Goal: Task Accomplishment & Management: Manage account settings

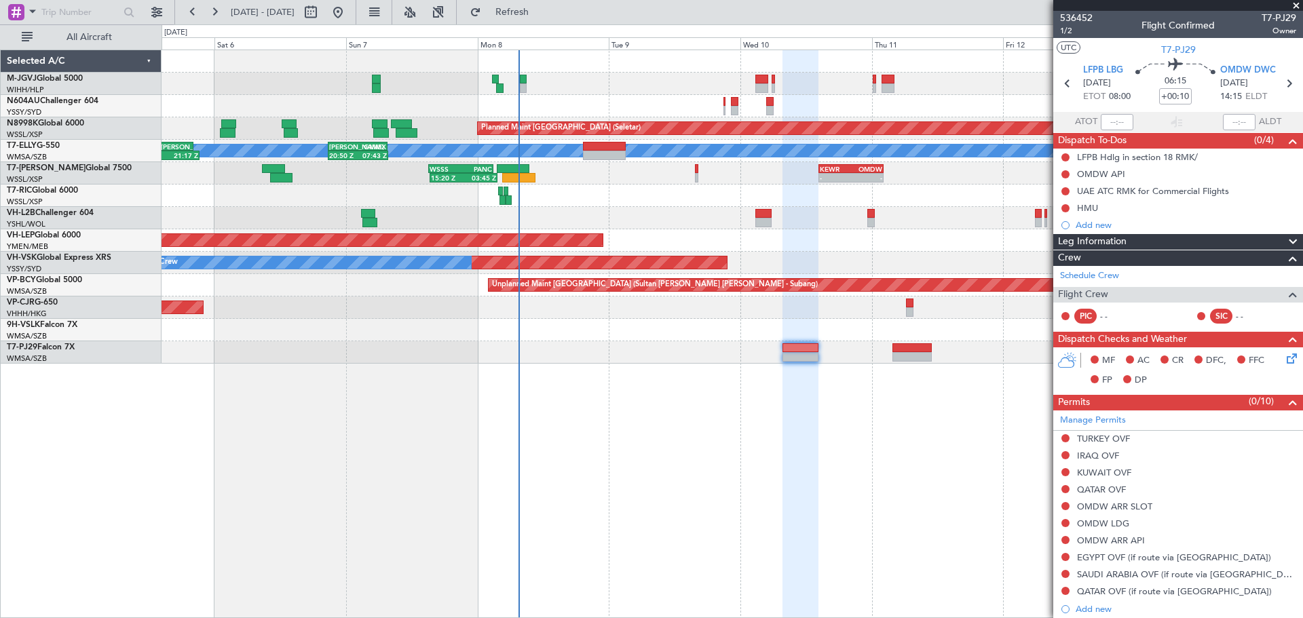
click at [574, 196] on div at bounding box center [732, 196] width 1141 height 22
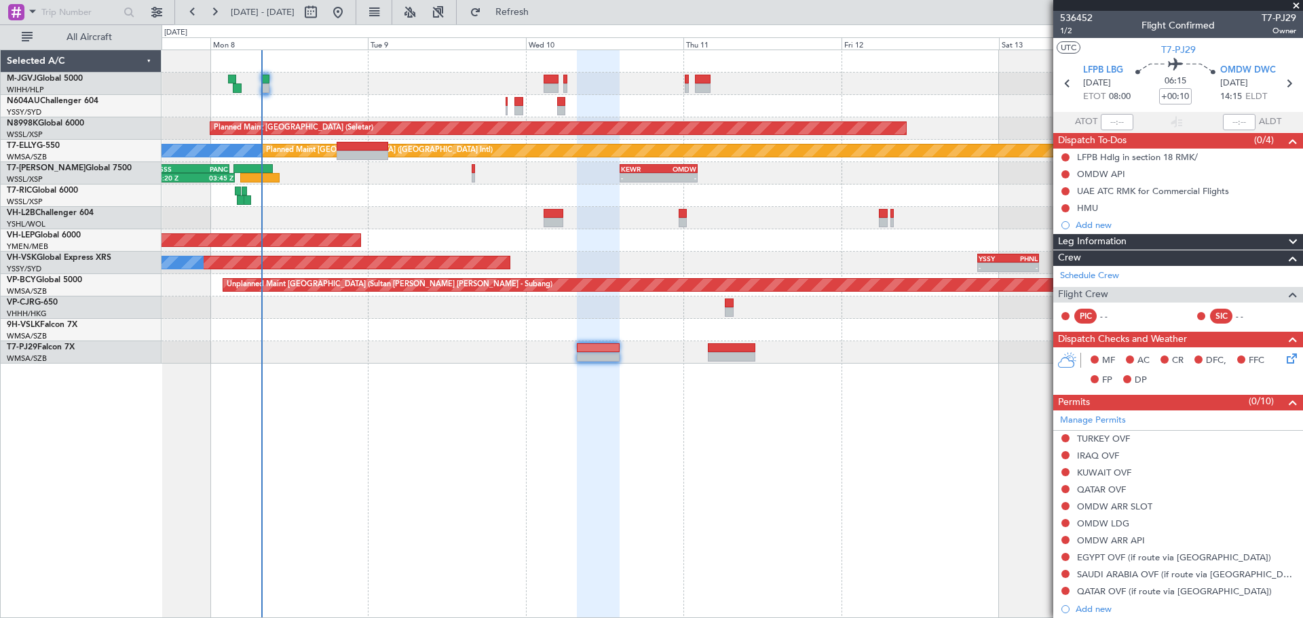
click at [498, 333] on div "Planned Maint Singapore (Seletar) MEL Planned Maint Dubai (Dubai Intl) SAEZ 20:…" at bounding box center [732, 207] width 1141 height 314
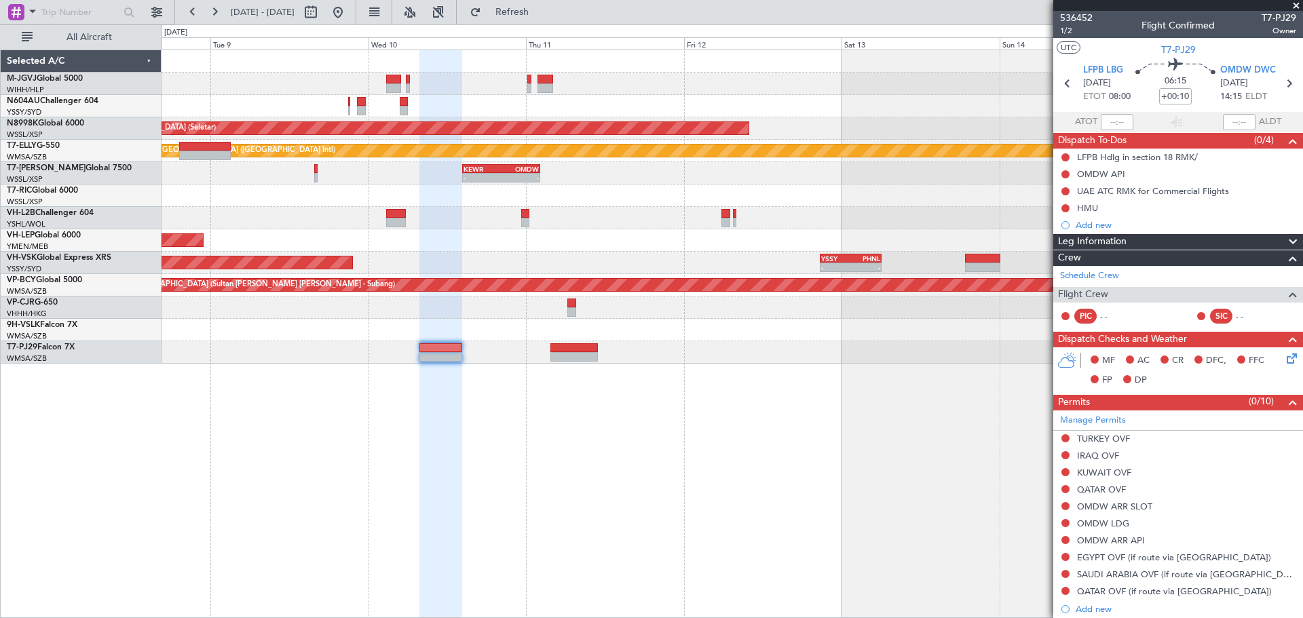
click at [713, 275] on div "Planned Maint Singapore (Seletar) MEL Planned Maint Dubai (Dubai Intl) 20:50 Z …" at bounding box center [732, 207] width 1141 height 314
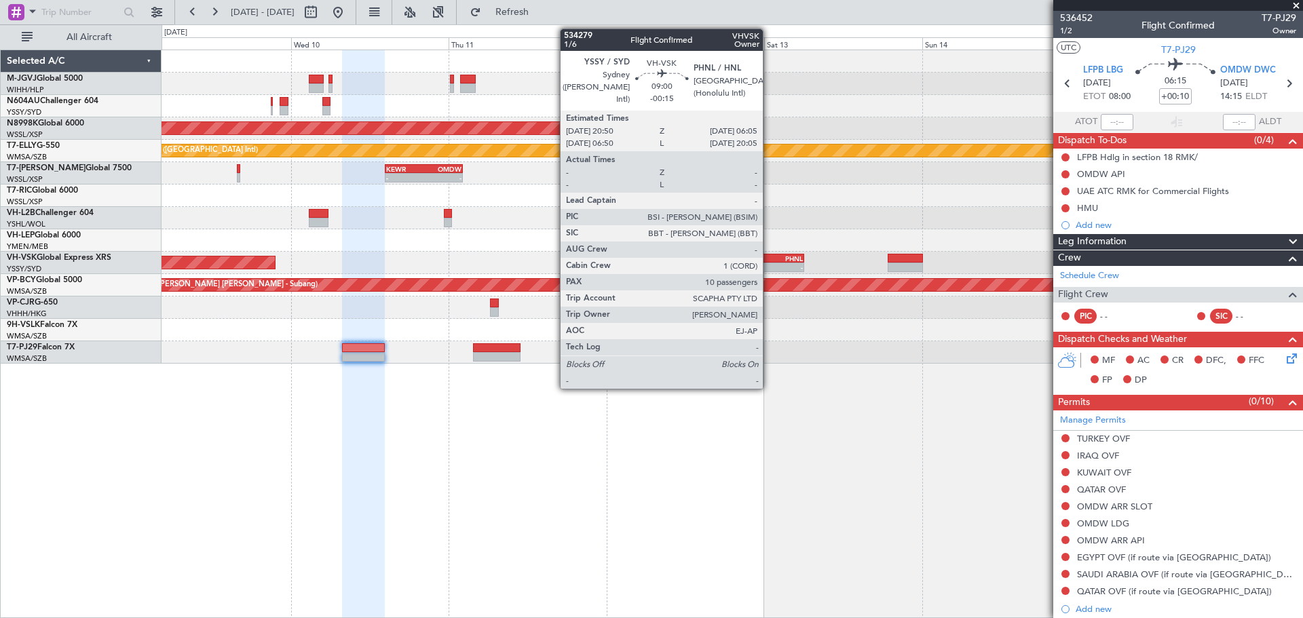
click at [769, 261] on div "YSSY" at bounding box center [758, 259] width 29 height 8
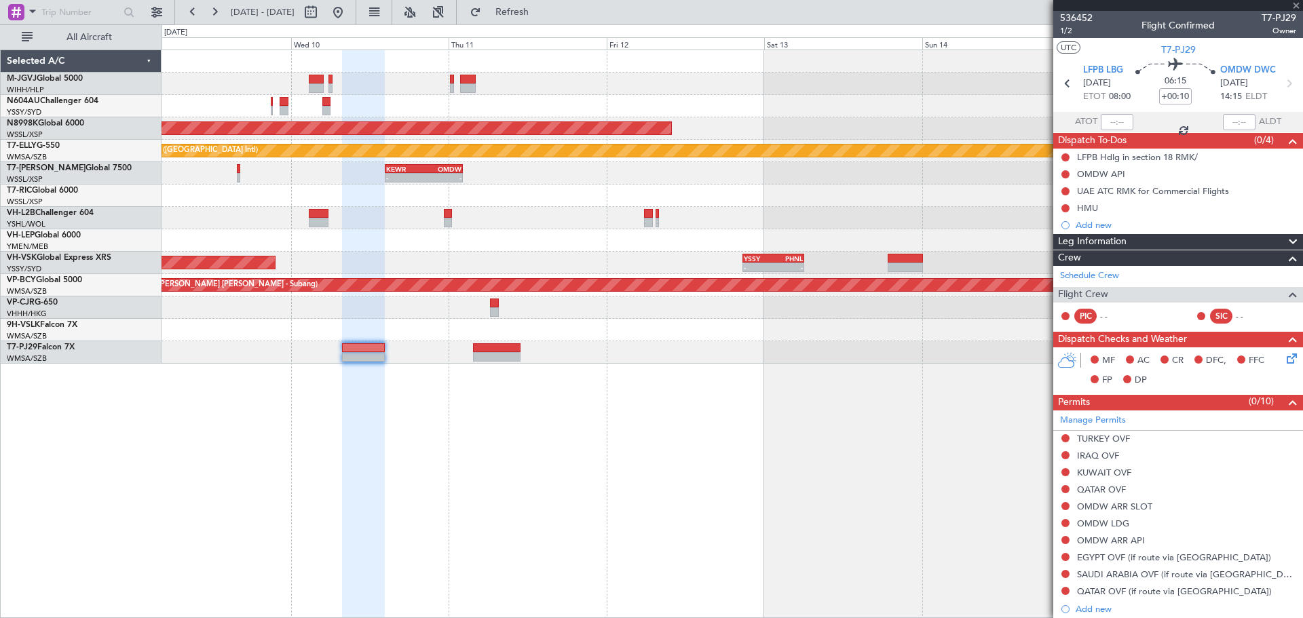
type input "-00:15"
type input "10"
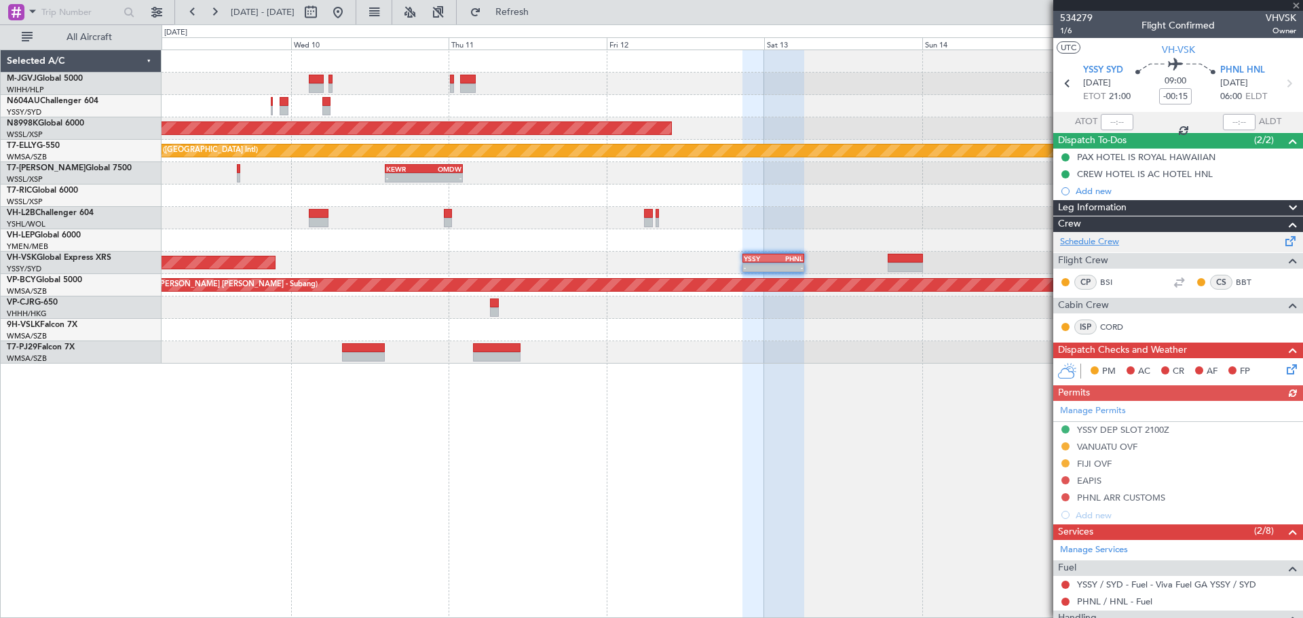
click at [1110, 240] on link "Schedule Crew" at bounding box center [1089, 243] width 59 height 14
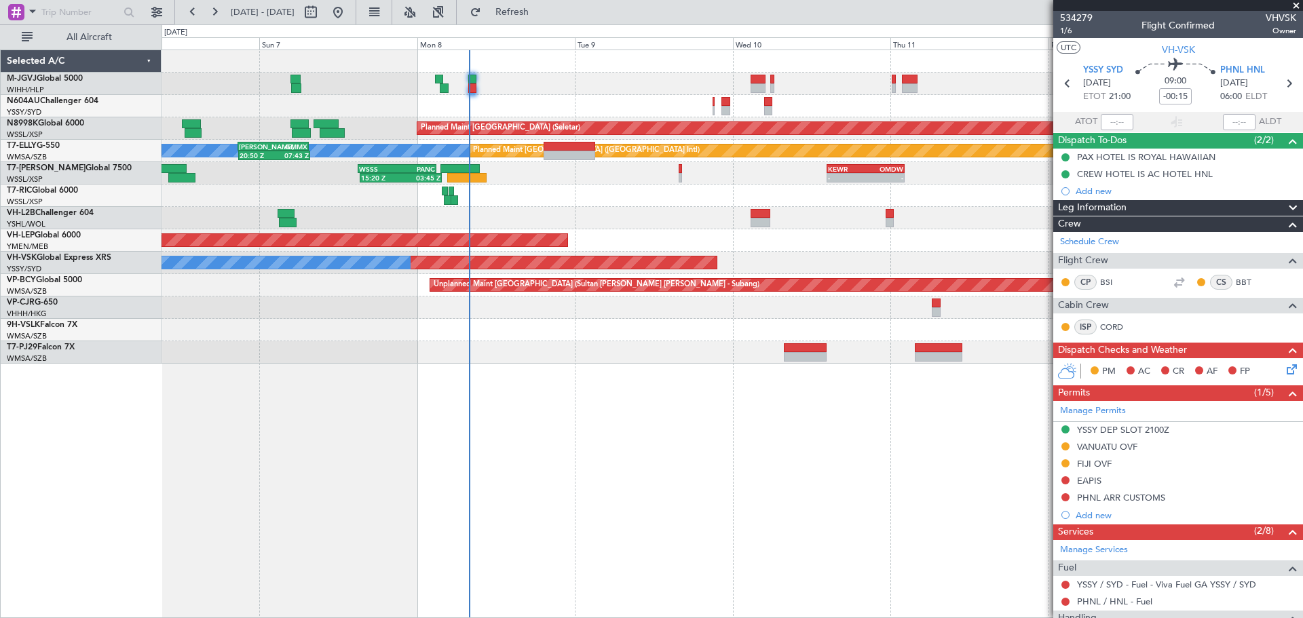
click at [723, 202] on div at bounding box center [732, 196] width 1141 height 22
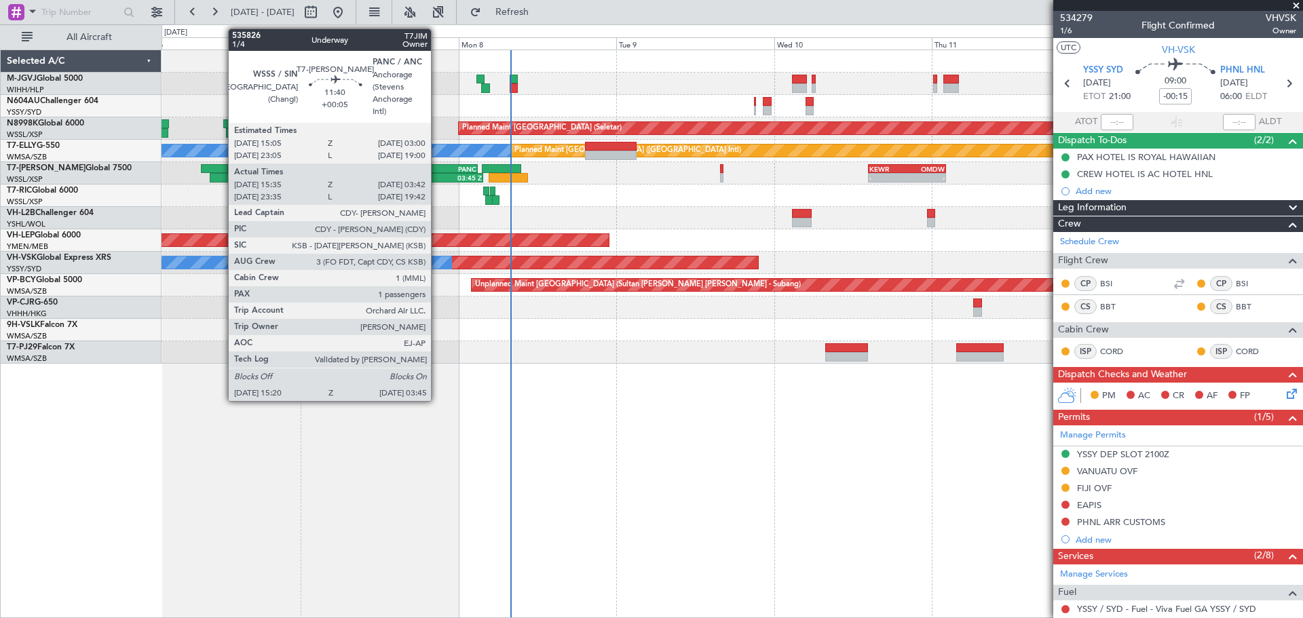
click at [437, 167] on div "WSSS" at bounding box center [419, 169] width 38 height 8
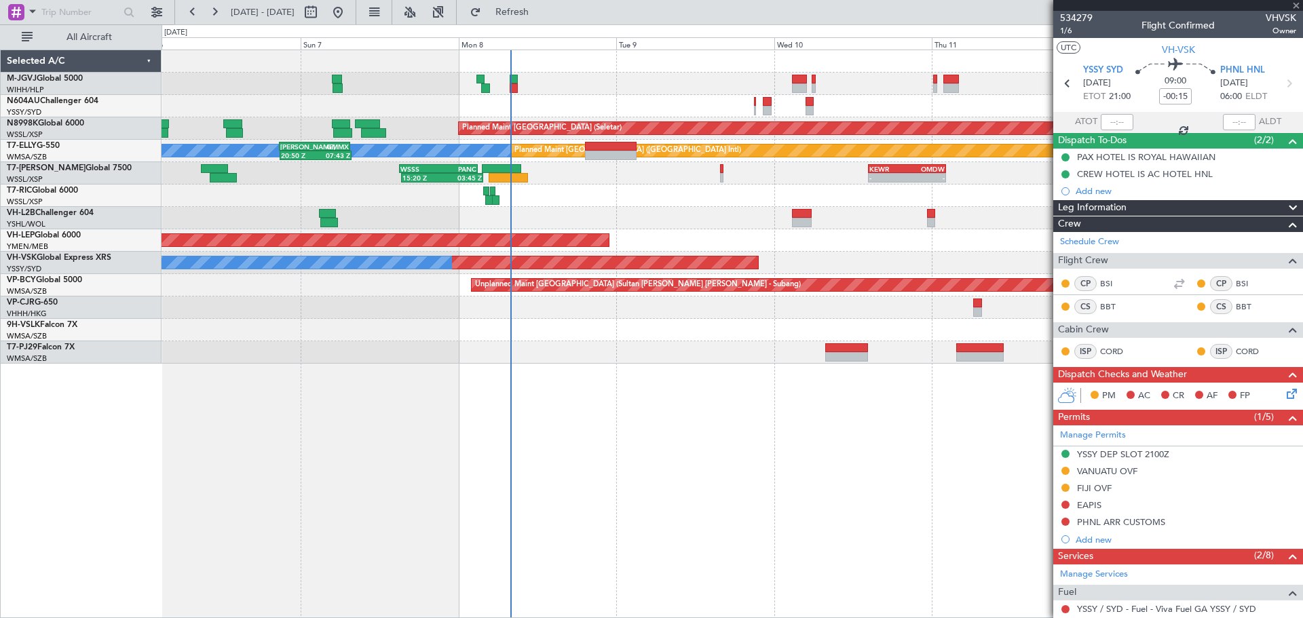
type input "+00:05"
type input "15:45"
type input "03:37"
type input "1"
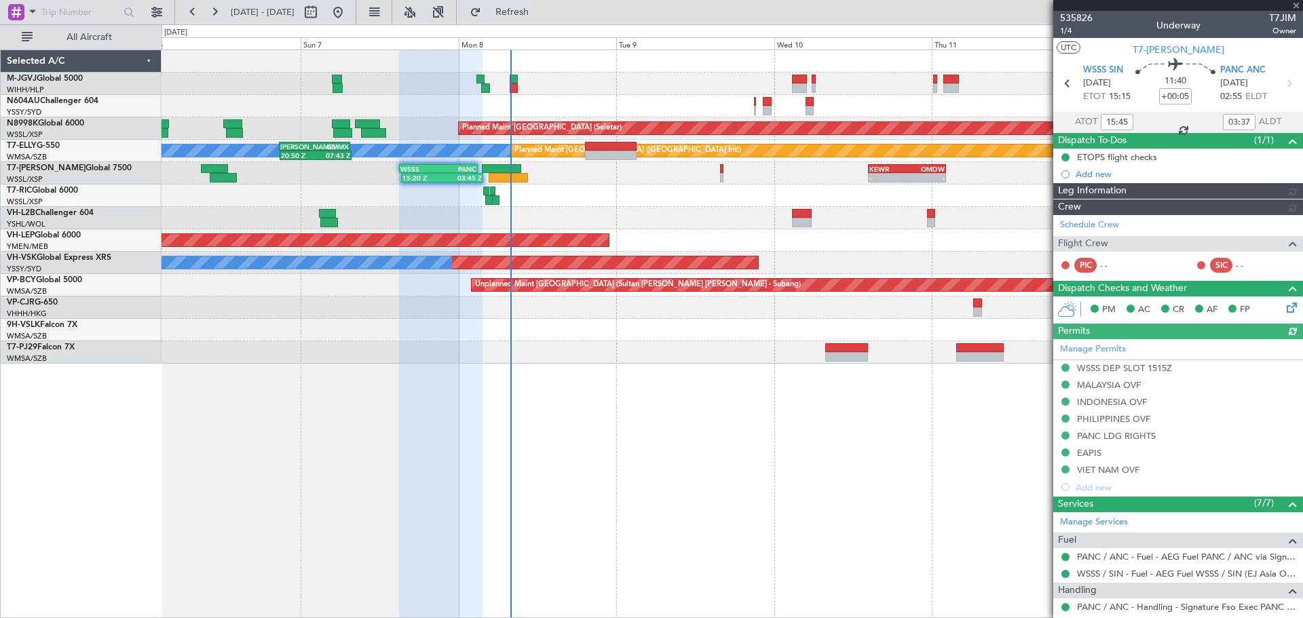
type input "Terry Leung (LEU)"
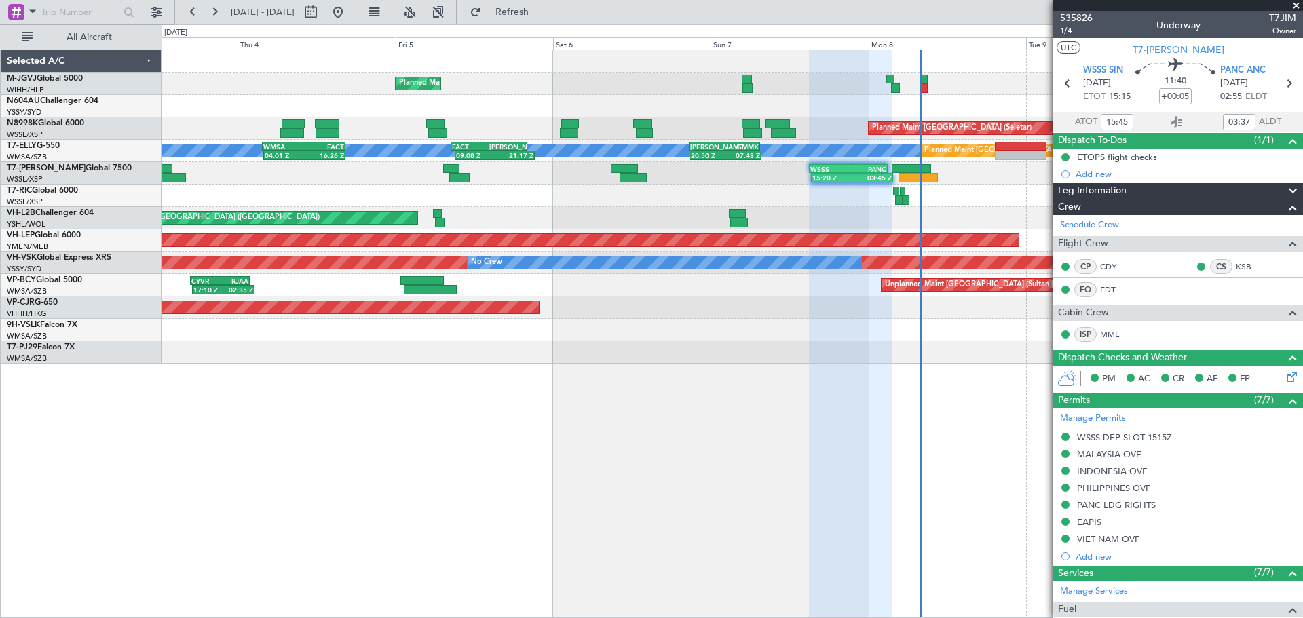
click at [641, 207] on div "Unplanned Maint [GEOGRAPHIC_DATA] ([GEOGRAPHIC_DATA])" at bounding box center [732, 218] width 1141 height 22
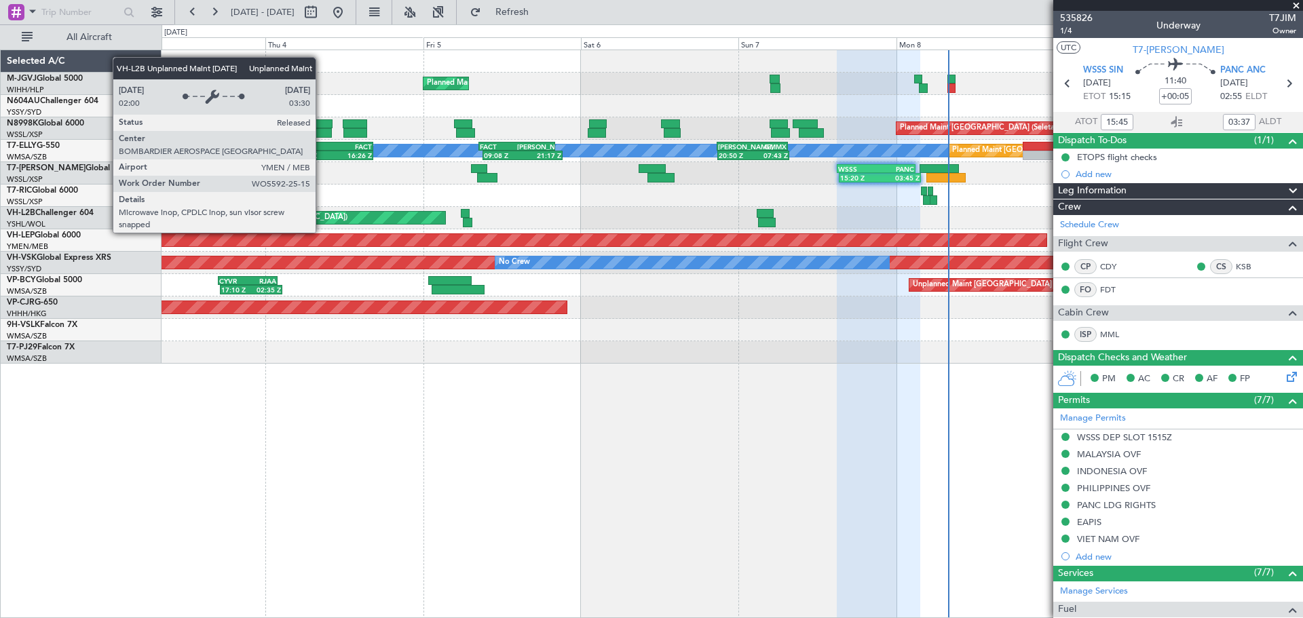
click at [839, 162] on div "Planned Maint Singapore (Seletar) Planned Maint Singapore (Seletar) Planned Mai…" at bounding box center [732, 207] width 1141 height 314
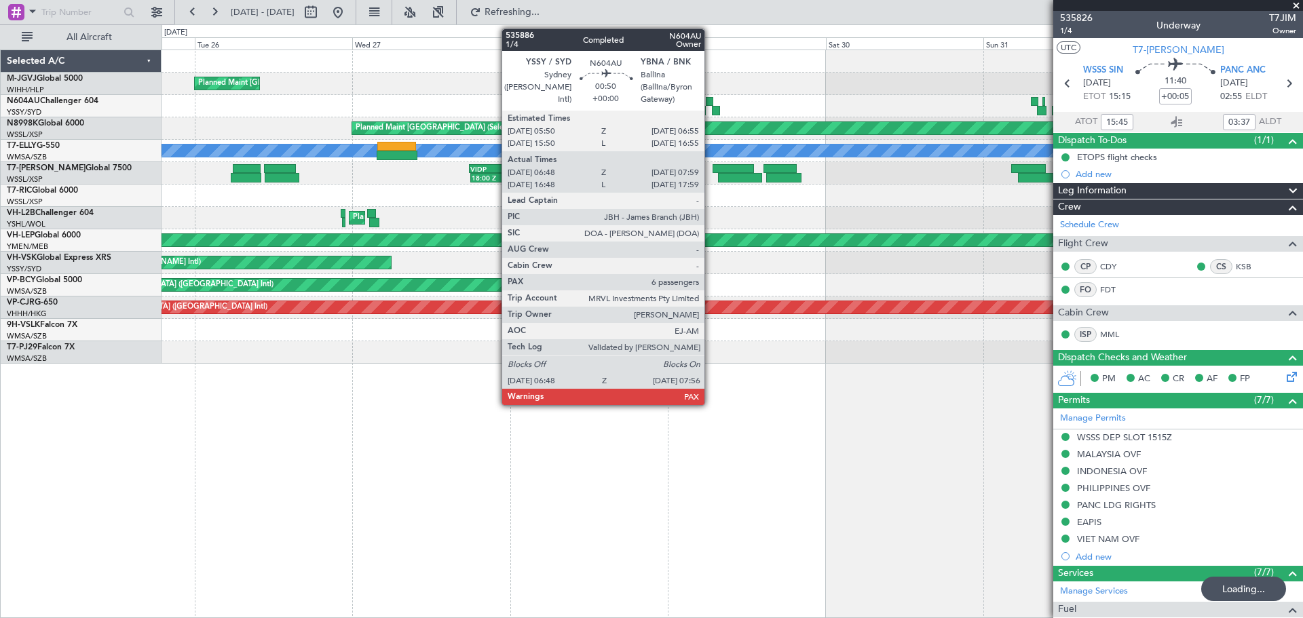
click at [710, 99] on div at bounding box center [709, 102] width 7 height 10
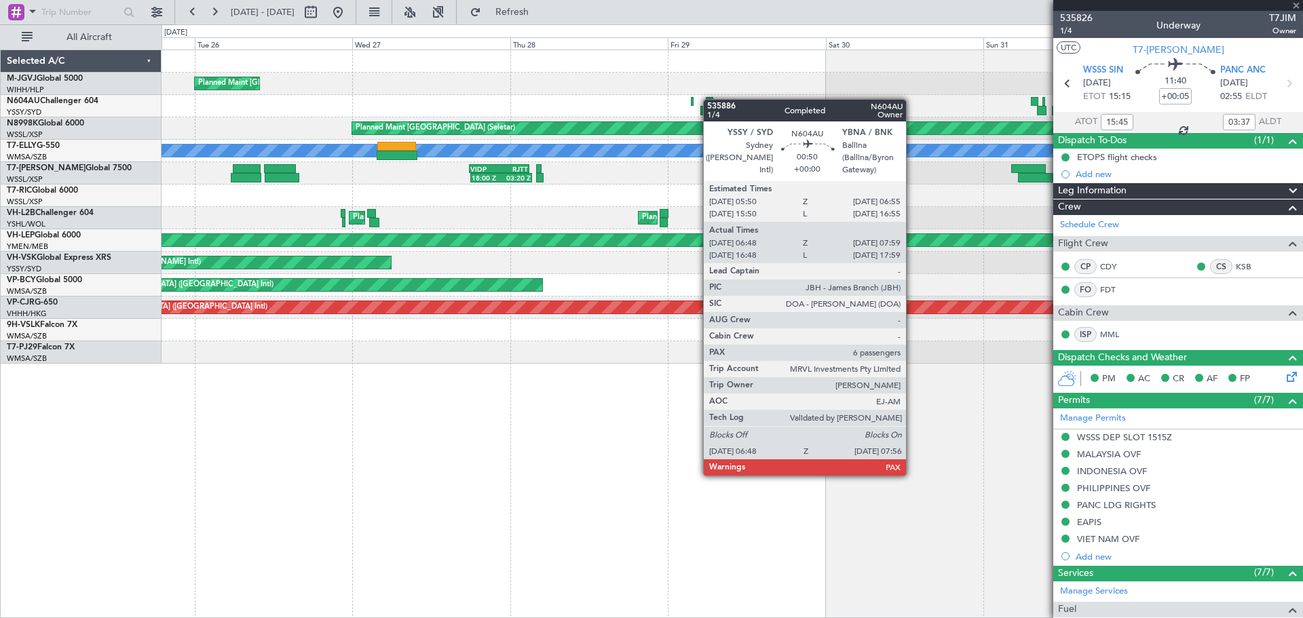
type input "06:58"
type input "07:54"
type input "6"
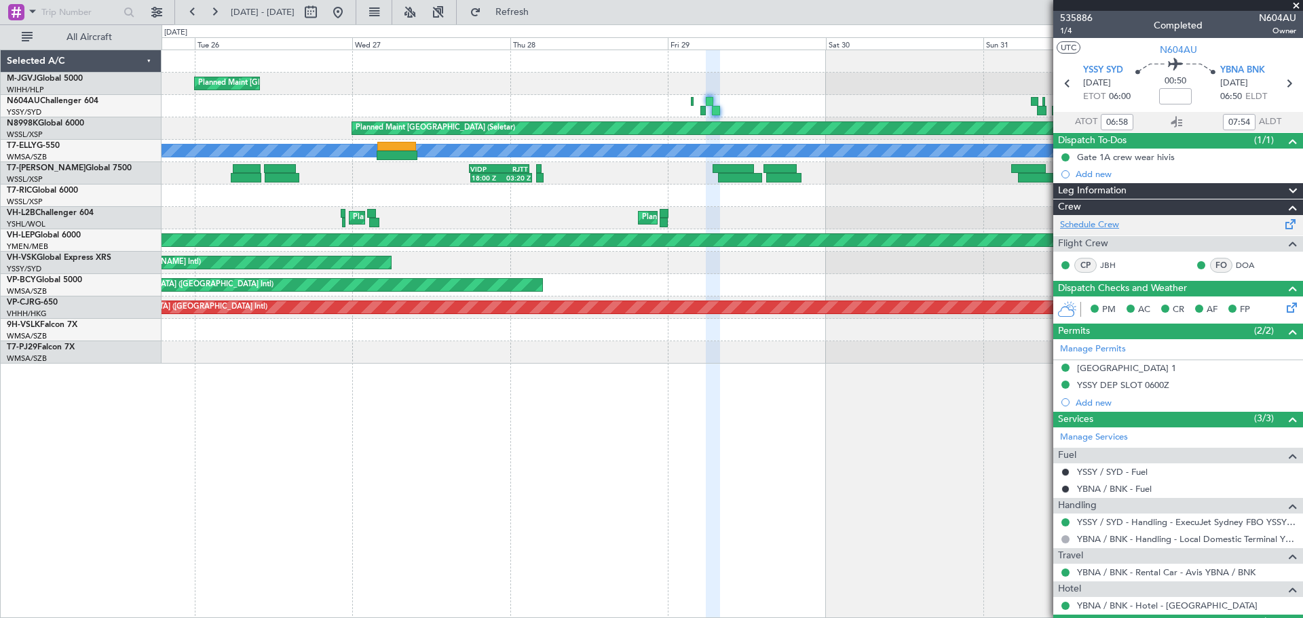
click at [1091, 221] on link "Schedule Crew" at bounding box center [1089, 226] width 59 height 14
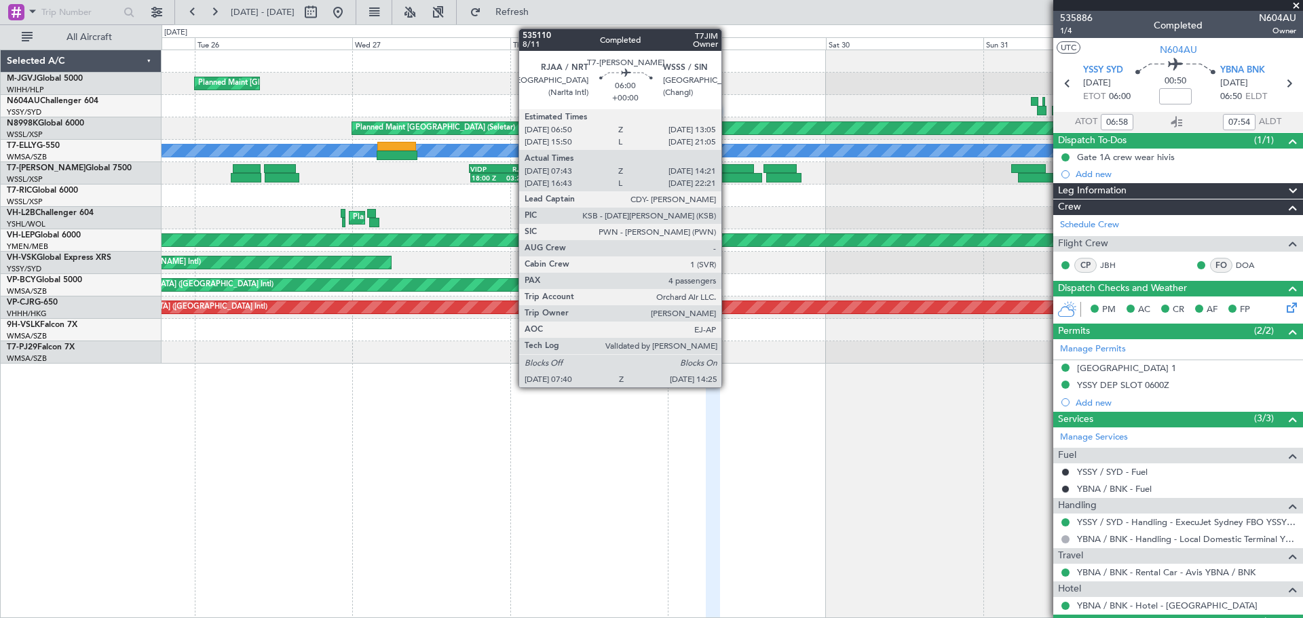
click at [728, 168] on div at bounding box center [733, 169] width 41 height 10
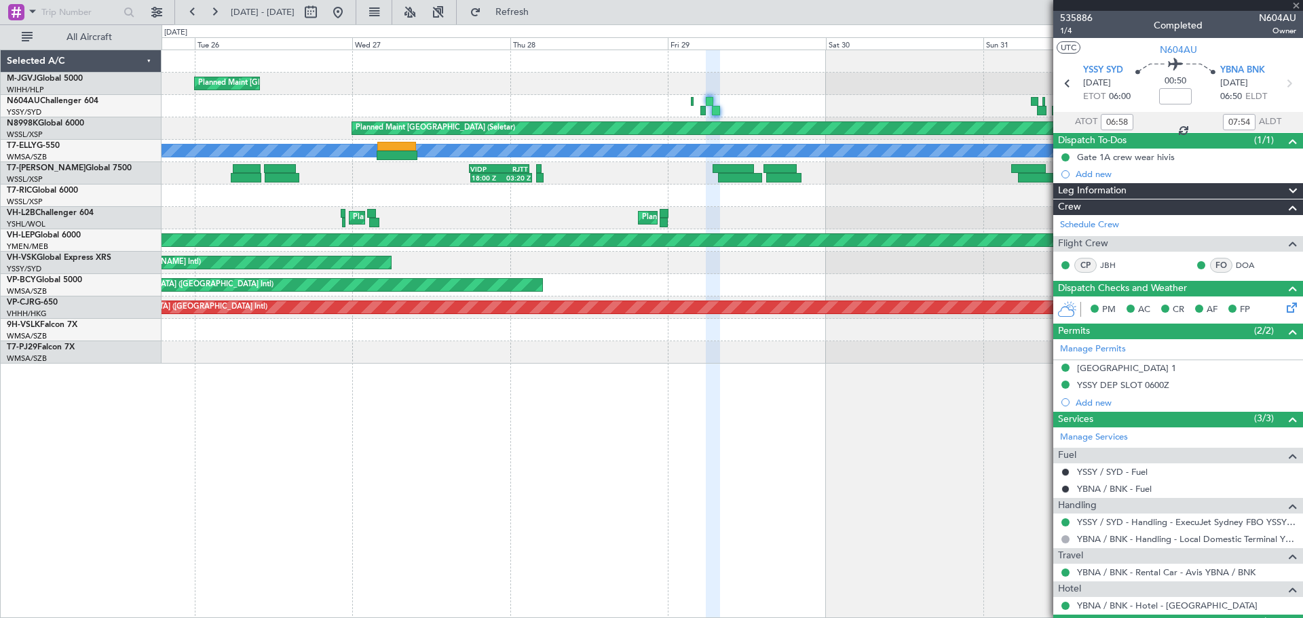
type input "07:53"
type input "14:16"
type input "4"
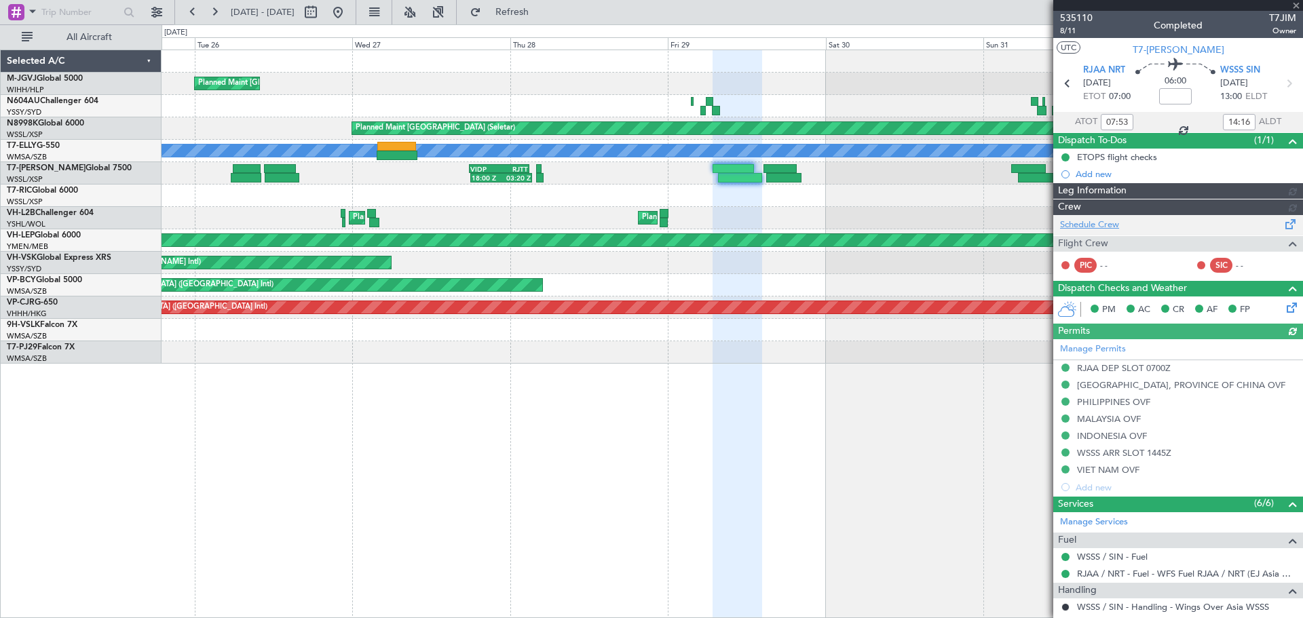
type input "Terry Leung (LEU)"
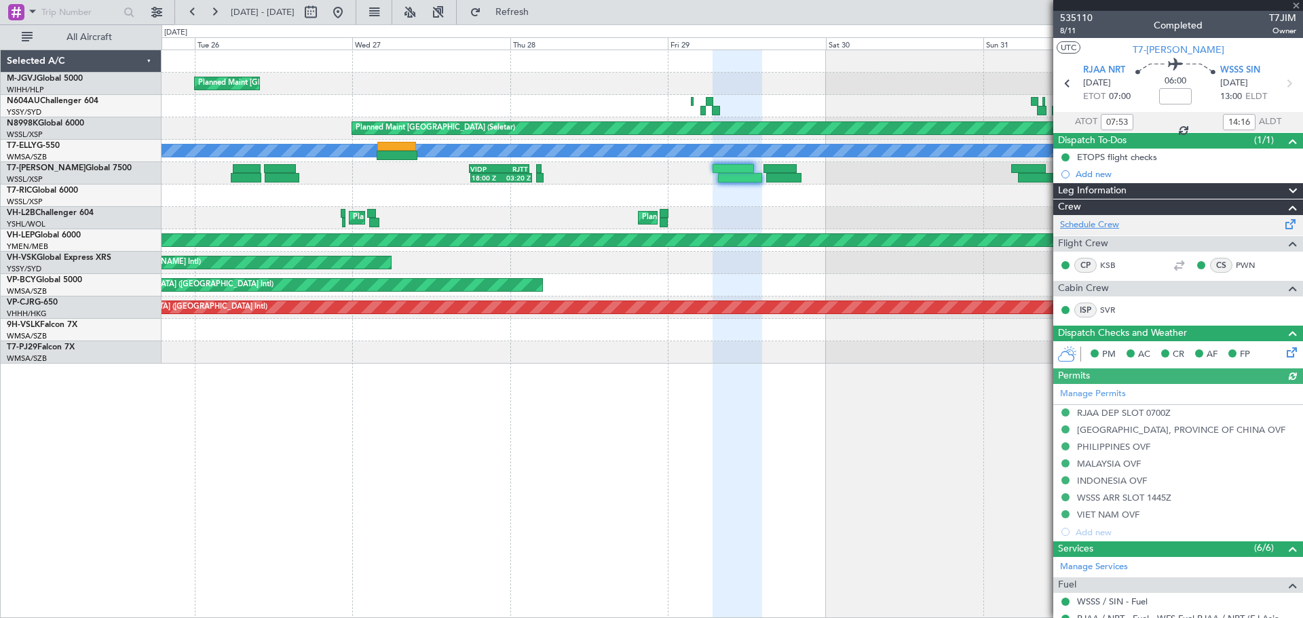
click at [1089, 227] on link "Schedule Crew" at bounding box center [1089, 226] width 59 height 14
type input "16:53"
type input "22:16"
type input "07:53"
type input "14:16"
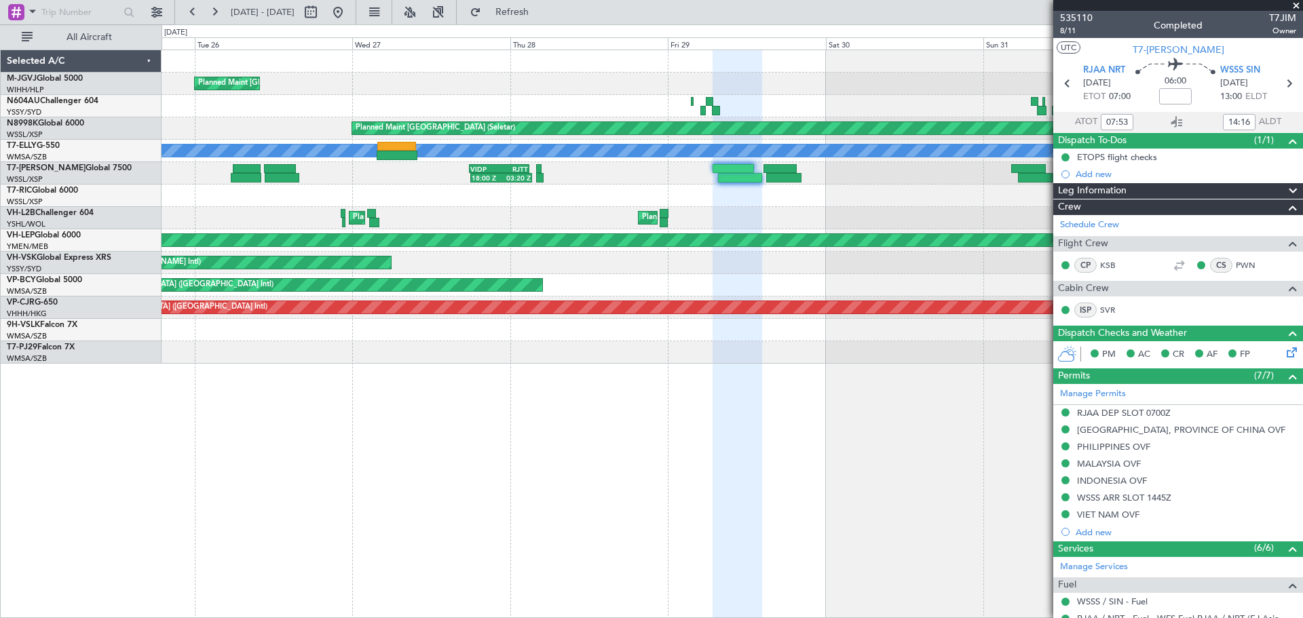
type input "16:53"
type input "22:16"
type input "07:53"
type input "14:16"
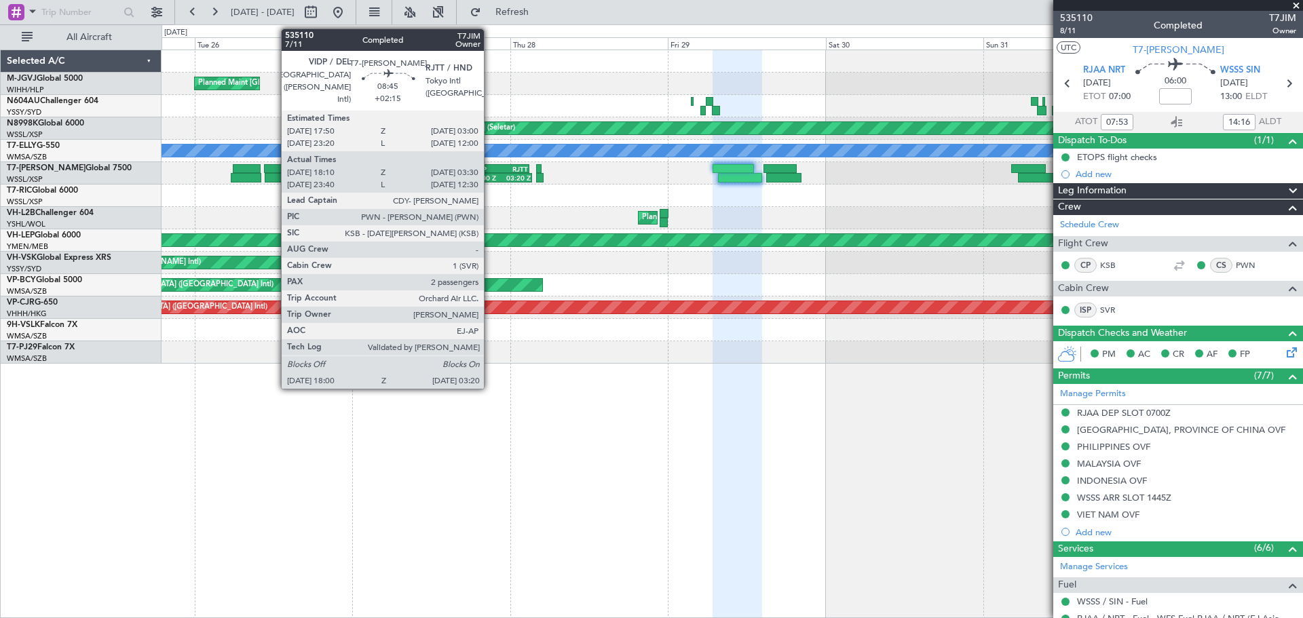
click at [490, 174] on div "18:00 Z" at bounding box center [486, 178] width 29 height 8
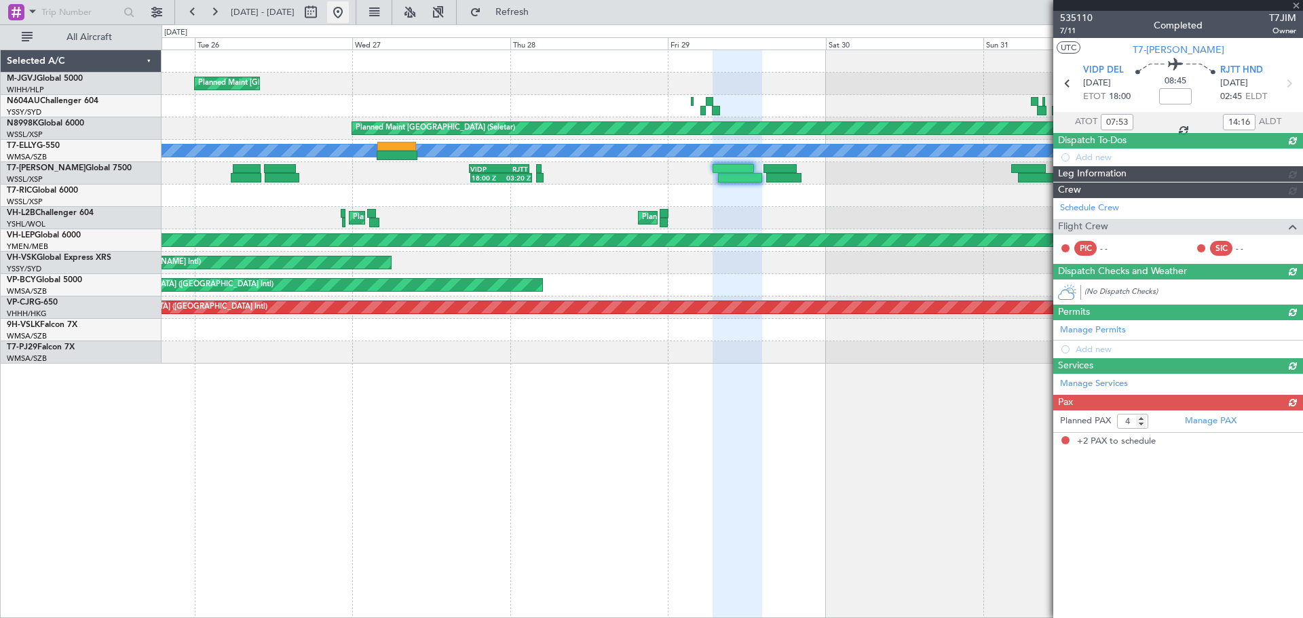
type input "+02:15"
type input "18:20"
type input "03:15"
type input "2"
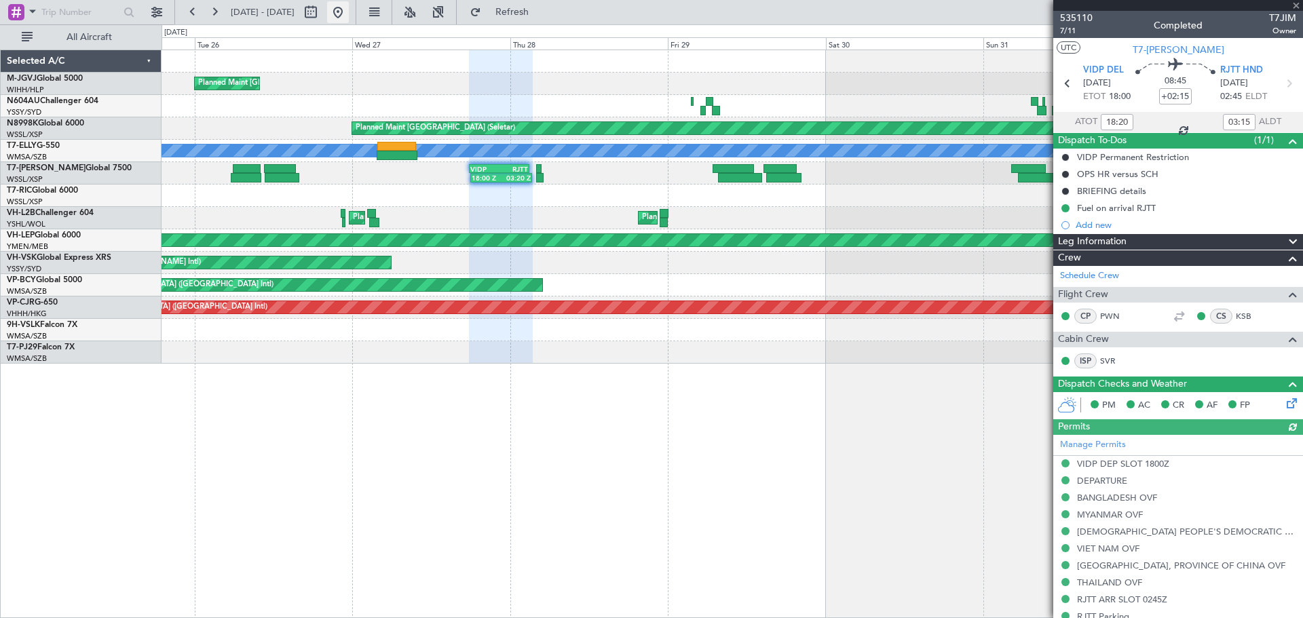
type input "Brien Tan (BTA)"
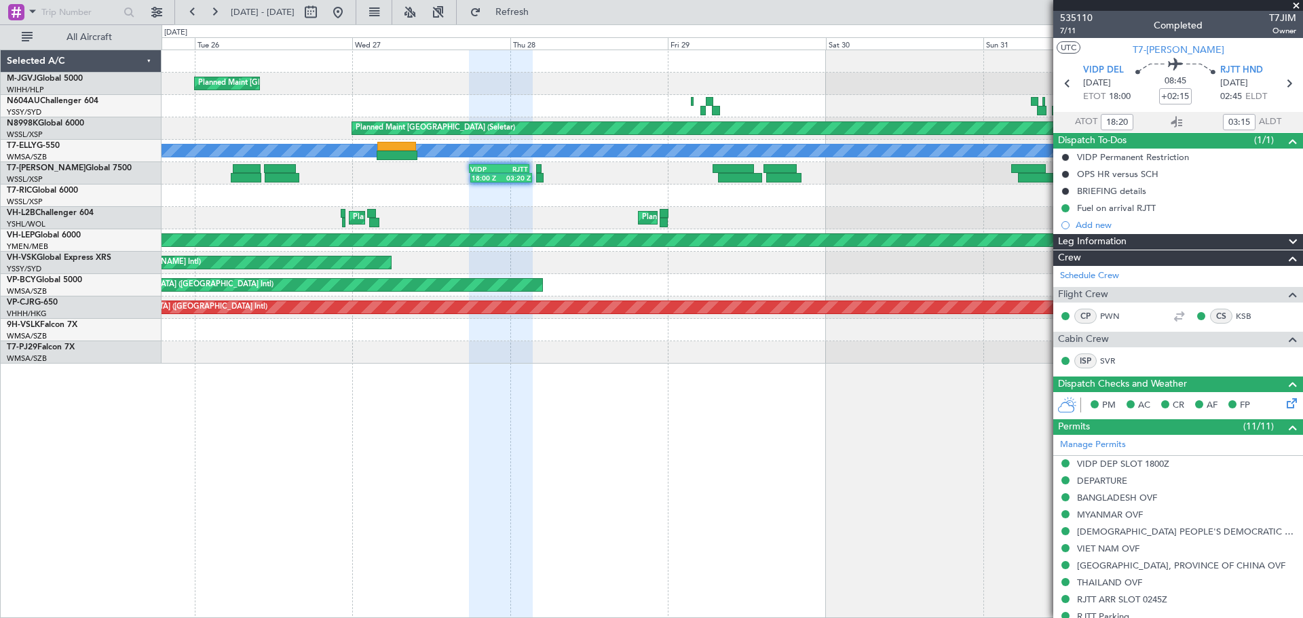
type input "23:50"
type input "12:15"
type input "18:20"
type input "03:15"
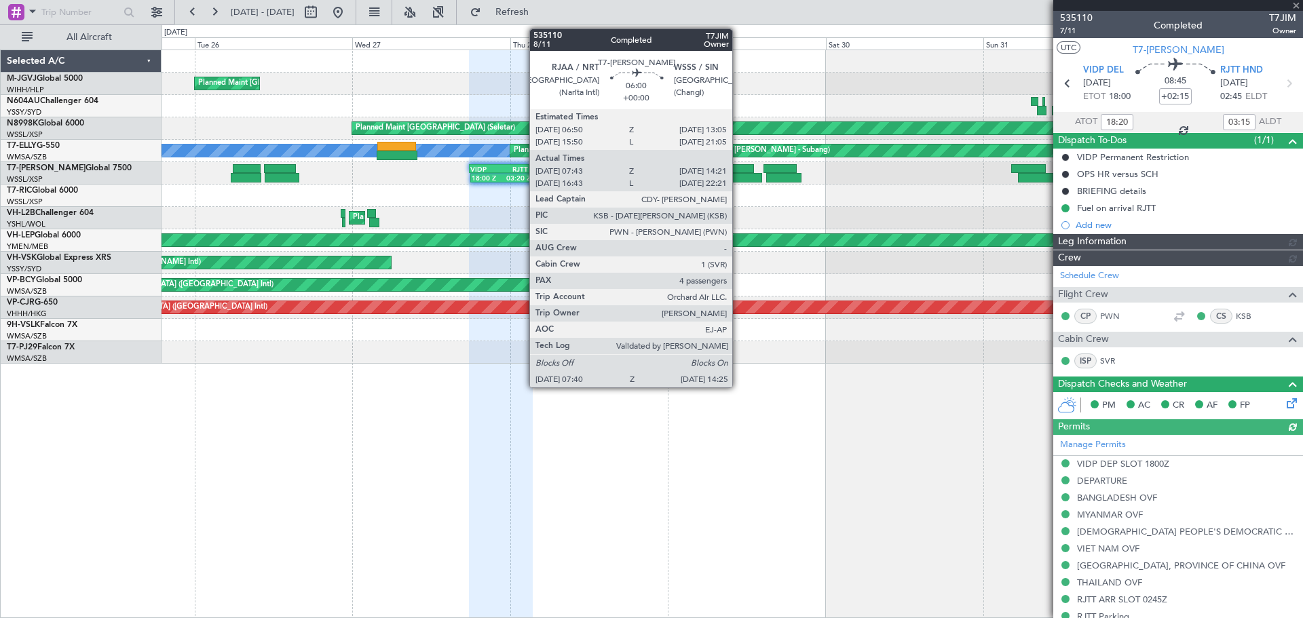
type input "Brien Tan (BTA)"
click at [738, 173] on div at bounding box center [740, 178] width 45 height 10
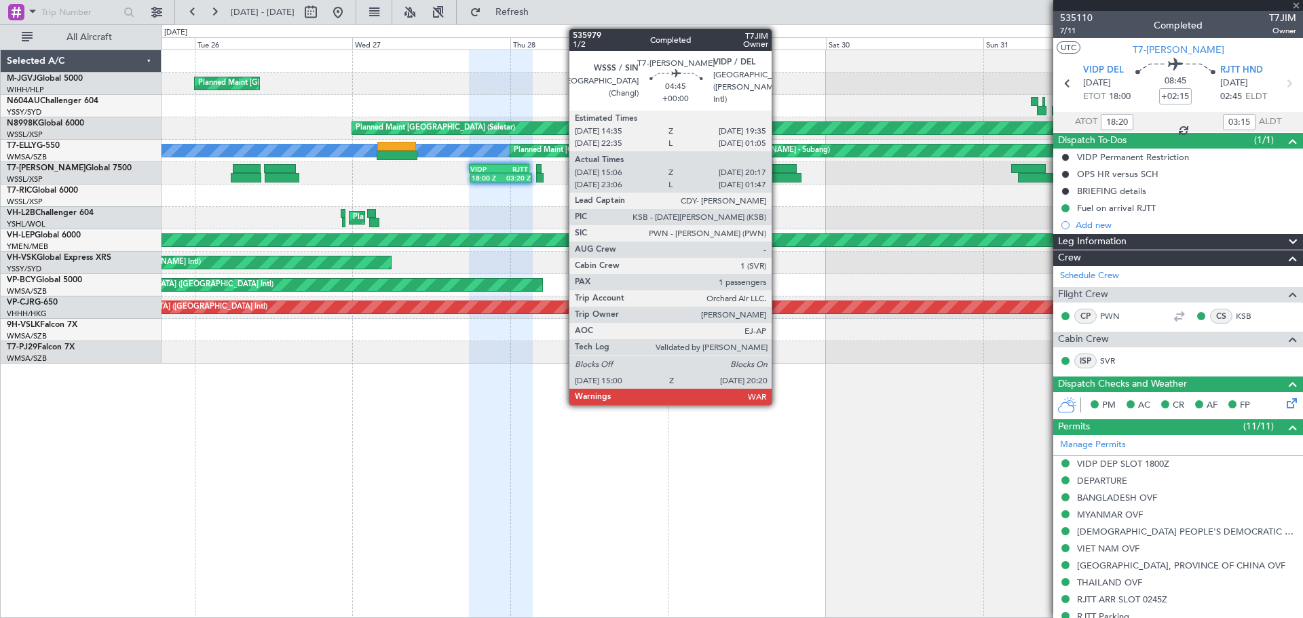
type input "07:53"
type input "14:16"
type input "4"
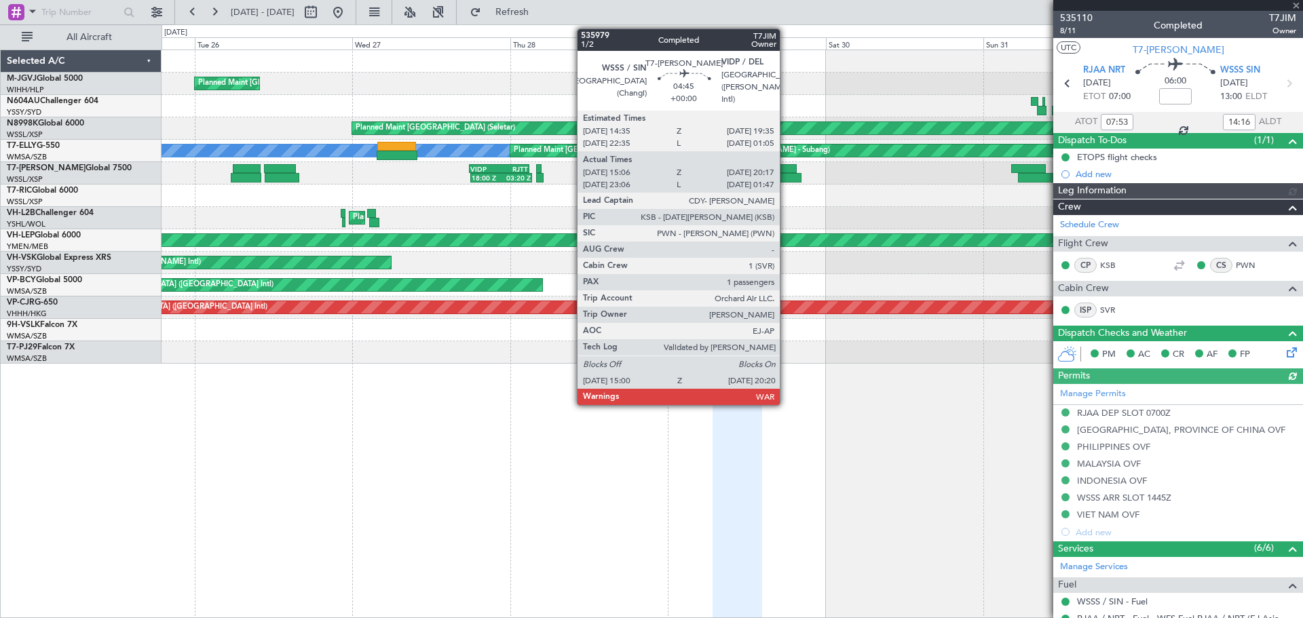
type input "Terry Leung (LEU)"
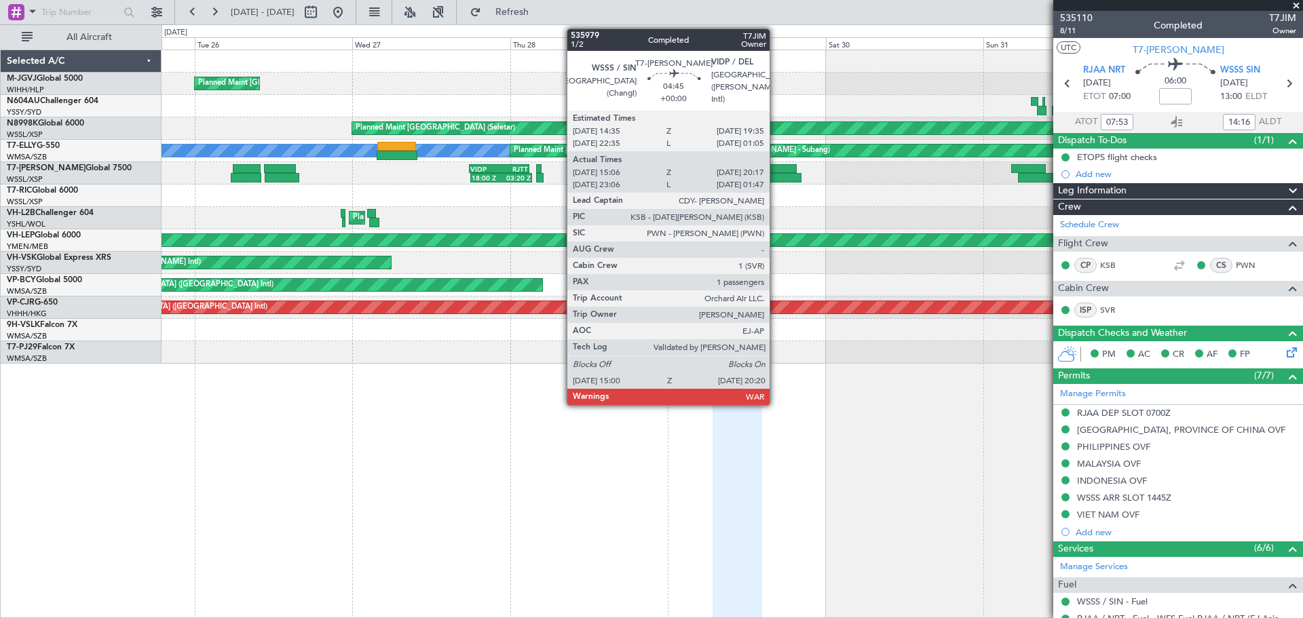
click at [776, 174] on div at bounding box center [783, 178] width 35 height 10
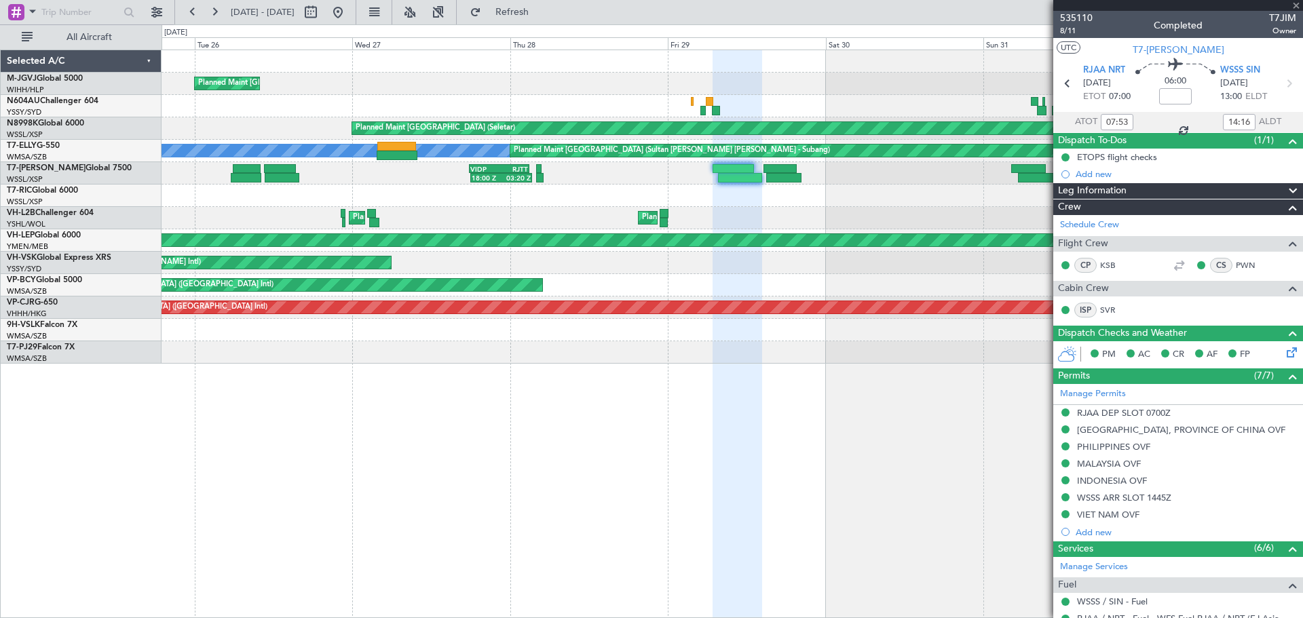
type input "15:16"
type input "20:12"
type input "1"
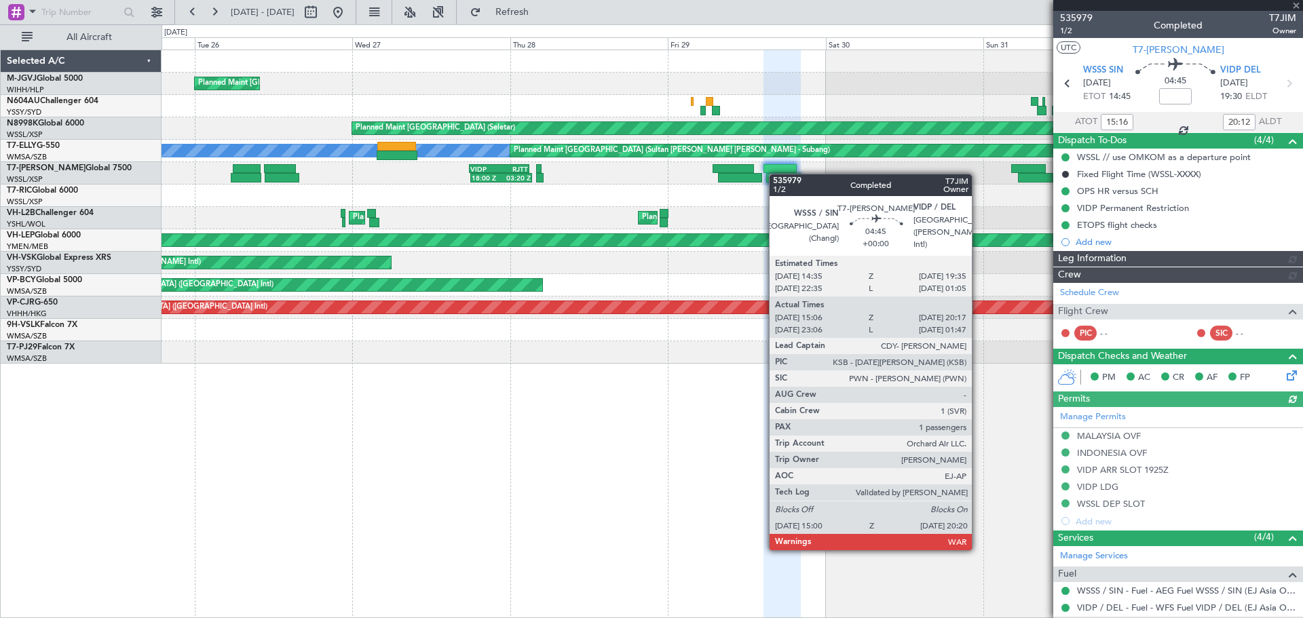
type input "Terry Leung (LEU)"
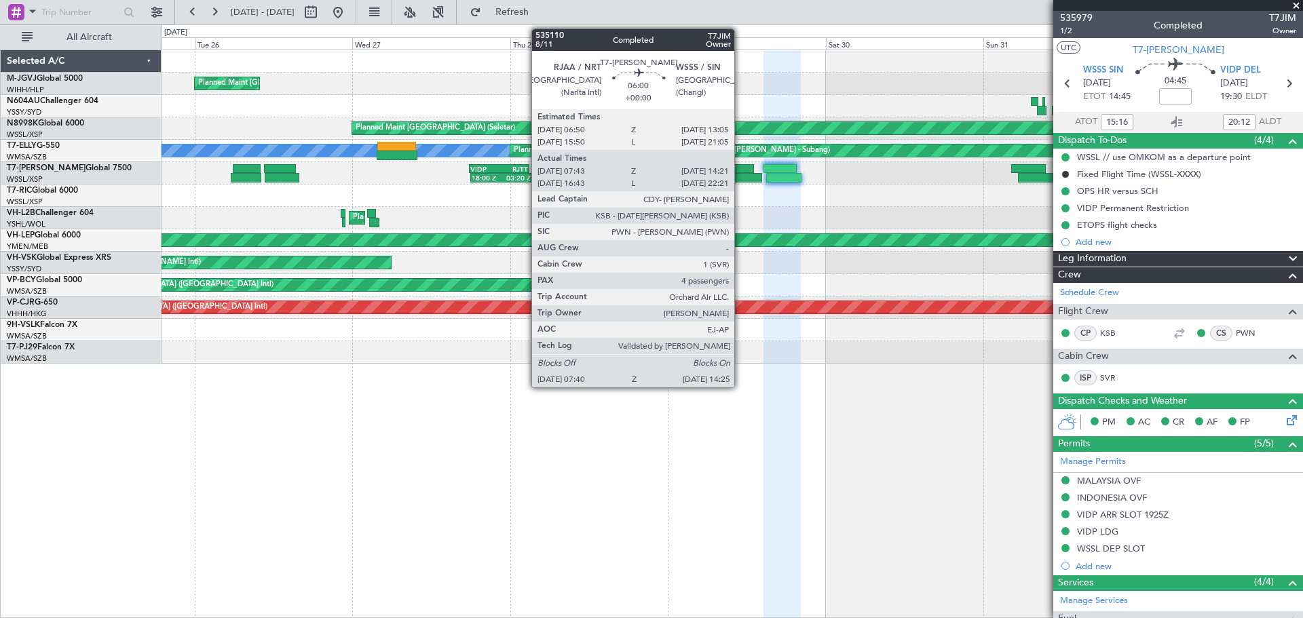
click at [741, 171] on div at bounding box center [733, 169] width 41 height 10
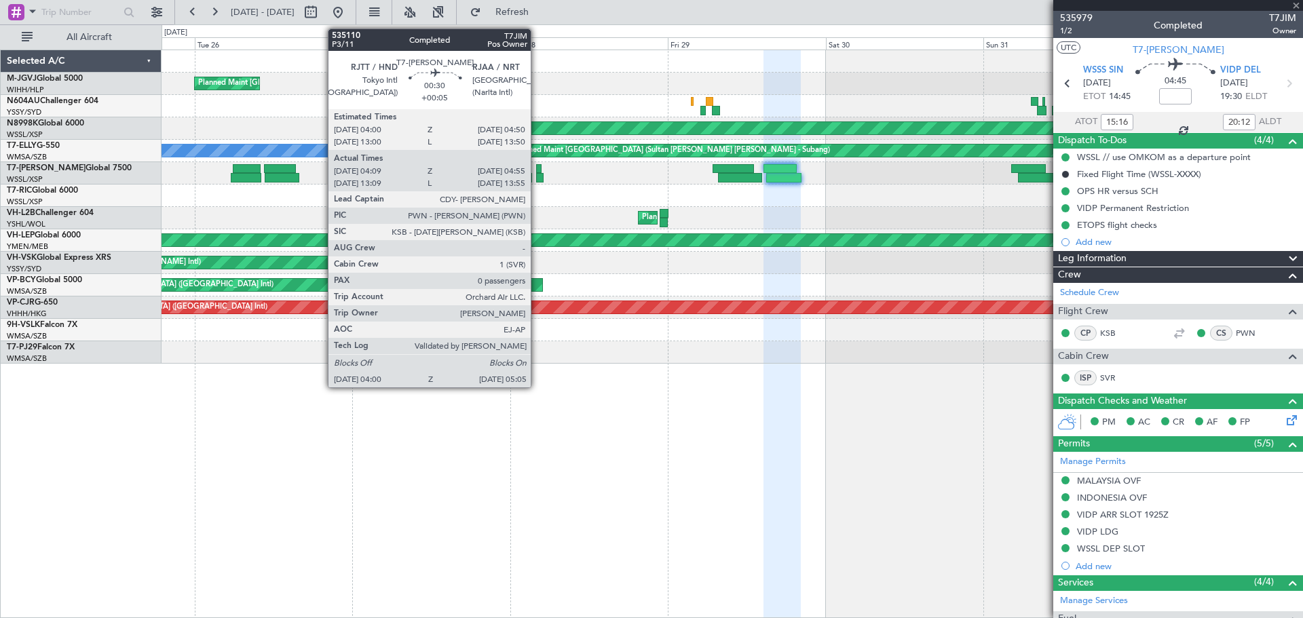
type input "07:53"
type input "14:16"
type input "4"
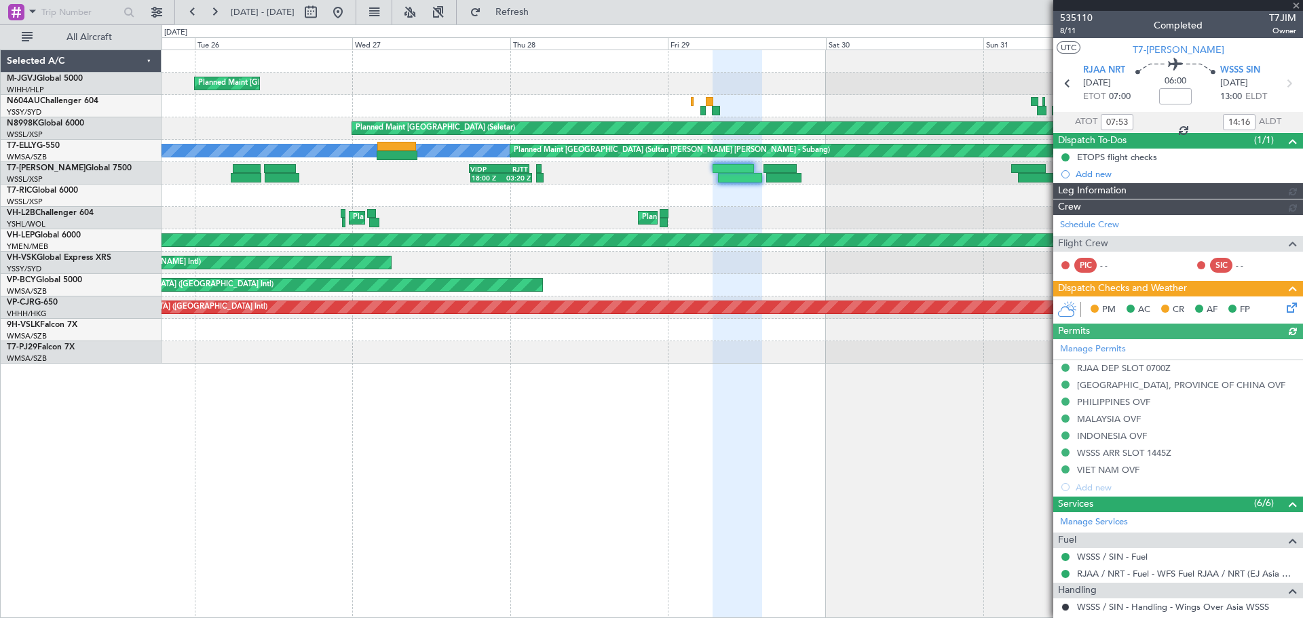
type input "Terry Leung (LEU)"
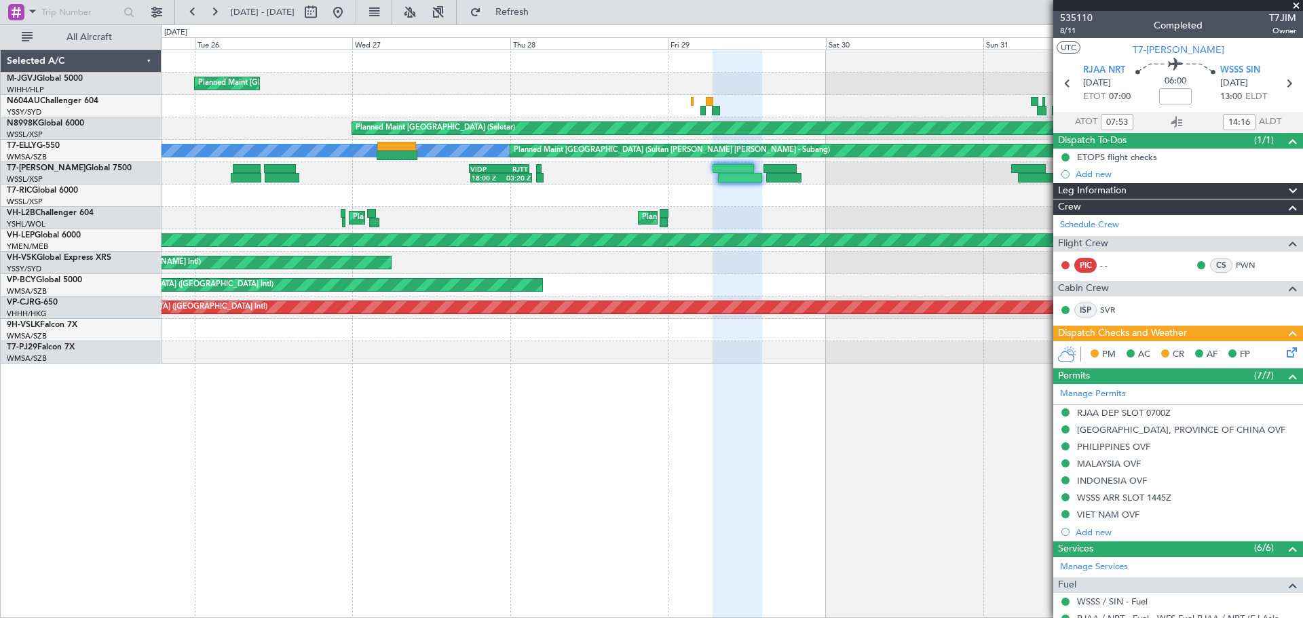
type input "16:53"
type input "22:16"
type input "07:53"
type input "14:16"
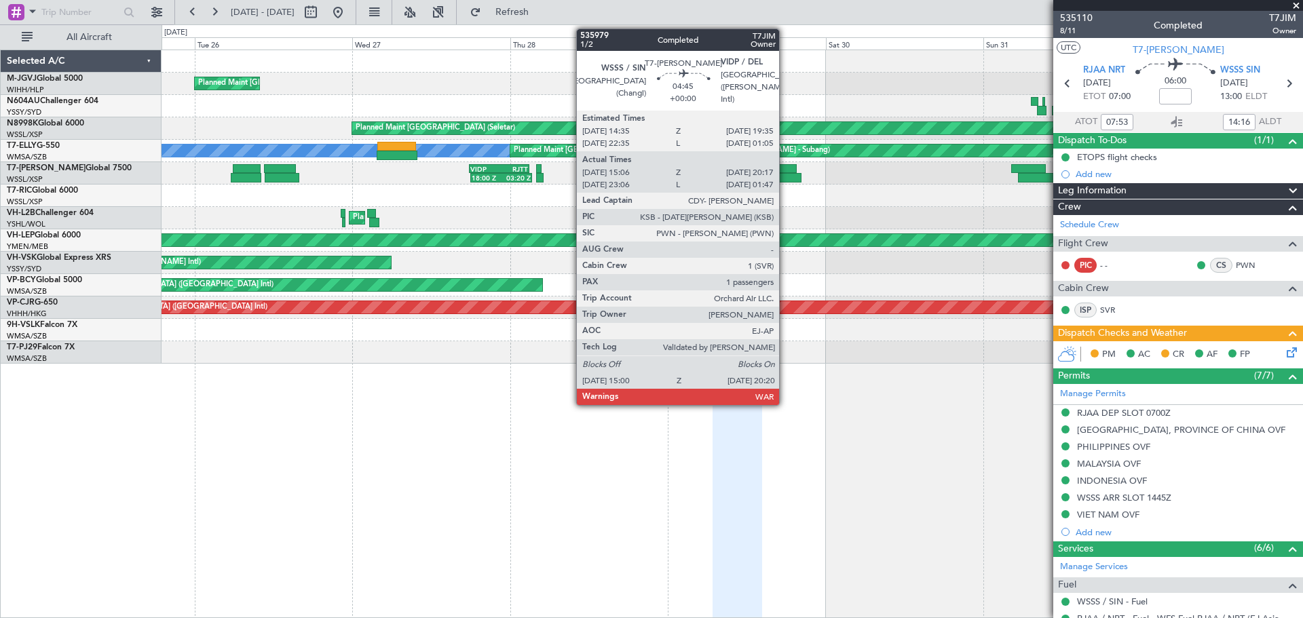
click at [785, 170] on div at bounding box center [780, 169] width 33 height 10
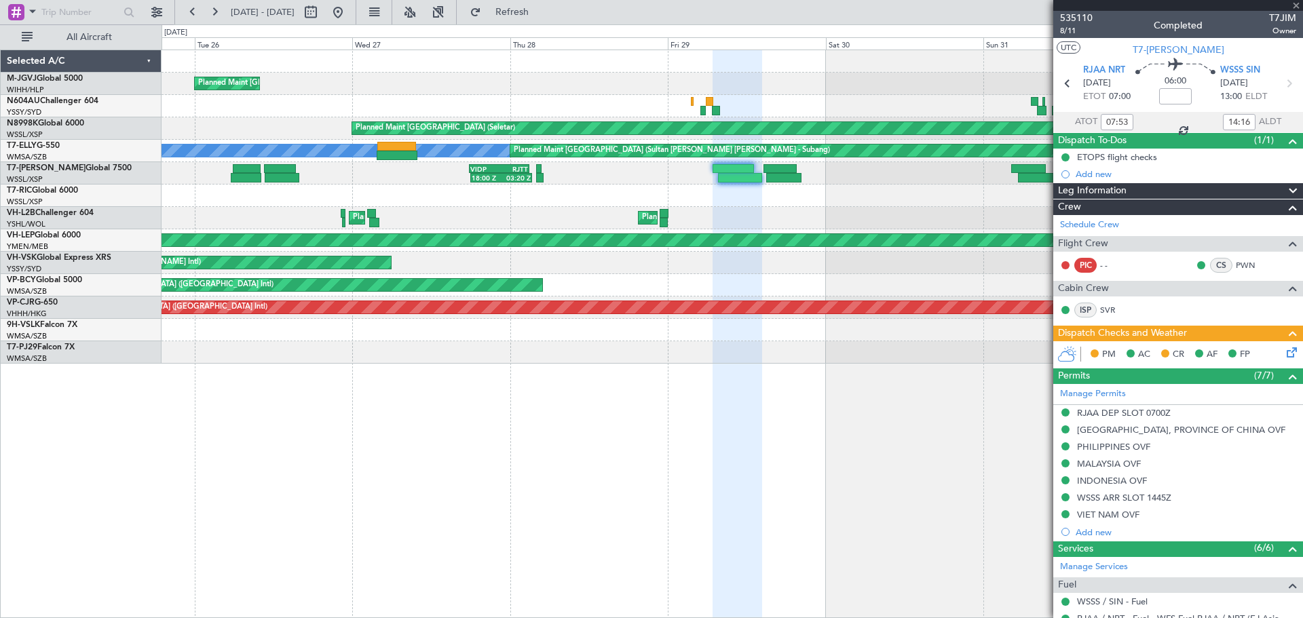
type input "15:16"
type input "20:12"
type input "1"
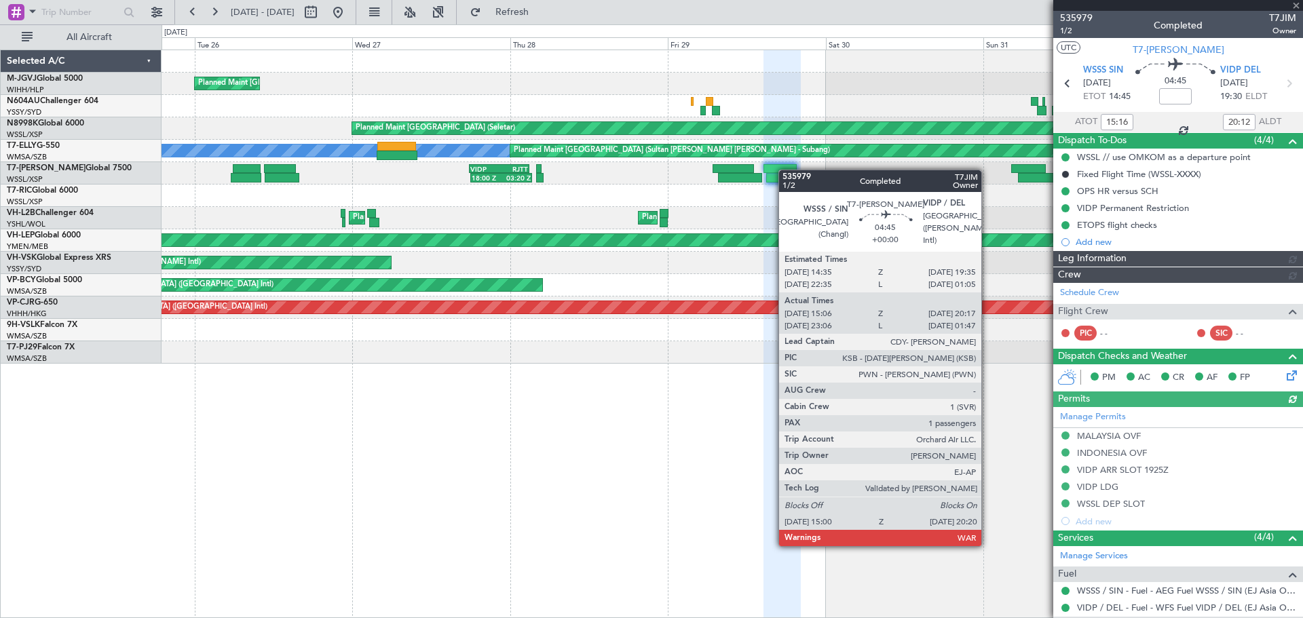
type input "Terry Leung (LEU)"
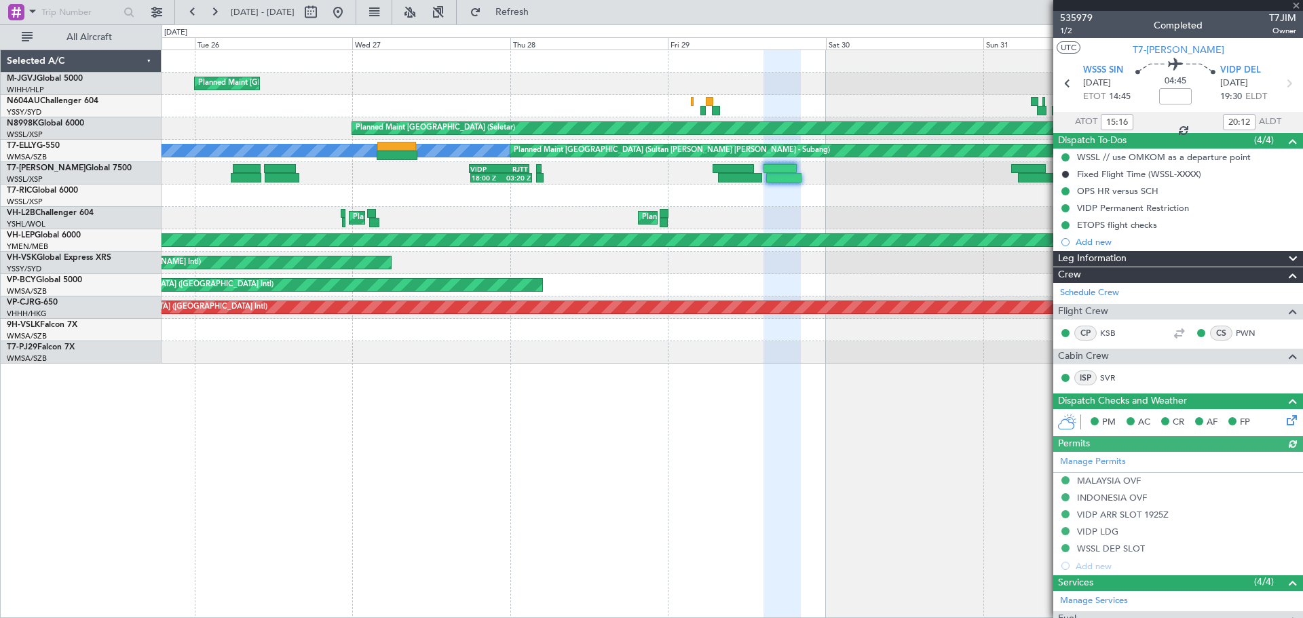
type input "23:16"
type input "01:42"
type input "15:16"
type input "20:12"
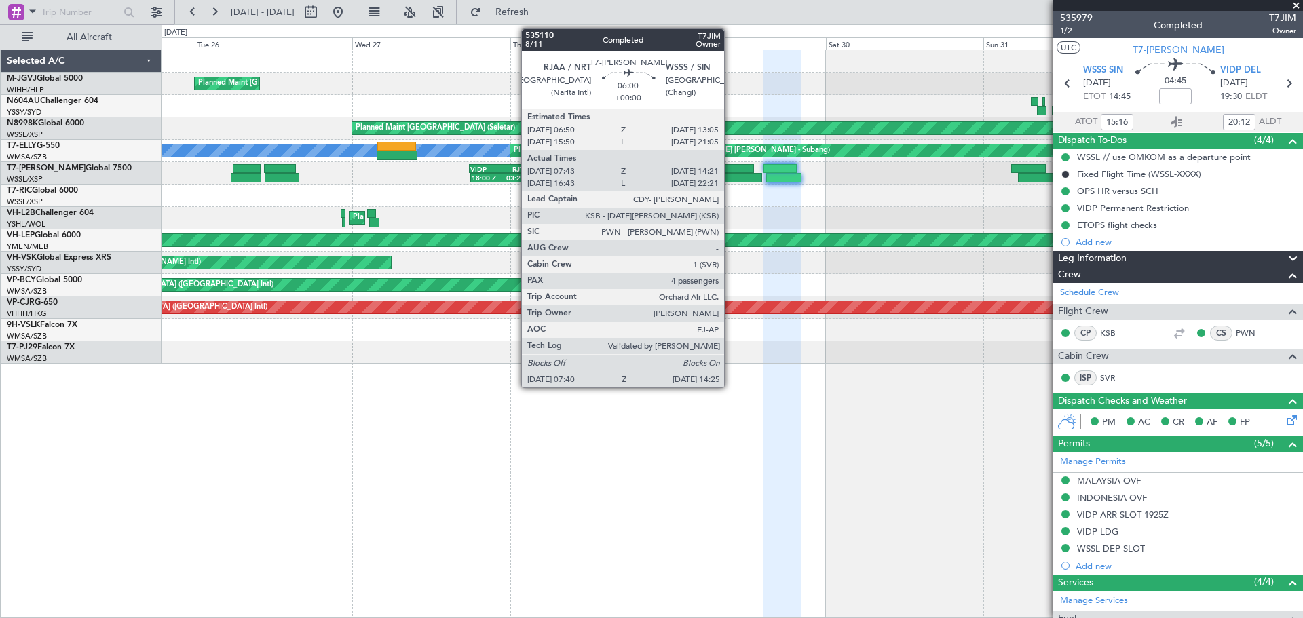
click at [730, 175] on div at bounding box center [740, 178] width 45 height 10
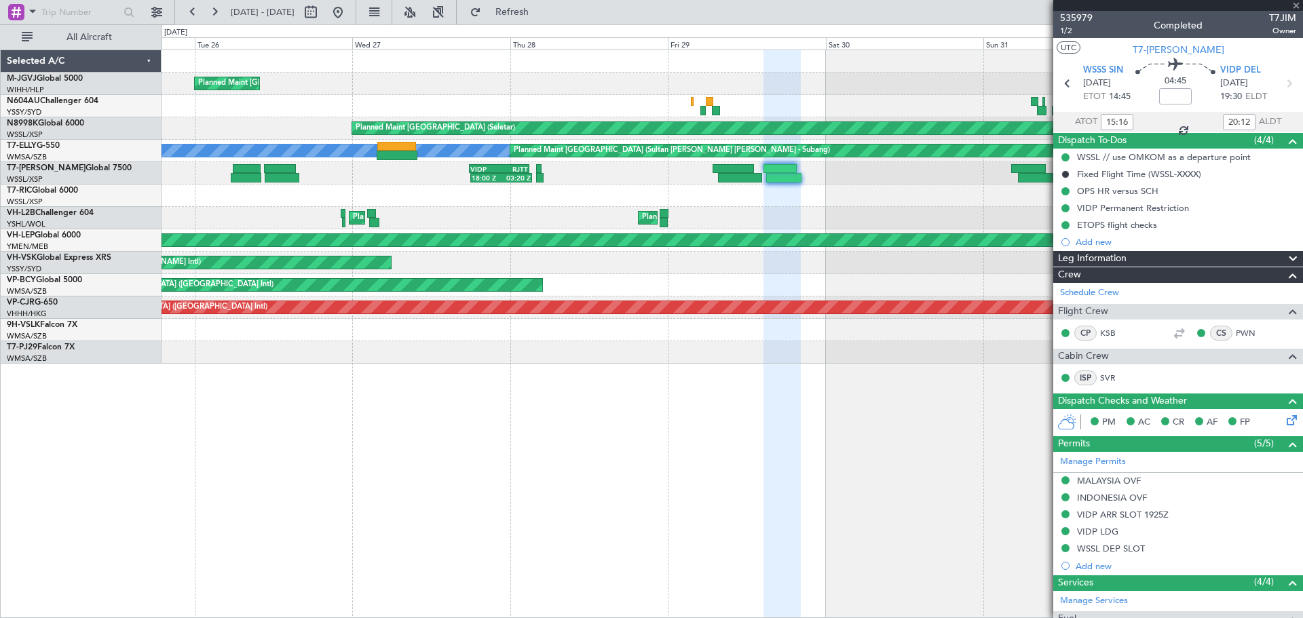
type input "07:53"
type input "14:16"
type input "4"
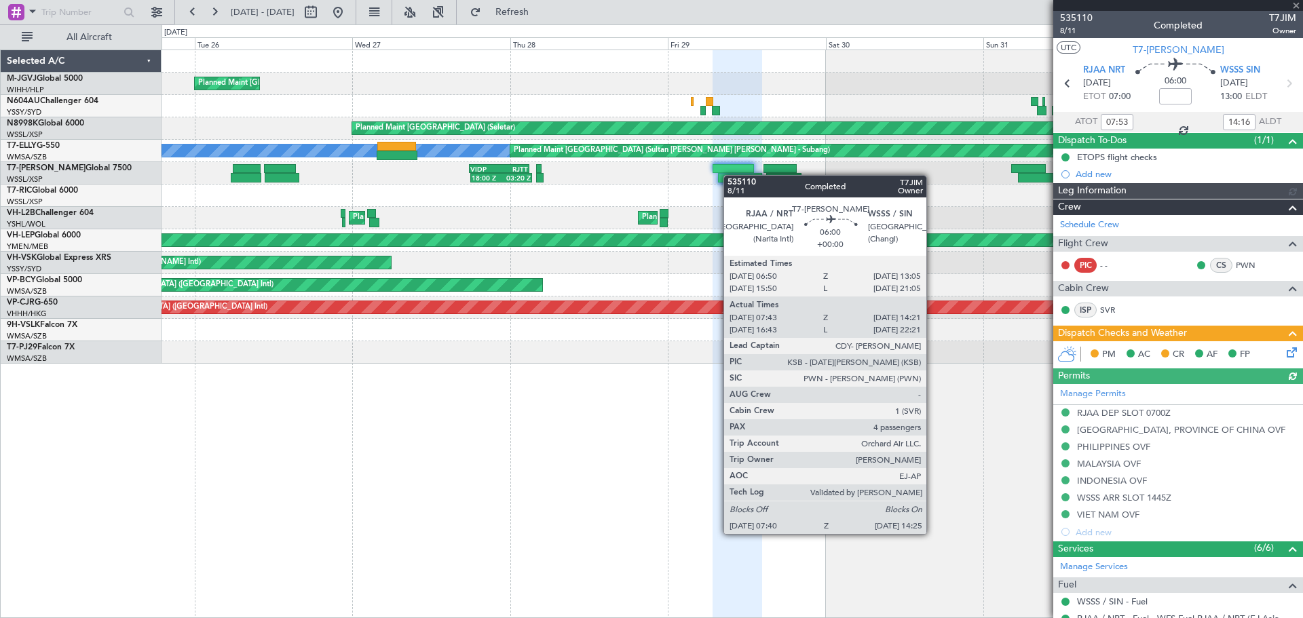
type input "Terry Leung (LEU)"
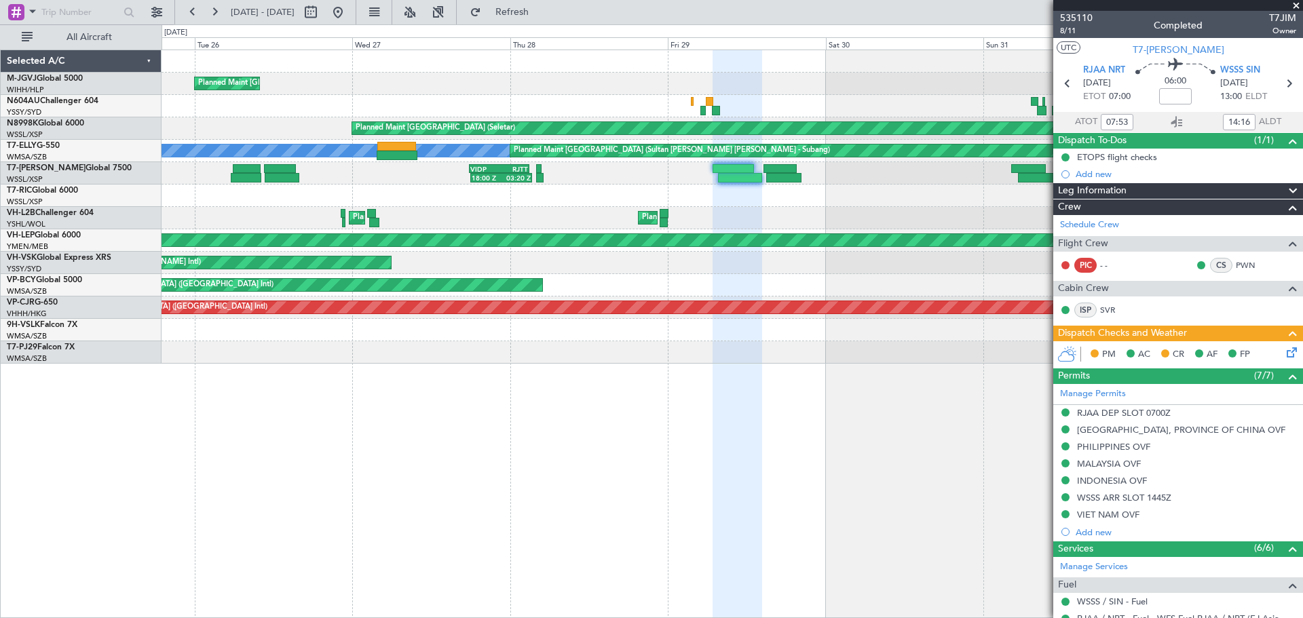
type input "16:53"
type input "22:16"
type input "07:53"
type input "14:16"
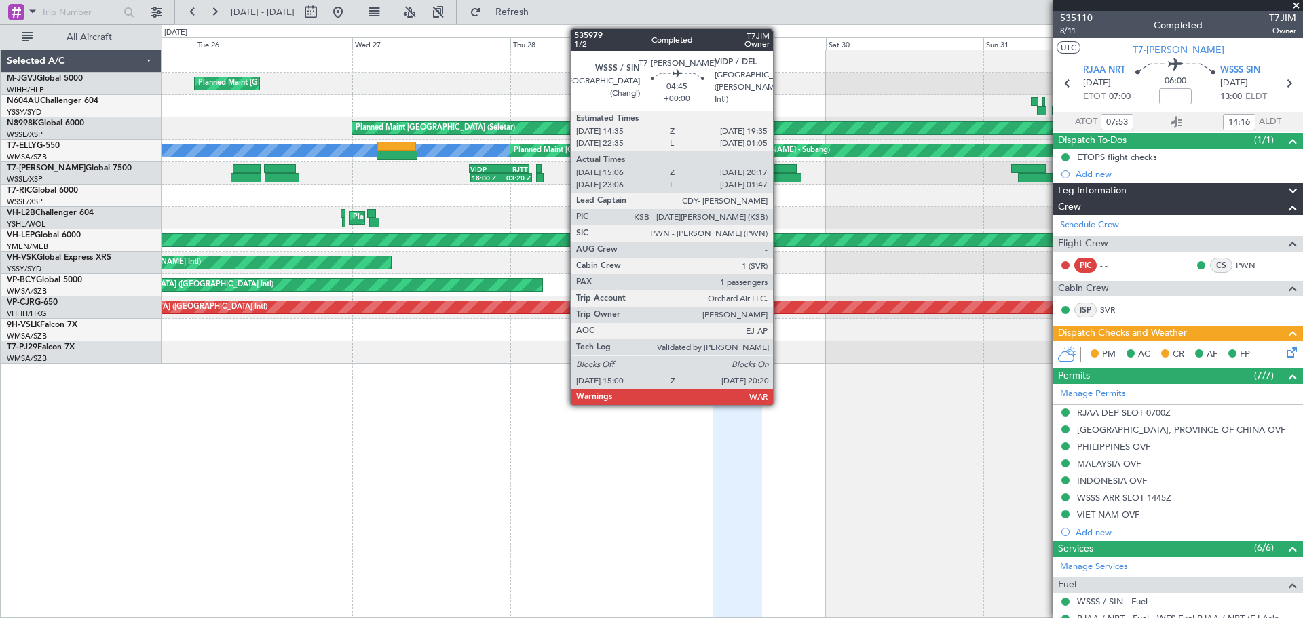
click at [779, 172] on div at bounding box center [780, 169] width 33 height 10
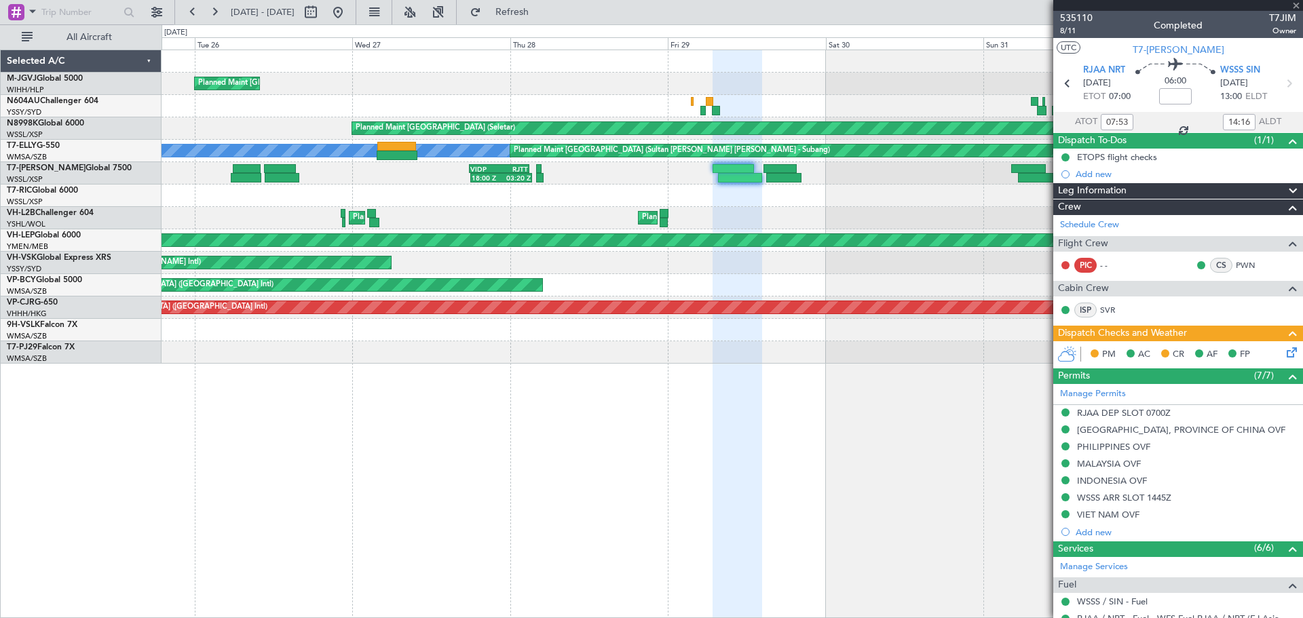
type input "15:16"
type input "20:12"
type input "1"
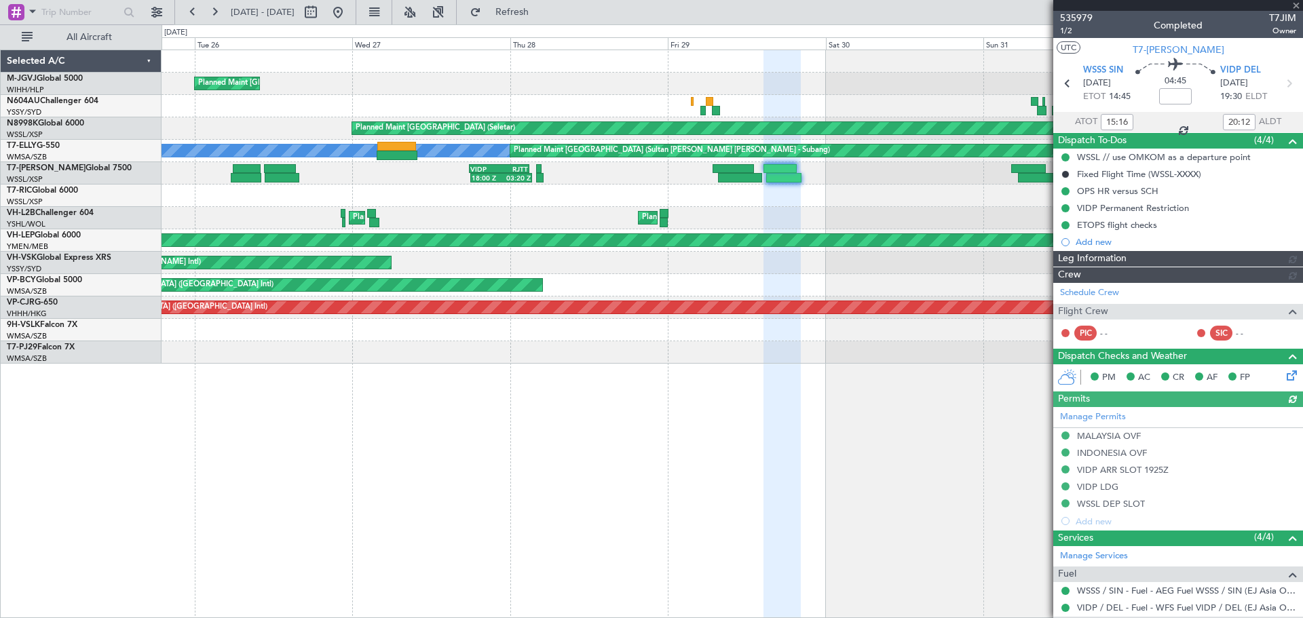
type input "Terry Leung (LEU)"
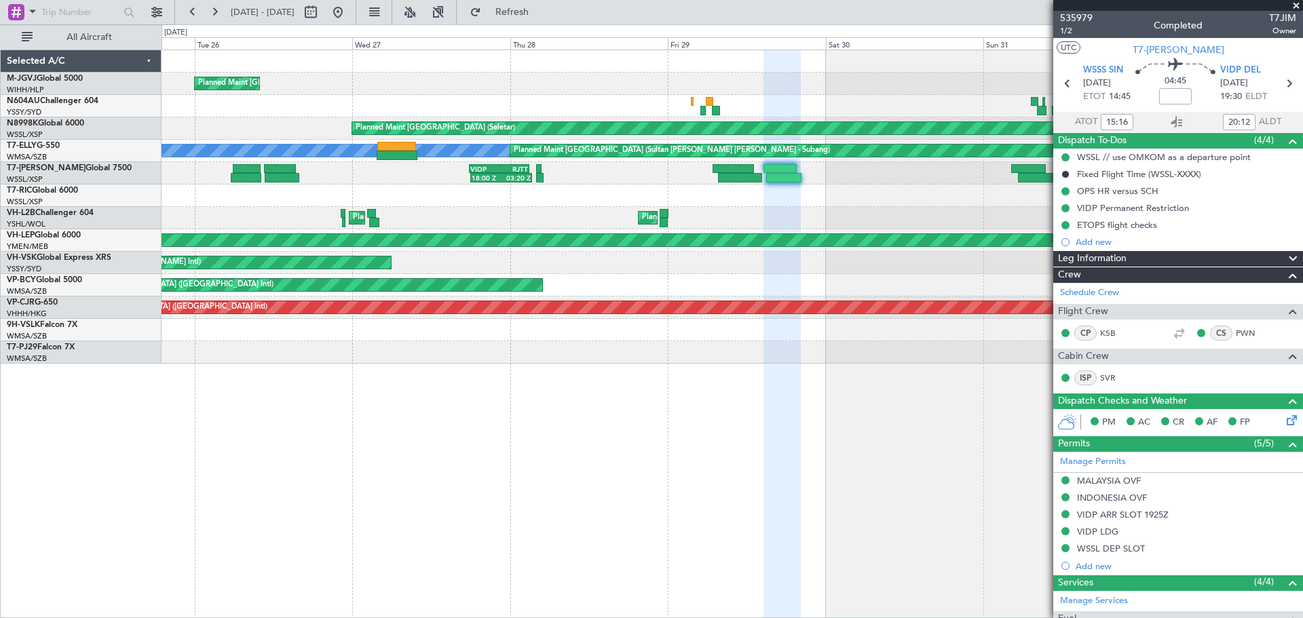
type input "23:16"
type input "01:42"
type input "15:16"
type input "20:12"
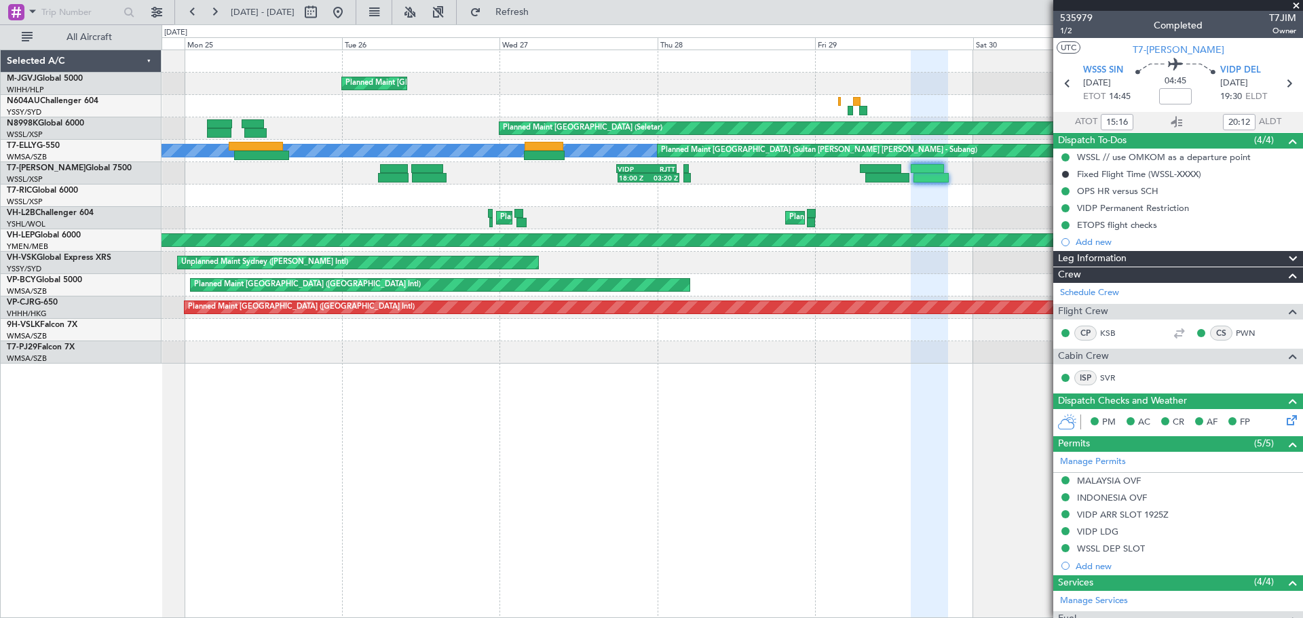
click at [606, 195] on div at bounding box center [732, 196] width 1141 height 22
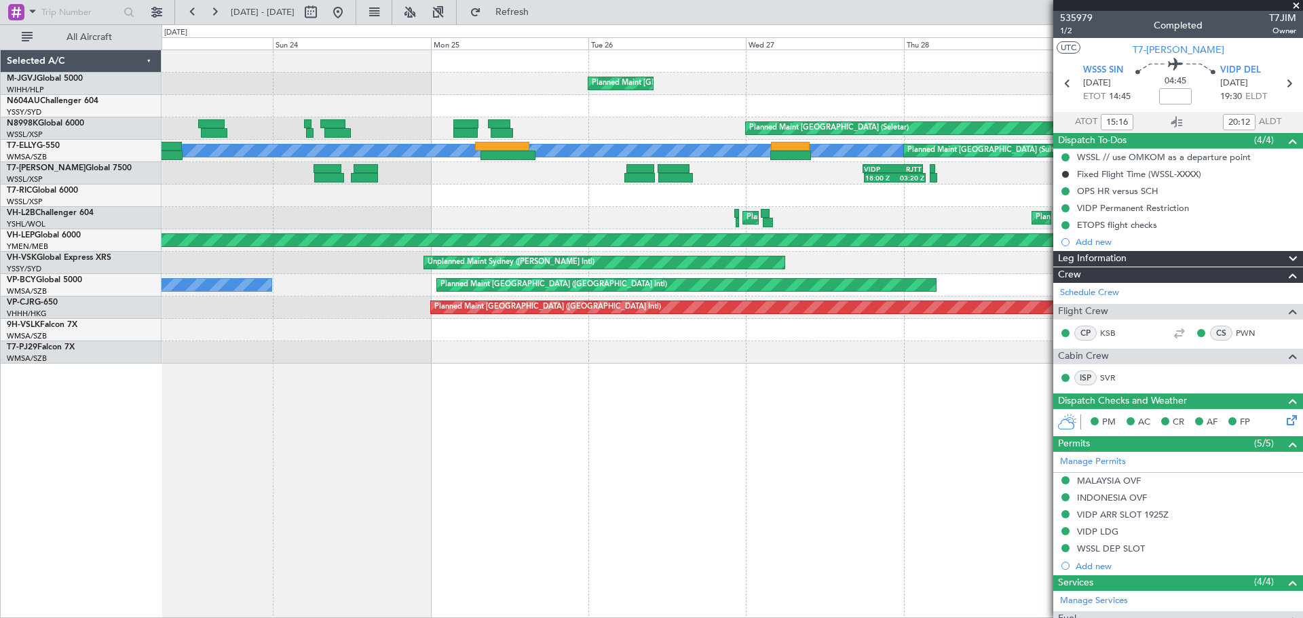
click at [493, 198] on div at bounding box center [732, 196] width 1141 height 22
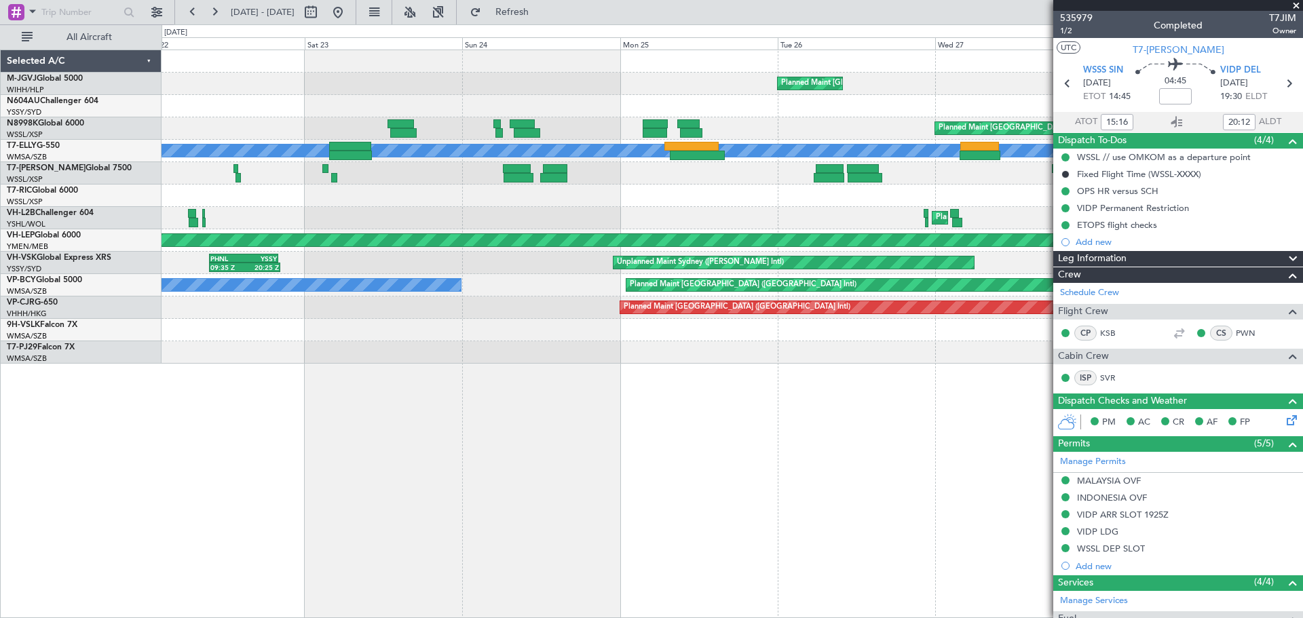
click at [592, 210] on div "Planned Maint Jakarta (Halim Intl) Planned Maint Singapore (Seletar) MEL Planne…" at bounding box center [732, 207] width 1141 height 314
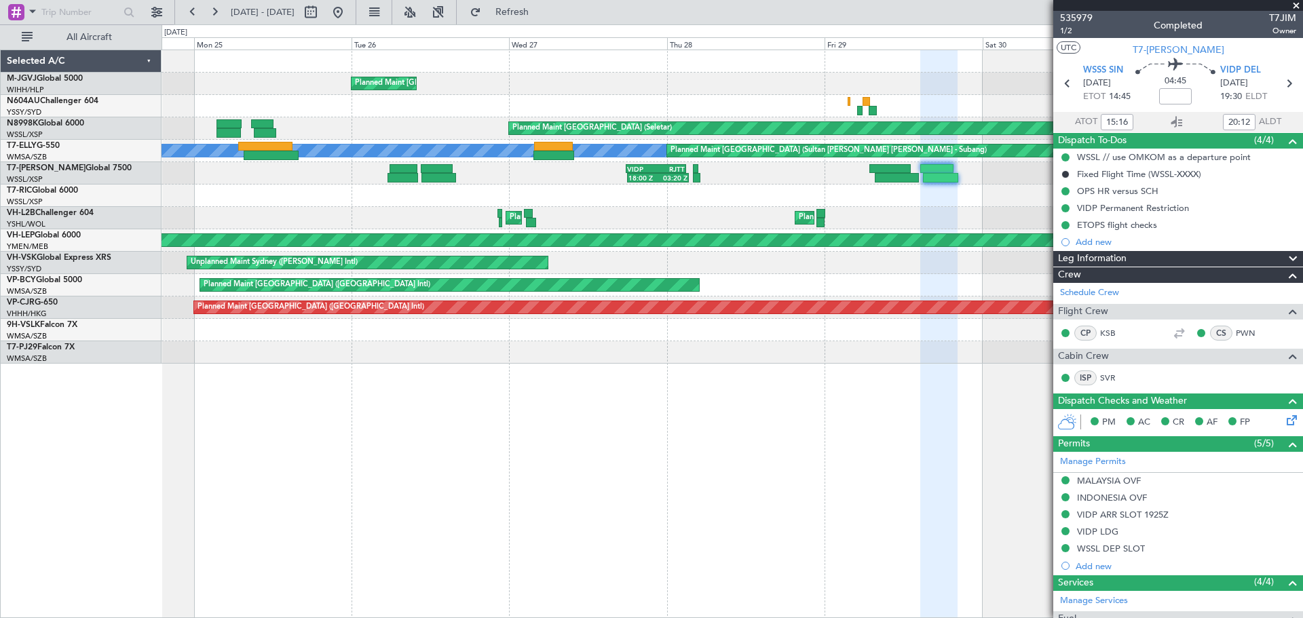
click at [327, 188] on div at bounding box center [732, 196] width 1141 height 22
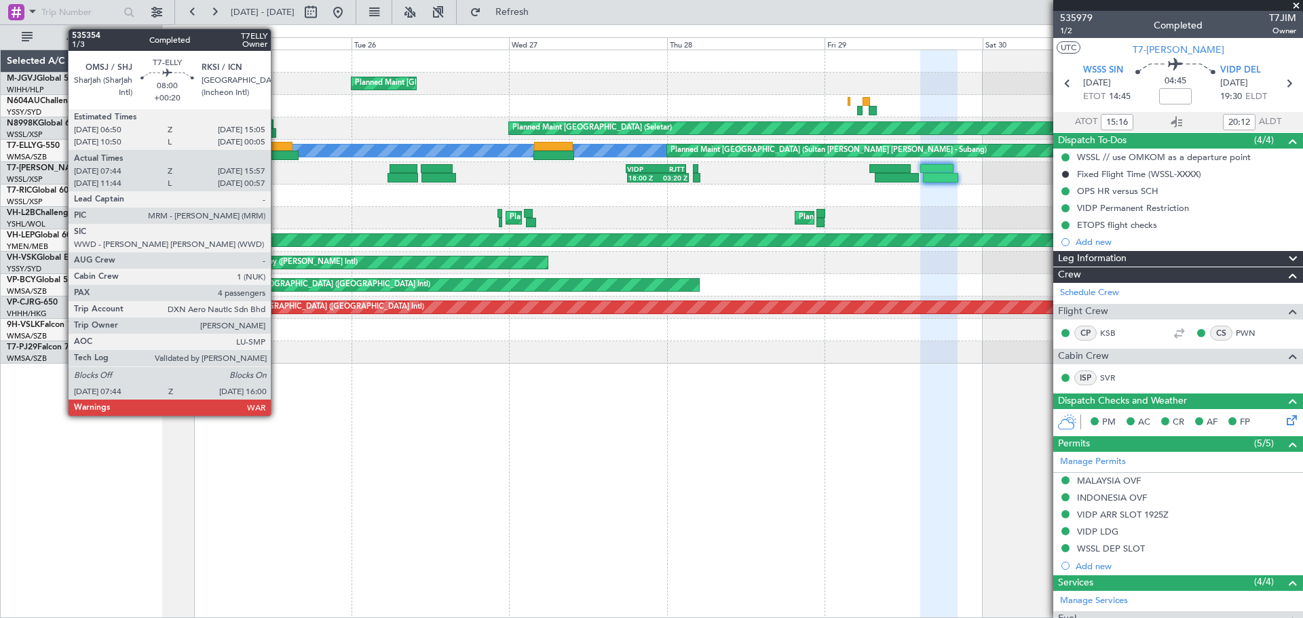
click at [277, 148] on div at bounding box center [265, 147] width 54 height 10
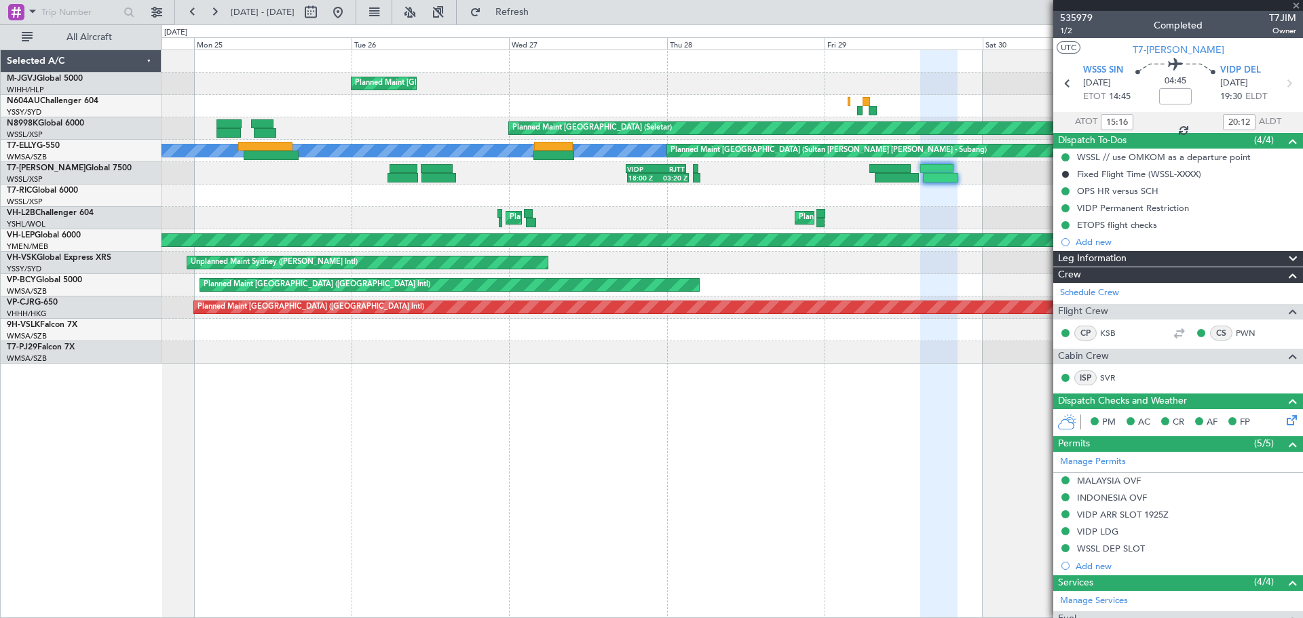
type input "+00:20"
type input "07:54"
type input "15:52"
type input "4"
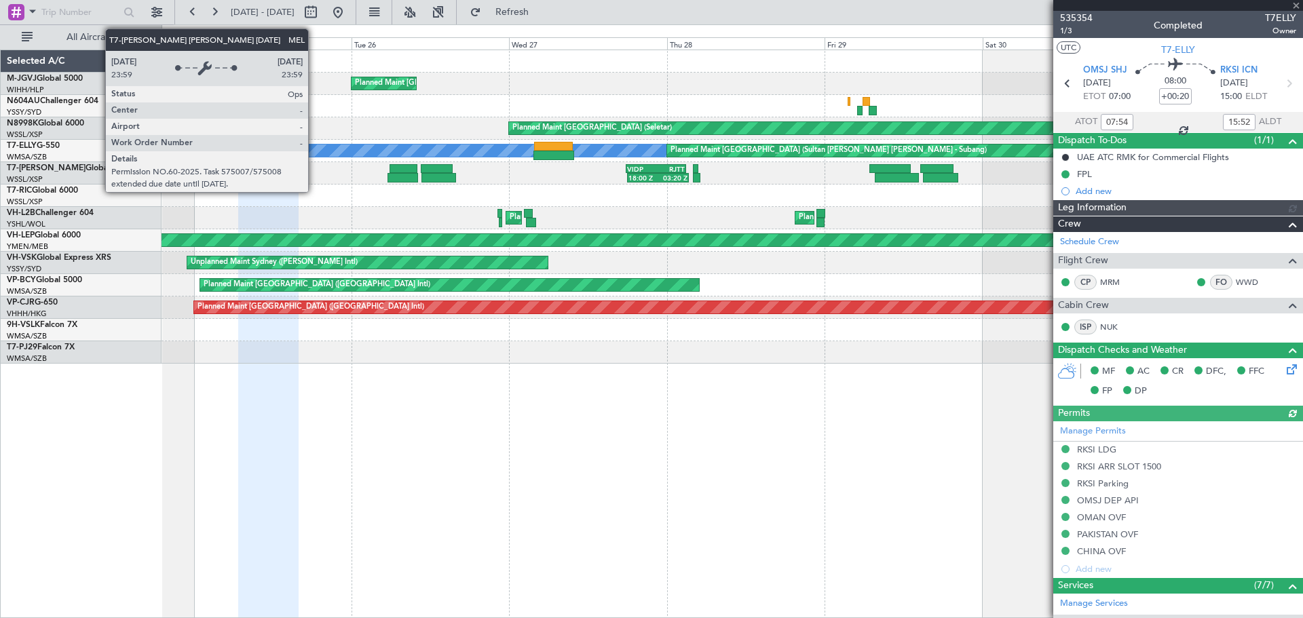
type input "[PERSON_NAME] (KYA)"
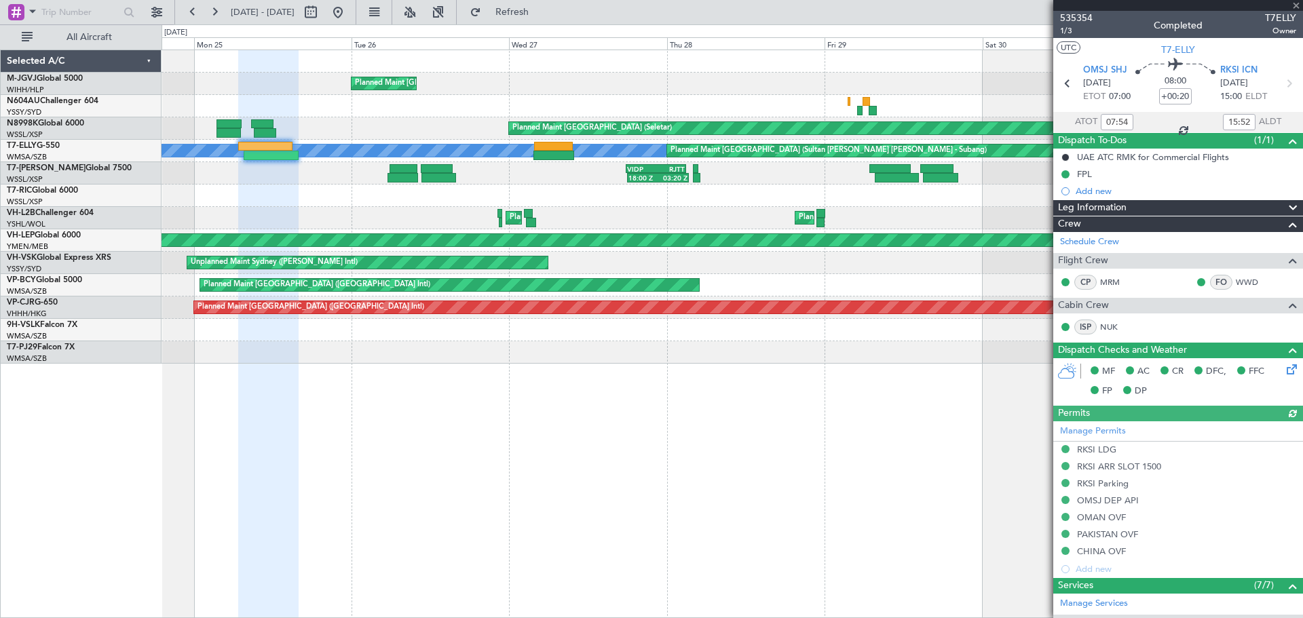
scroll to position [324, 0]
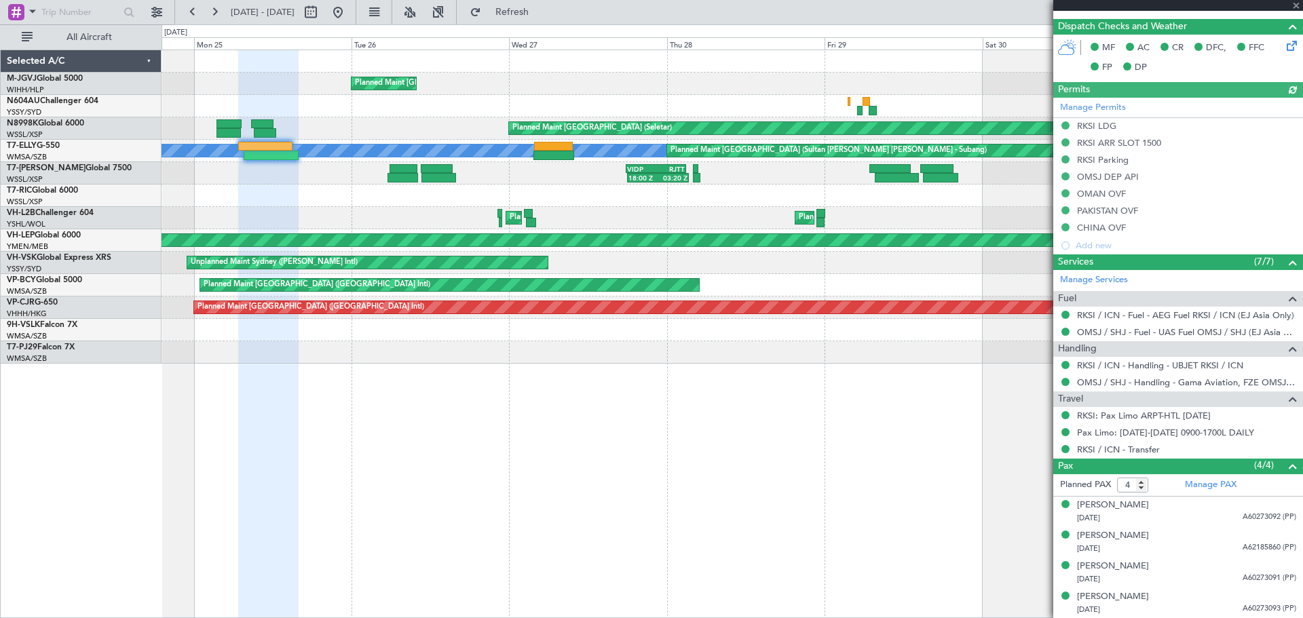
click at [430, 189] on div at bounding box center [732, 196] width 1141 height 22
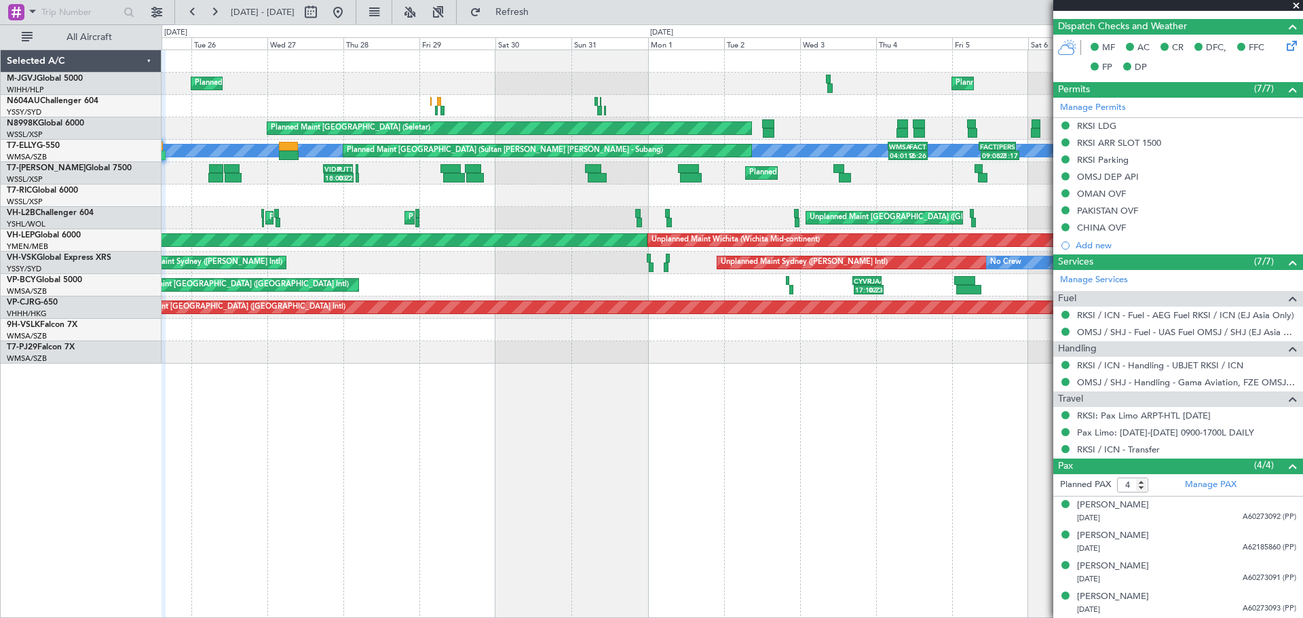
click at [542, 202] on div at bounding box center [732, 196] width 1141 height 22
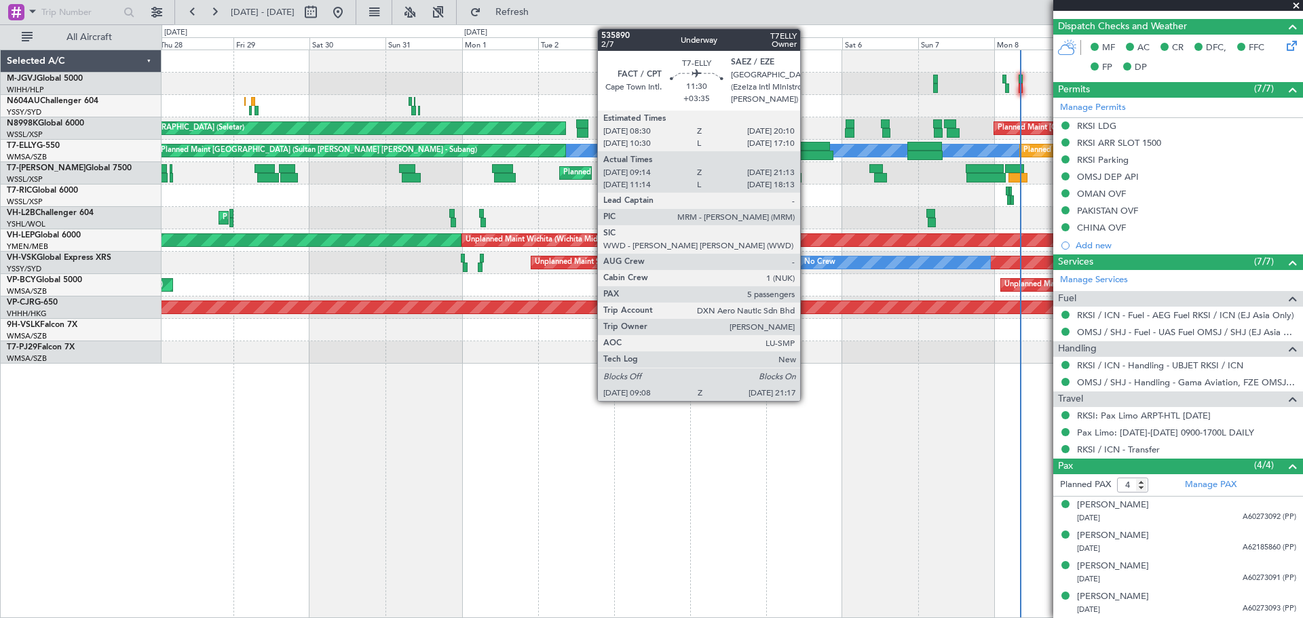
click at [806, 149] on div at bounding box center [811, 147] width 37 height 10
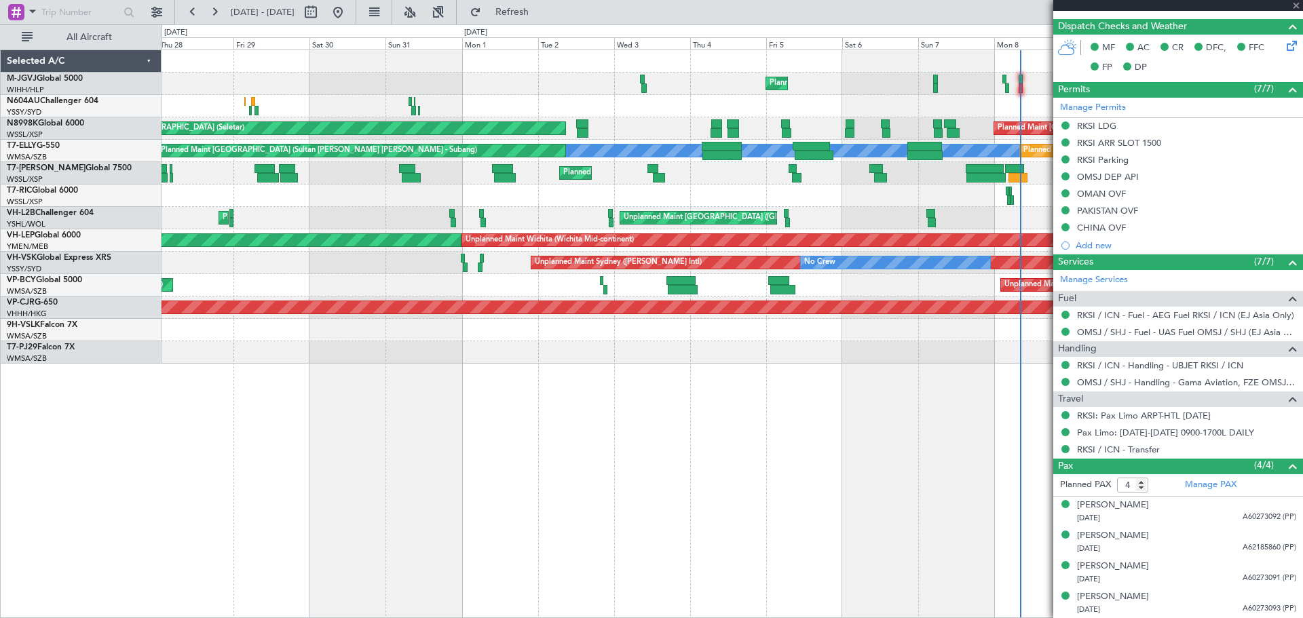
type input "+03:35"
type input "09:14"
type input "21:03"
type input "5"
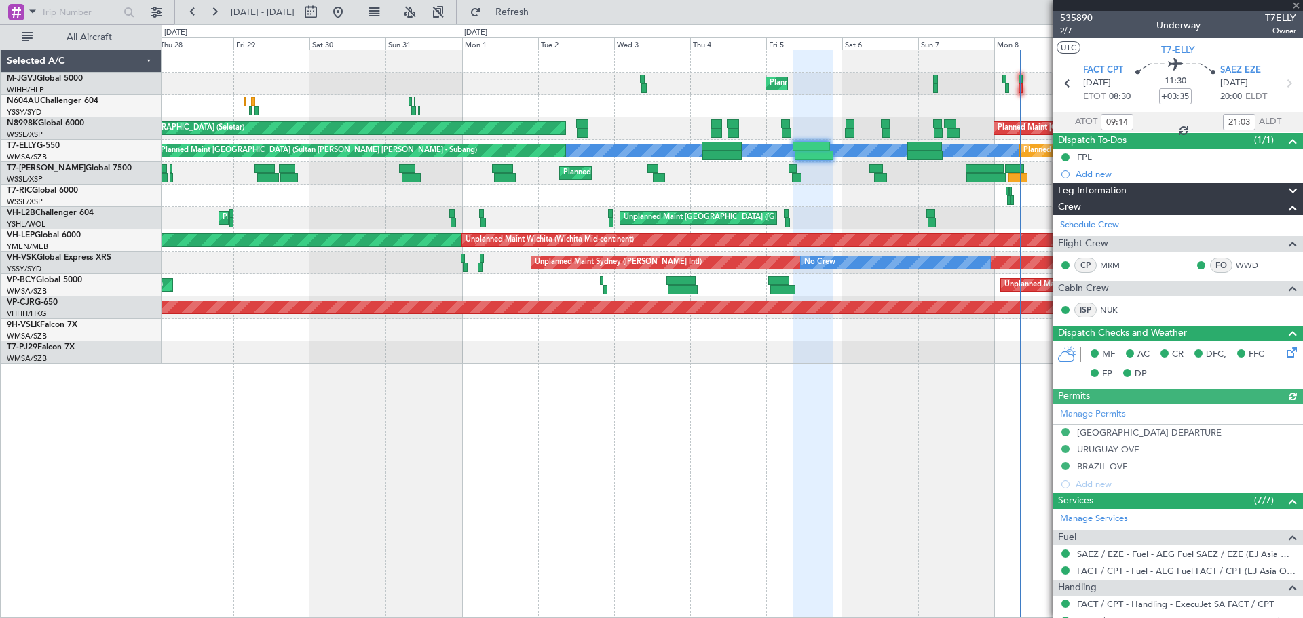
type input "Hafiz Sapuwan (HHAFI)"
click at [1098, 225] on link "Schedule Crew" at bounding box center [1089, 226] width 59 height 14
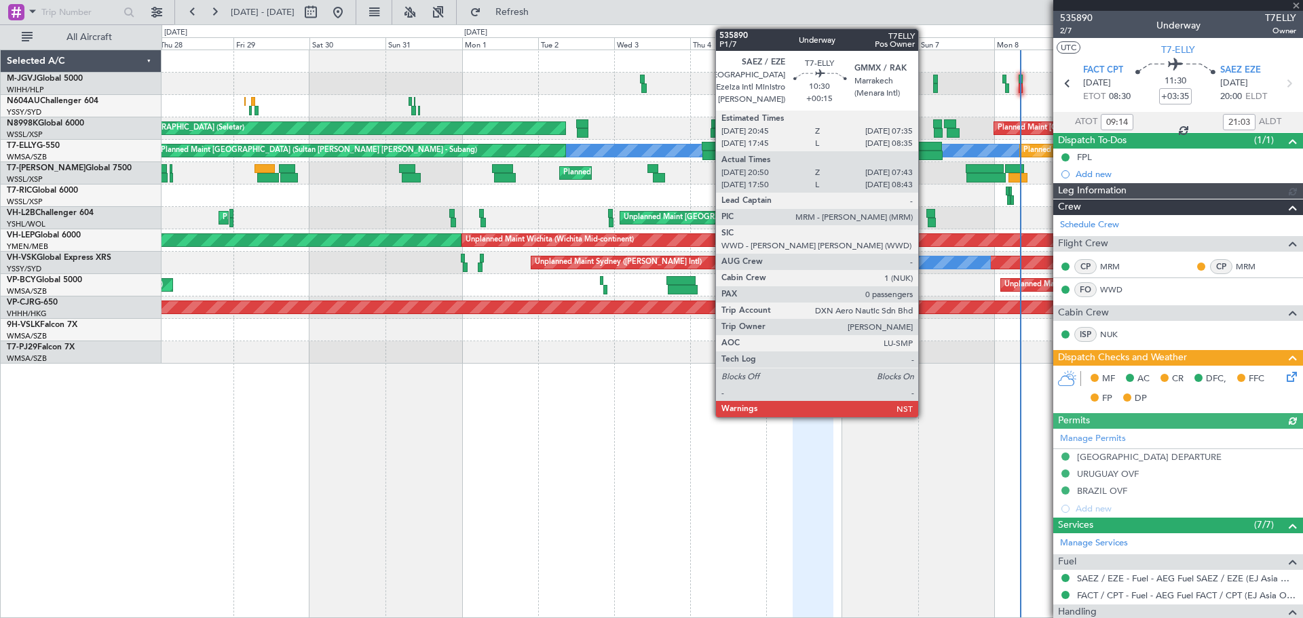
type input "Hafiz Sapuwan (HHAFI)"
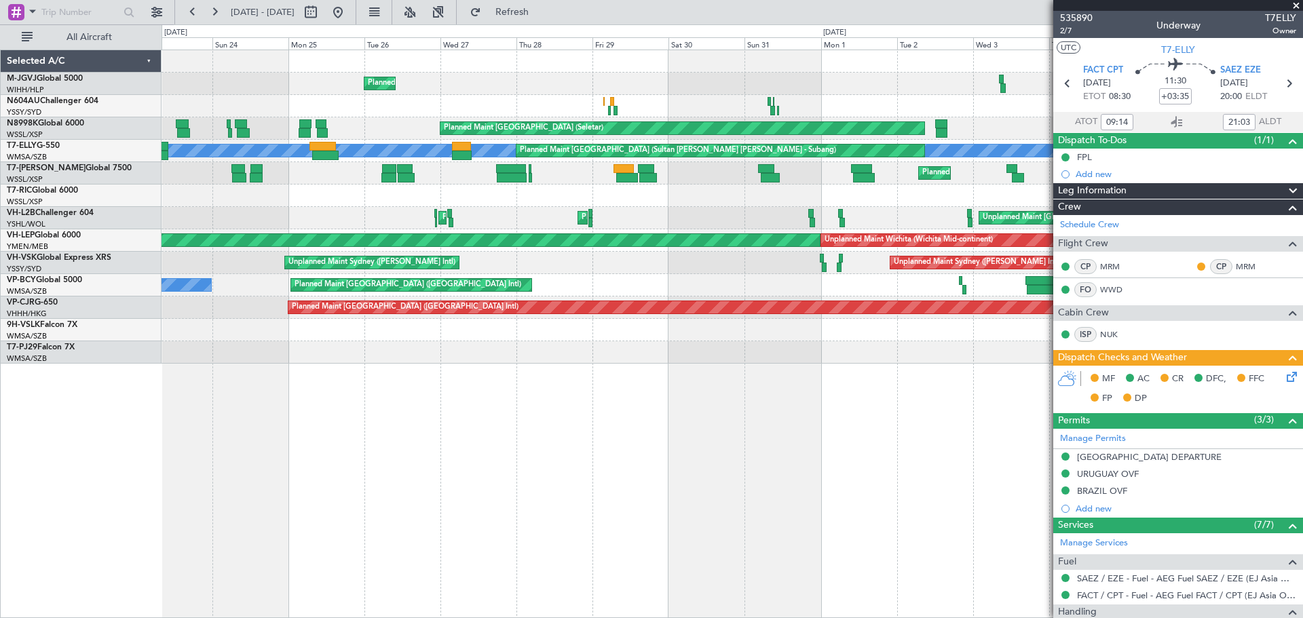
click at [812, 162] on div "Planned Maint Dubai (Al Maktoum Intl)" at bounding box center [732, 173] width 1141 height 22
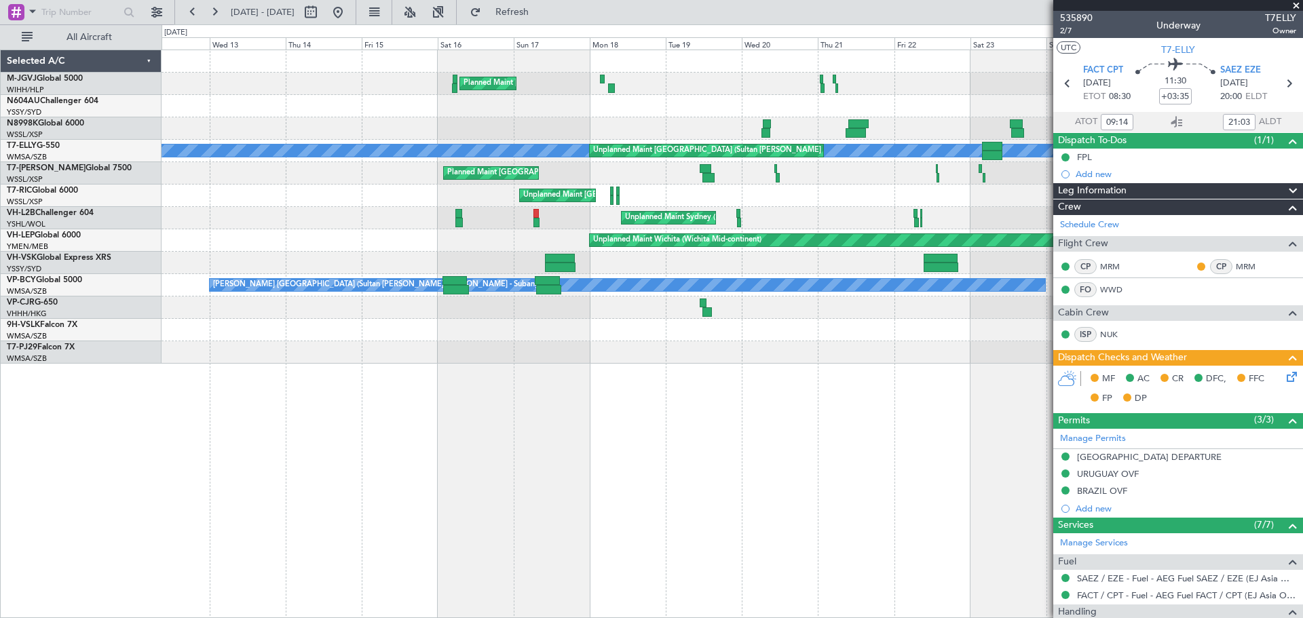
click at [643, 141] on div "MEL Unplanned Maint Kuala Lumpur (Sultan Abdul Aziz Shah - Subang) Planned Main…" at bounding box center [732, 151] width 1141 height 22
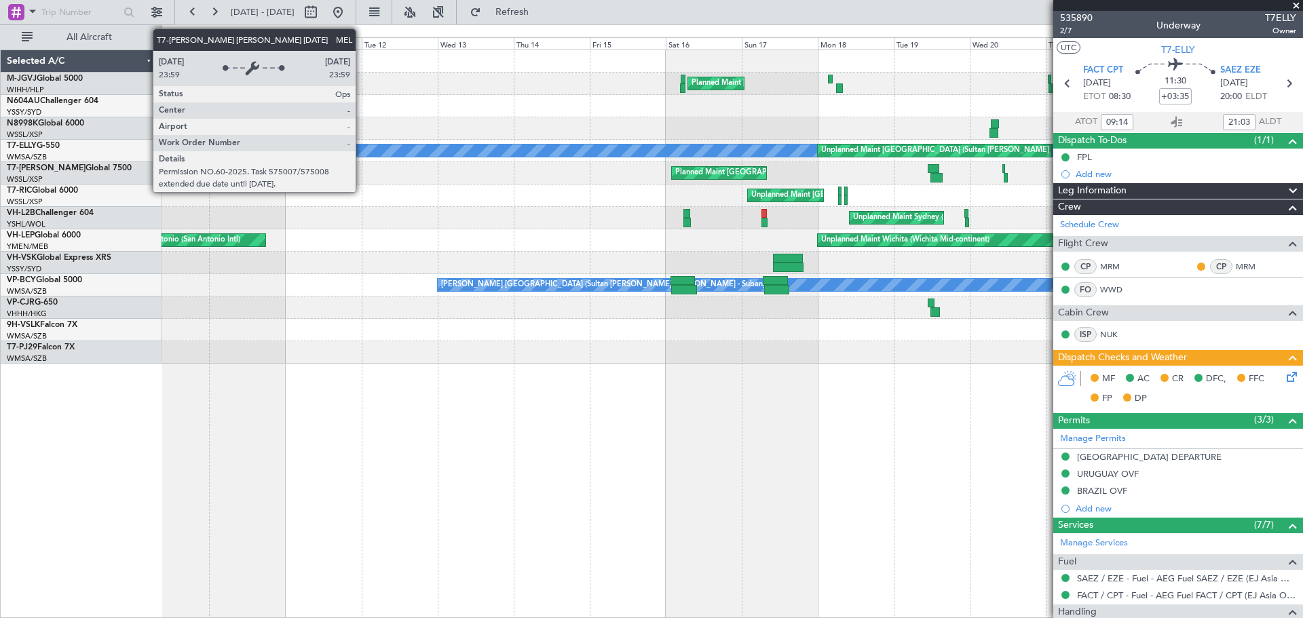
click at [677, 147] on div "MEL" at bounding box center [1250, 151] width 2386 height 12
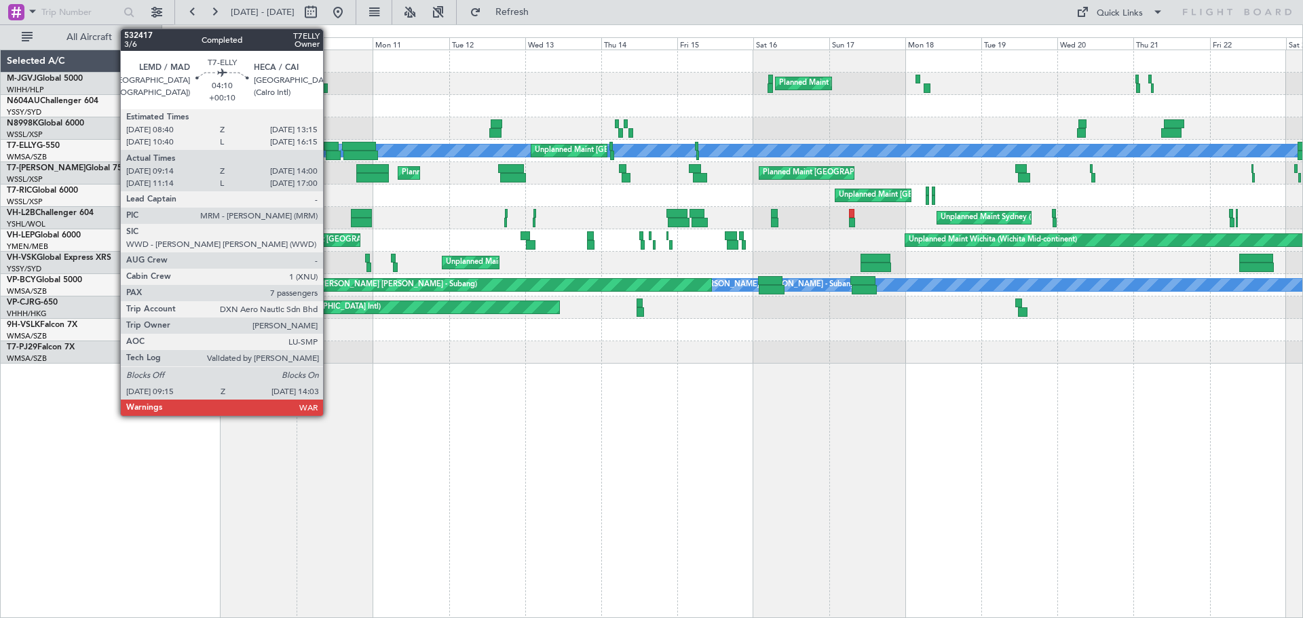
click at [329, 151] on div at bounding box center [334, 156] width 16 height 10
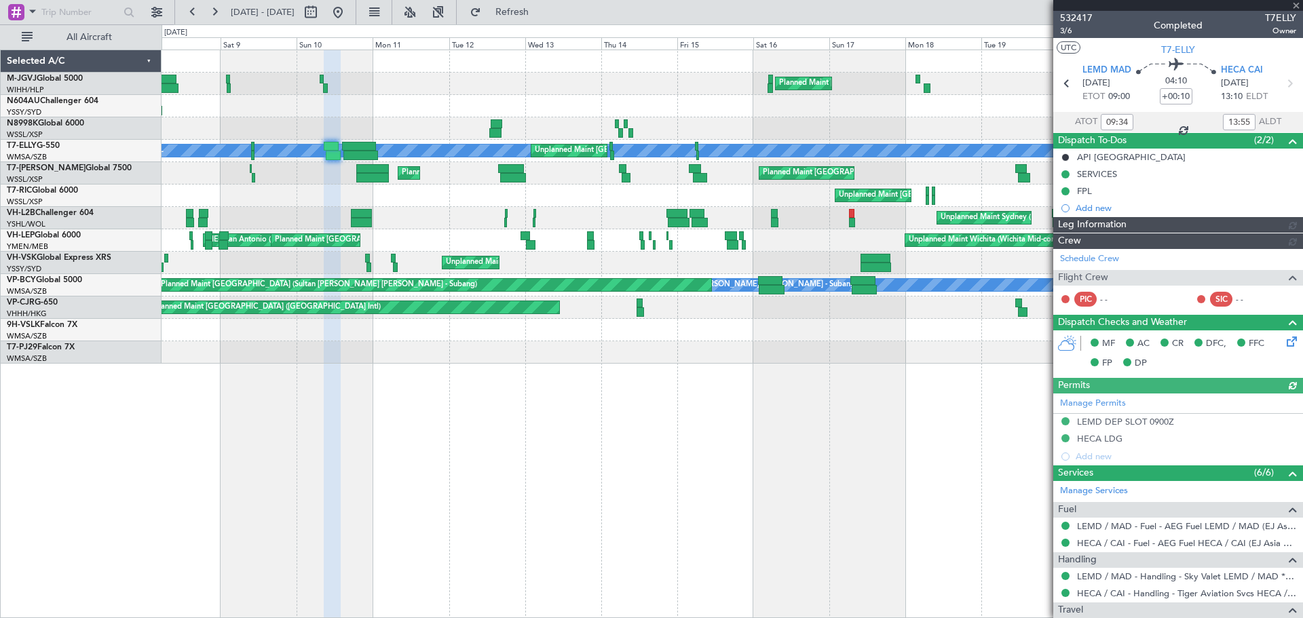
type input "[PERSON_NAME] (KYA)"
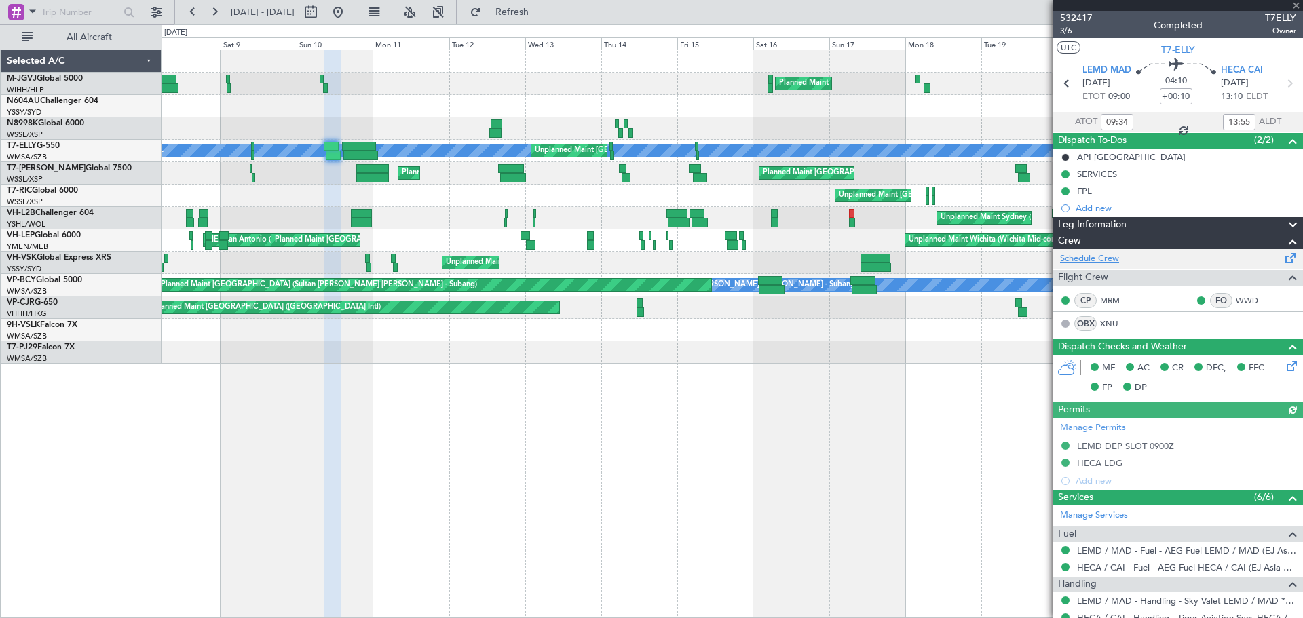
click at [1091, 255] on link "Schedule Crew" at bounding box center [1089, 260] width 59 height 14
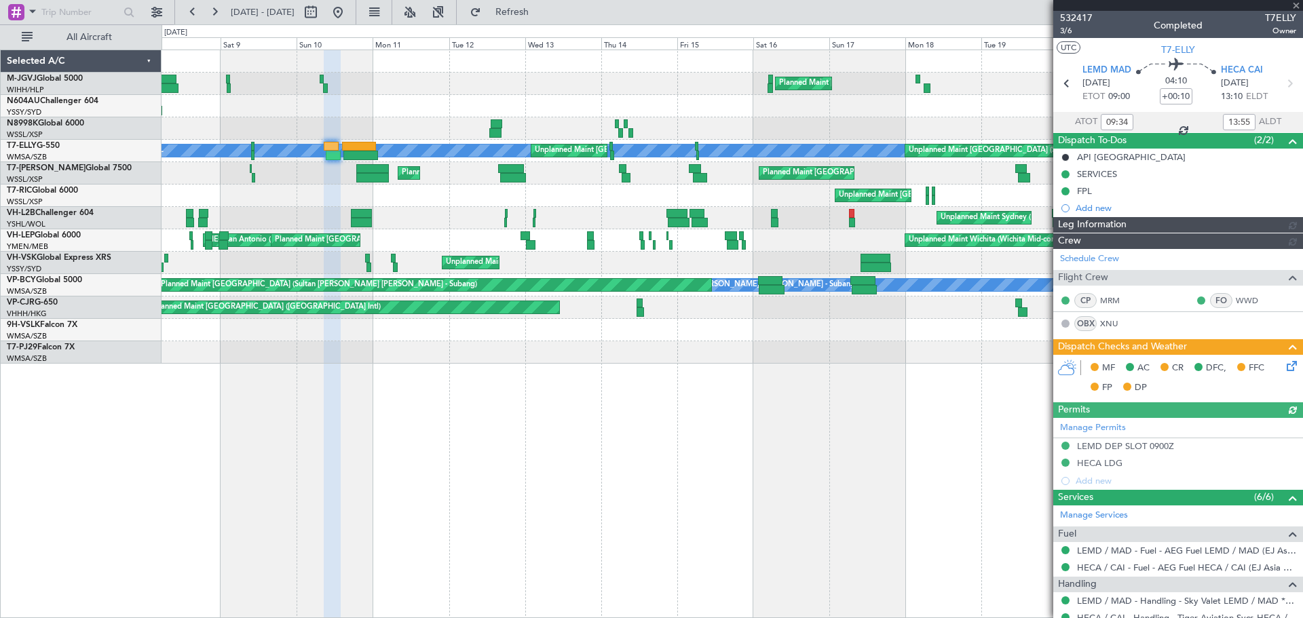
type input "[PERSON_NAME] (KYA)"
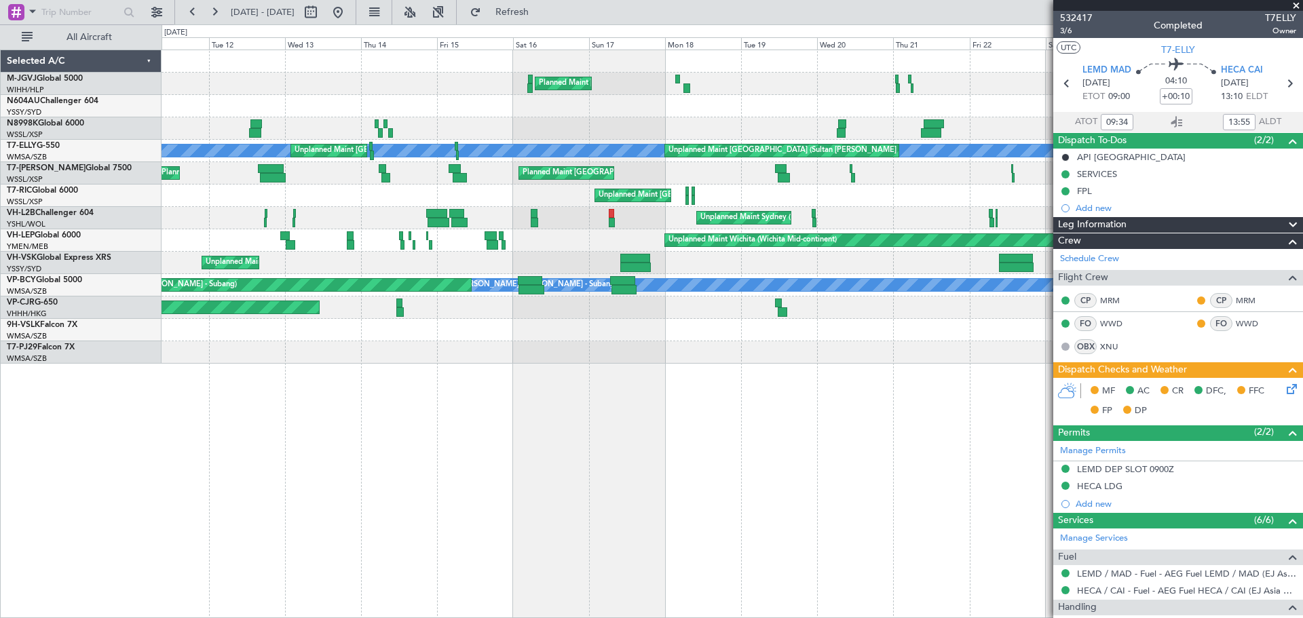
click at [316, 196] on div "Unplanned Maint [GEOGRAPHIC_DATA] (Seletar)" at bounding box center [732, 196] width 1141 height 22
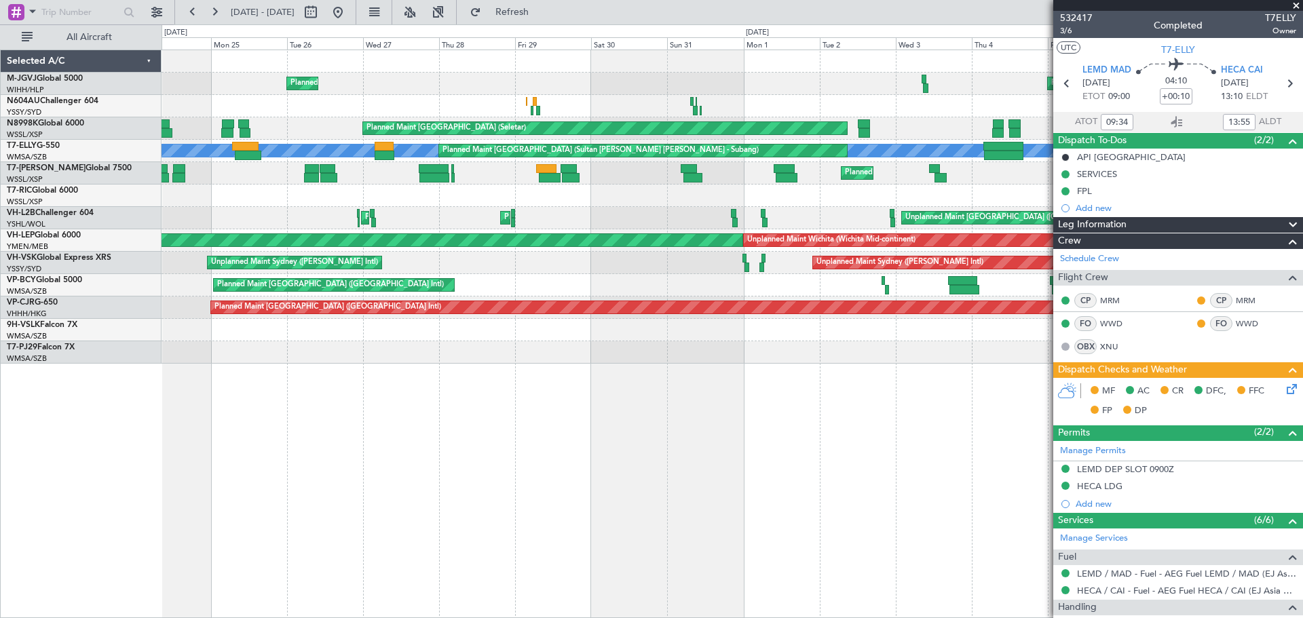
click at [161, 217] on div "Planned Maint Jakarta (Halim Intl) Planned Maint Singapore (Seletar) Planned Ma…" at bounding box center [651, 321] width 1303 height 594
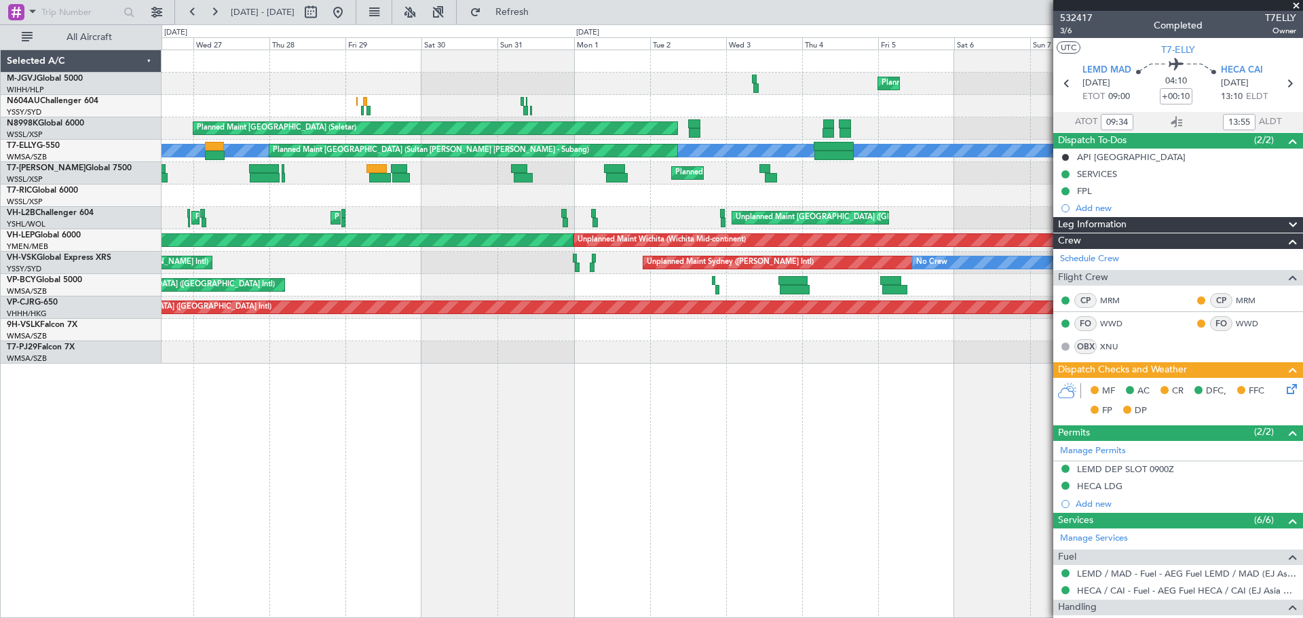
click at [292, 213] on div "Planned Maint Singapore (Seletar) Planned Maint Jakarta (Halim Intl) Planned Ma…" at bounding box center [732, 207] width 1141 height 314
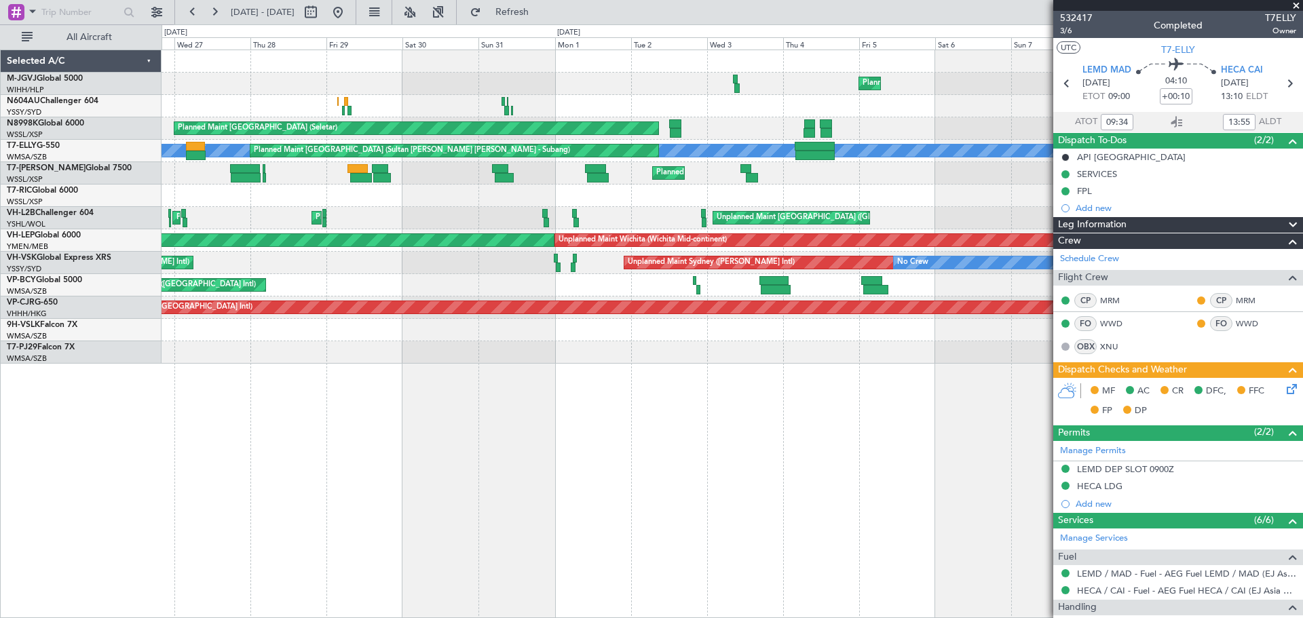
click at [72, 203] on div "Planned Maint Singapore (Seletar) Planned Maint Jakarta (Halim Intl) Planned Ma…" at bounding box center [651, 321] width 1303 height 594
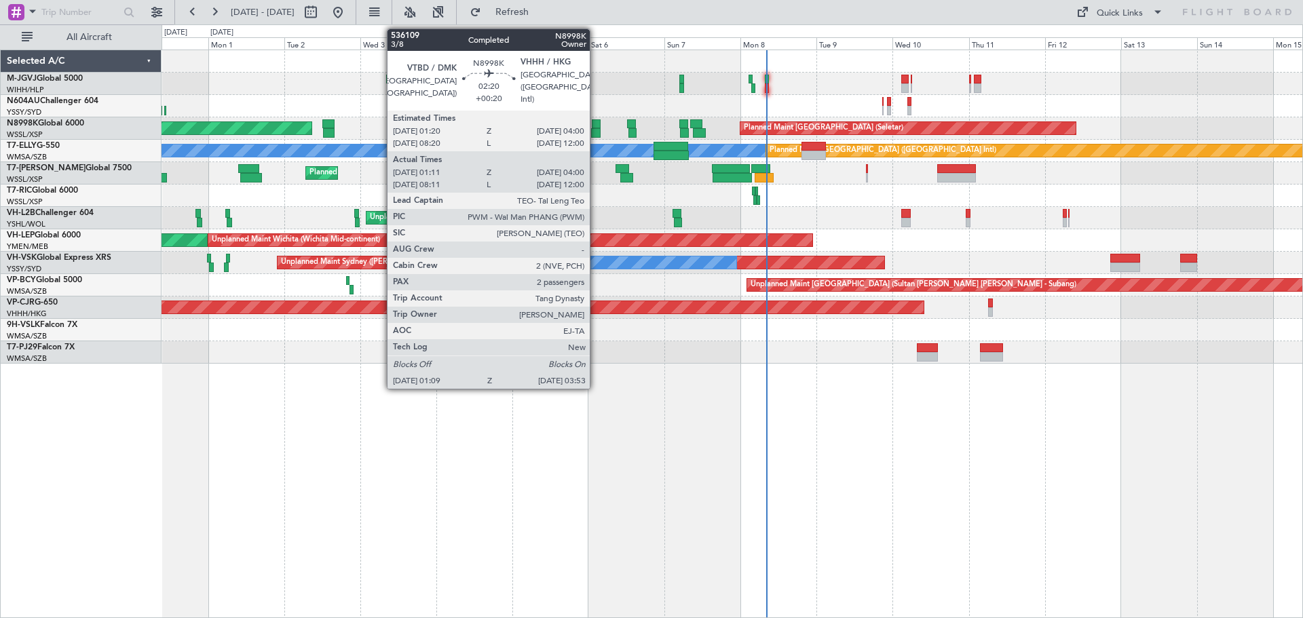
click at [596, 127] on div at bounding box center [596, 124] width 9 height 10
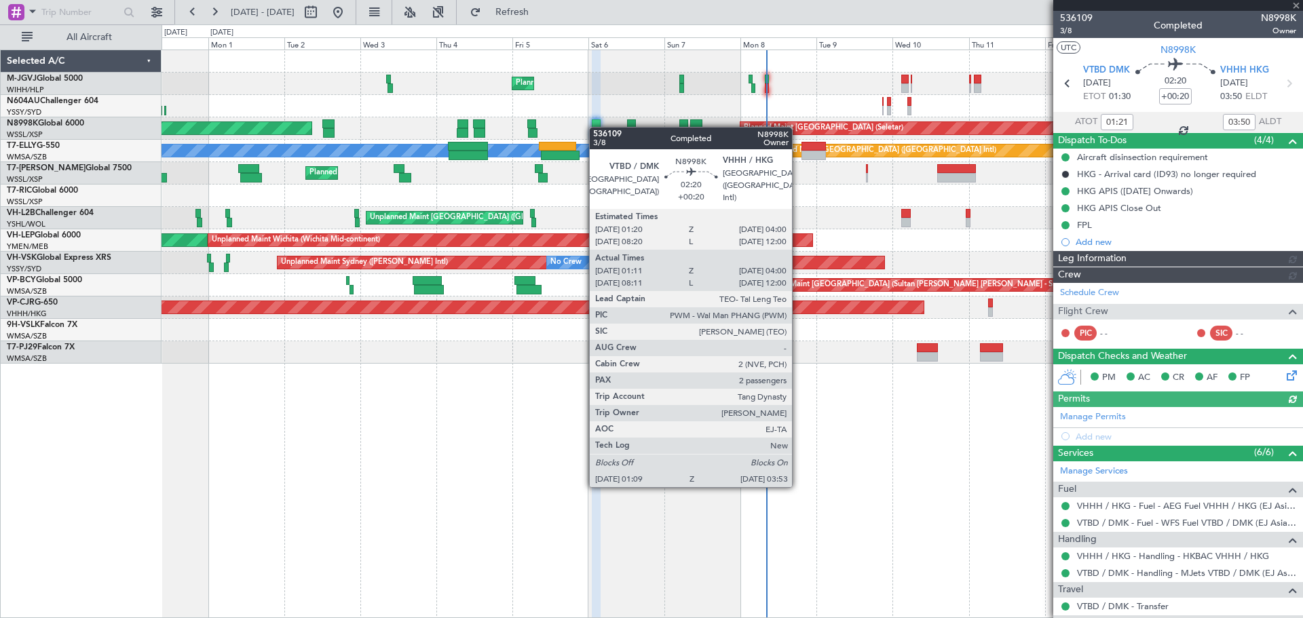
type input "Brien Tan (BTA)"
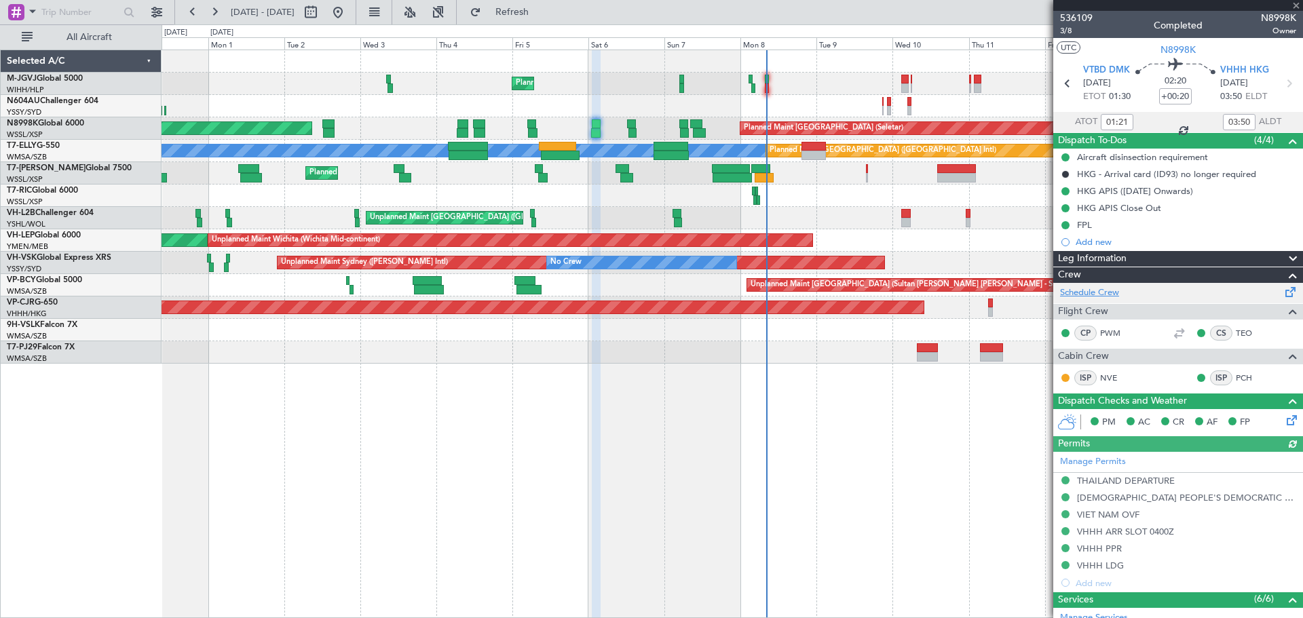
click at [1086, 296] on link "Schedule Crew" at bounding box center [1089, 293] width 59 height 14
type input "08:21"
type input "11:50"
type input "01:21"
type input "03:50"
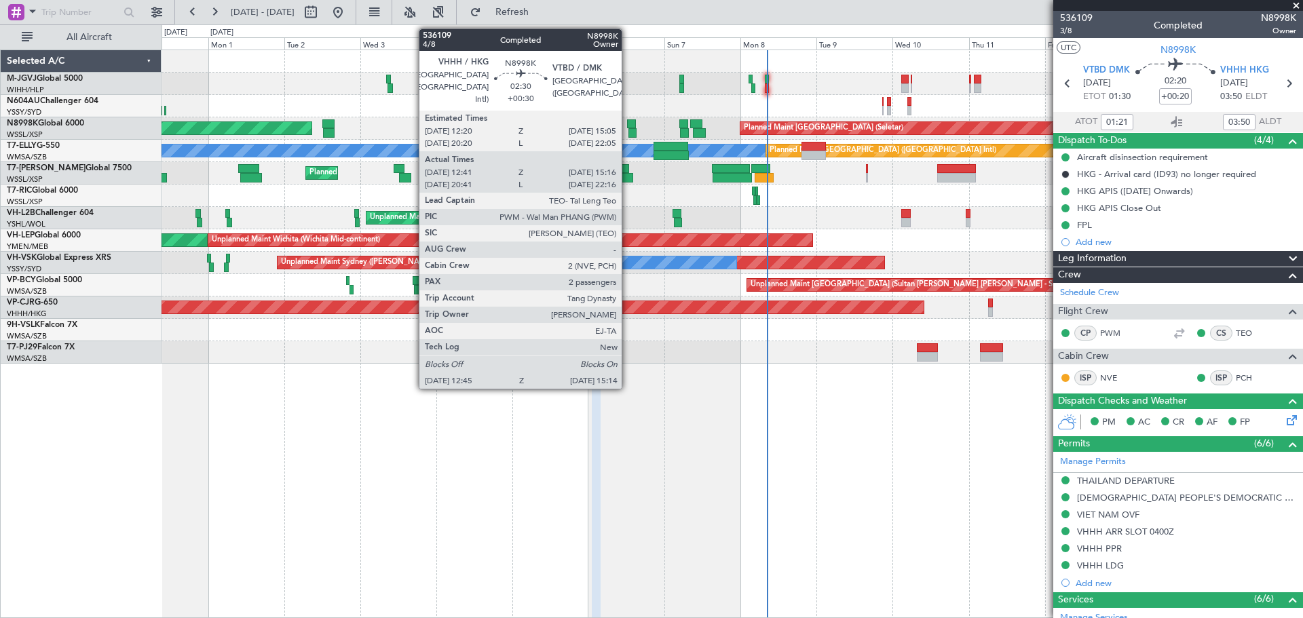
click at [628, 126] on div at bounding box center [631, 124] width 9 height 10
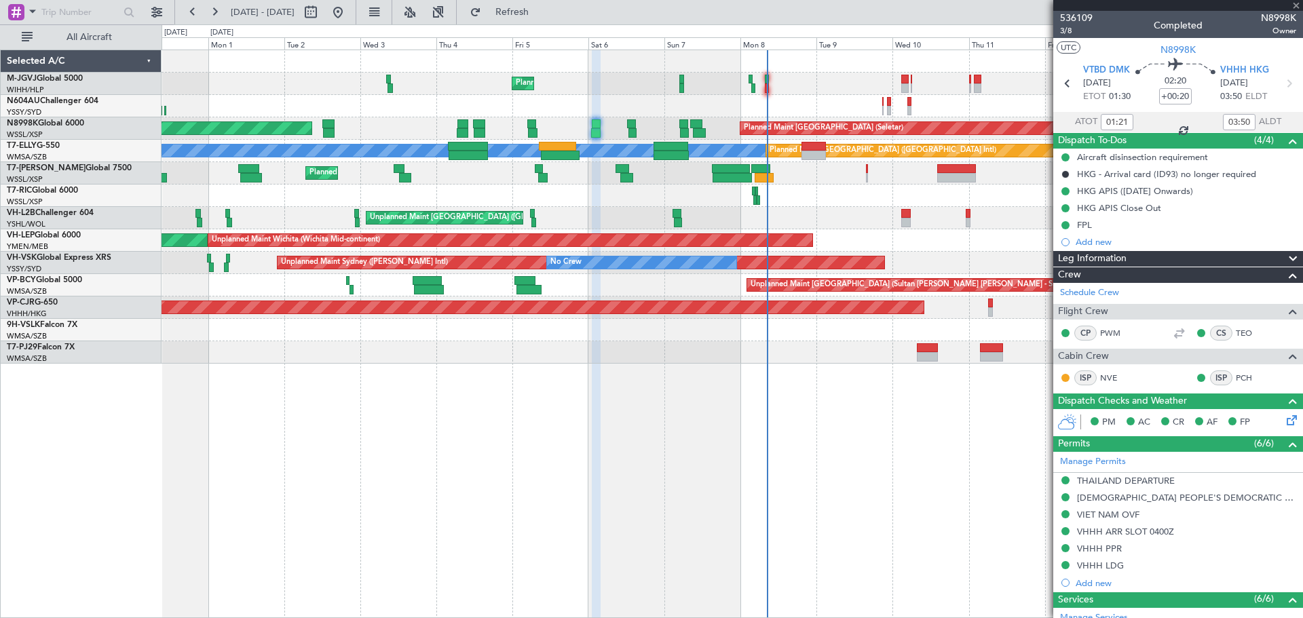
type input "+00:30"
type input "12:51"
type input "15:11"
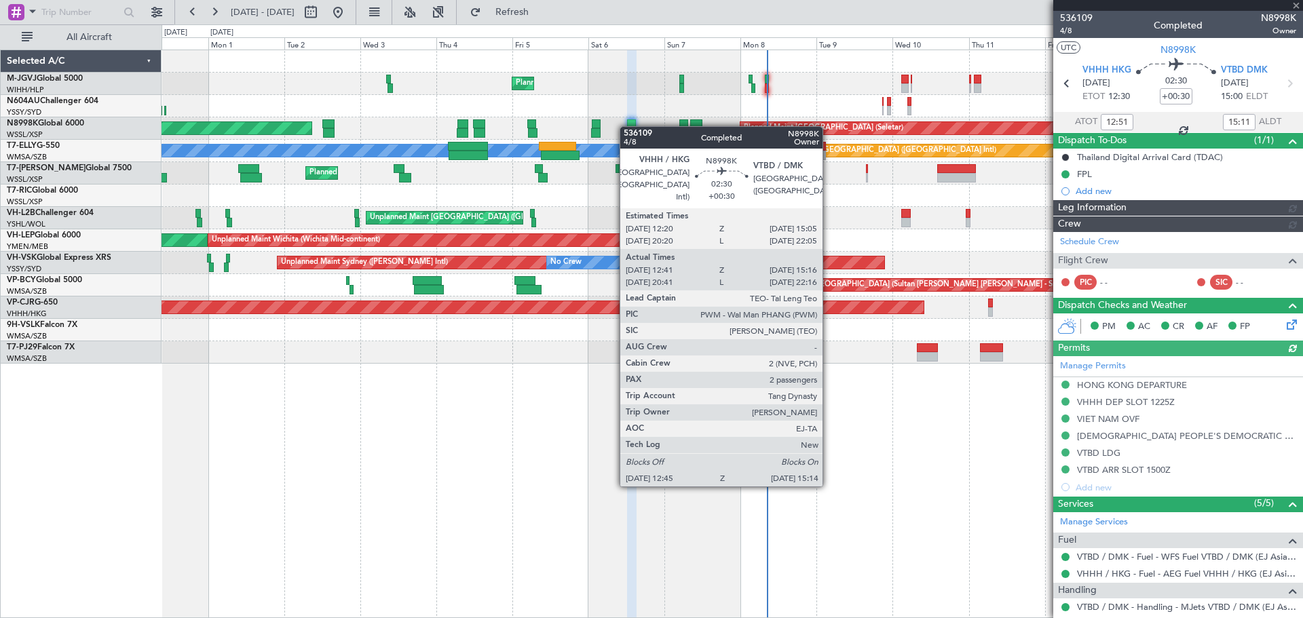
type input "Brien Tan (BTA)"
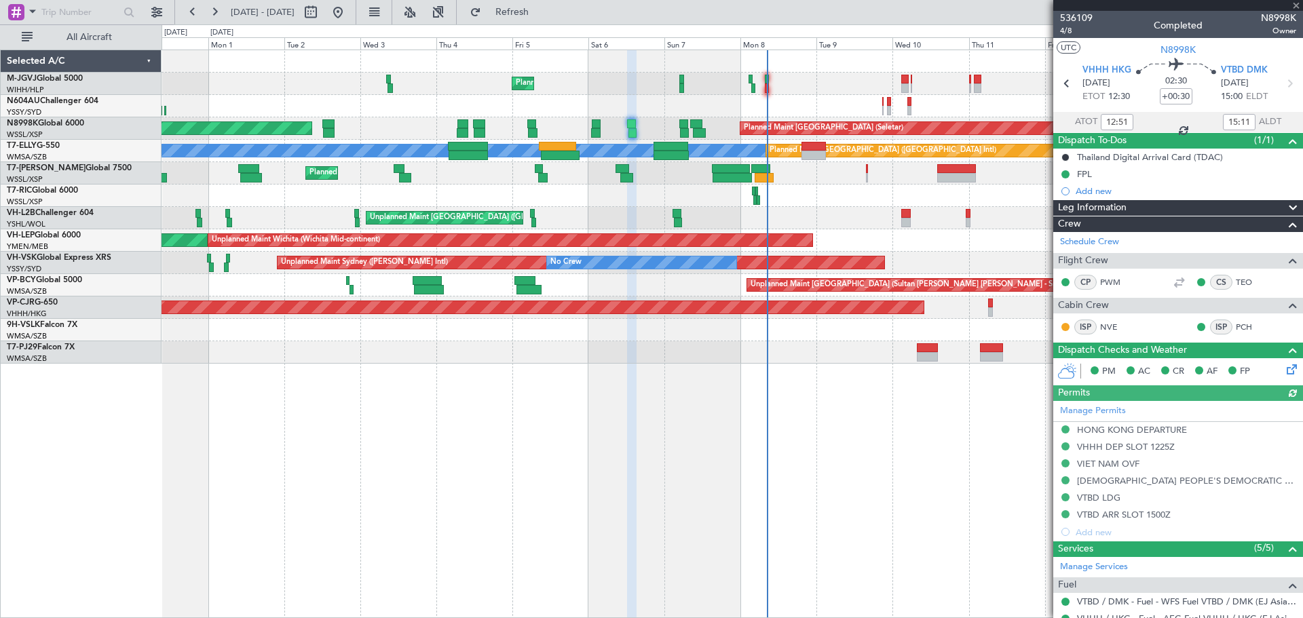
type input "20:51"
type input "22:11"
type input "12:51"
type input "15:11"
type input "20:51"
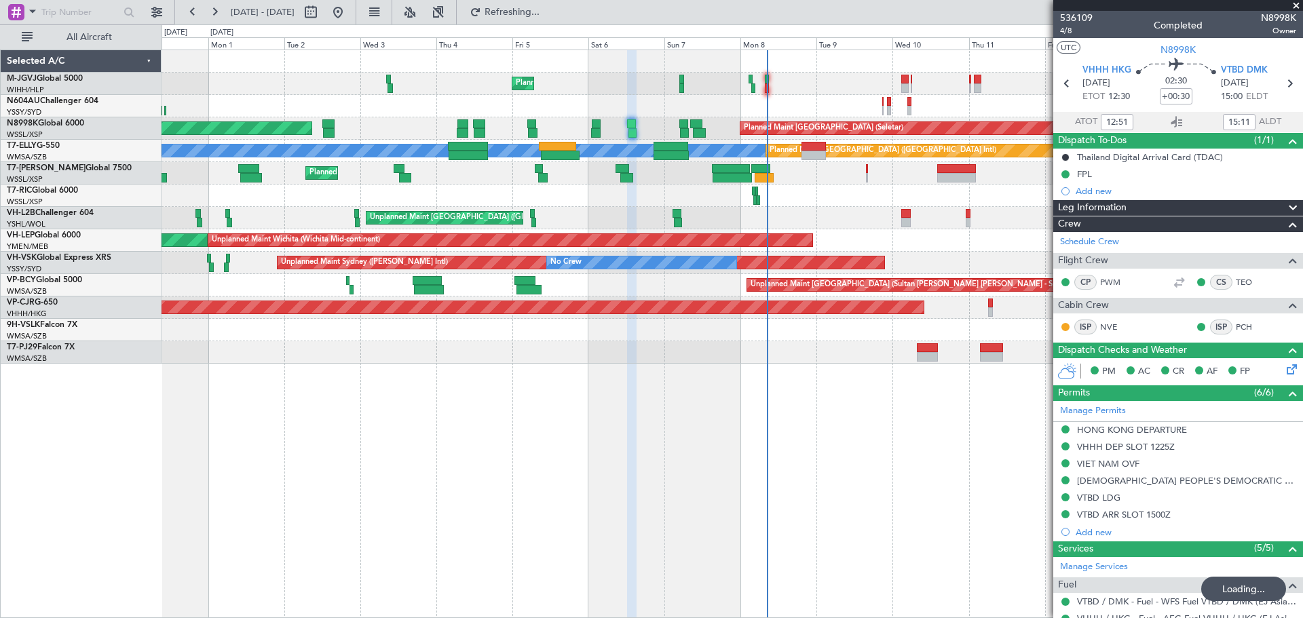
type input "22:11"
type input "12:51"
type input "15:11"
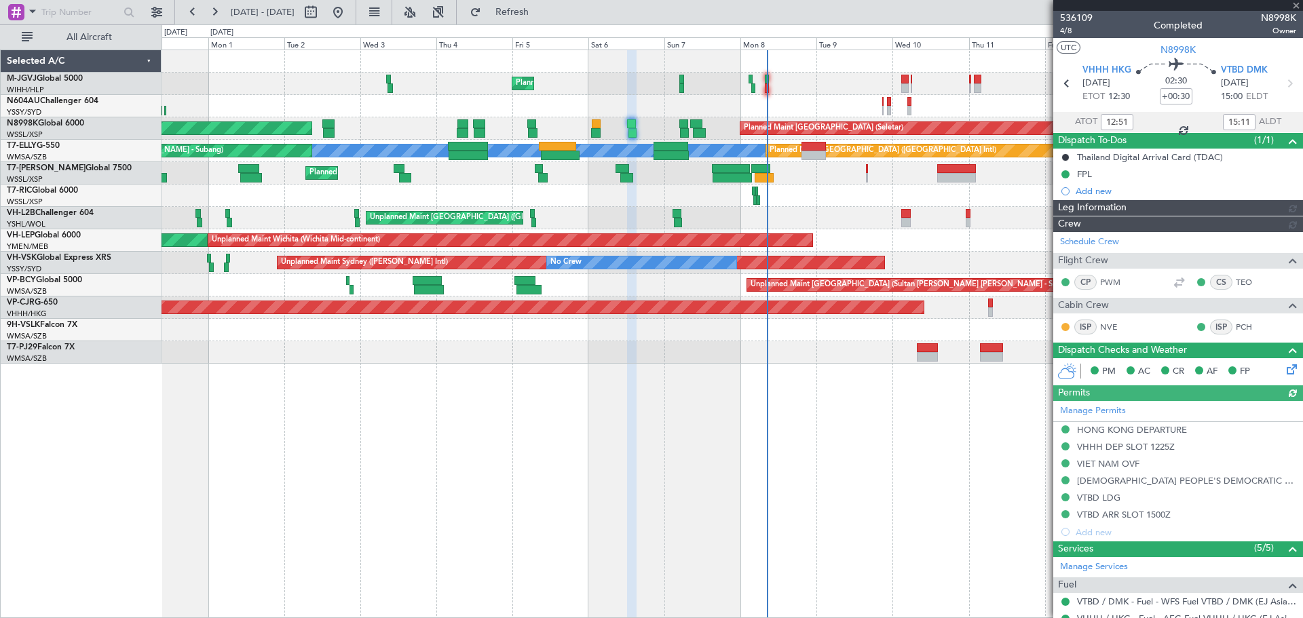
type input "Brien Tan (BTA)"
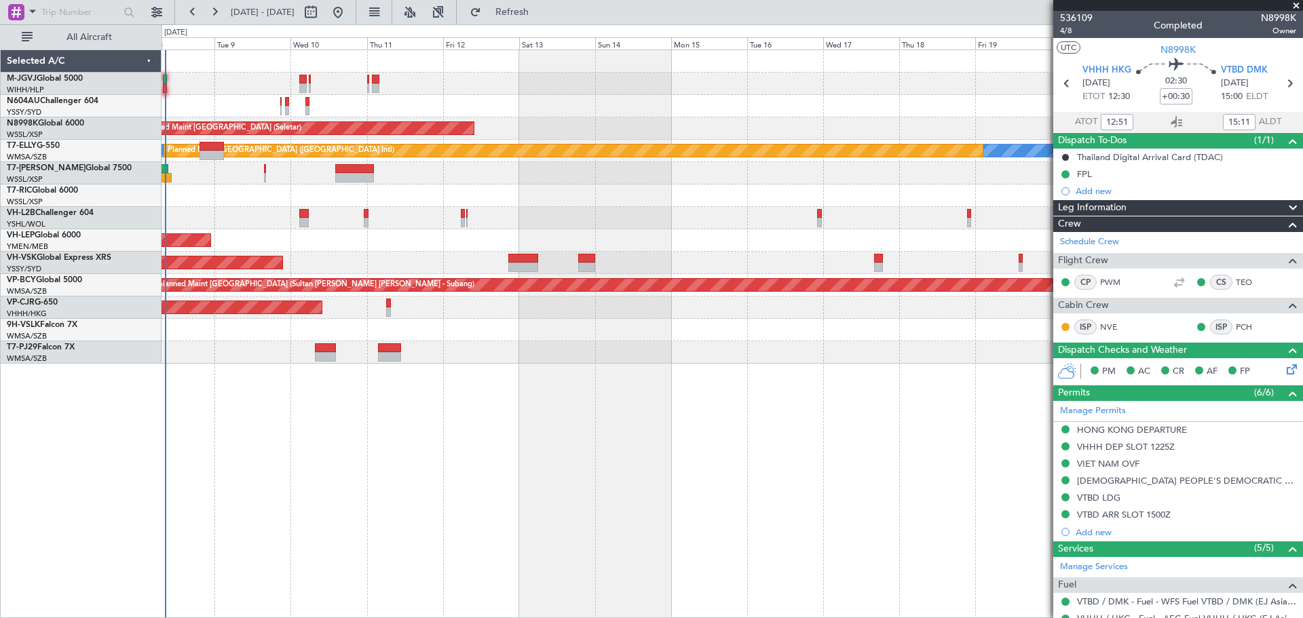
click at [356, 329] on div "Planned Maint Singapore (Seletar) Planned Maint Singapore (Seletar) MEL Planned…" at bounding box center [732, 207] width 1141 height 314
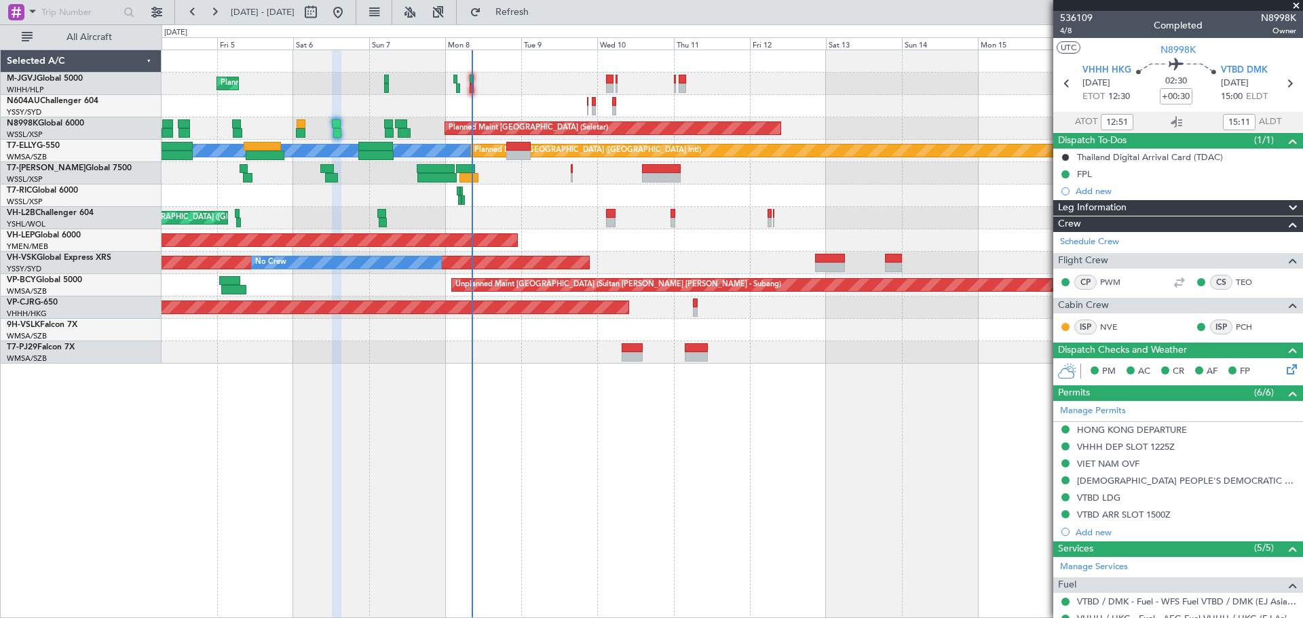
click at [825, 400] on div "Planned Maint Singapore (Seletar) Planned Maint Singapore (Seletar) Planned Mai…" at bounding box center [733, 334] width 1142 height 569
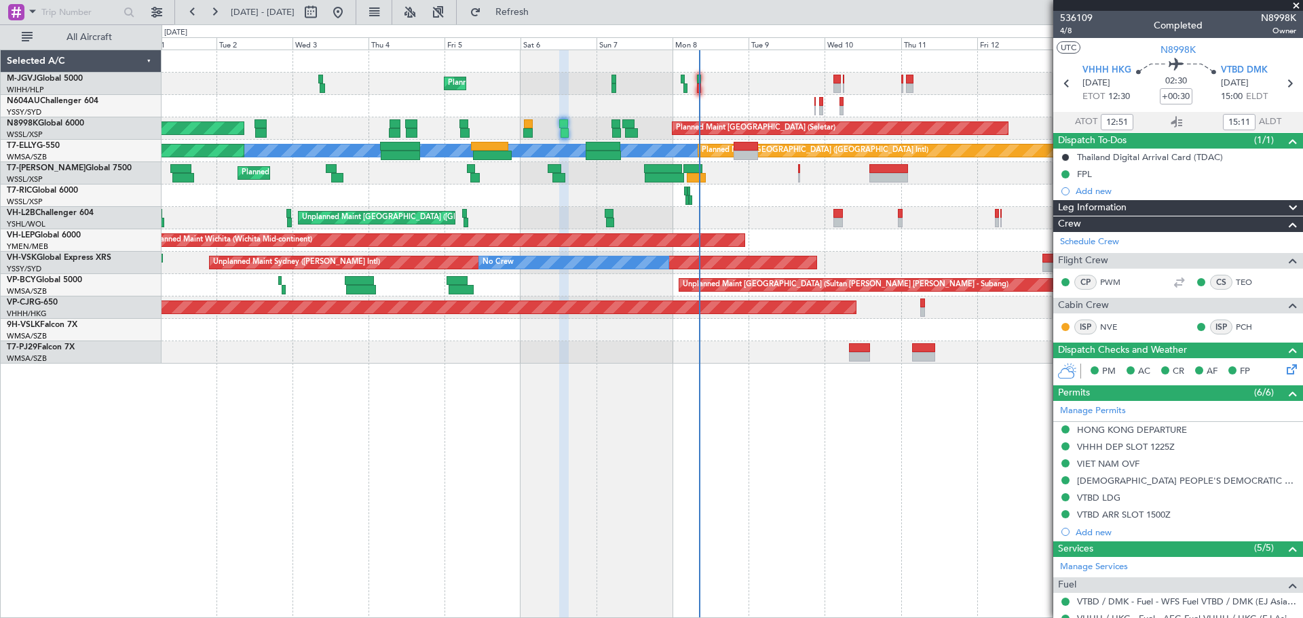
click at [684, 405] on div "Planned Maint Singapore (Seletar) Planned Maint Singapore (Seletar) Planned Mai…" at bounding box center [733, 334] width 1142 height 569
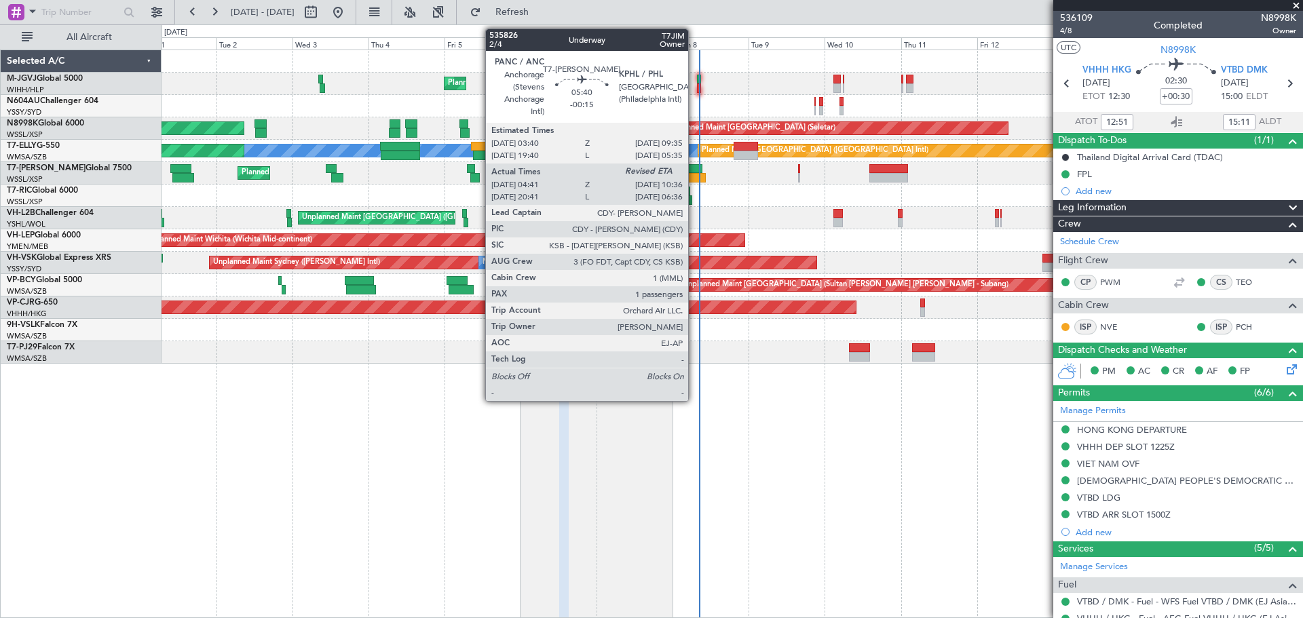
click at [694, 173] on div at bounding box center [696, 178] width 19 height 10
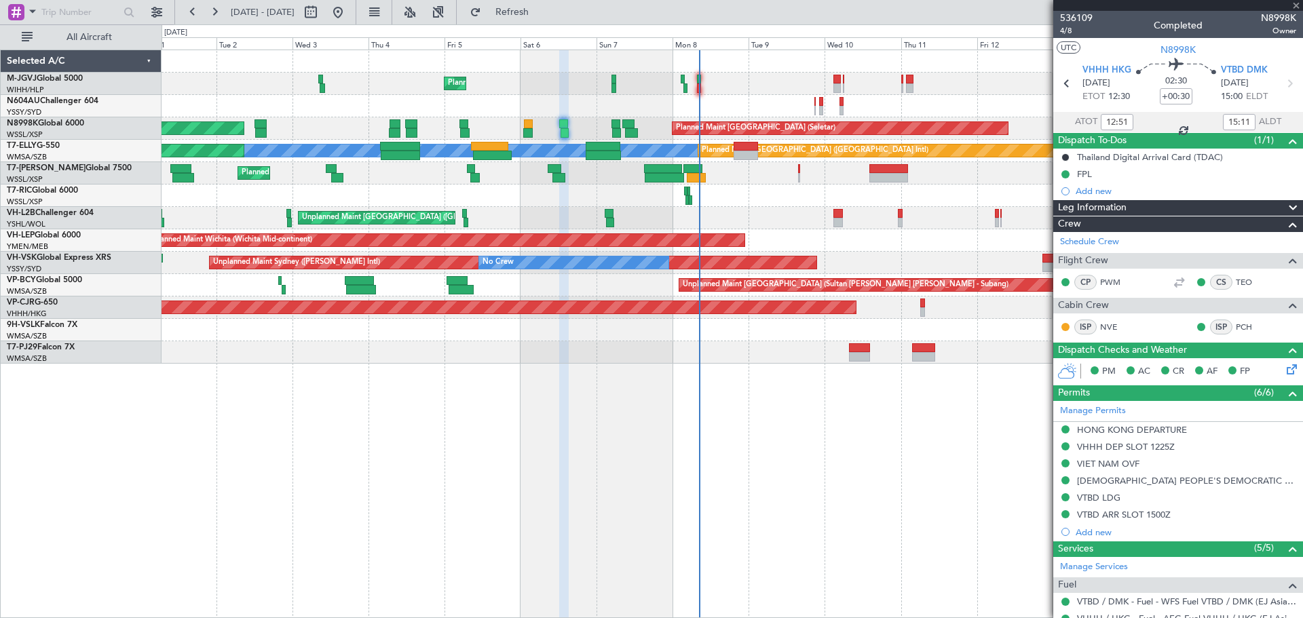
type input "-00:15"
type input "04:51"
type input "1"
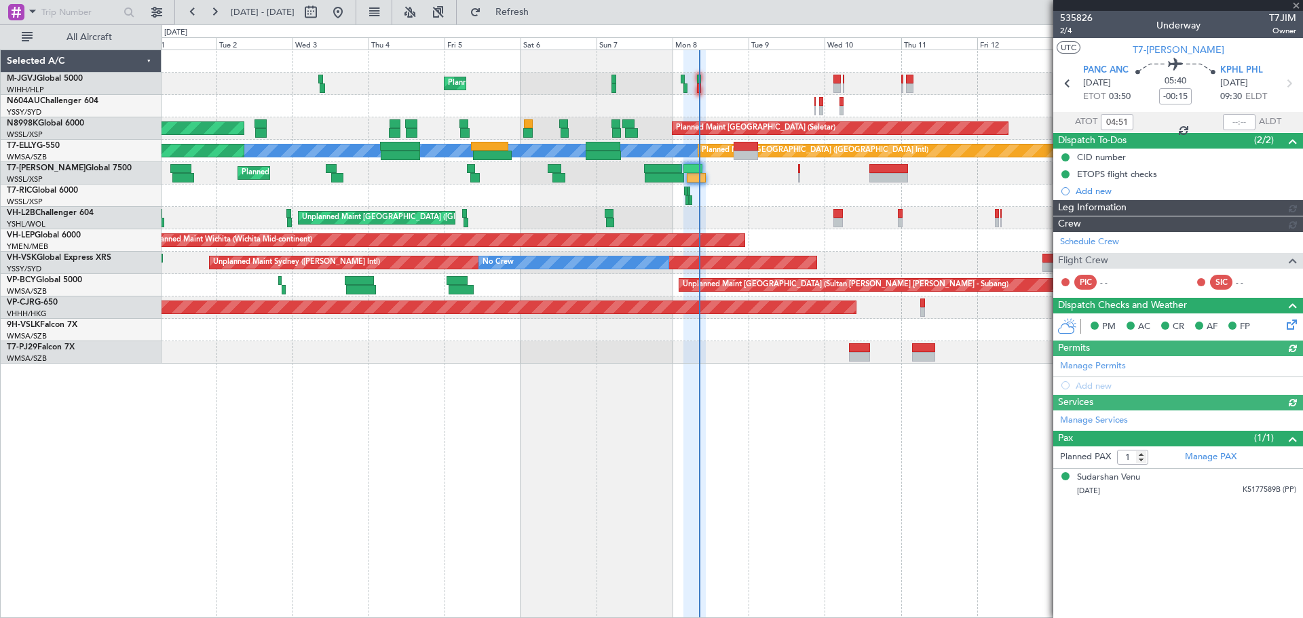
type input "Terry Leung (LEU)"
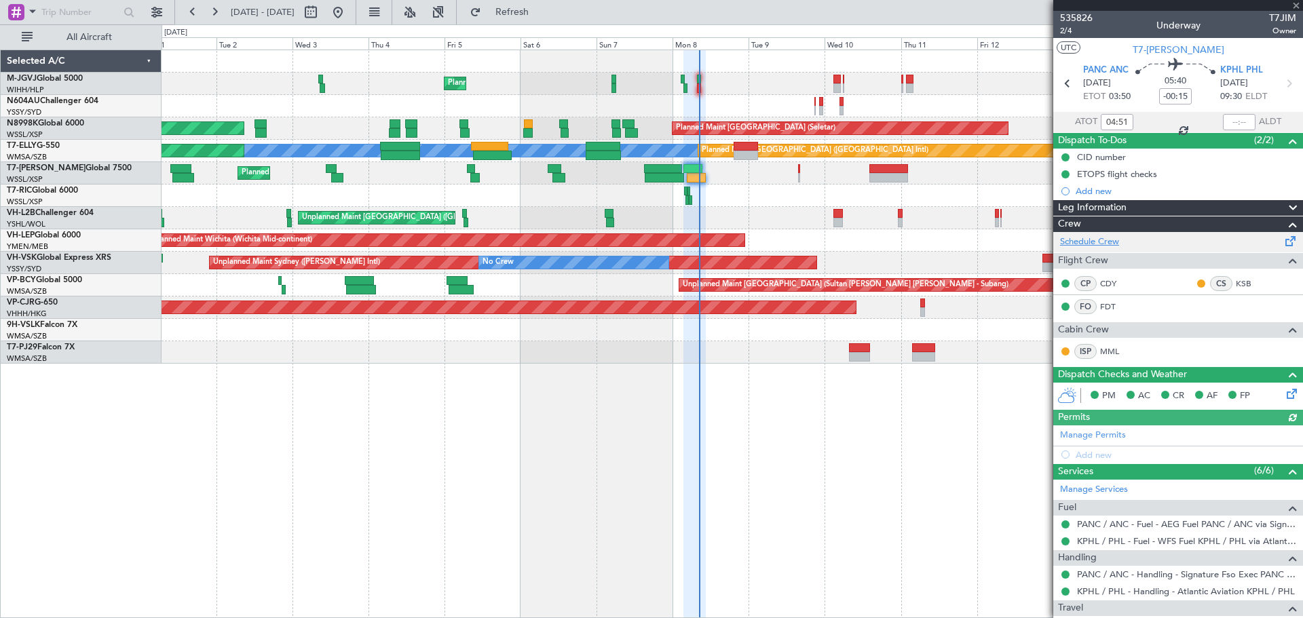
click at [1106, 242] on link "Schedule Crew" at bounding box center [1089, 243] width 59 height 14
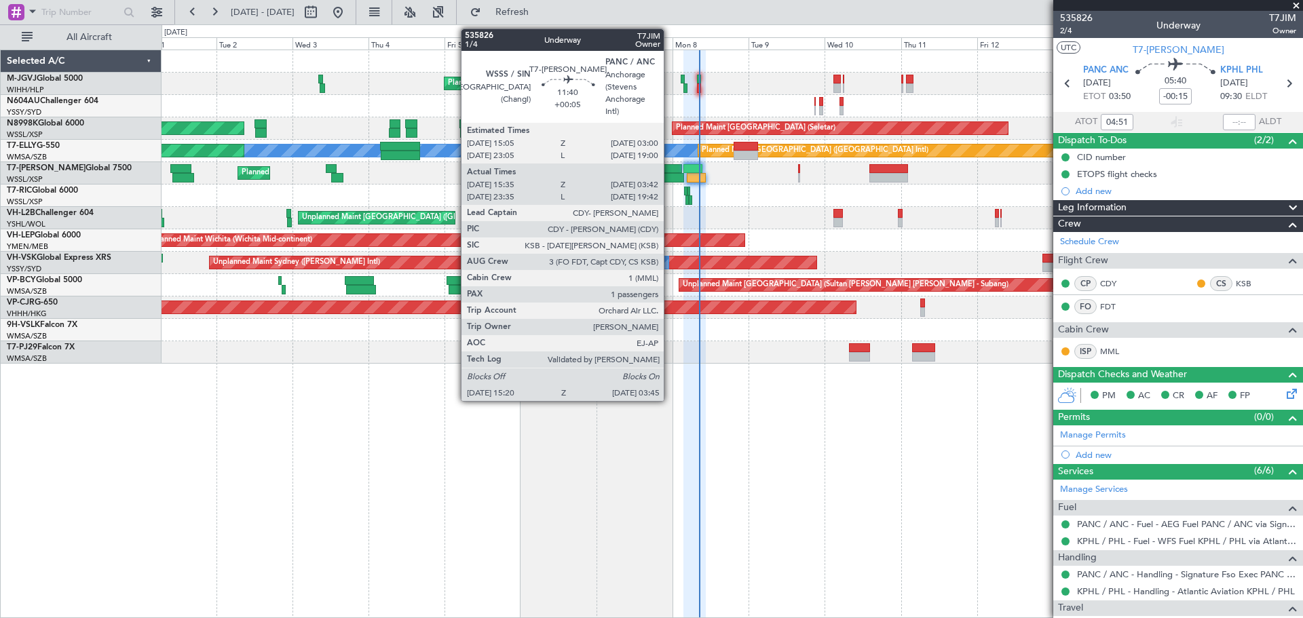
click at [670, 174] on div at bounding box center [664, 178] width 39 height 10
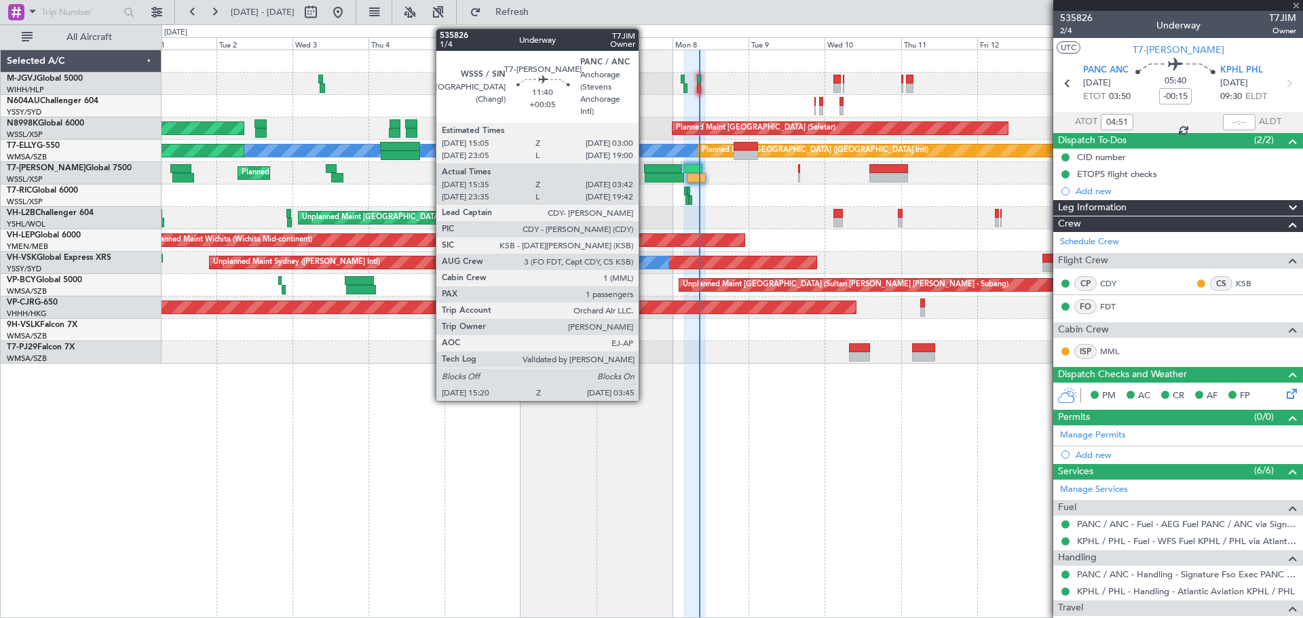
type input "+00:05"
type input "15:45"
type input "03:37"
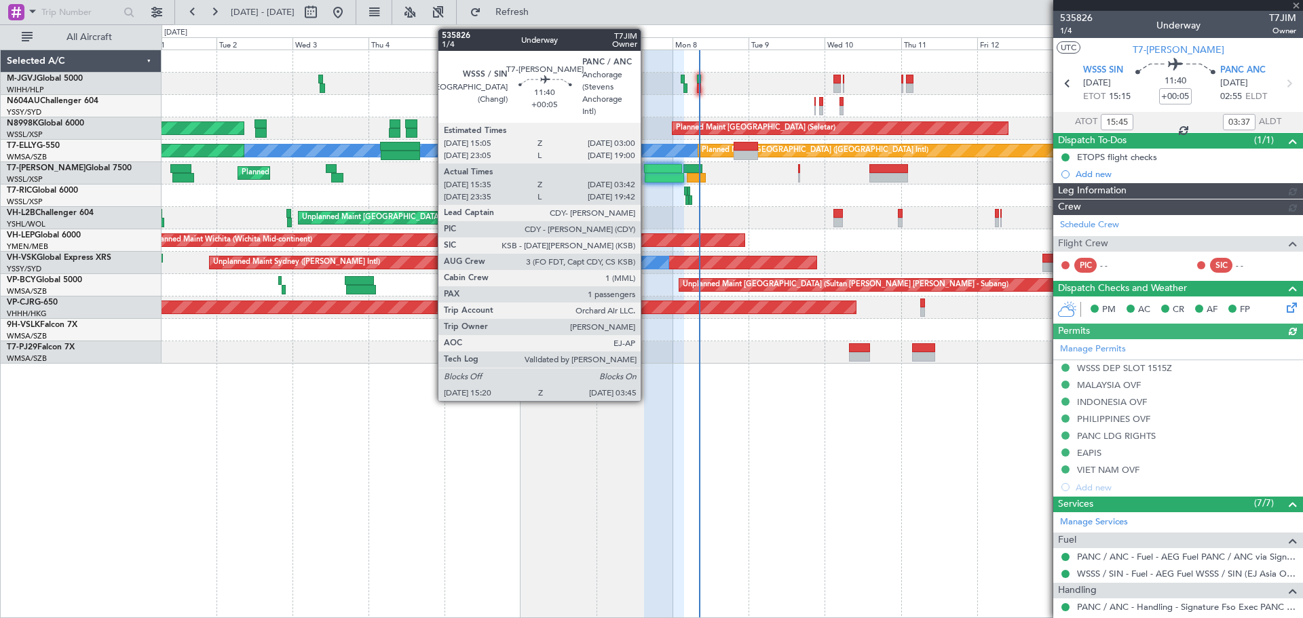
type input "Terry Leung (LEU)"
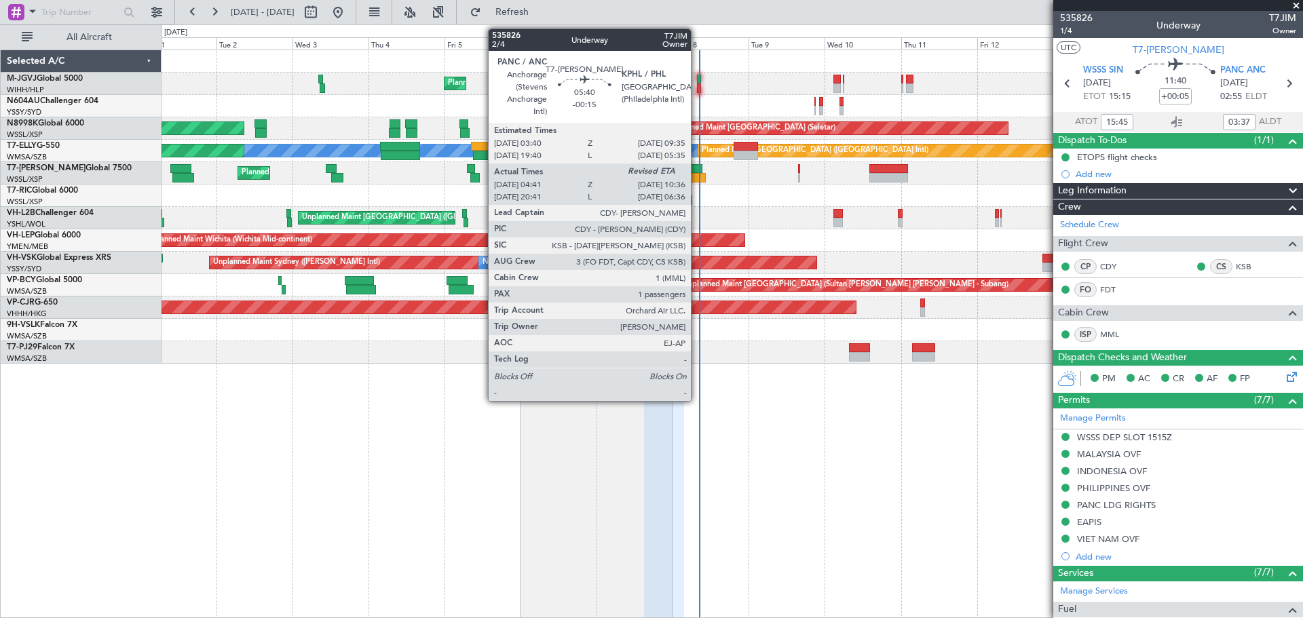
click at [697, 178] on div at bounding box center [696, 178] width 19 height 10
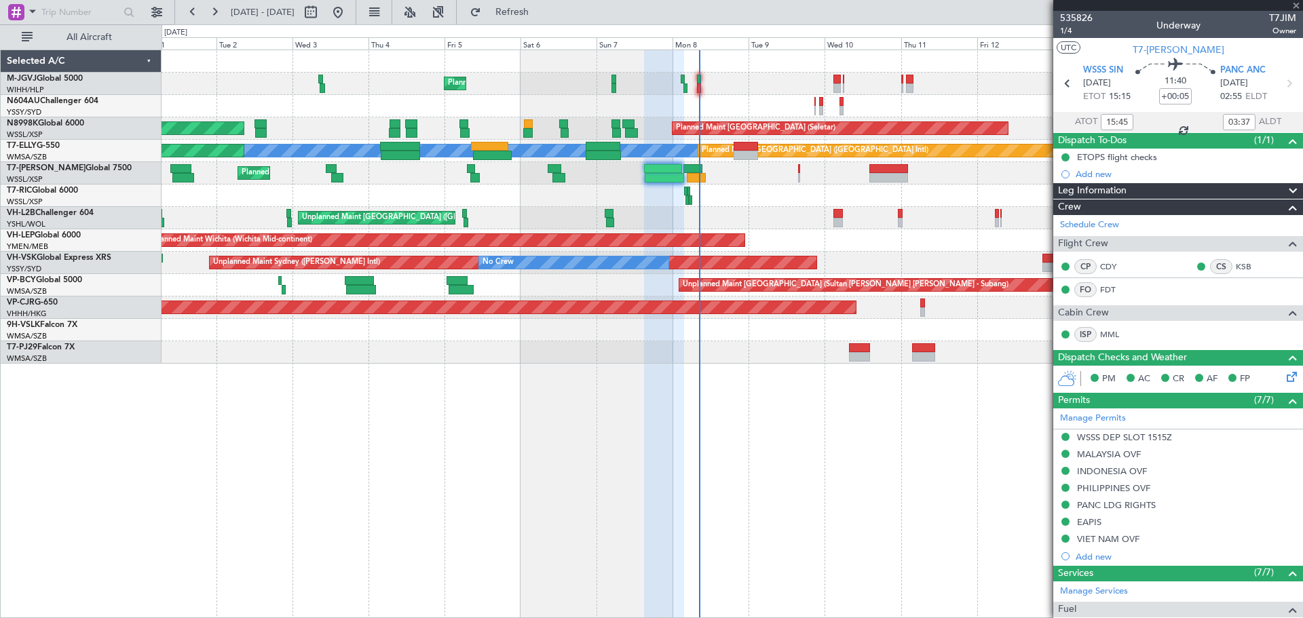
type input "-00:15"
type input "04:51"
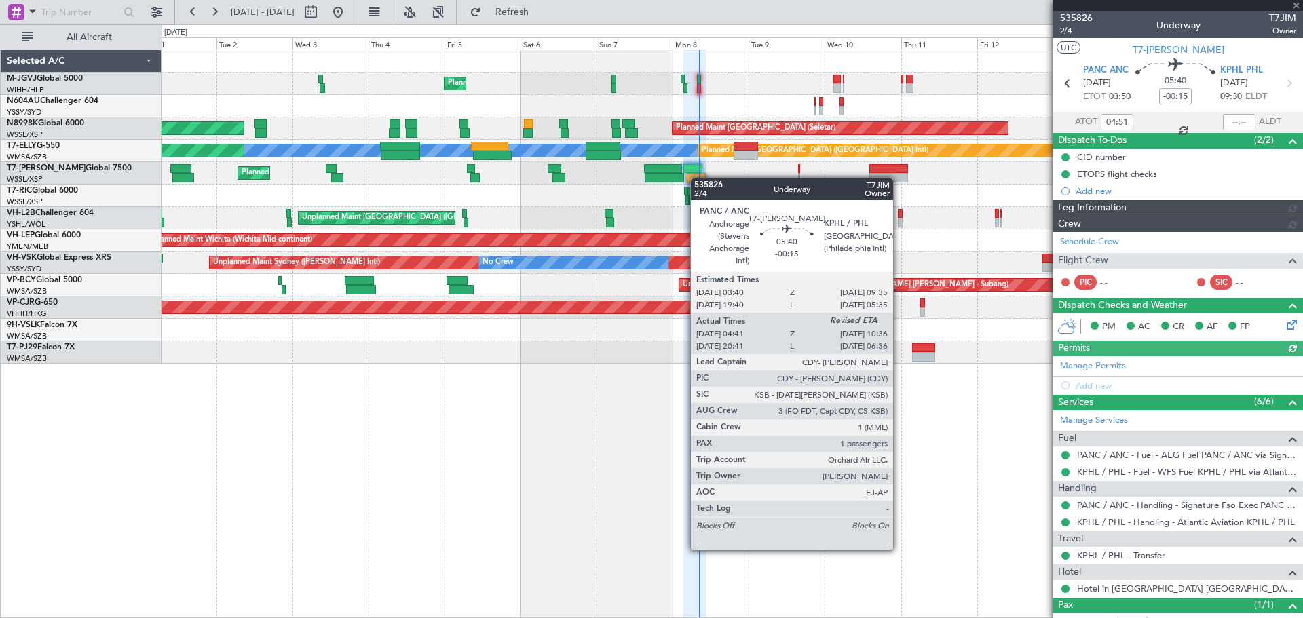
type input "Terry Leung (LEU)"
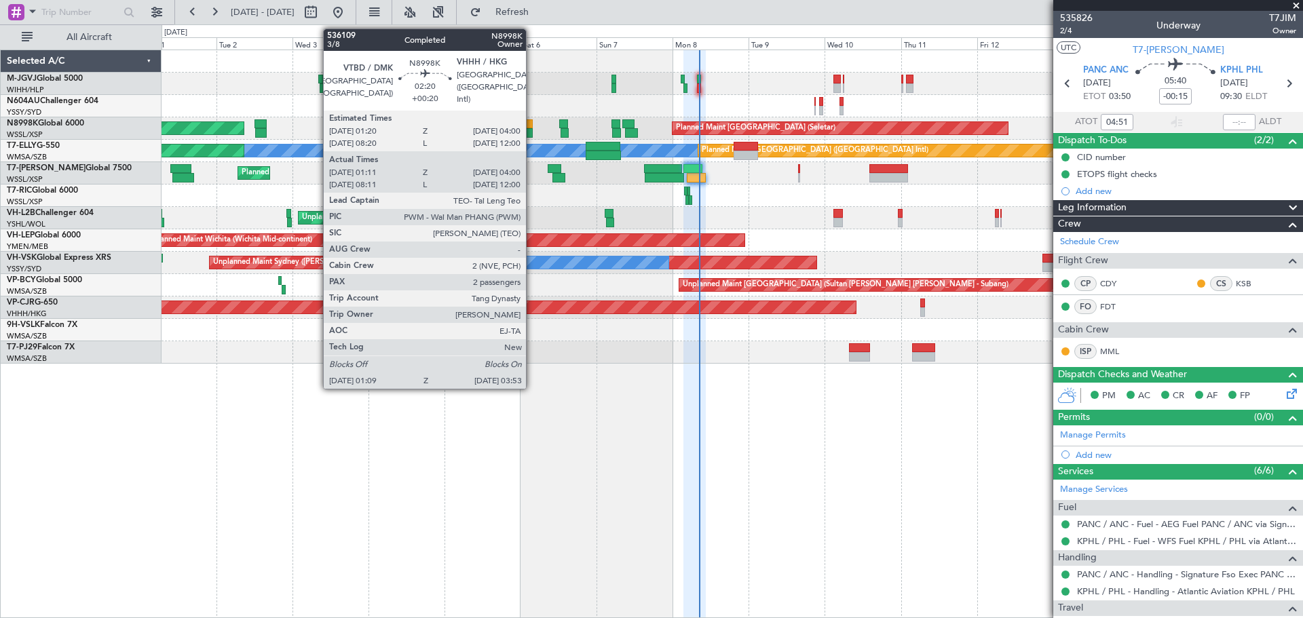
click at [532, 129] on div at bounding box center [527, 133] width 9 height 10
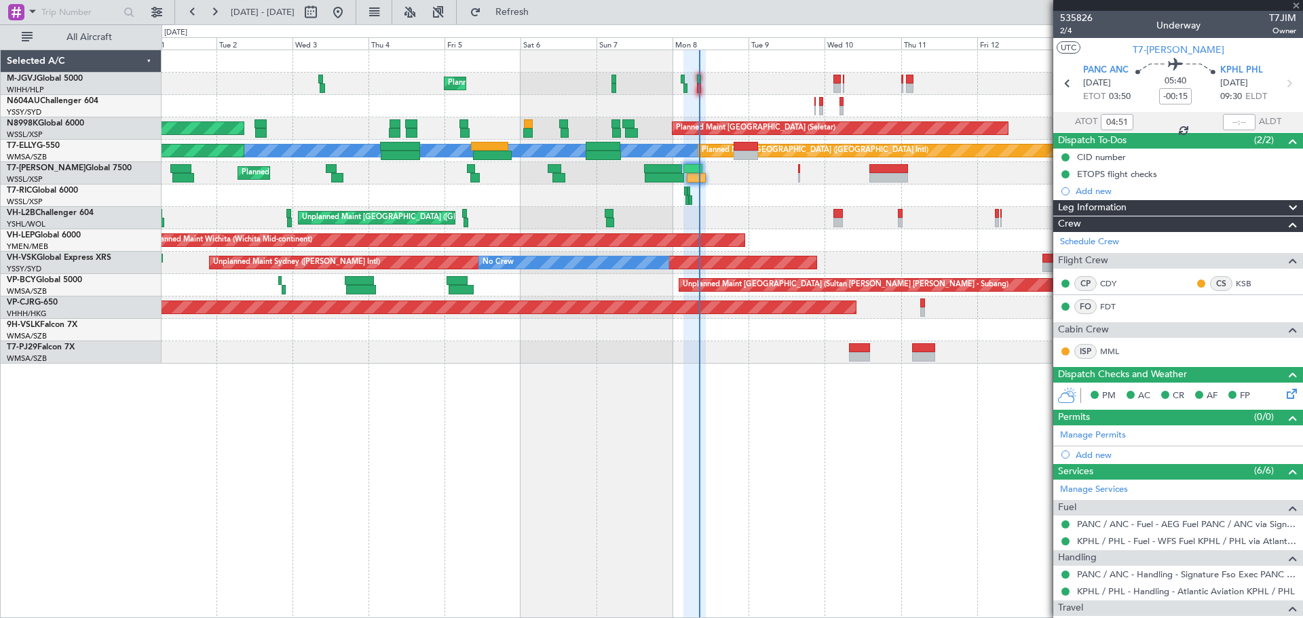
type input "+00:20"
type input "01:21"
type input "03:50"
type input "2"
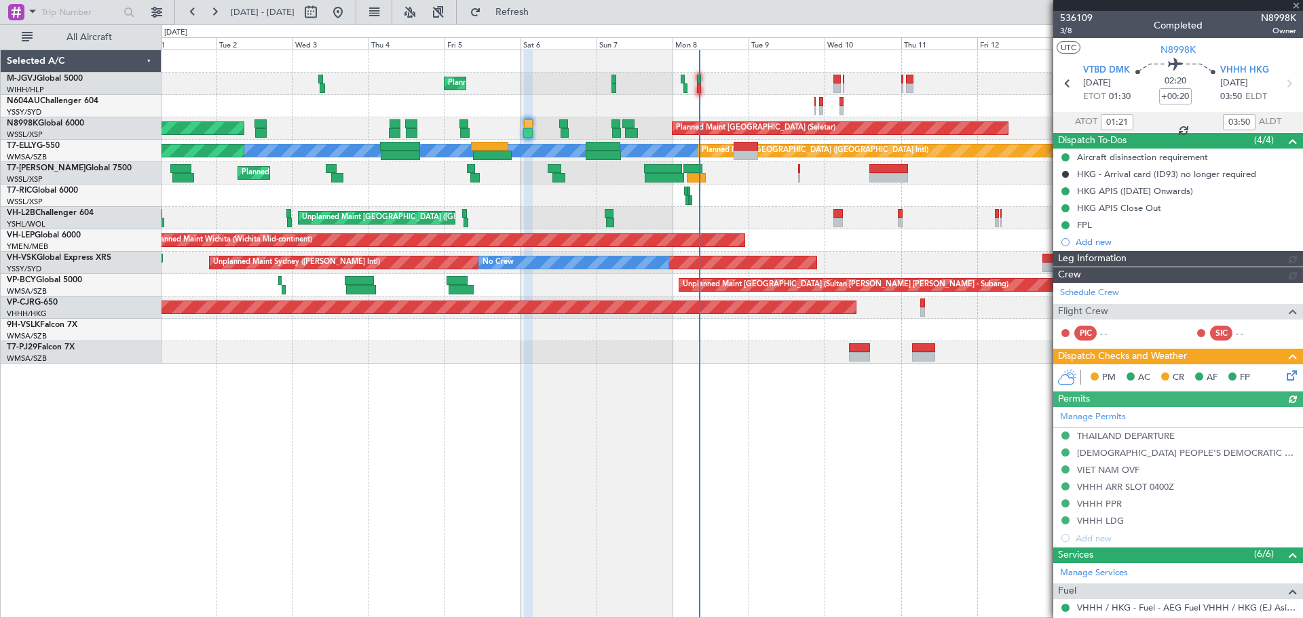
type input "Brien Tan (BTA)"
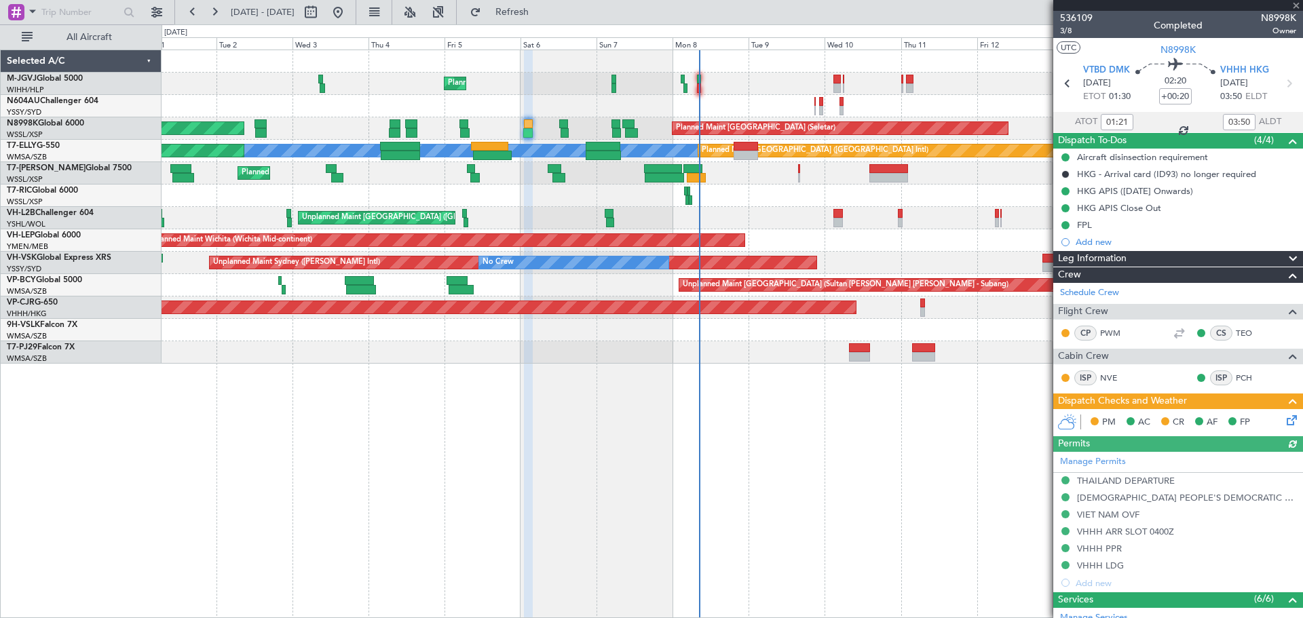
click at [1284, 419] on icon at bounding box center [1289, 418] width 11 height 11
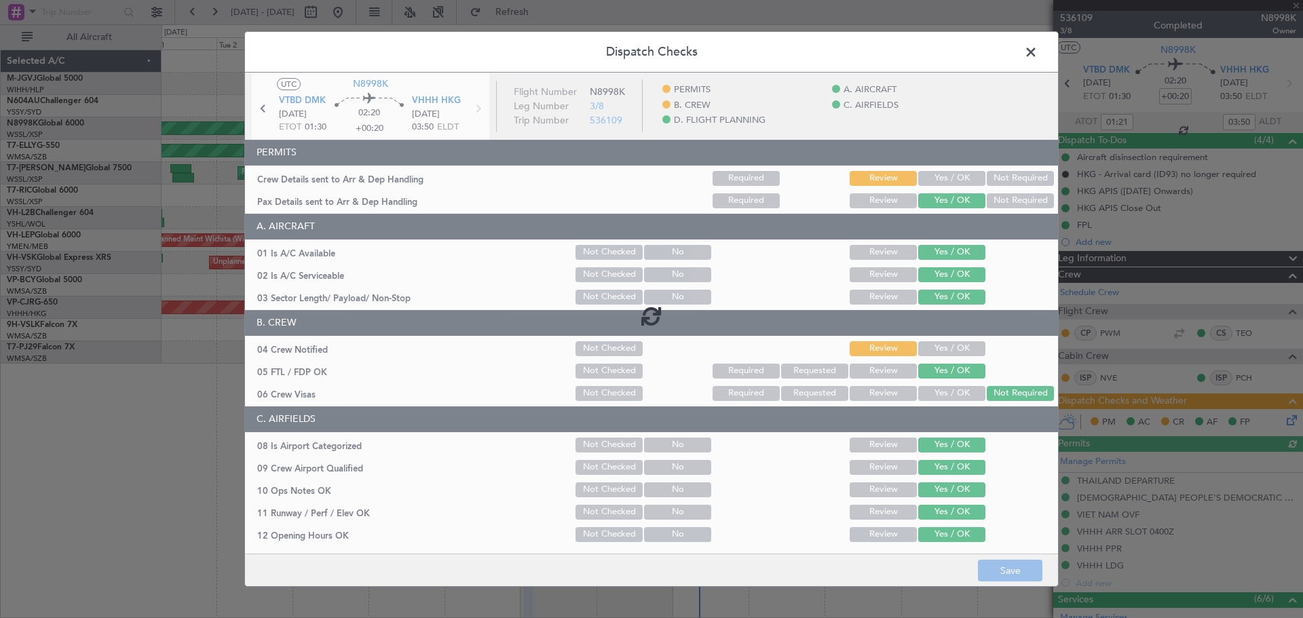
click at [943, 175] on div at bounding box center [651, 316] width 813 height 487
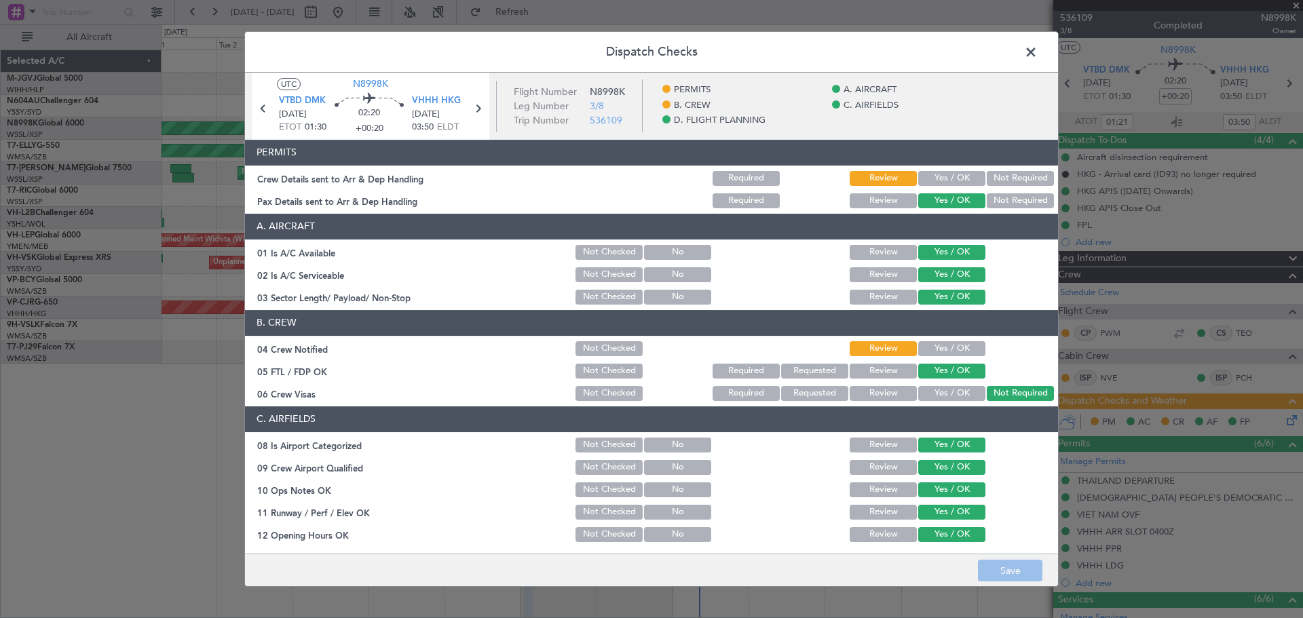
click at [941, 180] on button "Yes / OK" at bounding box center [951, 178] width 67 height 15
click at [938, 350] on button "Yes / OK" at bounding box center [951, 348] width 67 height 15
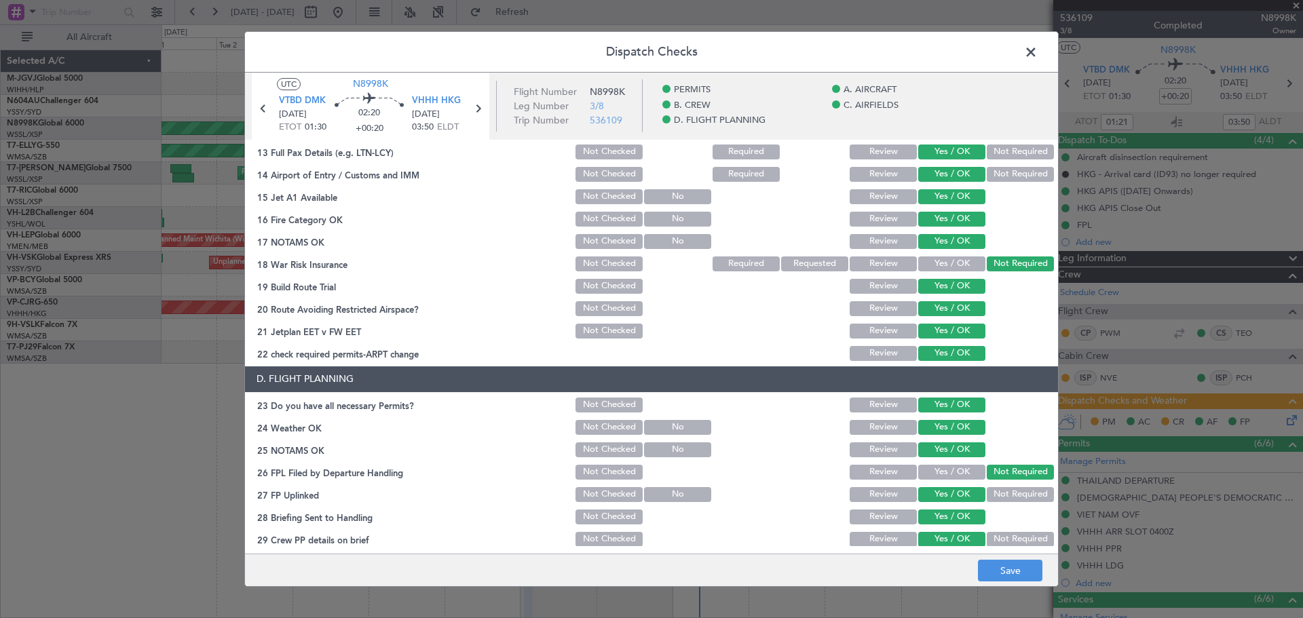
scroll to position [434, 0]
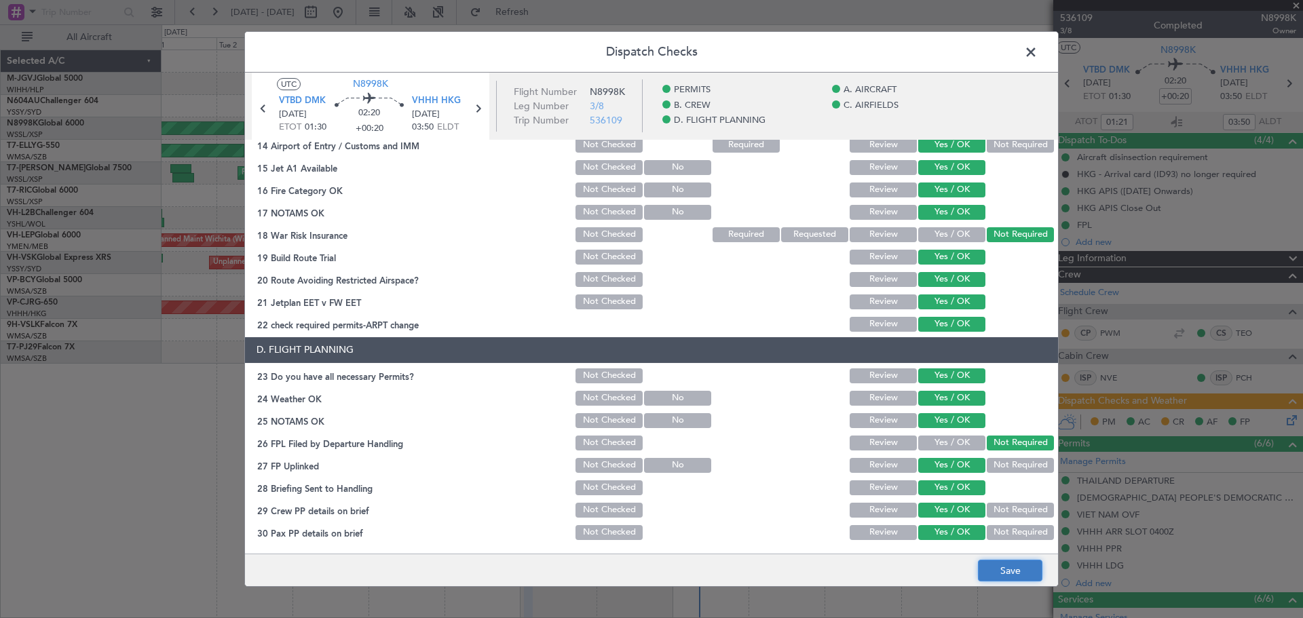
click at [992, 565] on button "Save" at bounding box center [1010, 571] width 64 height 22
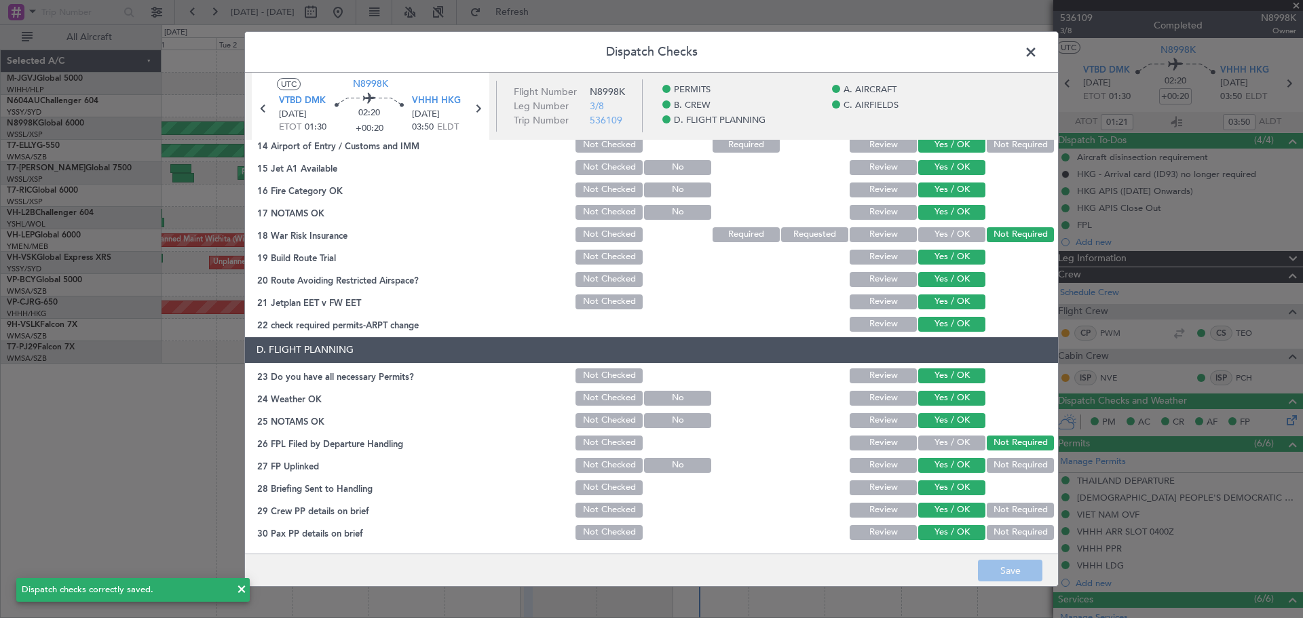
click at [1038, 52] on span at bounding box center [1038, 55] width 0 height 27
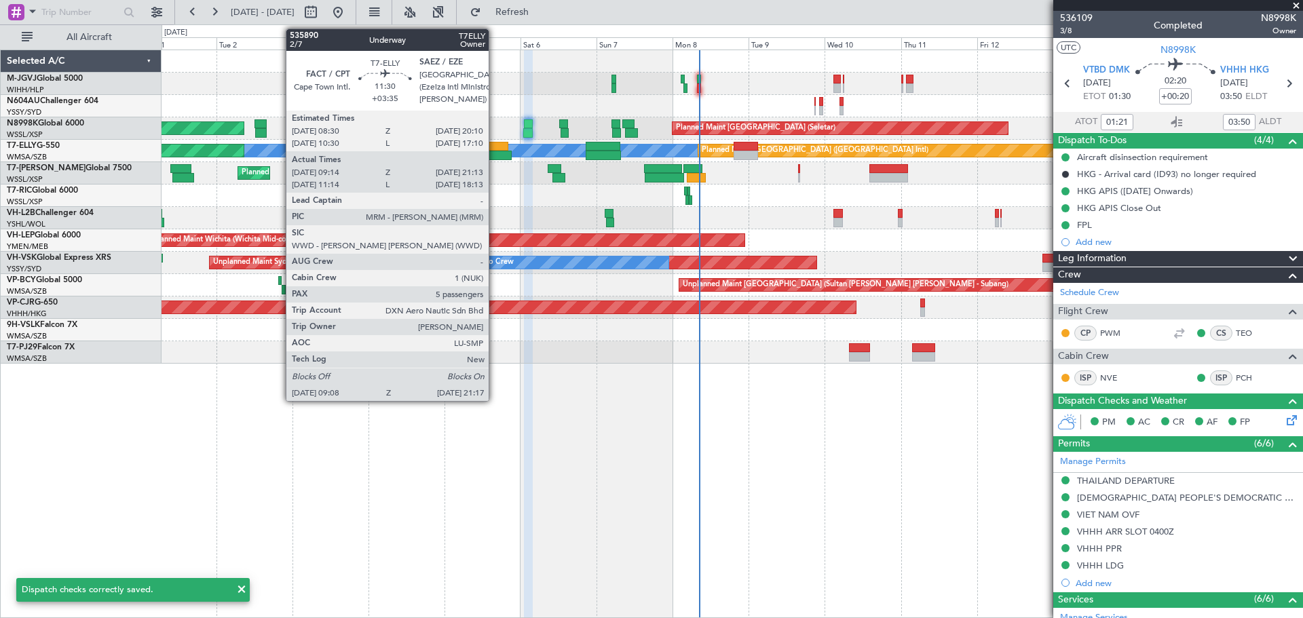
click at [495, 148] on div at bounding box center [489, 147] width 37 height 10
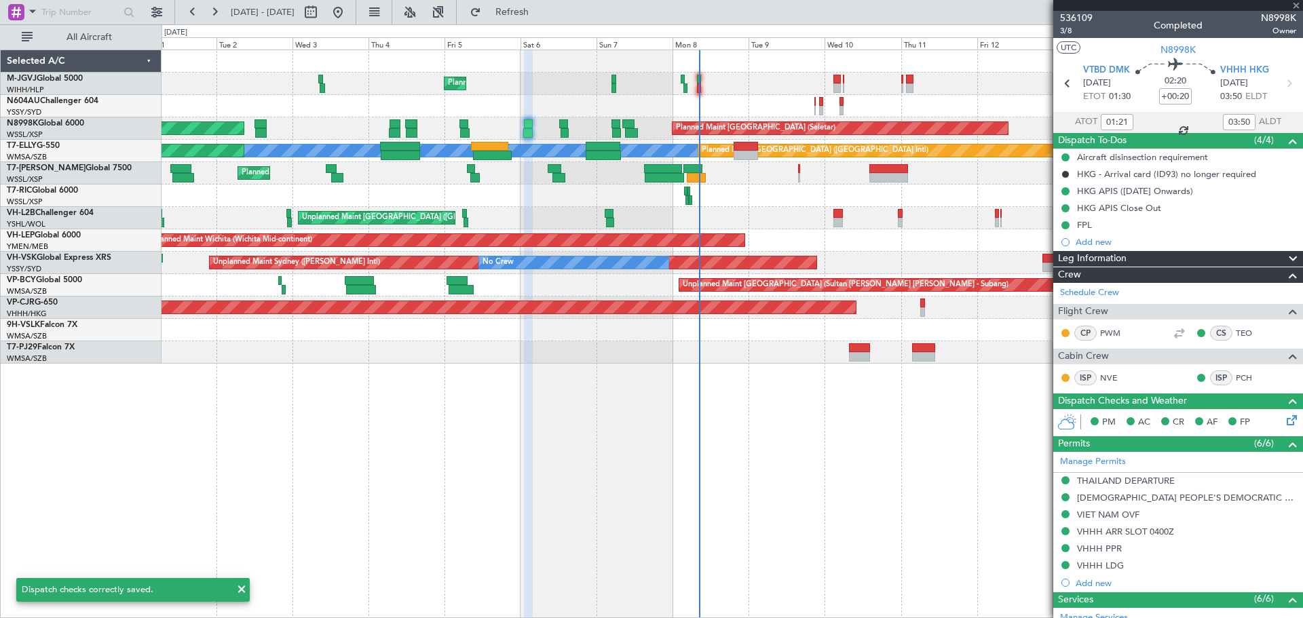
type input "+03:35"
type input "09:14"
type input "21:03"
type input "5"
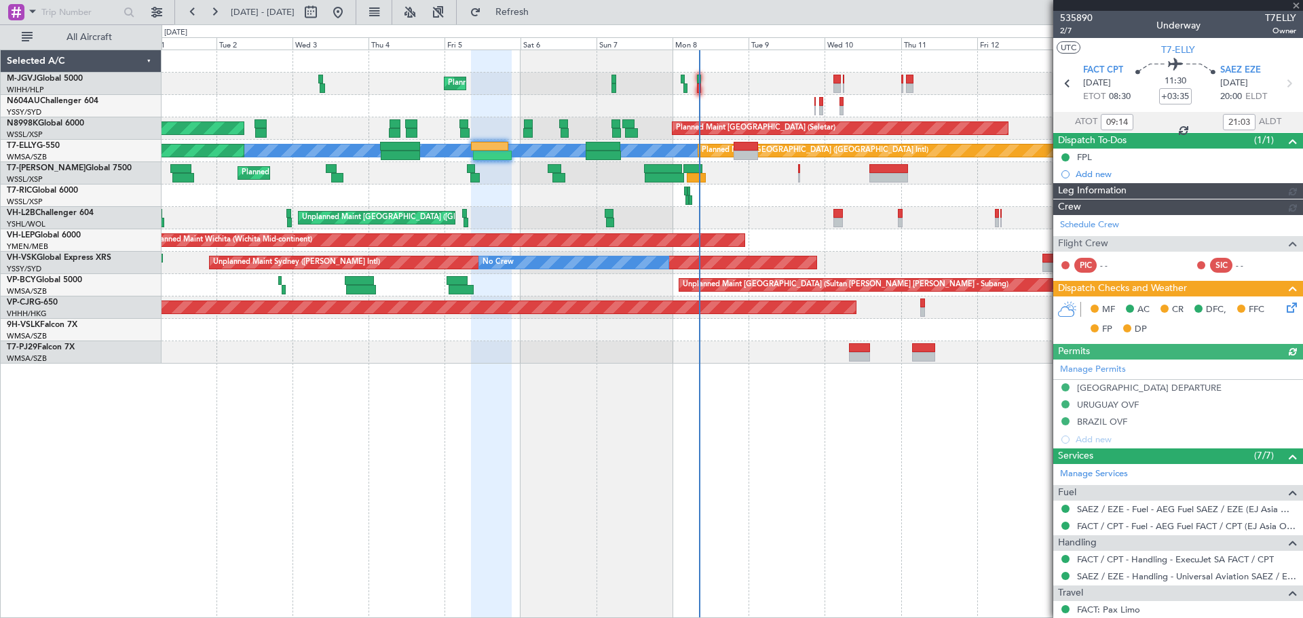
type input "Hafiz Sapuwan (HHAFI)"
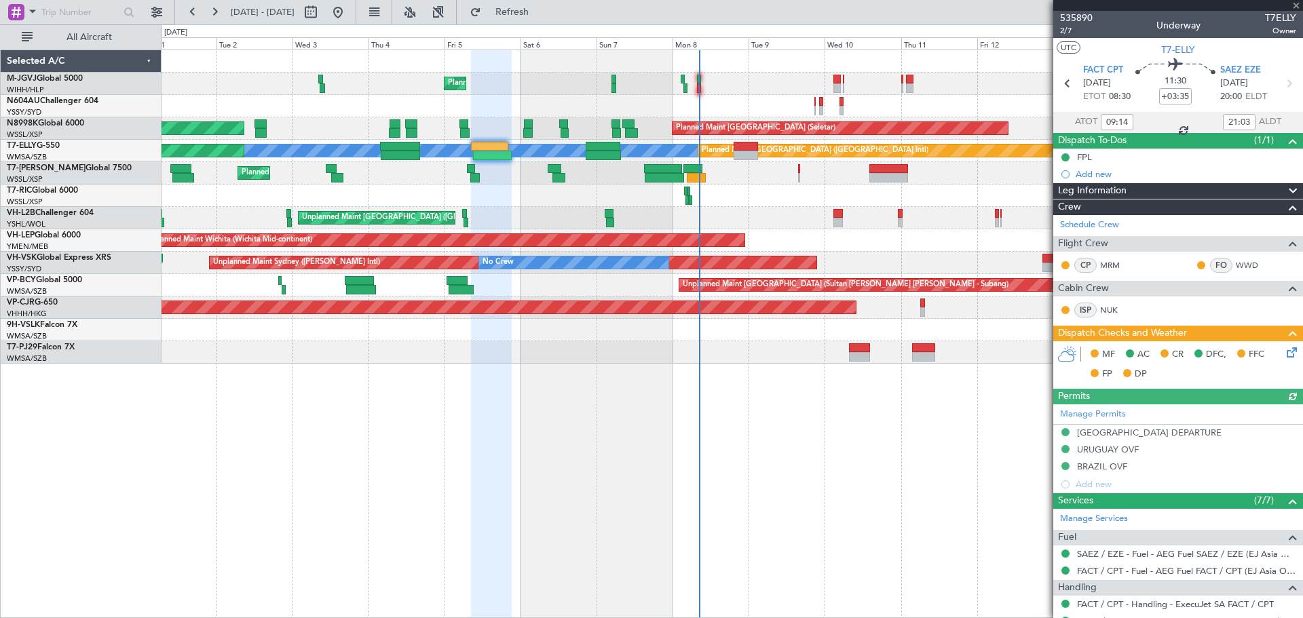
click at [1284, 352] on icon at bounding box center [1289, 350] width 11 height 11
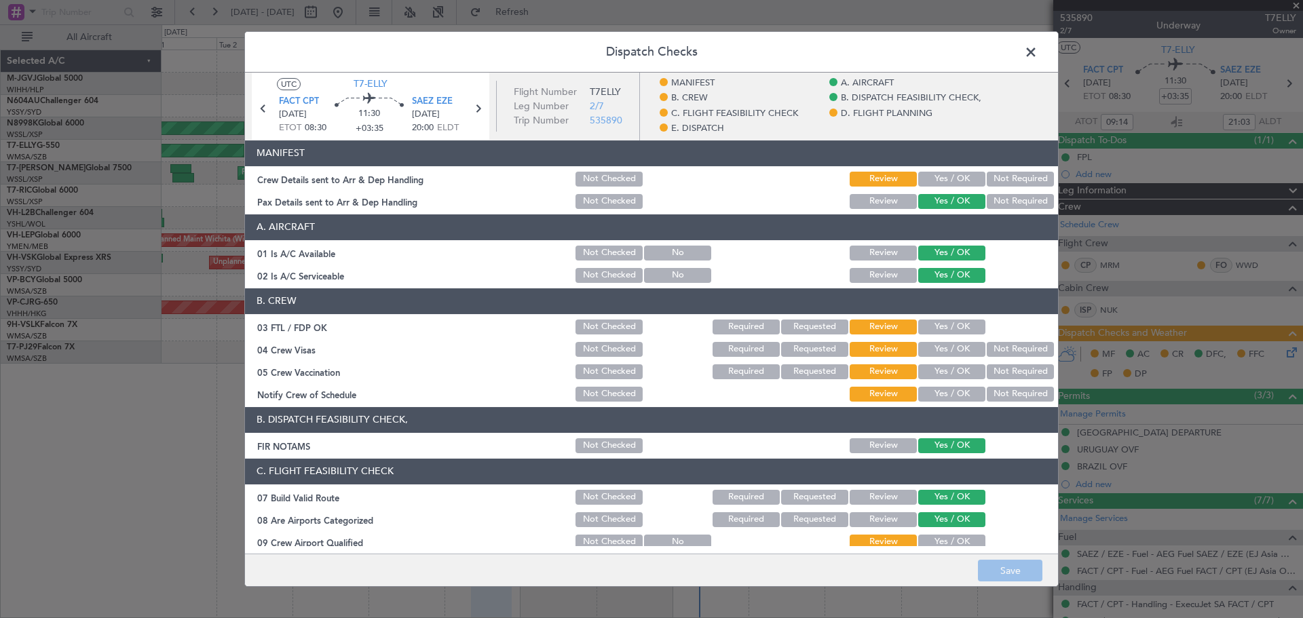
click at [918, 179] on button "Yes / OK" at bounding box center [951, 179] width 67 height 15
click at [927, 330] on button "Yes / OK" at bounding box center [951, 327] width 67 height 15
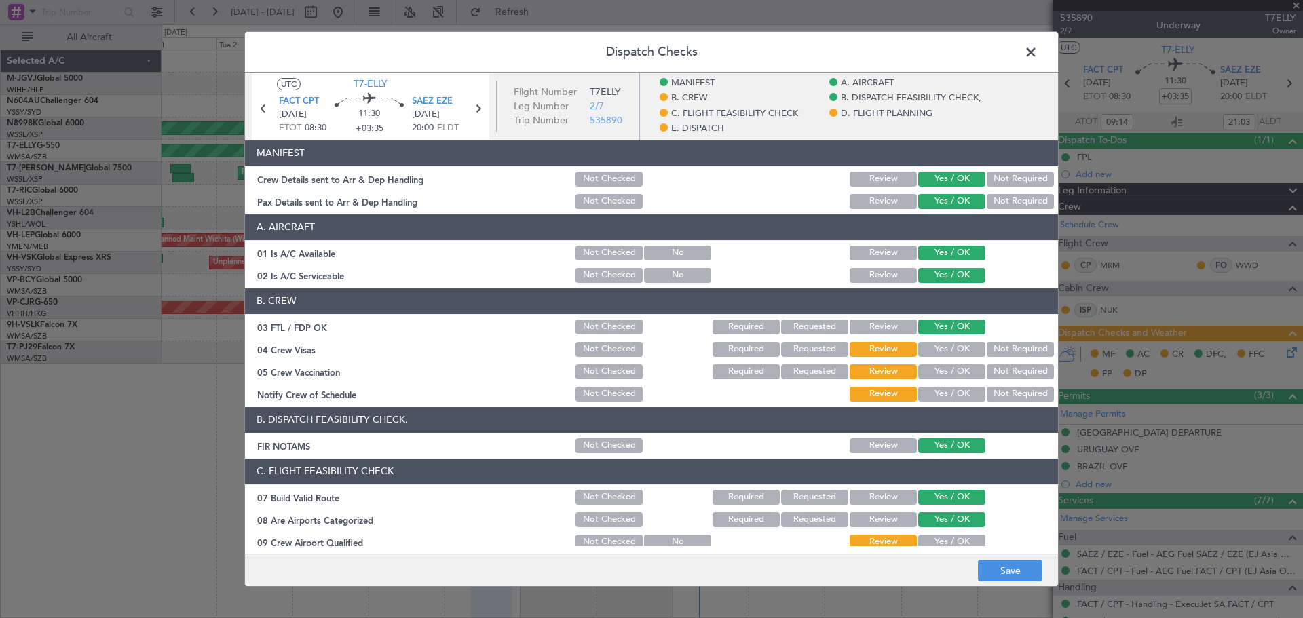
click at [924, 345] on button "Yes / OK" at bounding box center [951, 349] width 67 height 15
click at [918, 374] on button "Yes / OK" at bounding box center [951, 371] width 67 height 15
click at [924, 390] on button "Yes / OK" at bounding box center [951, 394] width 67 height 15
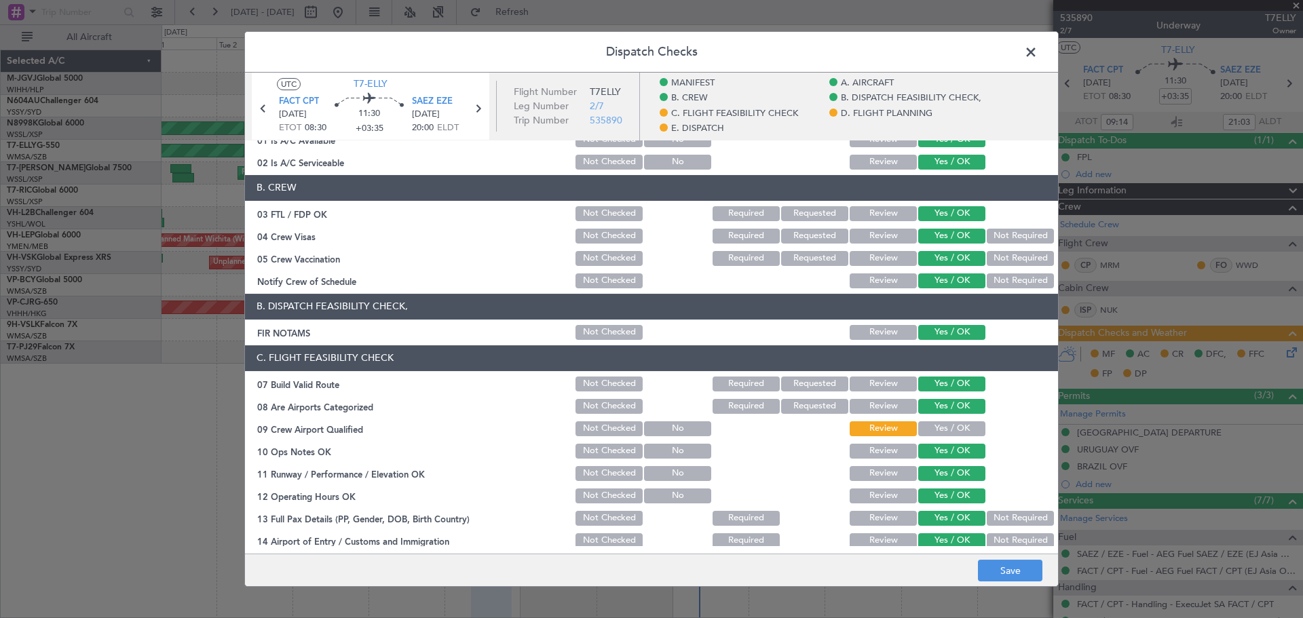
click at [931, 424] on button "Yes / OK" at bounding box center [951, 429] width 67 height 15
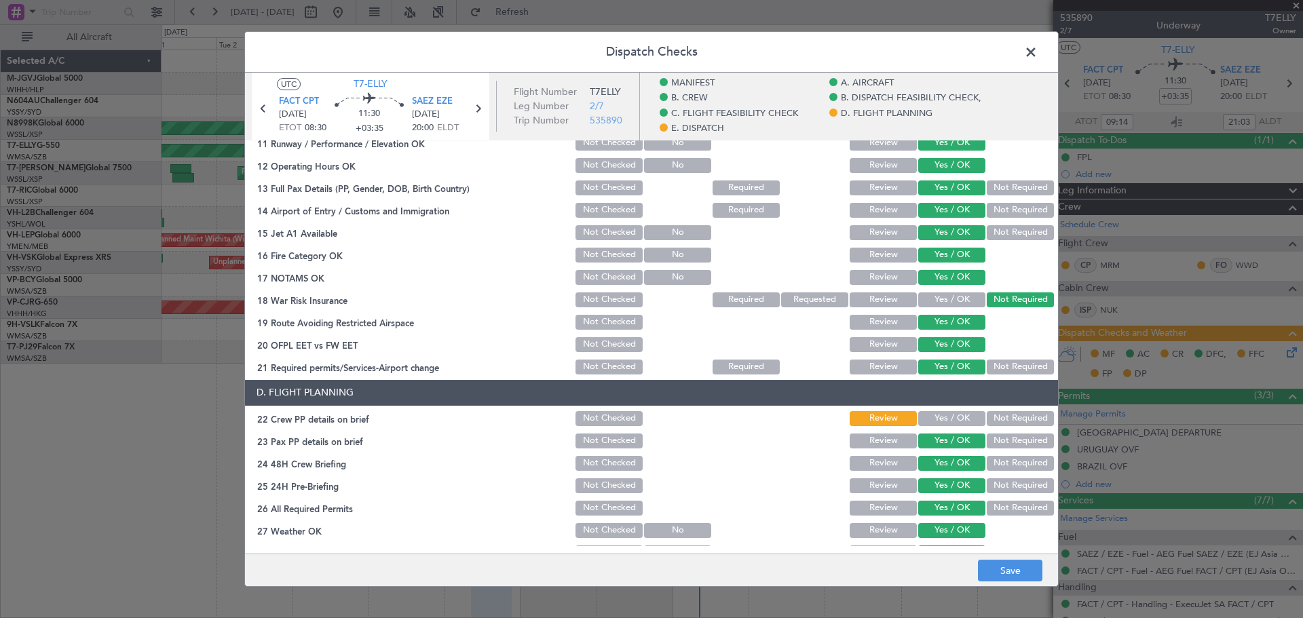
scroll to position [565, 0]
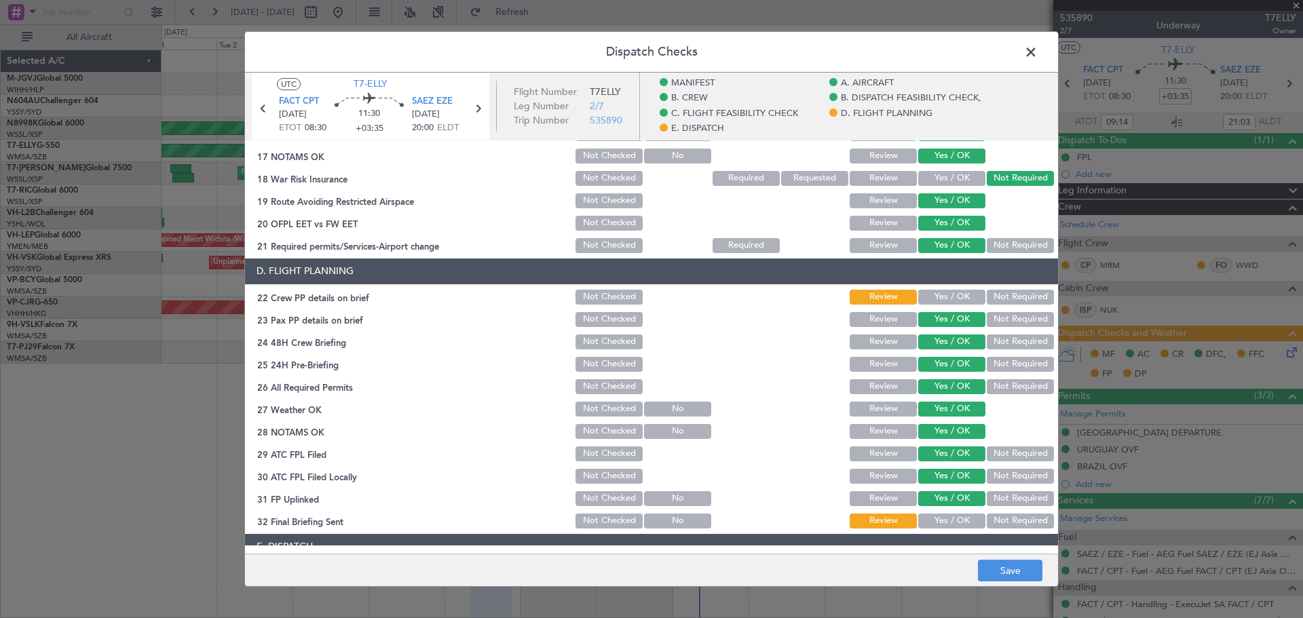
click at [923, 299] on button "Yes / OK" at bounding box center [951, 297] width 67 height 15
click at [921, 519] on button "Yes / OK" at bounding box center [951, 521] width 67 height 15
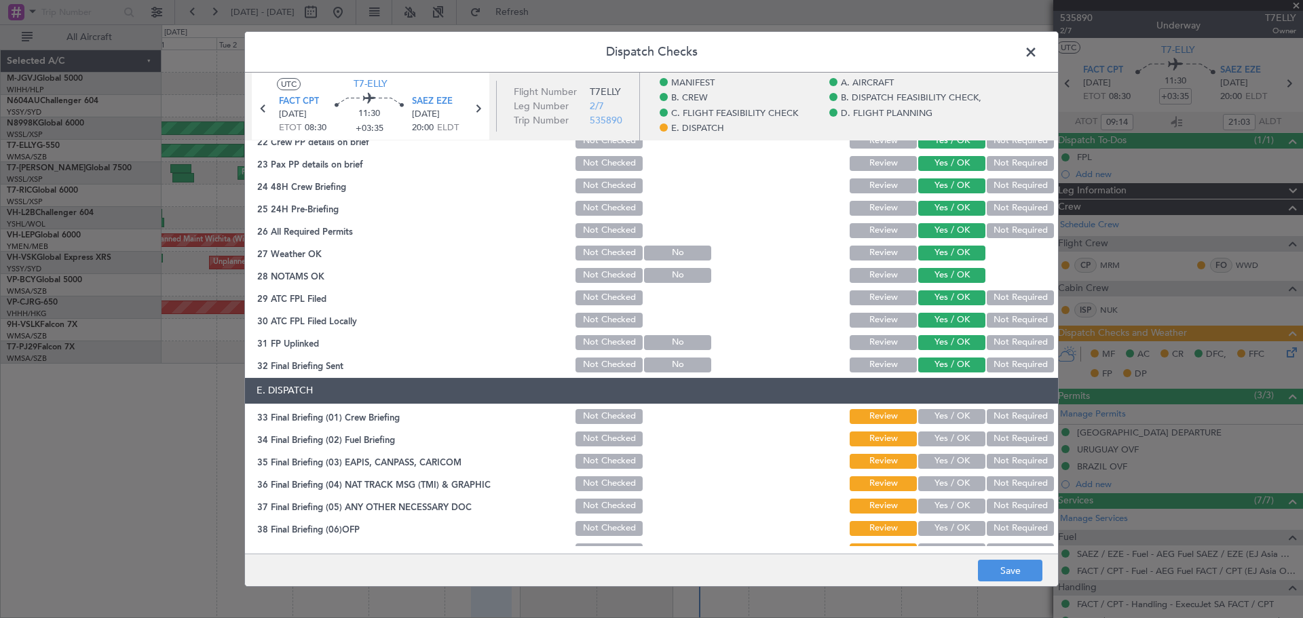
scroll to position [851, 0]
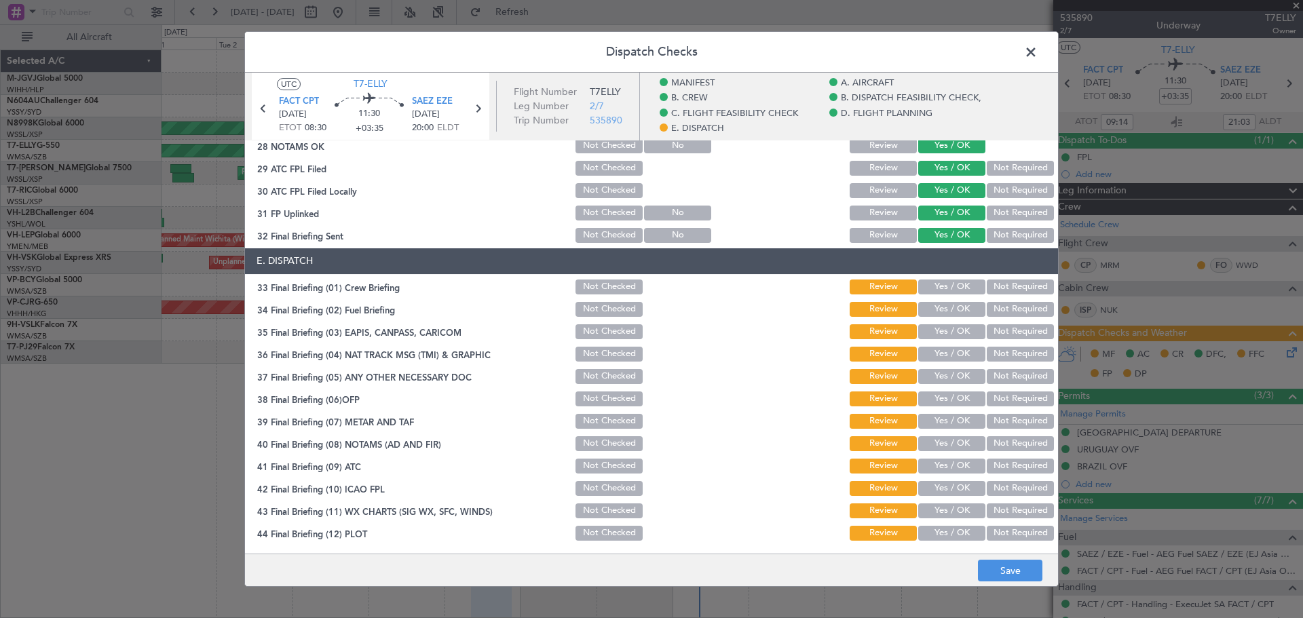
click at [930, 286] on button "Yes / OK" at bounding box center [951, 287] width 67 height 15
drag, startPoint x: 928, startPoint y: 303, endPoint x: 926, endPoint y: 326, distance: 23.2
click at [927, 308] on button "Yes / OK" at bounding box center [951, 309] width 67 height 15
drag, startPoint x: 926, startPoint y: 326, endPoint x: 926, endPoint y: 346, distance: 19.7
click at [926, 331] on button "Yes / OK" at bounding box center [951, 331] width 67 height 15
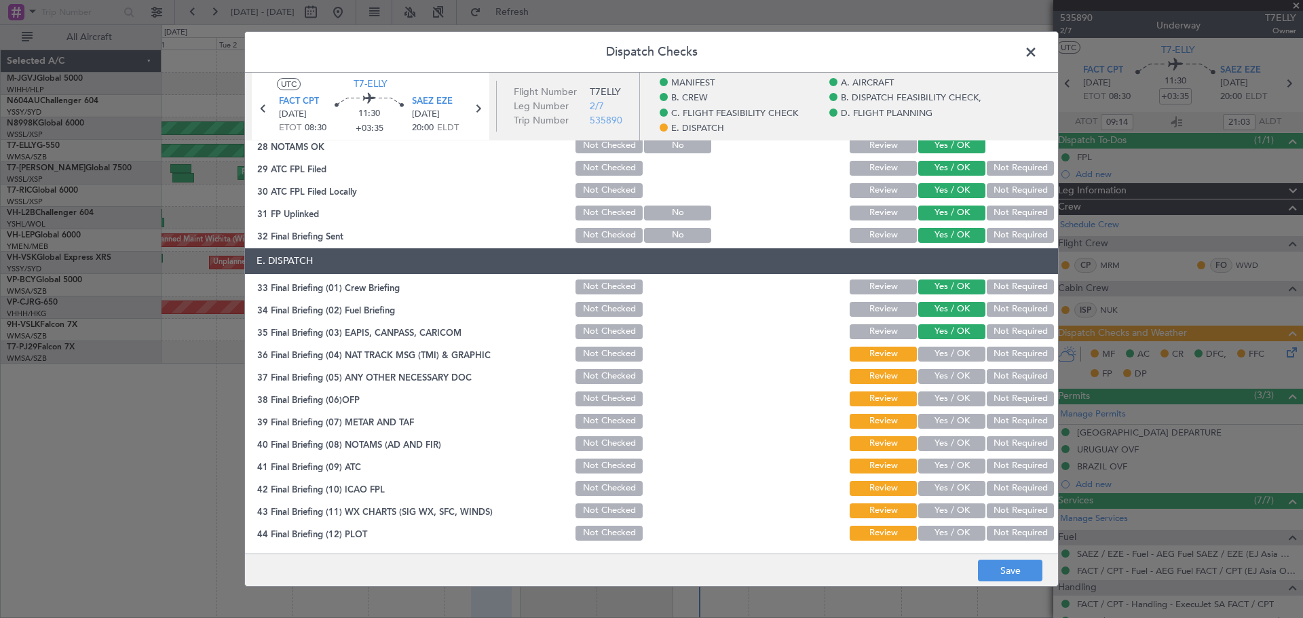
drag, startPoint x: 926, startPoint y: 352, endPoint x: 926, endPoint y: 371, distance: 19.7
click at [926, 358] on button "Yes / OK" at bounding box center [951, 354] width 67 height 15
drag, startPoint x: 926, startPoint y: 379, endPoint x: 926, endPoint y: 394, distance: 15.6
click at [926, 381] on button "Yes / OK" at bounding box center [951, 376] width 67 height 15
drag, startPoint x: 926, startPoint y: 396, endPoint x: 922, endPoint y: 407, distance: 12.0
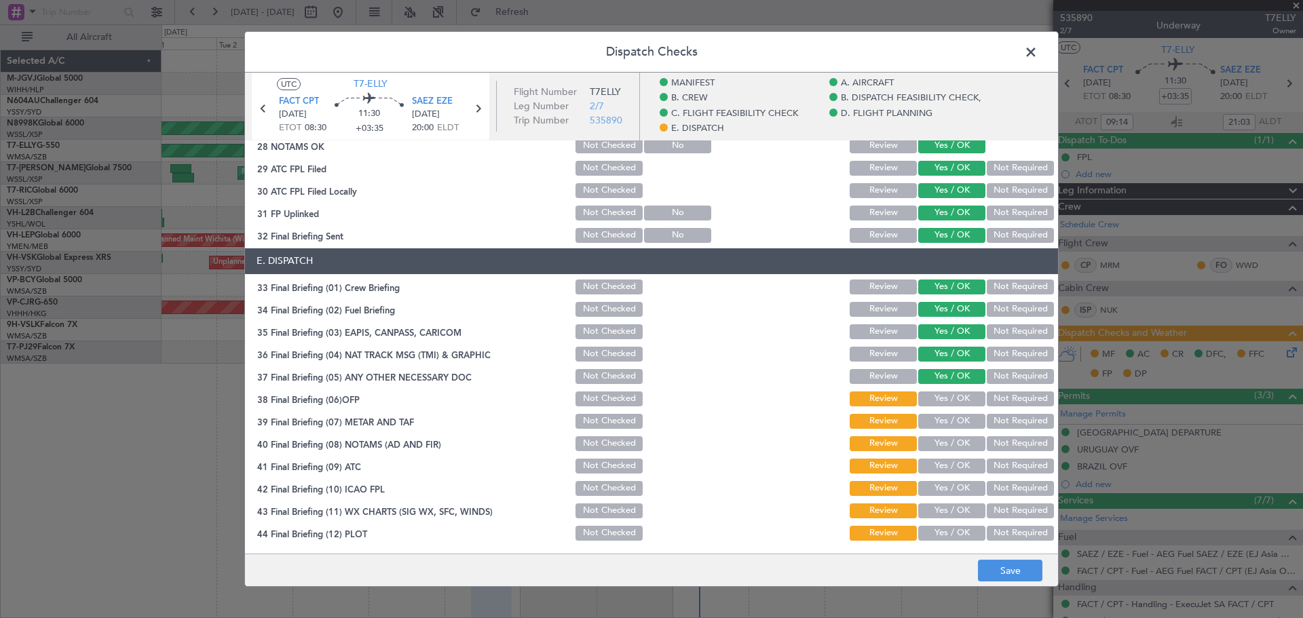
click at [924, 405] on button "Yes / OK" at bounding box center [951, 399] width 67 height 15
drag, startPoint x: 922, startPoint y: 418, endPoint x: 920, endPoint y: 441, distance: 23.1
click at [922, 425] on button "Yes / OK" at bounding box center [951, 421] width 67 height 15
drag, startPoint x: 920, startPoint y: 442, endPoint x: 920, endPoint y: 462, distance: 19.7
click at [920, 449] on button "Yes / OK" at bounding box center [951, 443] width 67 height 15
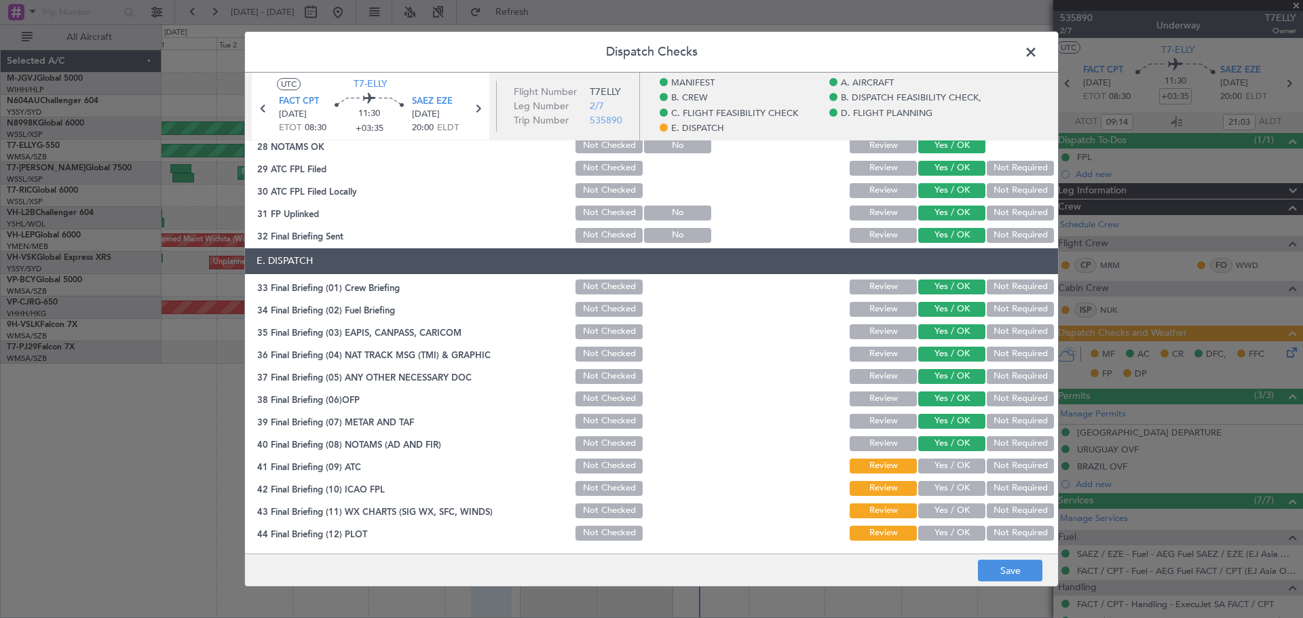
drag, startPoint x: 920, startPoint y: 462, endPoint x: 914, endPoint y: 491, distance: 29.2
click at [918, 472] on button "Yes / OK" at bounding box center [951, 466] width 67 height 15
click at [918, 492] on button "Yes / OK" at bounding box center [951, 488] width 67 height 15
click at [927, 512] on button "Yes / OK" at bounding box center [951, 511] width 67 height 15
click at [927, 527] on button "Yes / OK" at bounding box center [951, 533] width 67 height 15
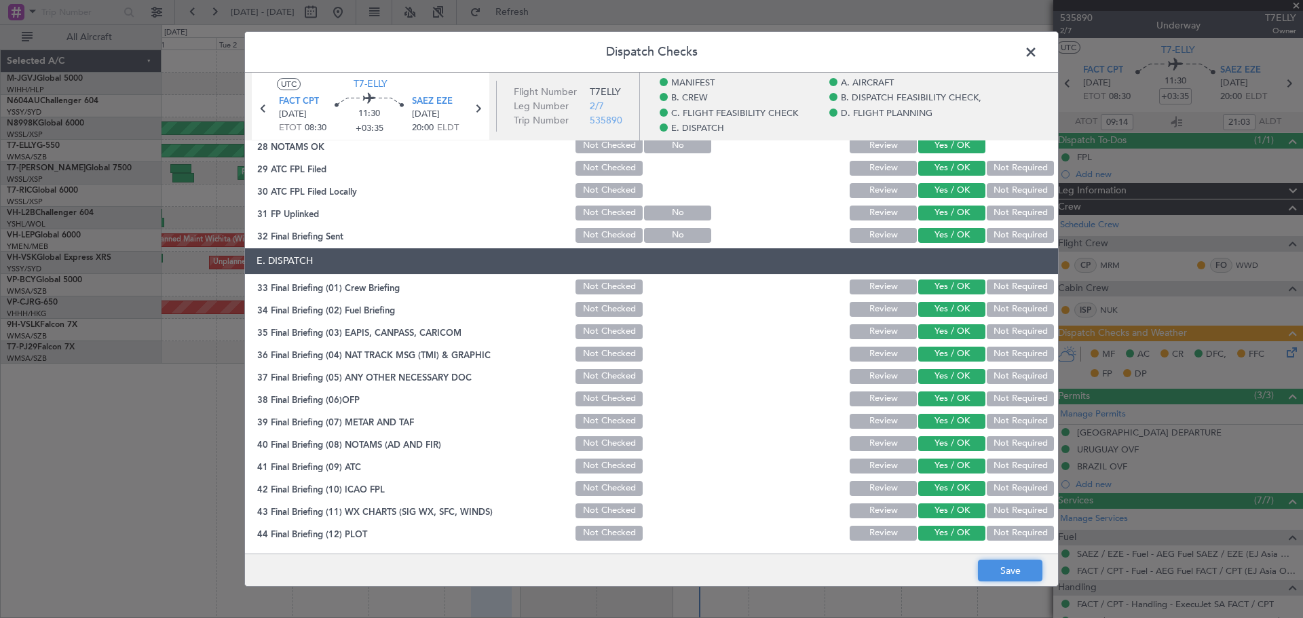
drag, startPoint x: 995, startPoint y: 570, endPoint x: 991, endPoint y: 561, distance: 9.7
click at [994, 565] on button "Save" at bounding box center [1010, 571] width 64 height 22
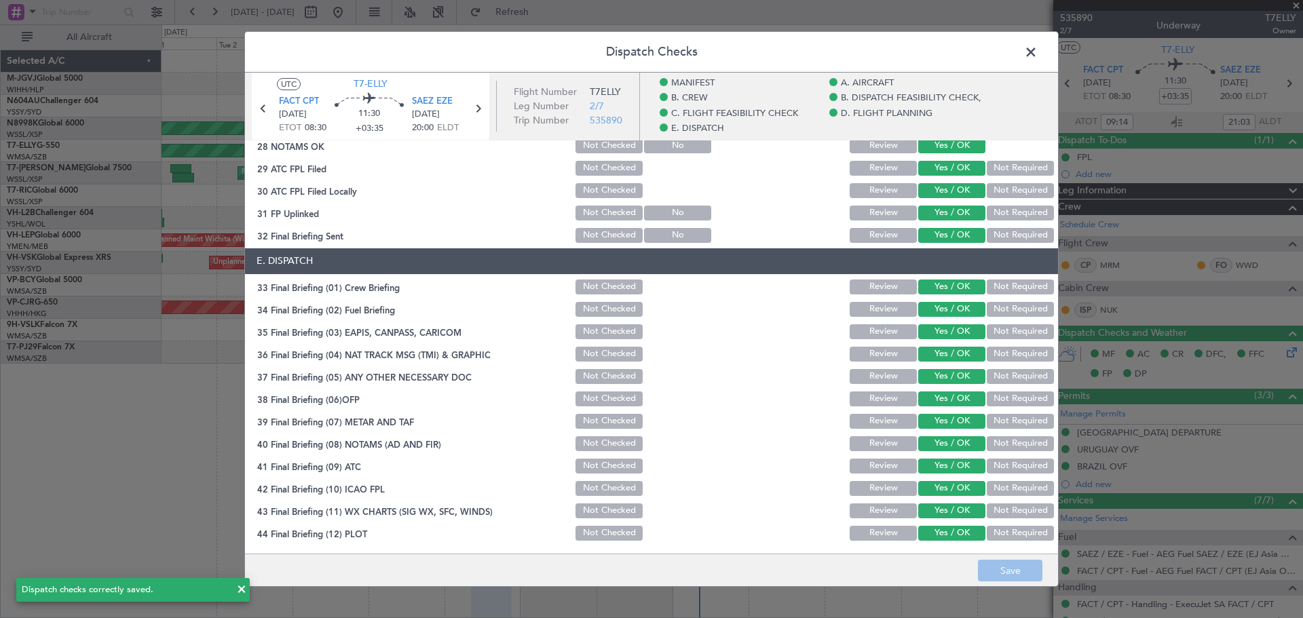
click at [1038, 51] on span at bounding box center [1038, 55] width 0 height 27
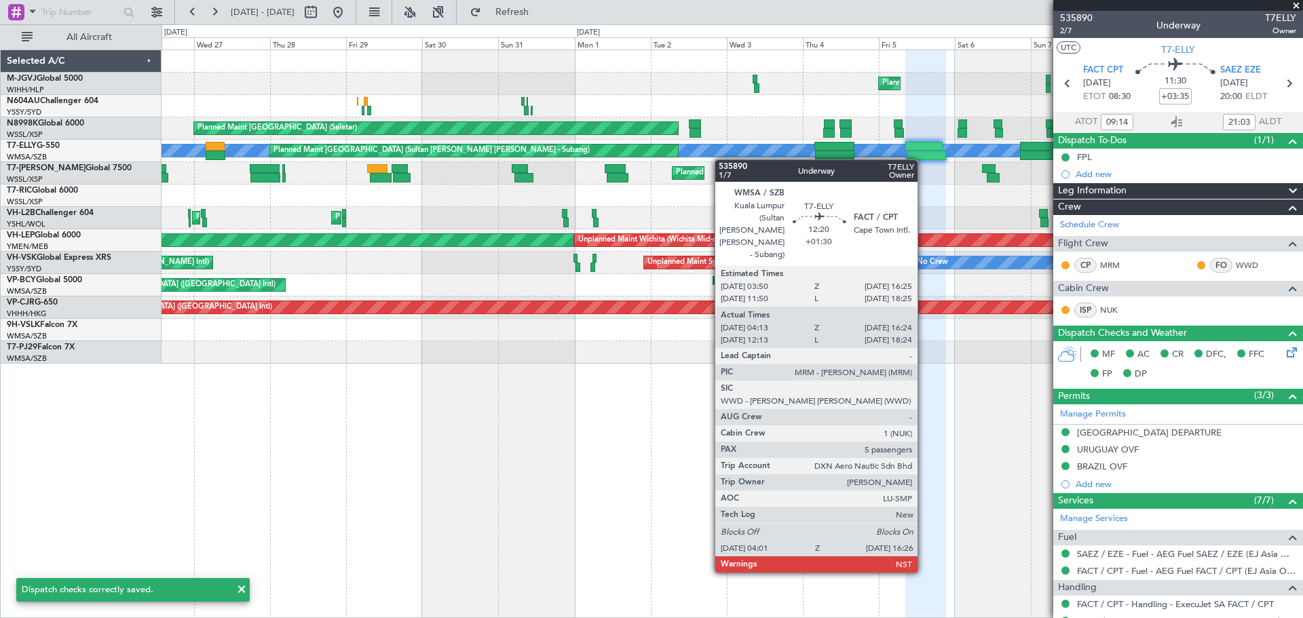
click at [821, 154] on div "Planned Maint Singapore (Seletar) Planned Maint Jakarta (Halim Intl) Planned Ma…" at bounding box center [732, 207] width 1141 height 314
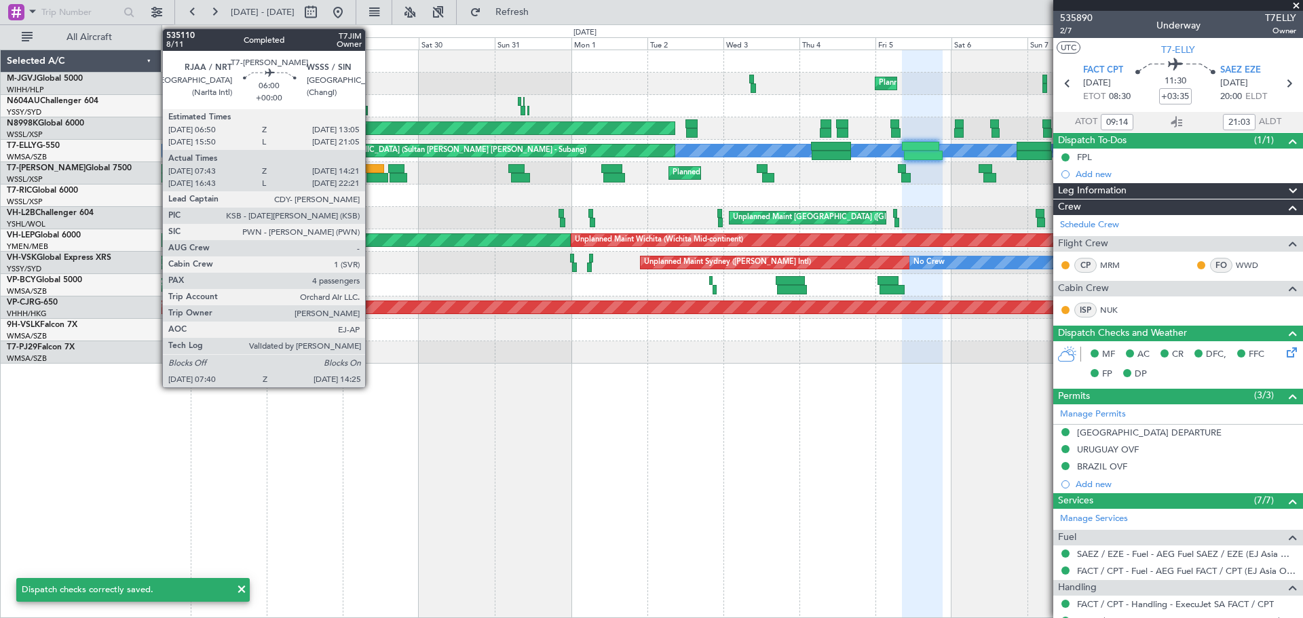
click at [371, 170] on div at bounding box center [374, 169] width 20 height 10
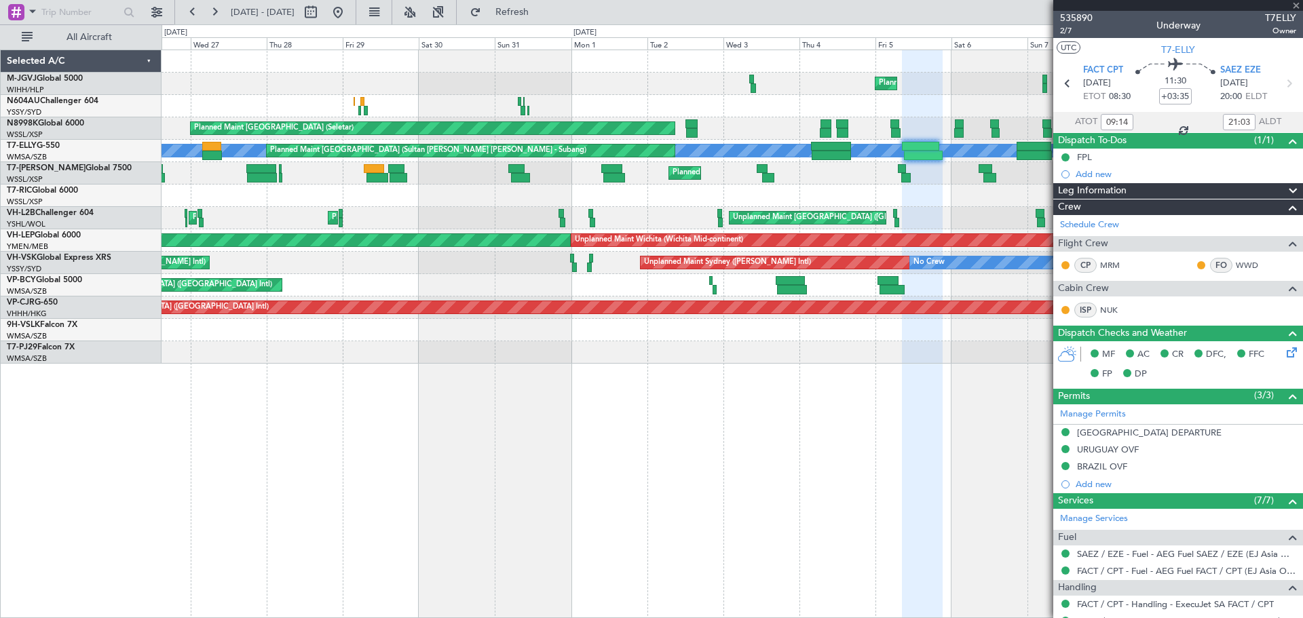
type input "07:53"
type input "14:16"
type input "4"
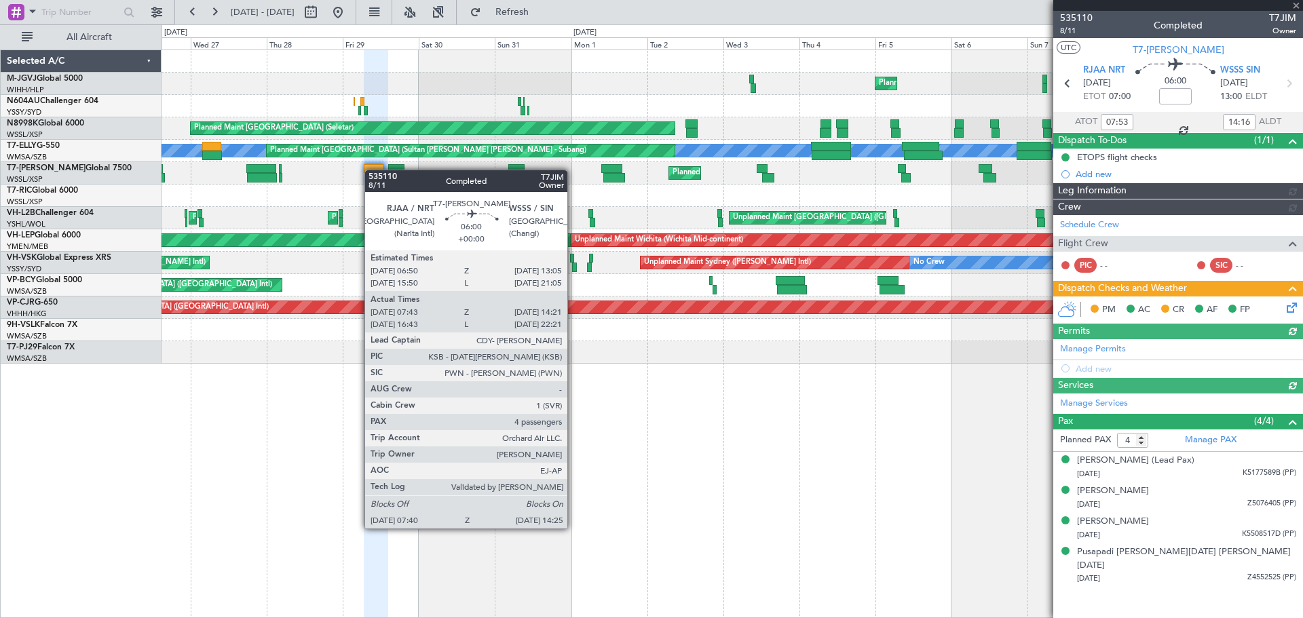
type input "Terry Leung (LEU)"
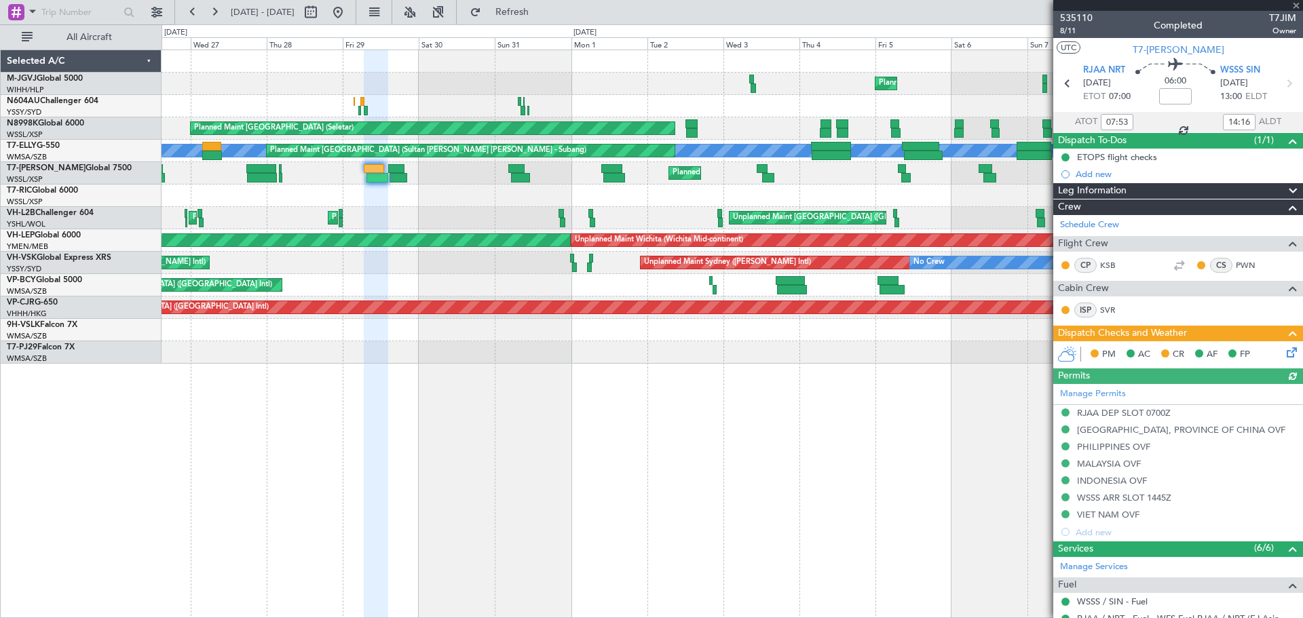
click at [1284, 350] on icon at bounding box center [1289, 350] width 11 height 11
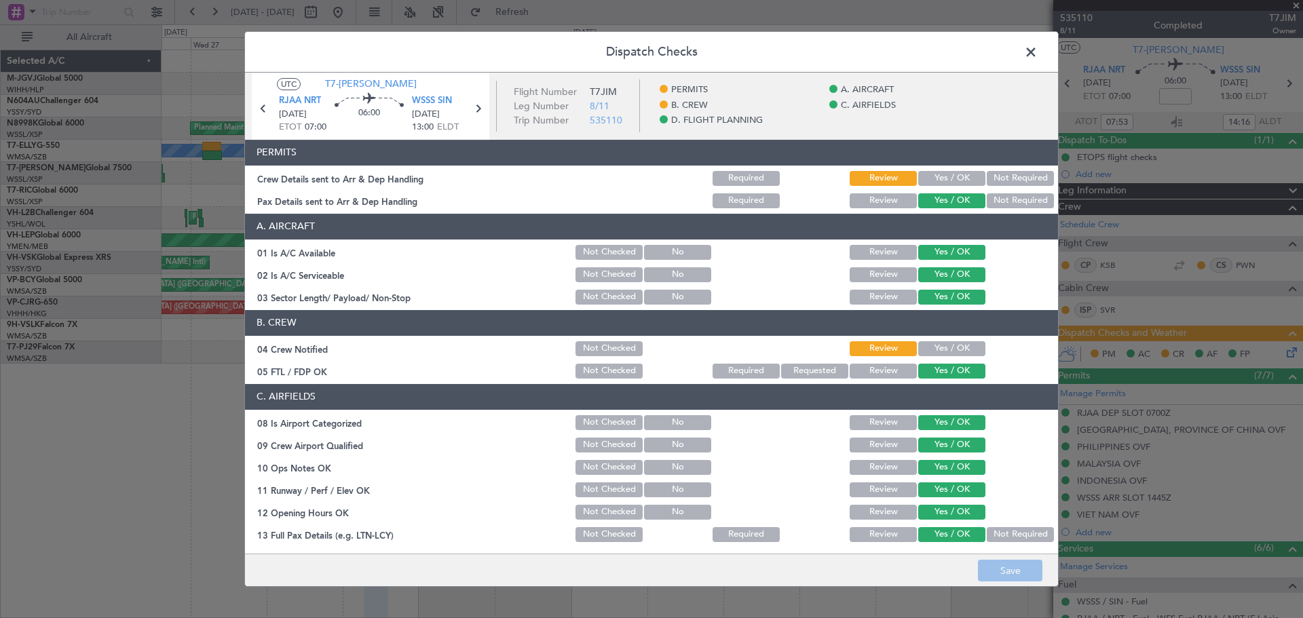
click at [920, 181] on button "Yes / OK" at bounding box center [951, 178] width 67 height 15
click at [924, 343] on button "Yes / OK" at bounding box center [951, 348] width 67 height 15
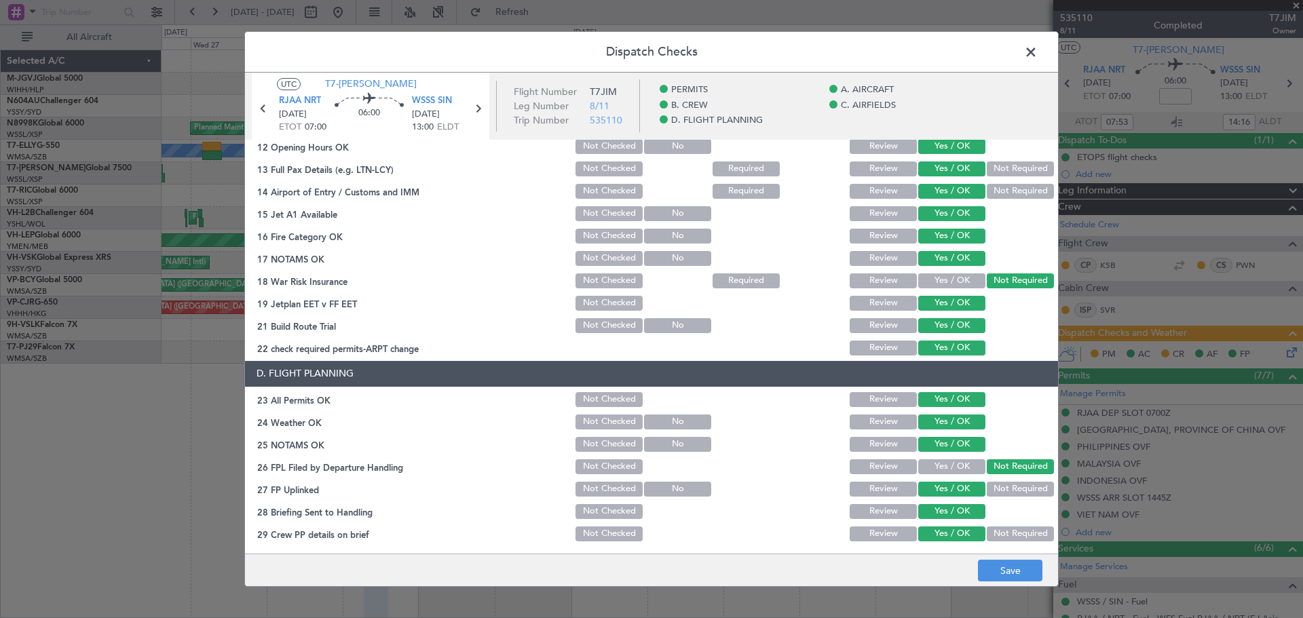
scroll to position [390, 0]
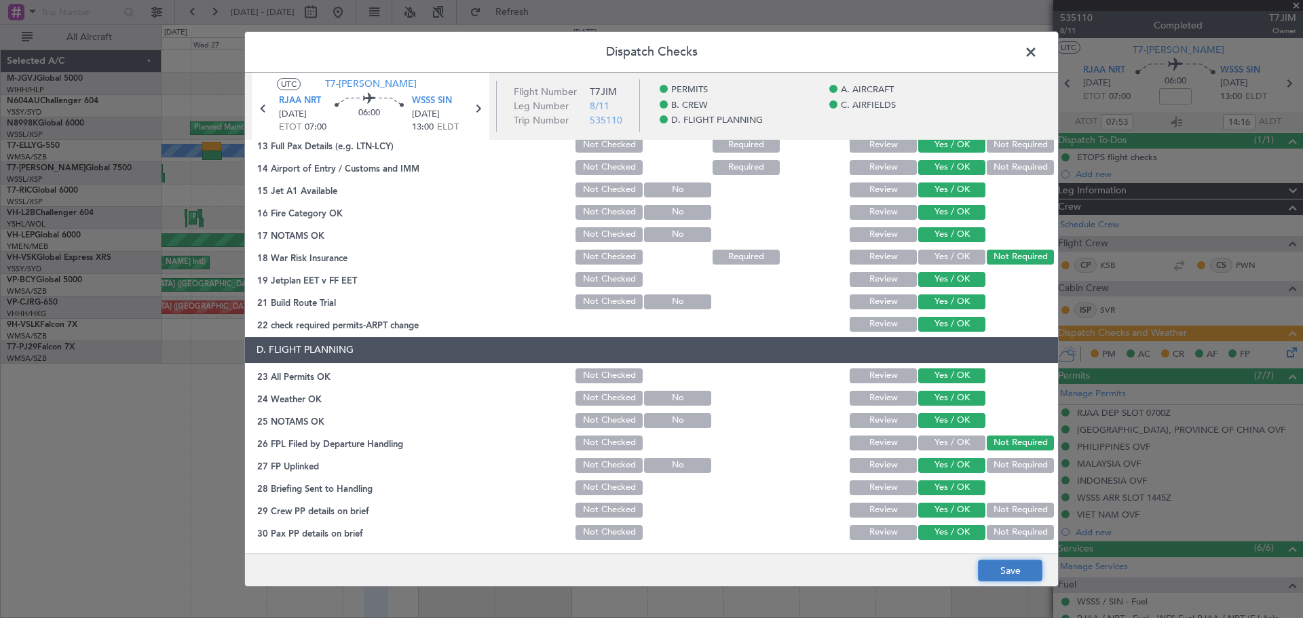
click at [1018, 563] on button "Save" at bounding box center [1010, 571] width 64 height 22
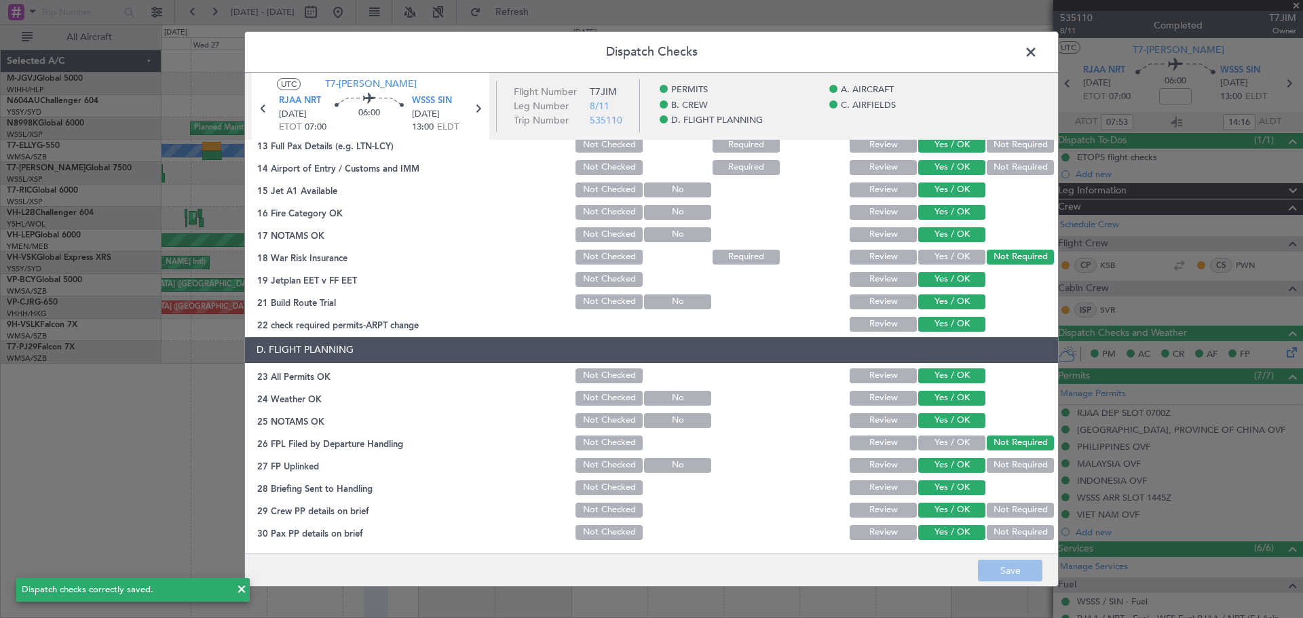
click at [1038, 51] on span at bounding box center [1038, 55] width 0 height 27
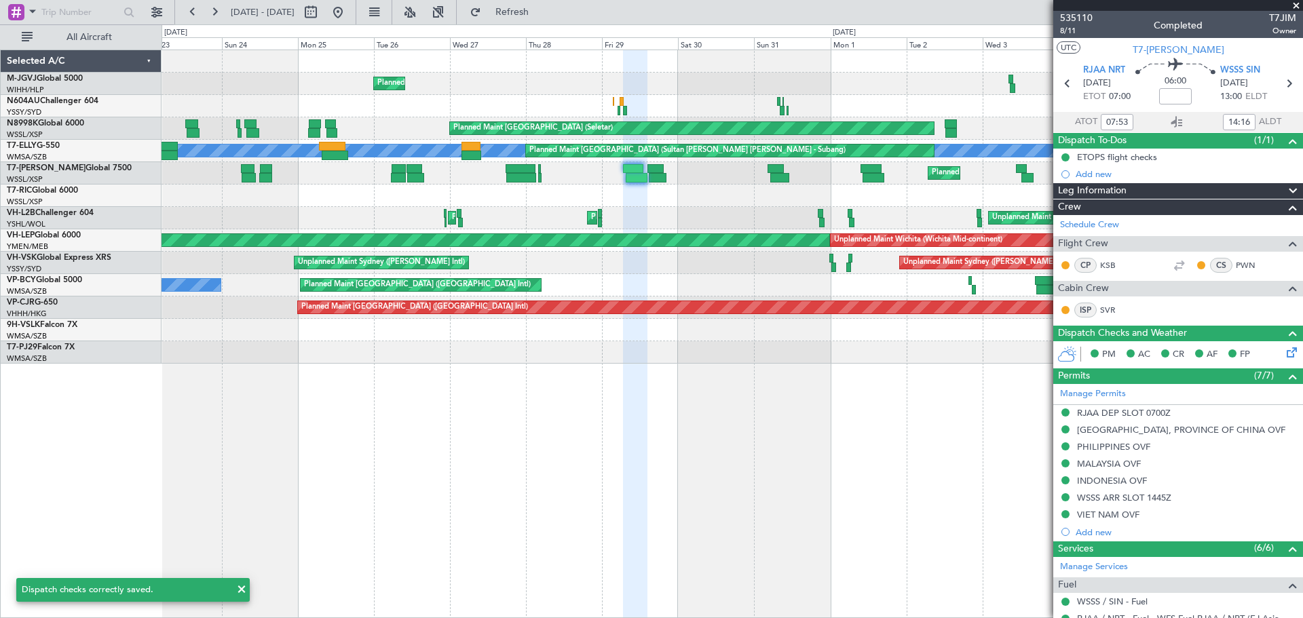
click at [612, 200] on div at bounding box center [732, 196] width 1141 height 22
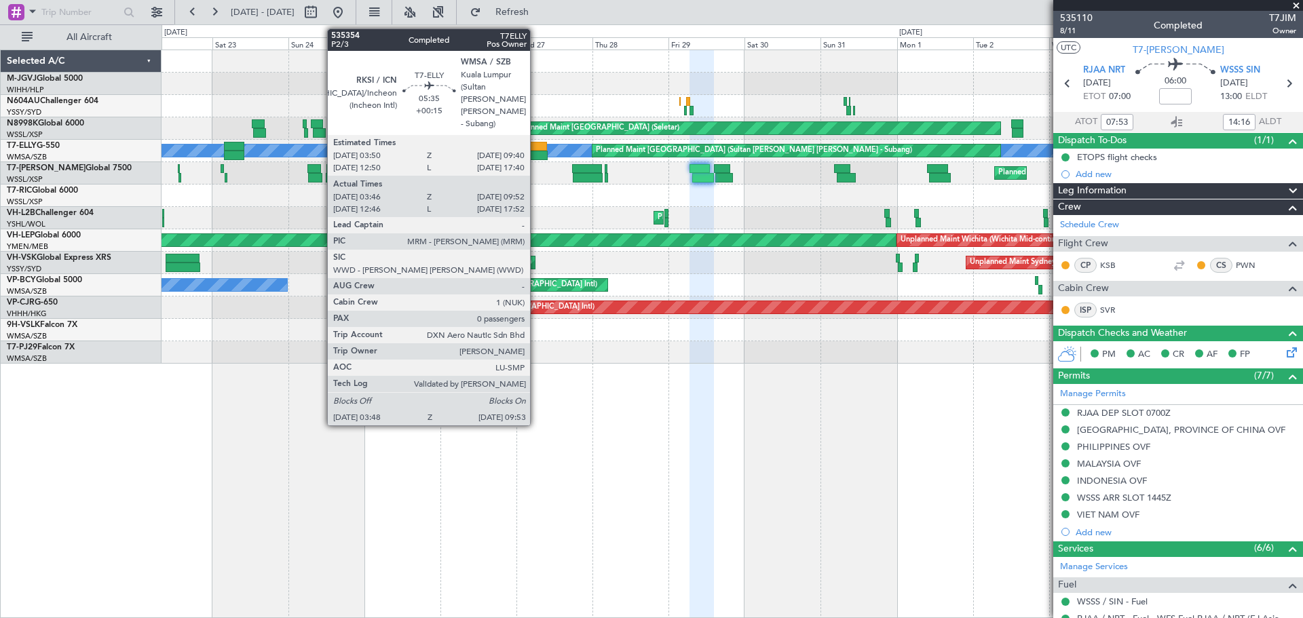
click at [536, 150] on div at bounding box center [537, 147] width 19 height 10
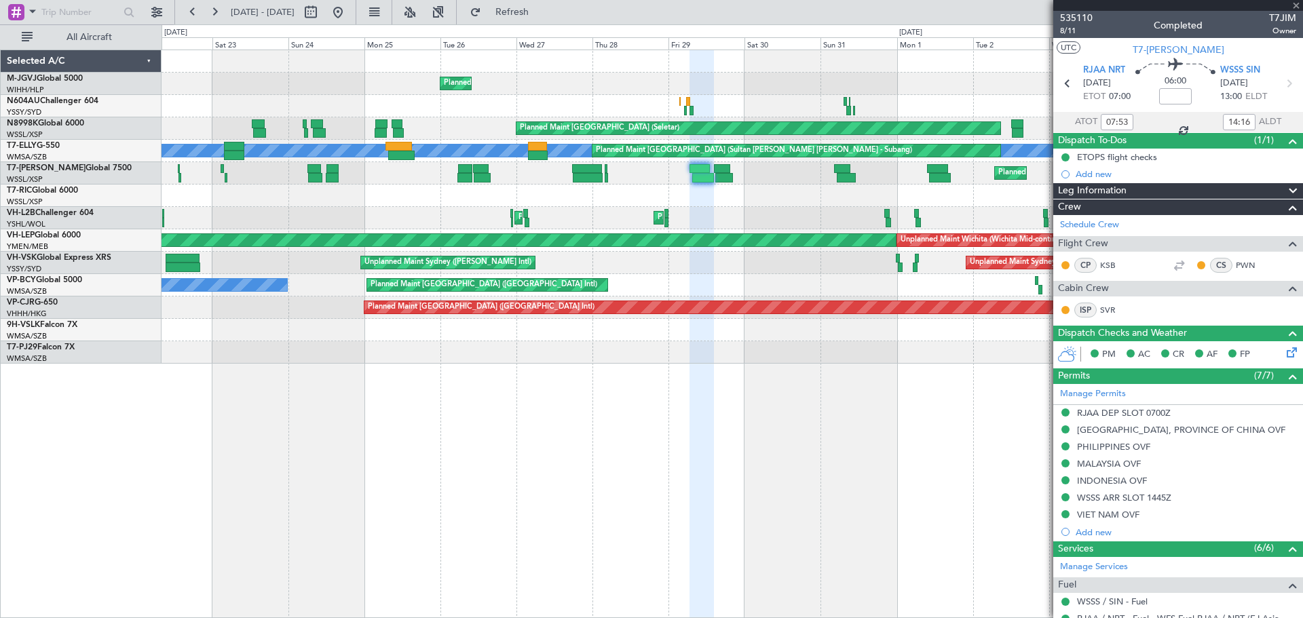
type input "+00:15"
type input "03:56"
type input "09:47"
type input "0"
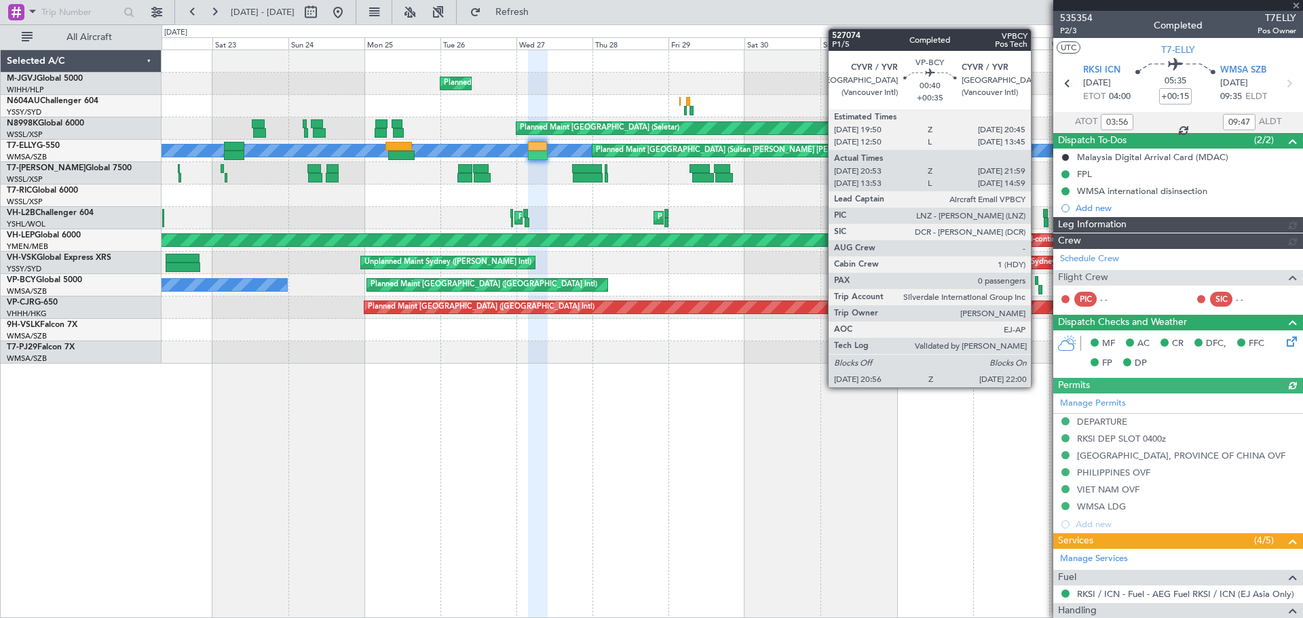
type input "[PERSON_NAME] (KYA)"
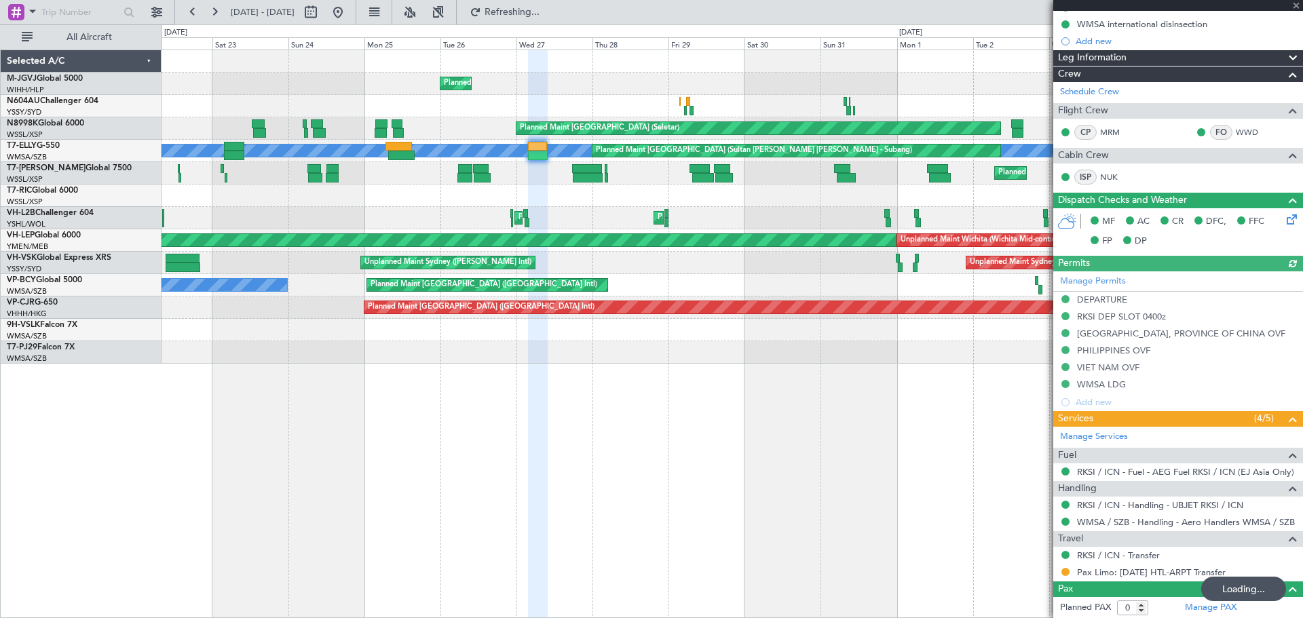
scroll to position [168, 0]
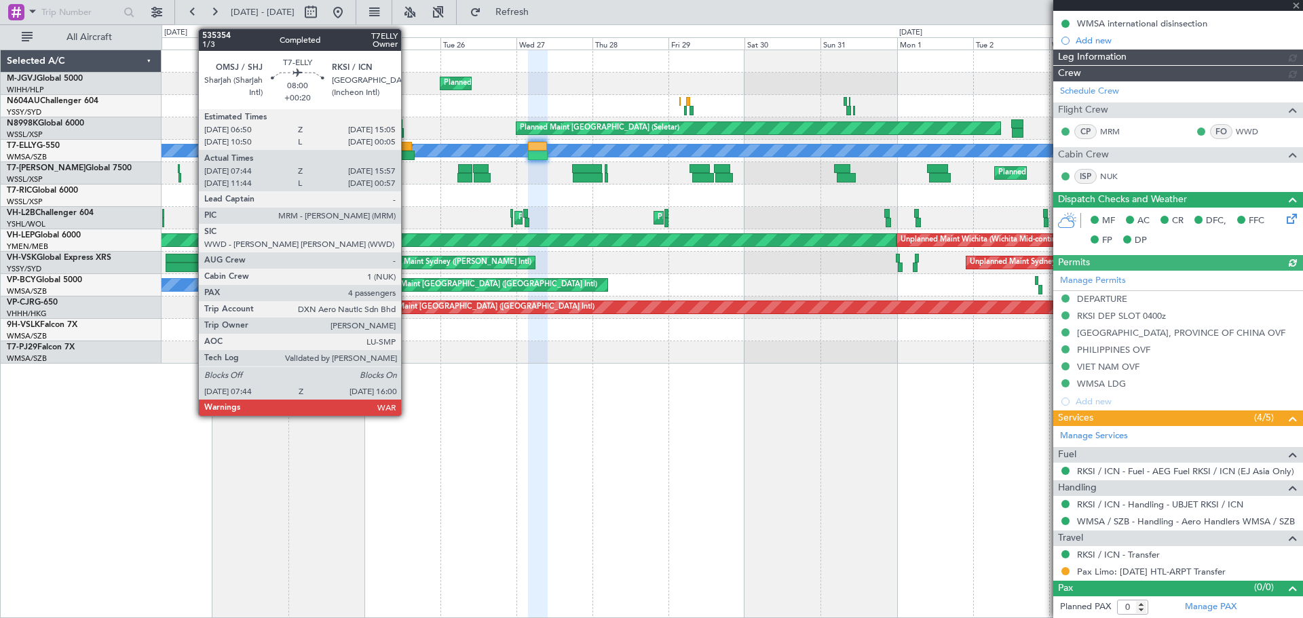
type input "[PERSON_NAME] (KYA)"
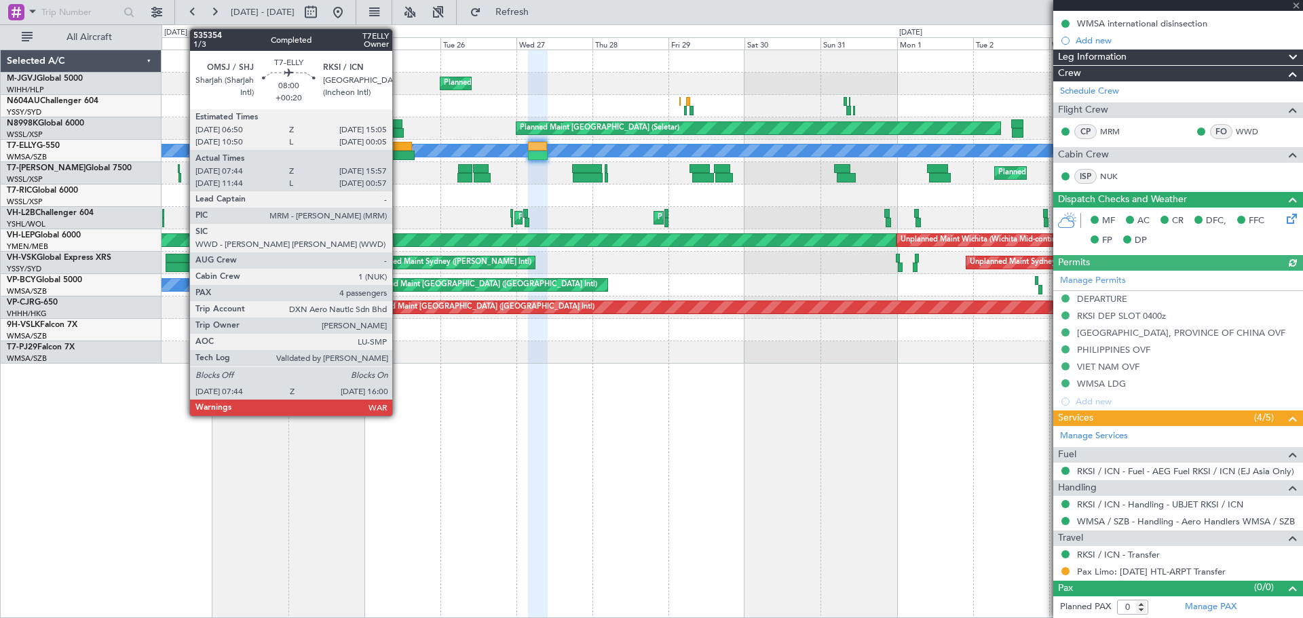
click at [398, 150] on div at bounding box center [399, 147] width 26 height 10
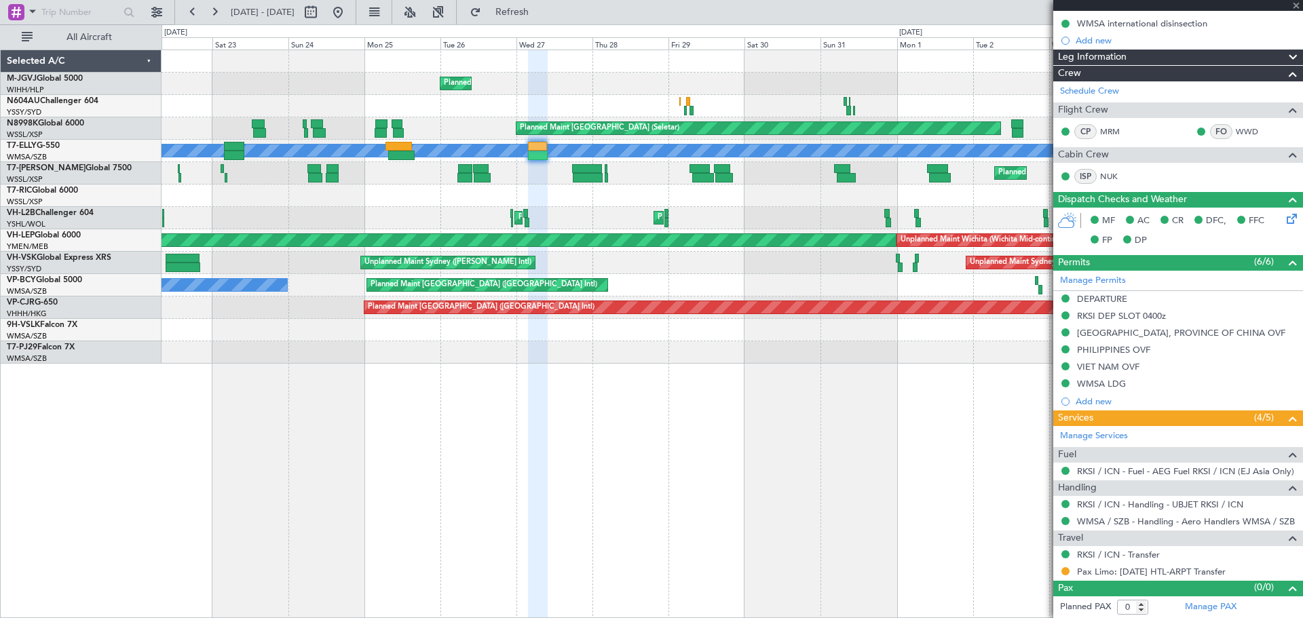
type input "+00:20"
type input "07:54"
type input "15:52"
type input "4"
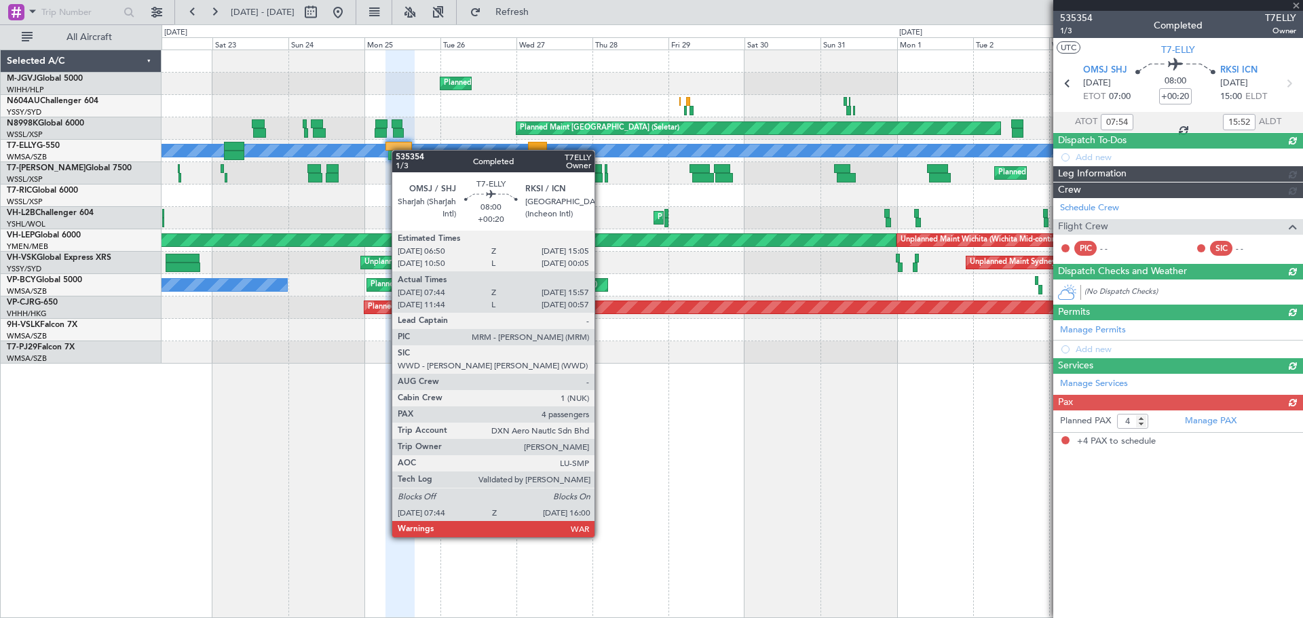
scroll to position [0, 0]
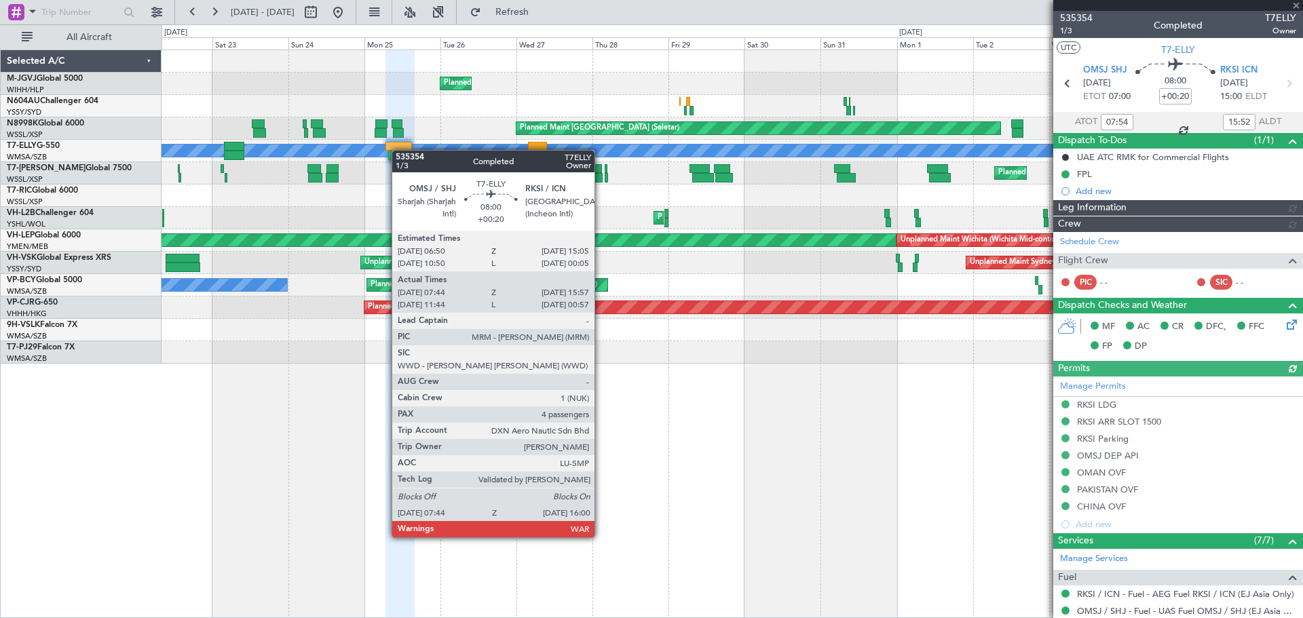
type input "[PERSON_NAME] (KYA)"
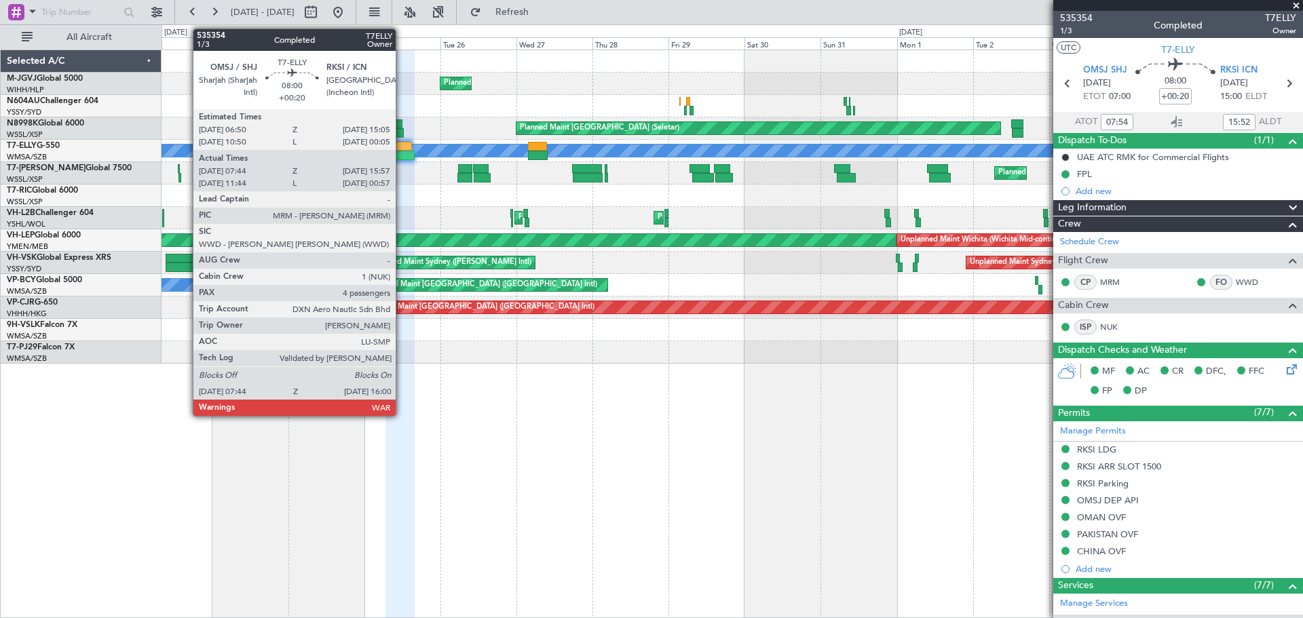
click at [402, 149] on div at bounding box center [399, 147] width 26 height 10
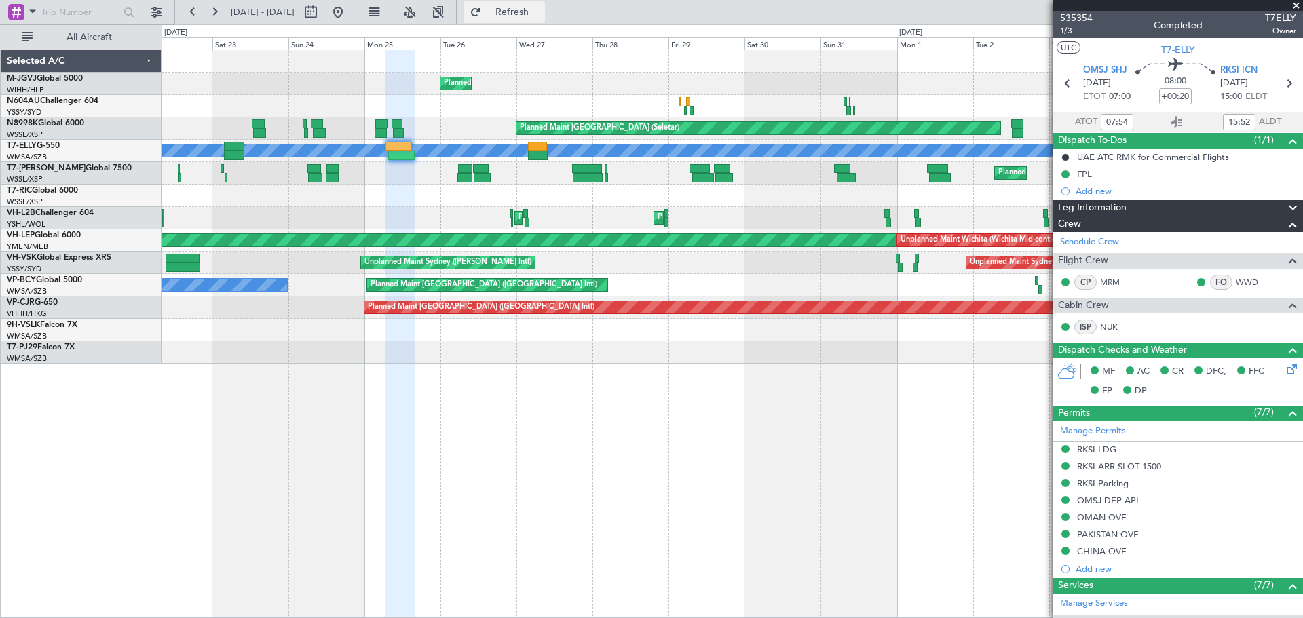
click at [527, 14] on button "Refresh" at bounding box center [504, 12] width 81 height 22
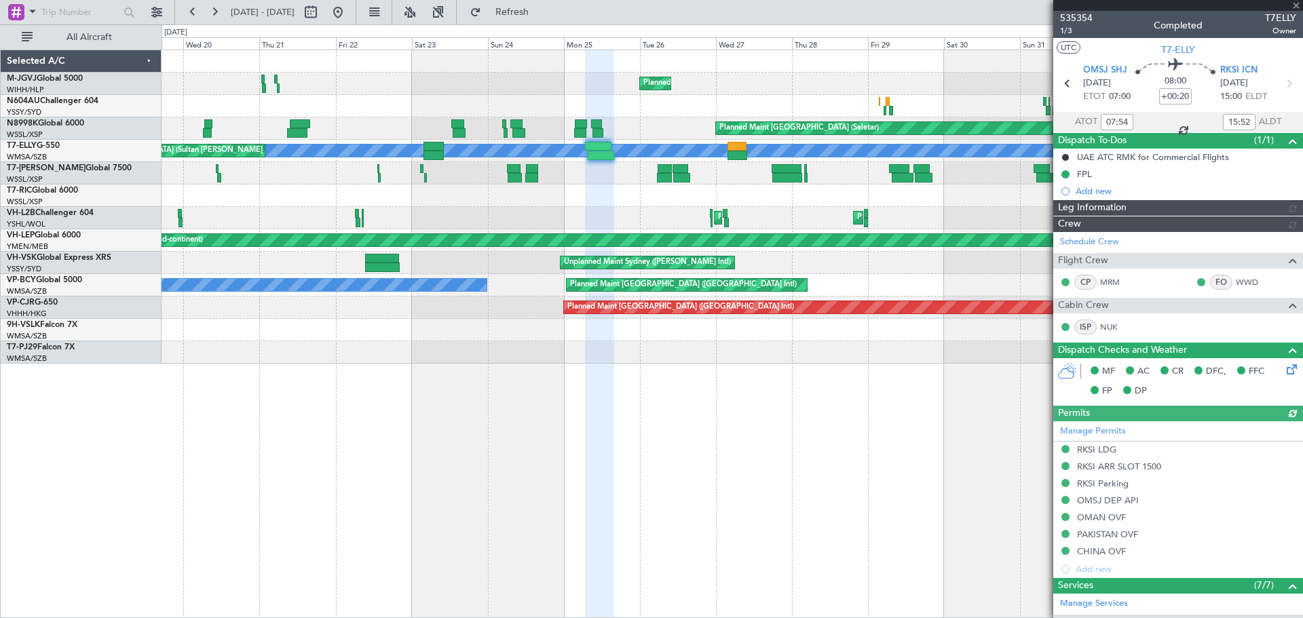
type input "[PERSON_NAME] (KYA)"
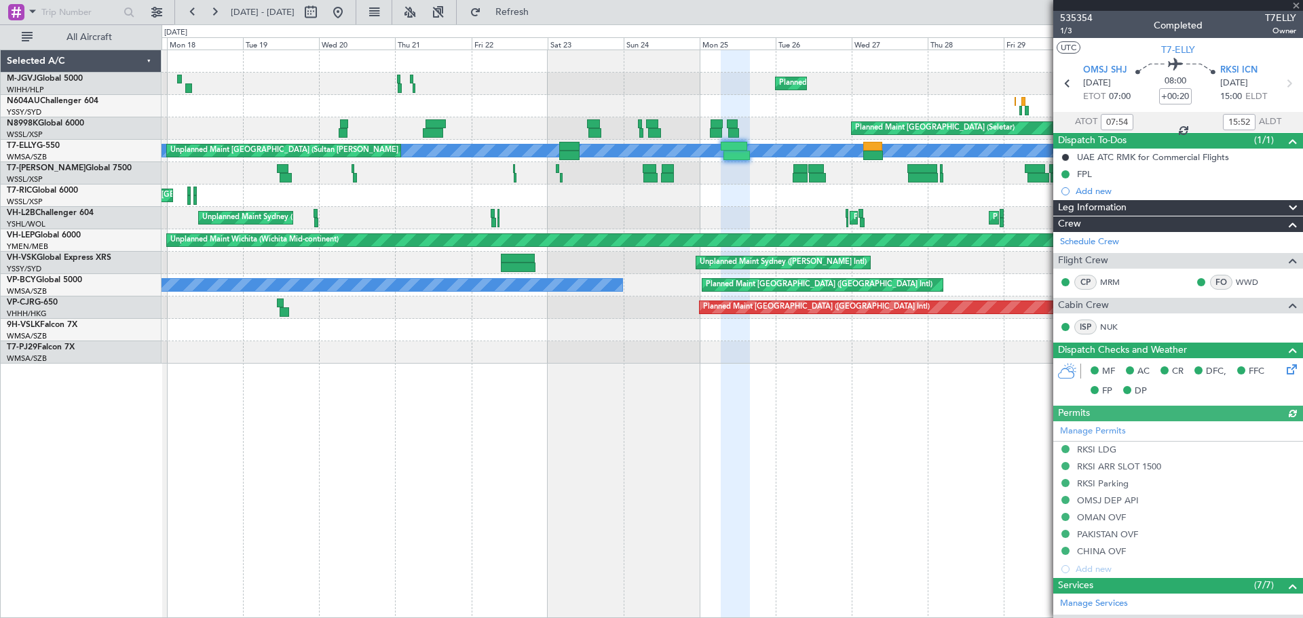
click at [566, 221] on div "Planned Maint Sydney (Kingsford Smith Intl) Planned Maint Melbourne (Essendon) …" at bounding box center [732, 218] width 1141 height 22
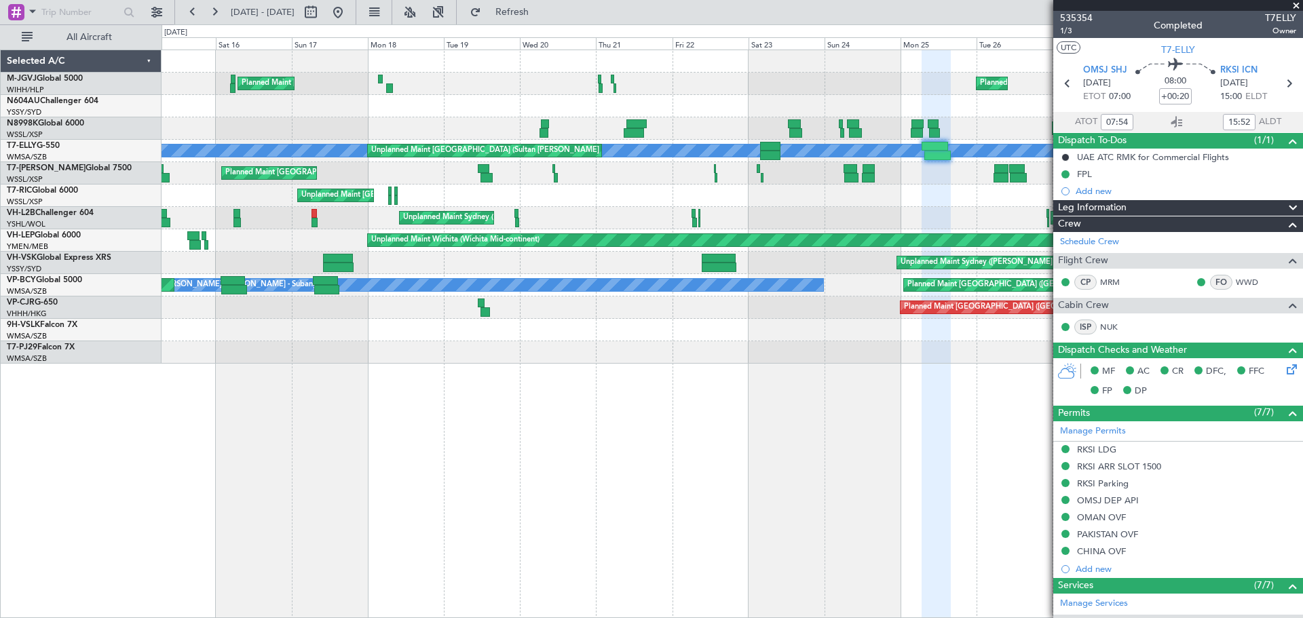
click at [639, 200] on div "Unplanned Maint [GEOGRAPHIC_DATA] (Seletar)" at bounding box center [732, 196] width 1141 height 22
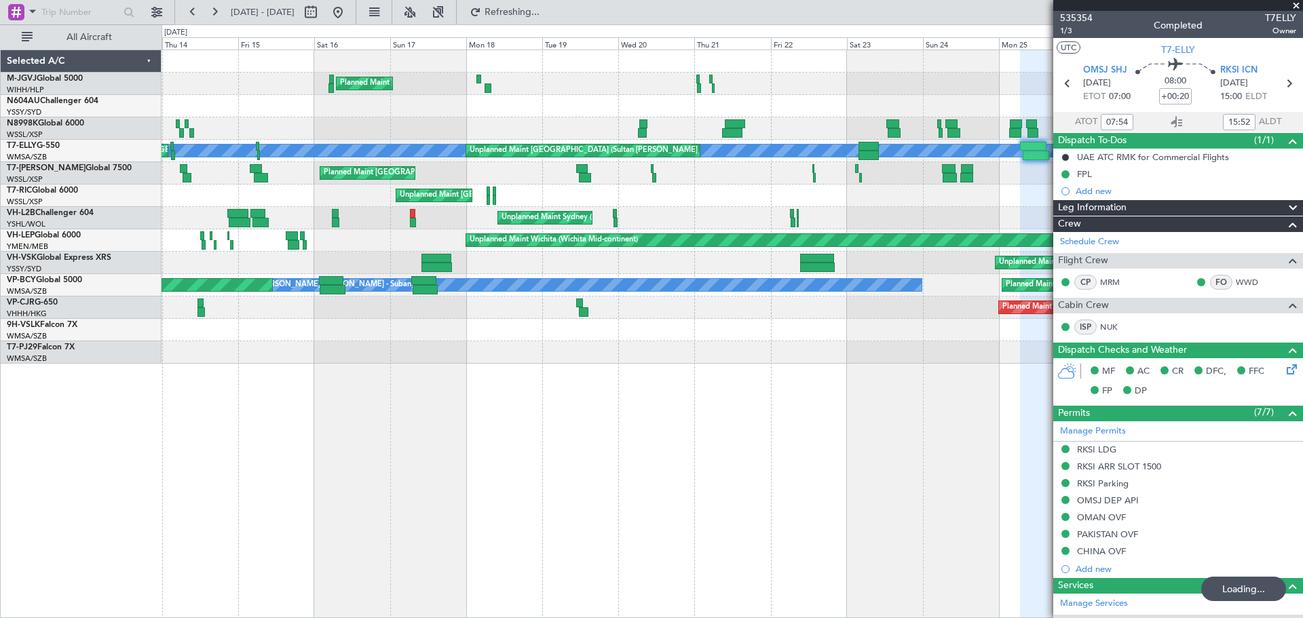
click at [578, 183] on div "Planned Maint Jakarta (Halim Intl) Planned Maint Singapore (Seletar) Planned Ma…" at bounding box center [732, 207] width 1141 height 314
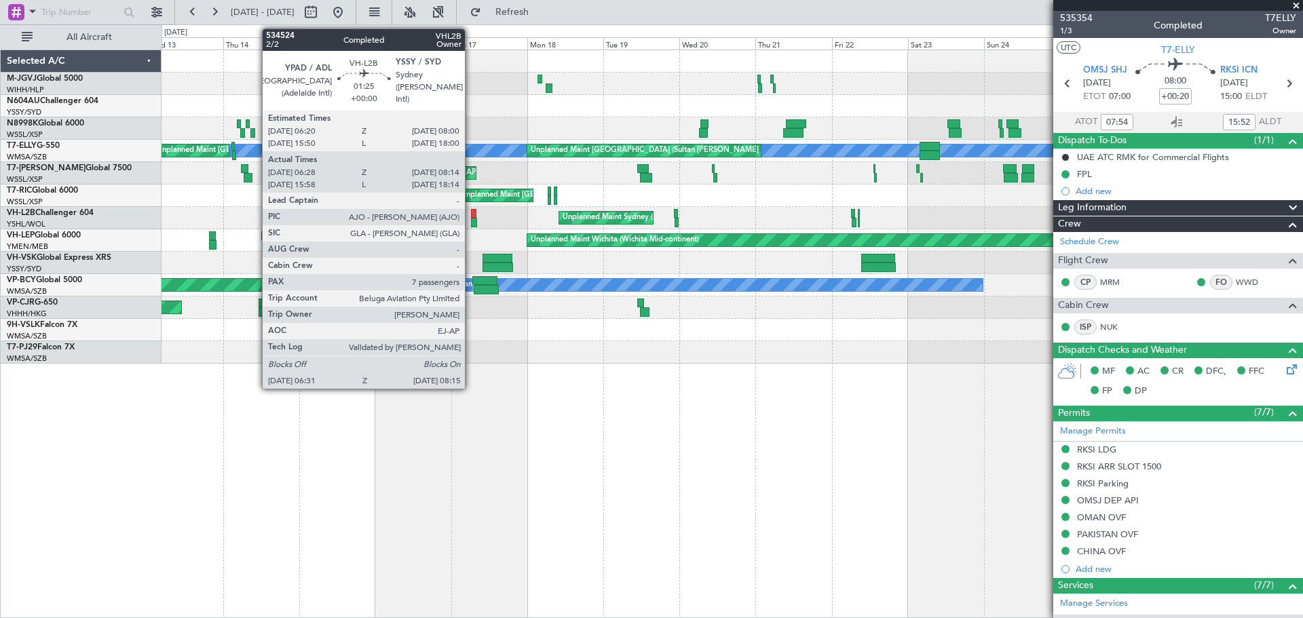
click at [471, 219] on div at bounding box center [474, 223] width 6 height 10
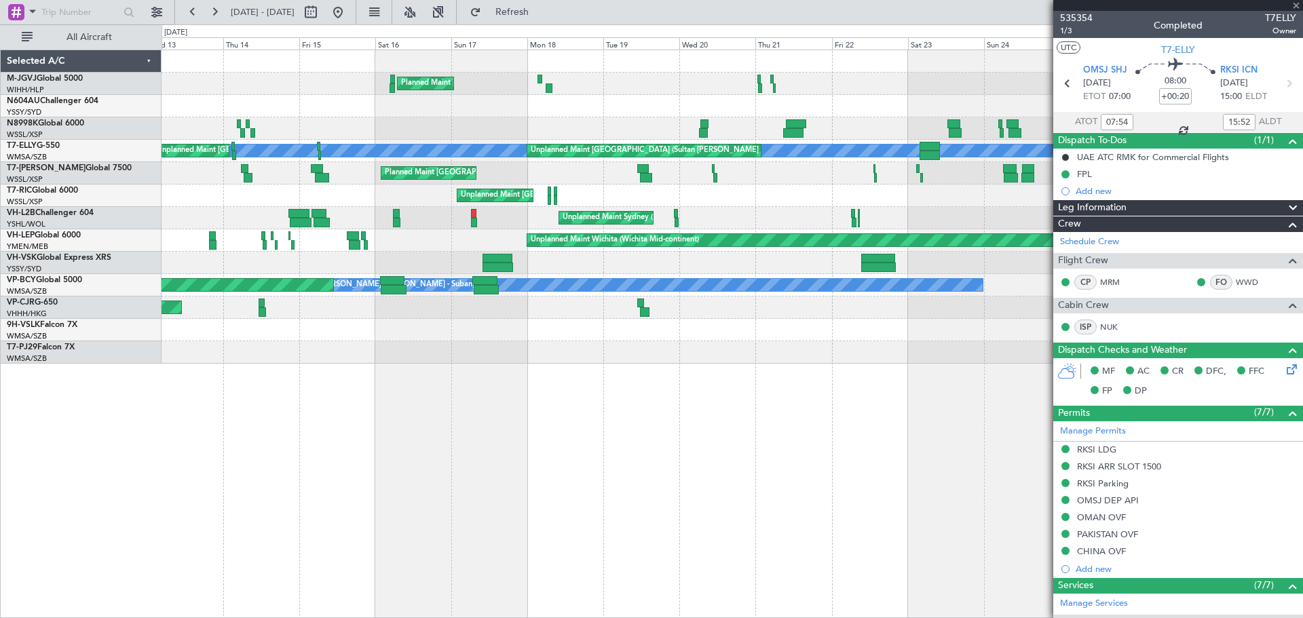
type input "06:38"
type input "08:09"
type input "7"
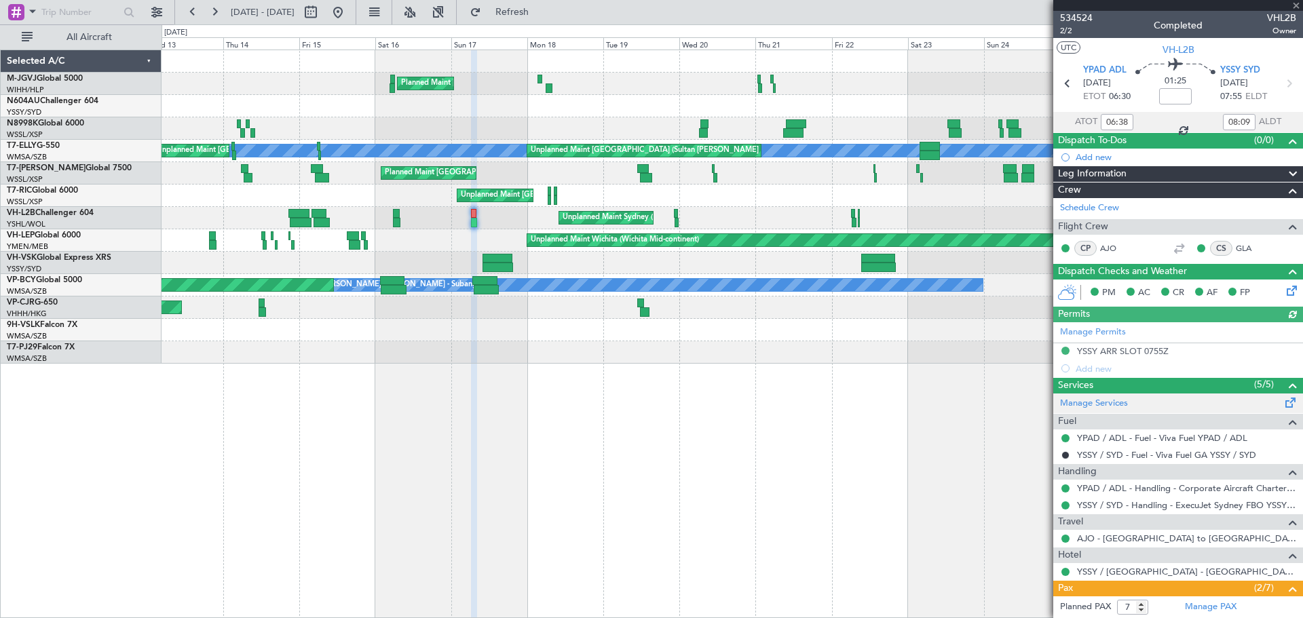
scroll to position [210, 0]
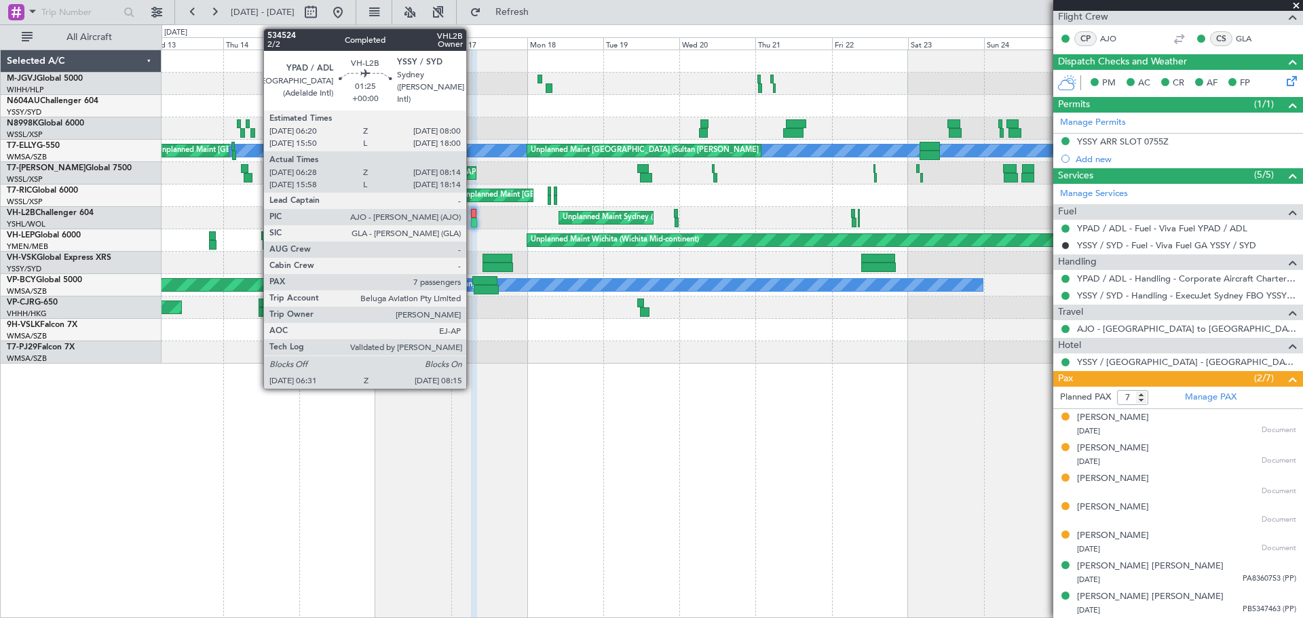
click at [472, 220] on div at bounding box center [474, 223] width 6 height 10
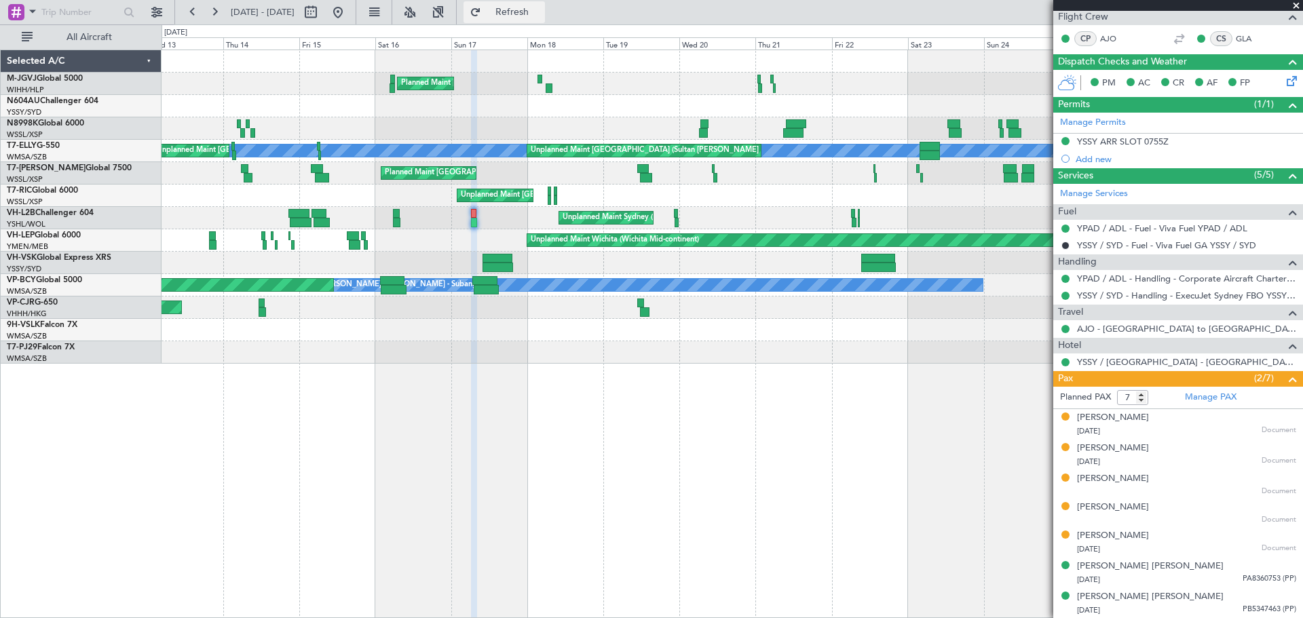
click at [535, 9] on span "Refresh" at bounding box center [512, 12] width 57 height 10
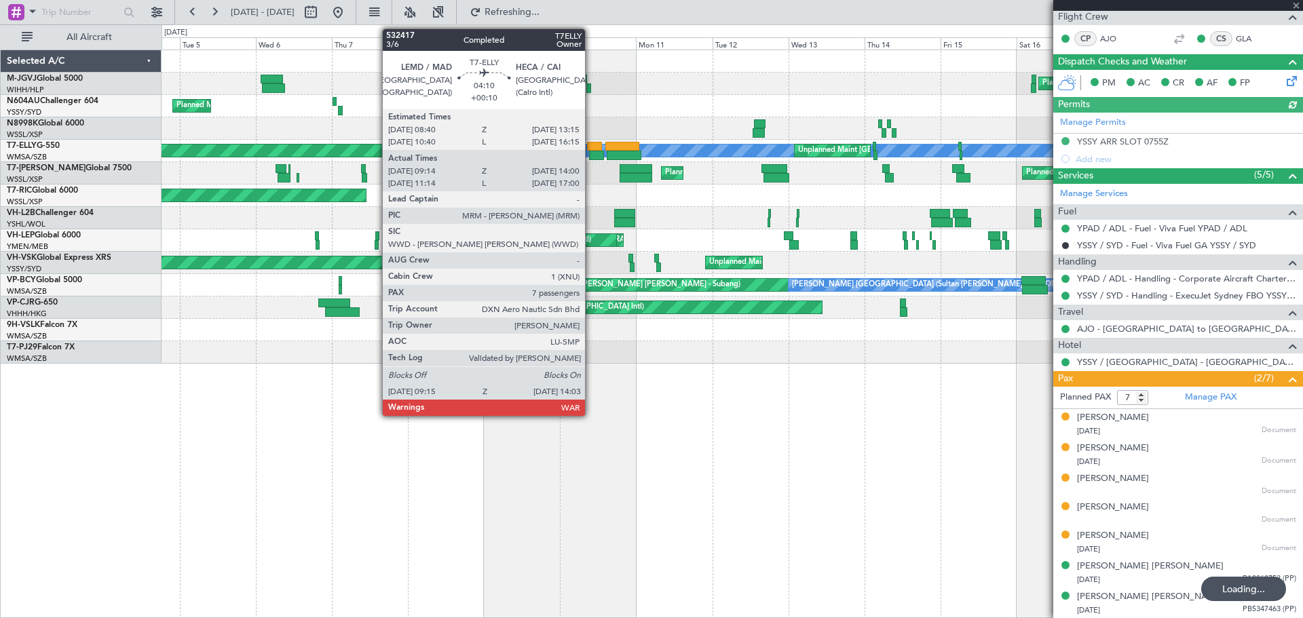
click at [591, 150] on div at bounding box center [594, 147] width 15 height 10
type input "+00:10"
type input "09:34"
type input "13:55"
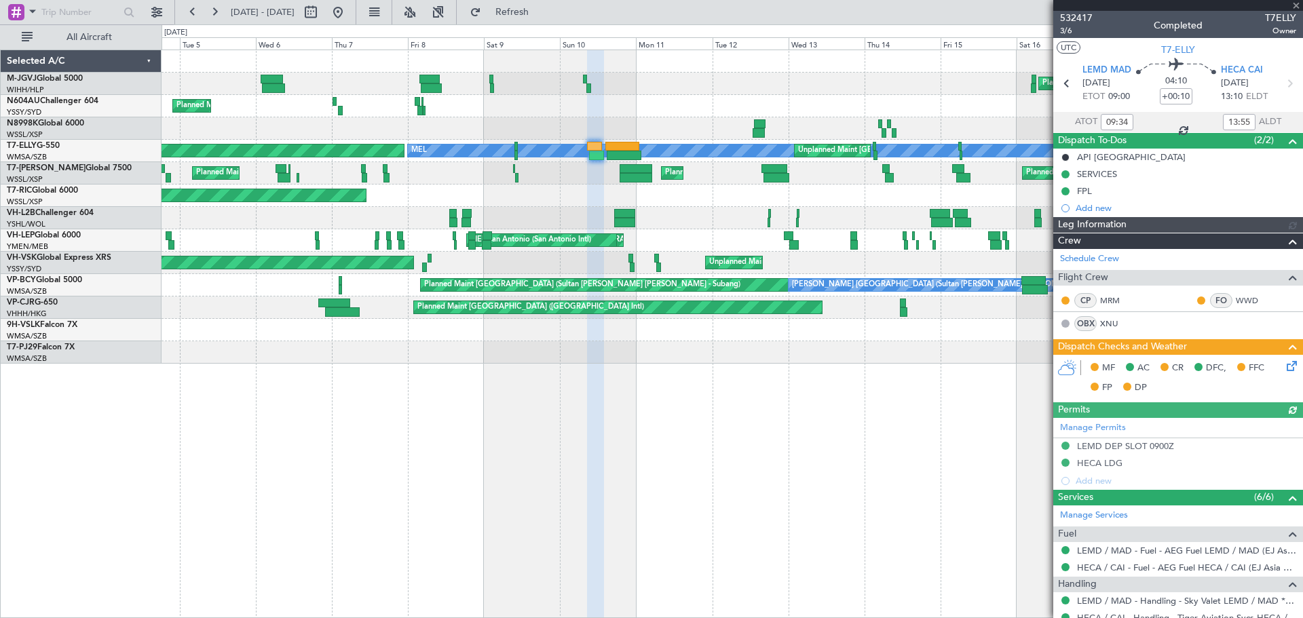
type input "[PERSON_NAME] (KYA)"
click at [1284, 369] on icon at bounding box center [1289, 363] width 11 height 11
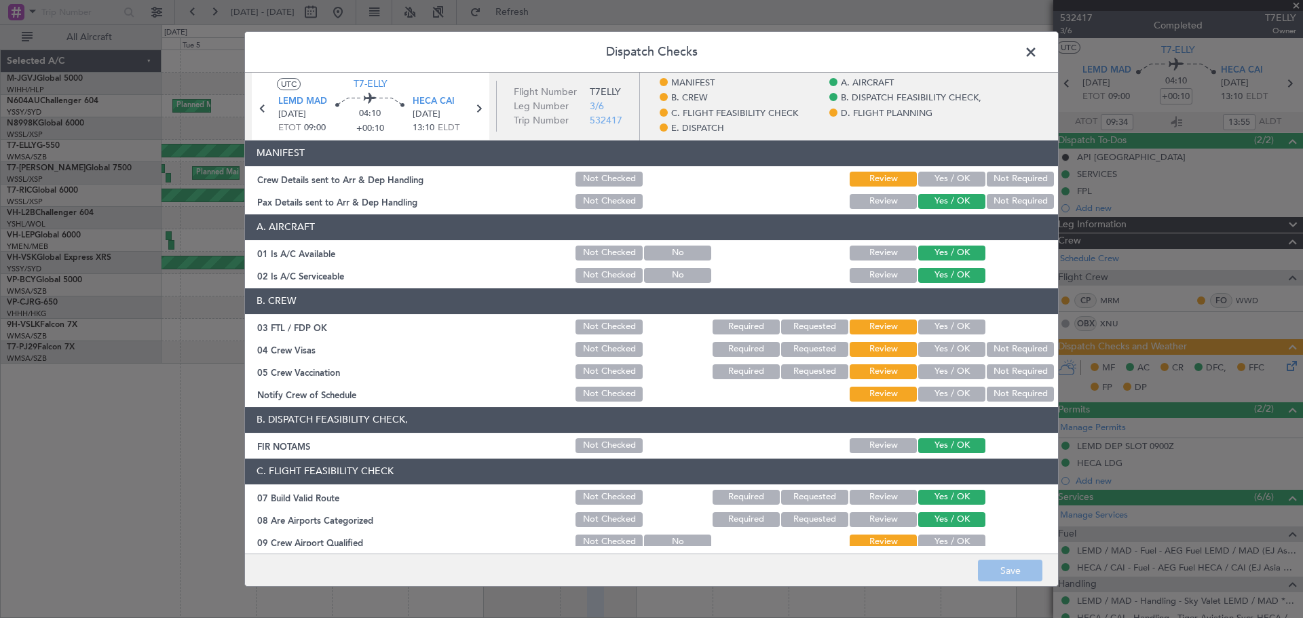
drag, startPoint x: 930, startPoint y: 180, endPoint x: 923, endPoint y: 251, distance: 71.6
click at [930, 179] on button "Yes / OK" at bounding box center [951, 179] width 67 height 15
click at [938, 327] on button "Yes / OK" at bounding box center [951, 327] width 67 height 15
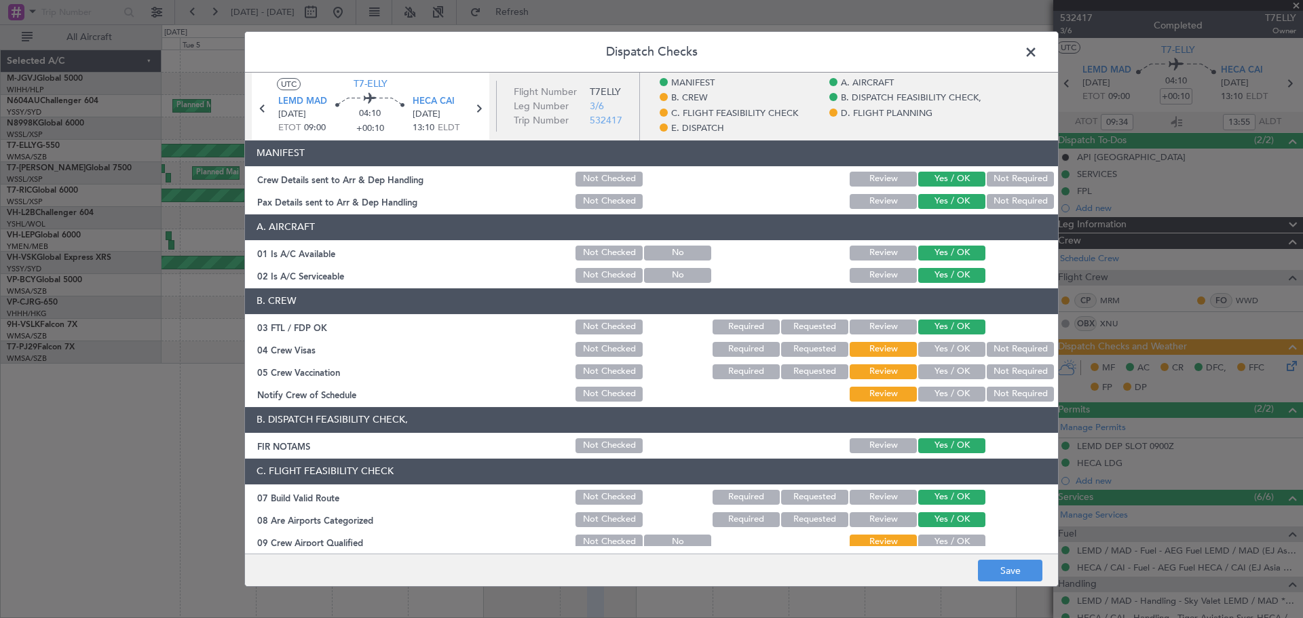
click at [936, 347] on button "Yes / OK" at bounding box center [951, 349] width 67 height 15
click at [931, 375] on button "Yes / OK" at bounding box center [951, 371] width 67 height 15
click at [931, 392] on button "Yes / OK" at bounding box center [951, 394] width 67 height 15
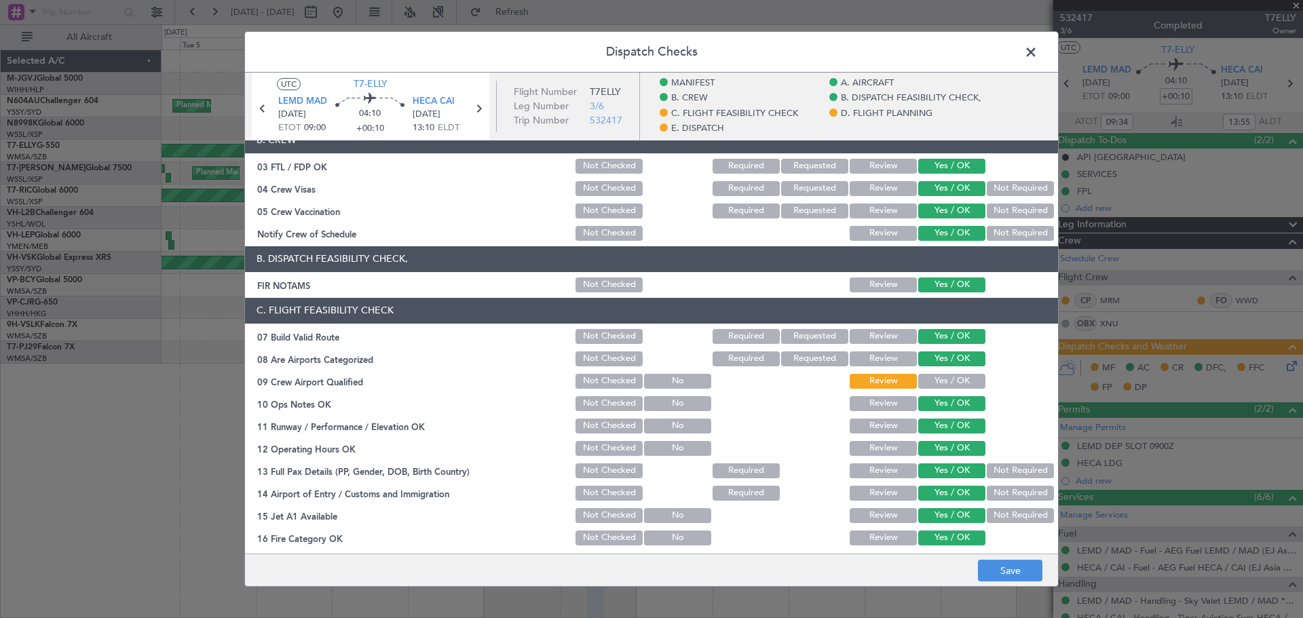
scroll to position [226, 0]
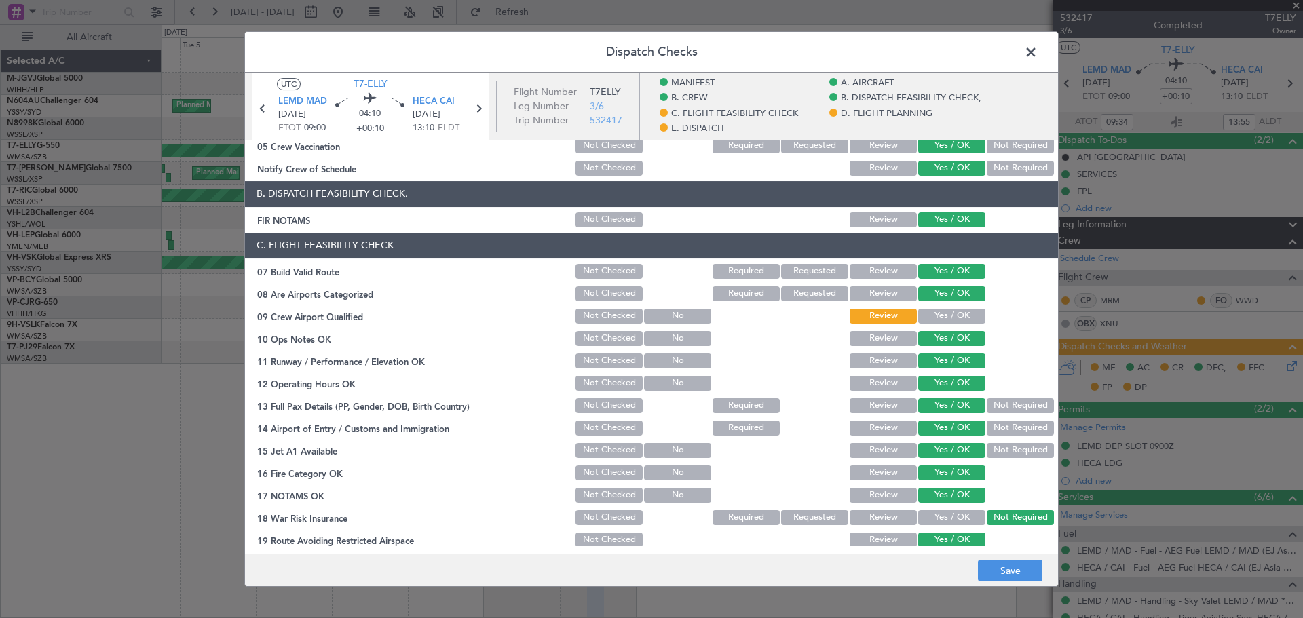
click at [927, 314] on button "Yes / OK" at bounding box center [951, 316] width 67 height 15
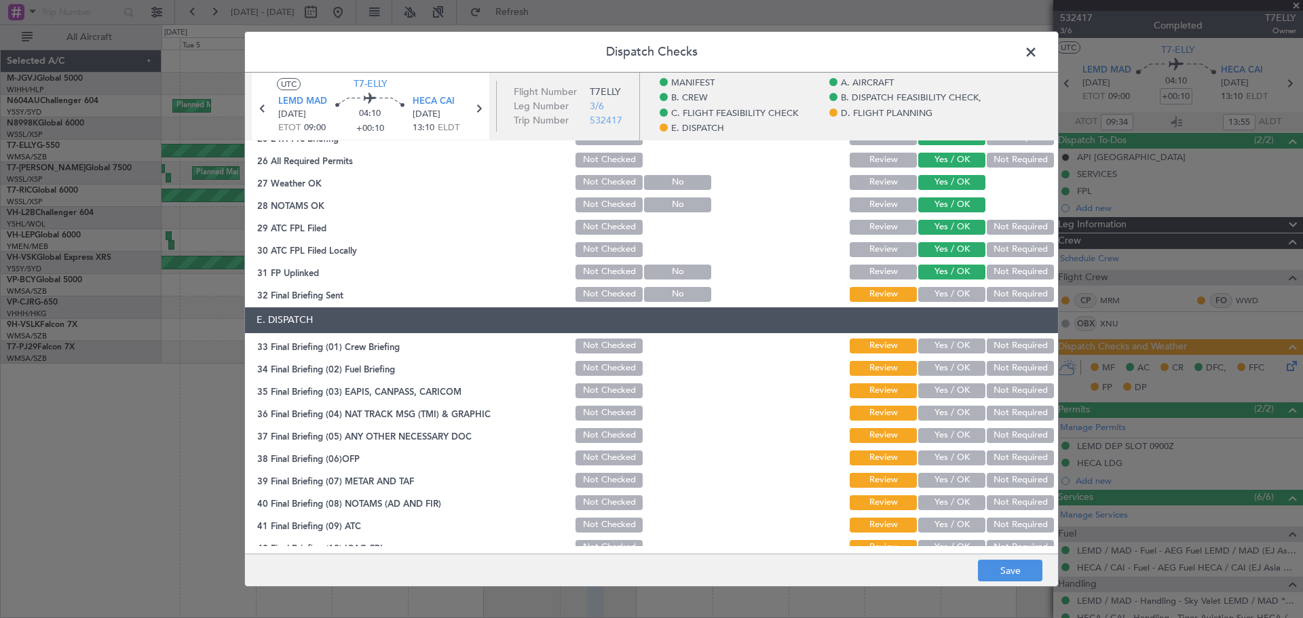
scroll to position [851, 0]
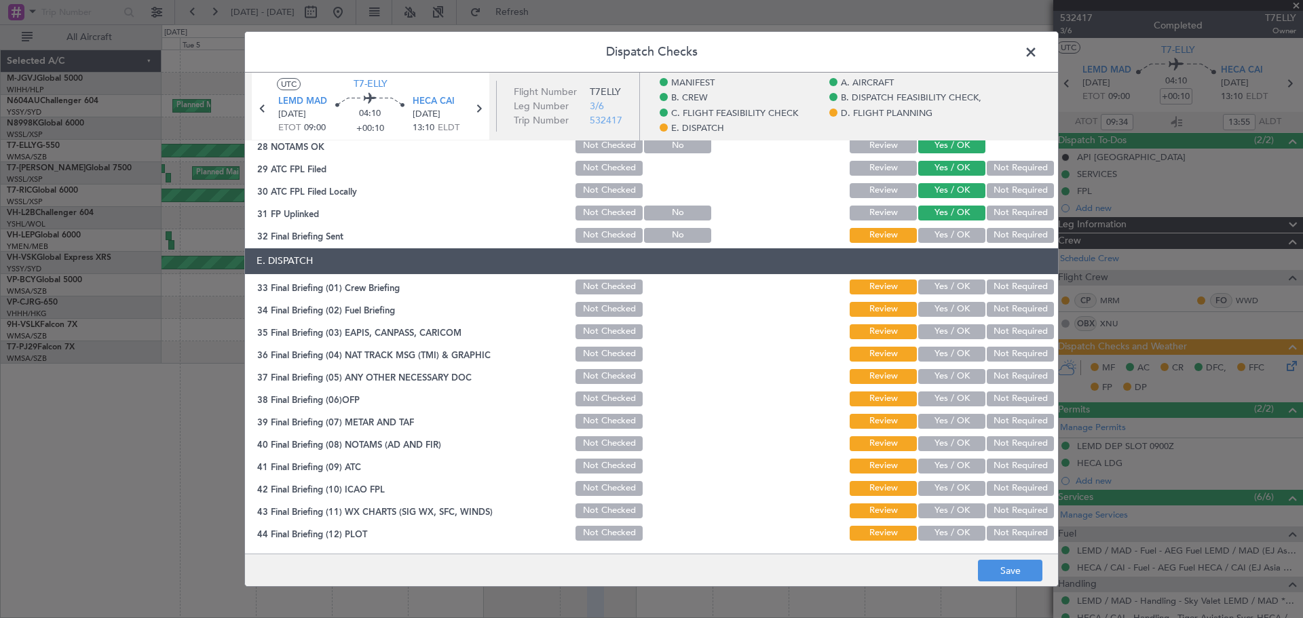
click at [924, 241] on button "Yes / OK" at bounding box center [951, 235] width 67 height 15
click at [929, 291] on button "Yes / OK" at bounding box center [951, 287] width 67 height 15
drag, startPoint x: 929, startPoint y: 308, endPoint x: 927, endPoint y: 331, distance: 23.1
click at [929, 314] on button "Yes / OK" at bounding box center [951, 309] width 67 height 15
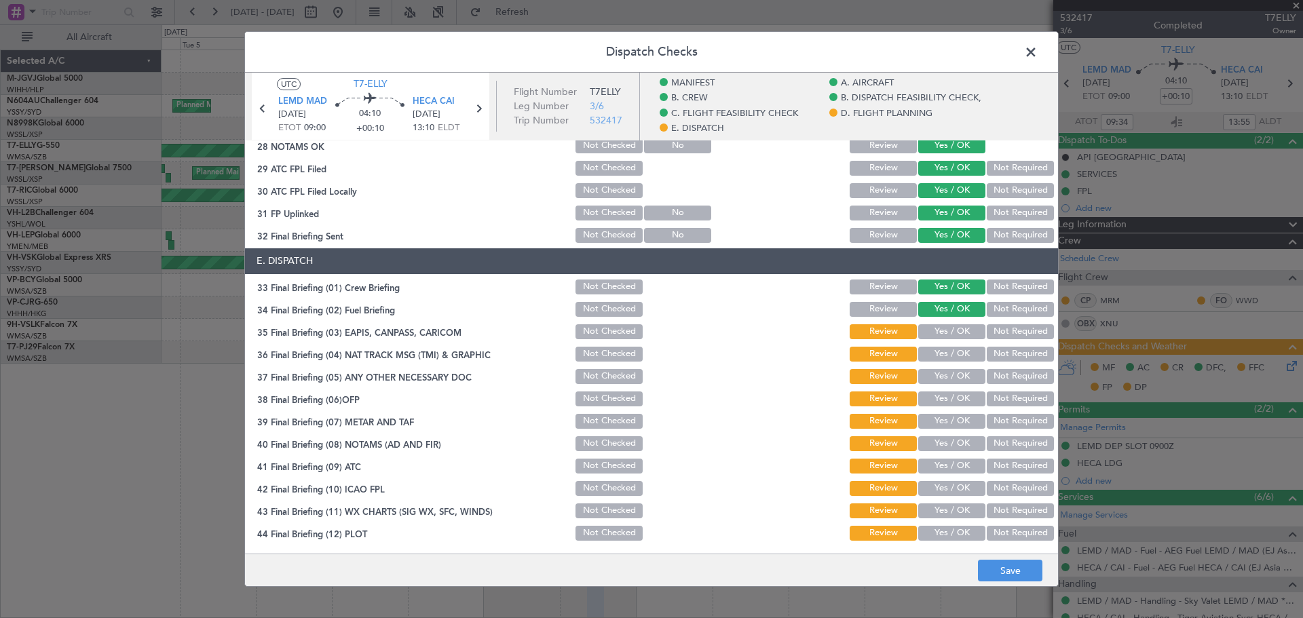
click at [927, 337] on button "Yes / OK" at bounding box center [951, 331] width 67 height 15
drag, startPoint x: 926, startPoint y: 352, endPoint x: 922, endPoint y: 381, distance: 30.1
click at [923, 358] on button "Yes / OK" at bounding box center [951, 354] width 67 height 15
click at [922, 381] on button "Yes / OK" at bounding box center [951, 376] width 67 height 15
click at [923, 394] on button "Yes / OK" at bounding box center [951, 399] width 67 height 15
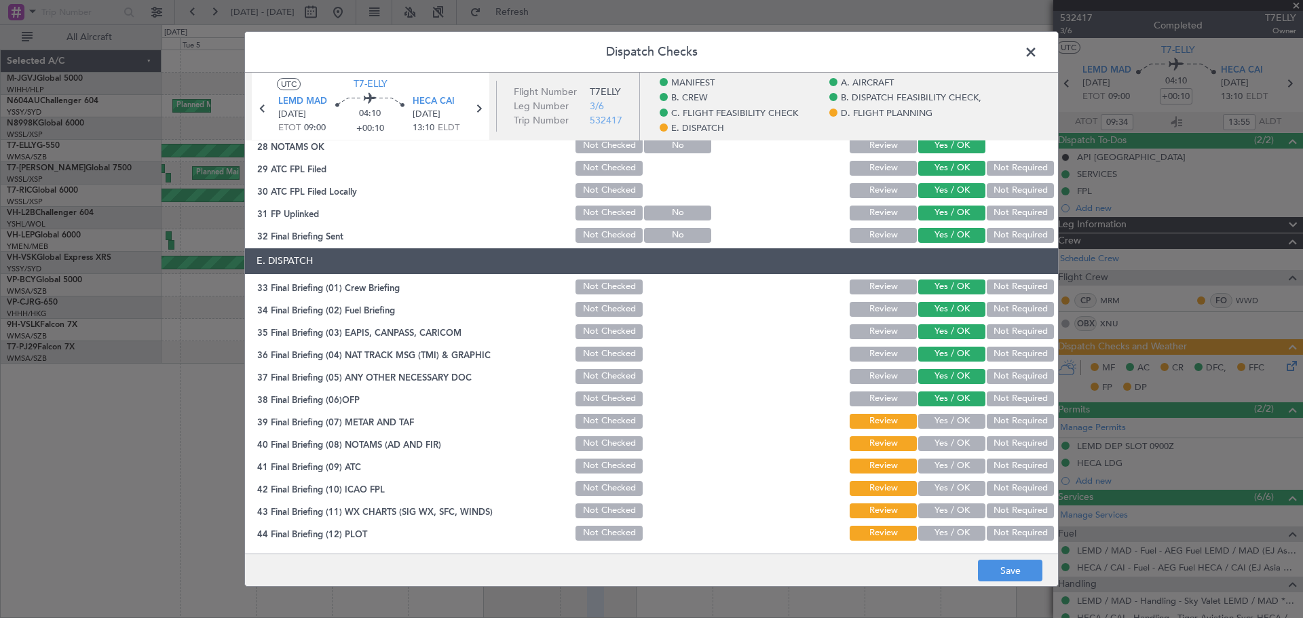
drag, startPoint x: 923, startPoint y: 419, endPoint x: 930, endPoint y: 436, distance: 18.3
click at [924, 422] on button "Yes / OK" at bounding box center [951, 421] width 67 height 15
drag, startPoint x: 930, startPoint y: 441, endPoint x: 929, endPoint y: 471, distance: 30.6
click at [929, 450] on button "Yes / OK" at bounding box center [951, 443] width 67 height 15
click at [929, 471] on button "Yes / OK" at bounding box center [951, 466] width 67 height 15
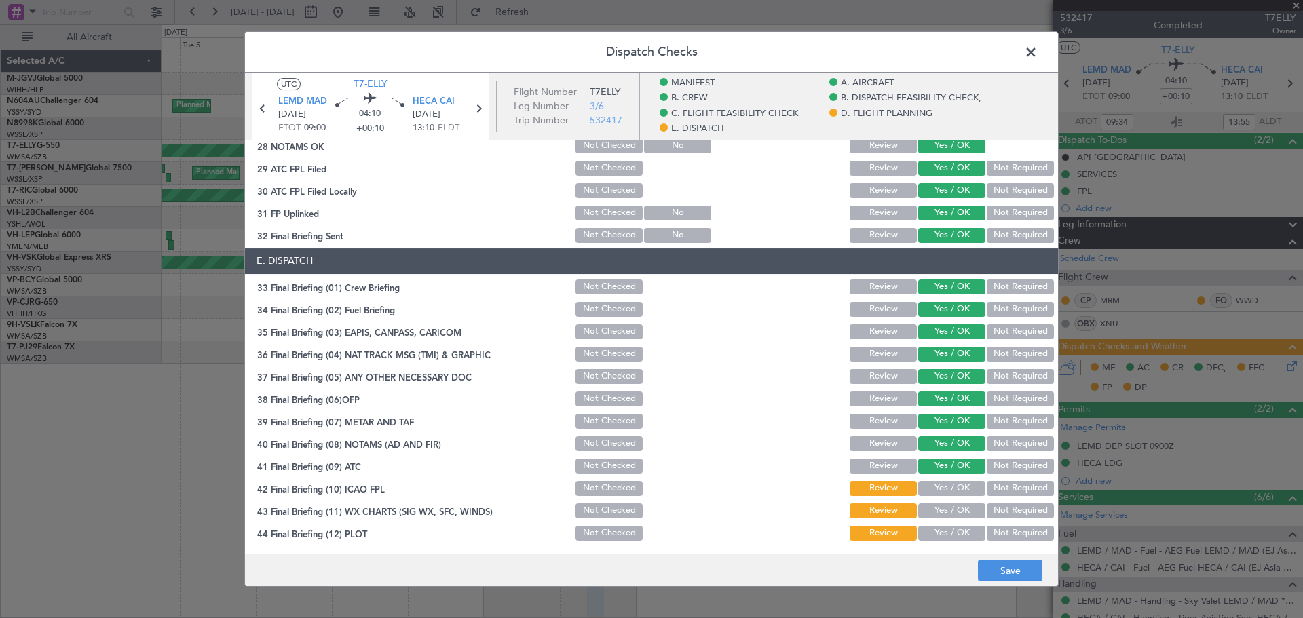
click at [929, 491] on button "Yes / OK" at bounding box center [951, 488] width 67 height 15
drag, startPoint x: 927, startPoint y: 512, endPoint x: 929, endPoint y: 544, distance: 32.6
click at [927, 514] on button "Yes / OK" at bounding box center [951, 511] width 67 height 15
drag, startPoint x: 931, startPoint y: 530, endPoint x: 943, endPoint y: 548, distance: 21.7
click at [931, 529] on button "Yes / OK" at bounding box center [951, 533] width 67 height 15
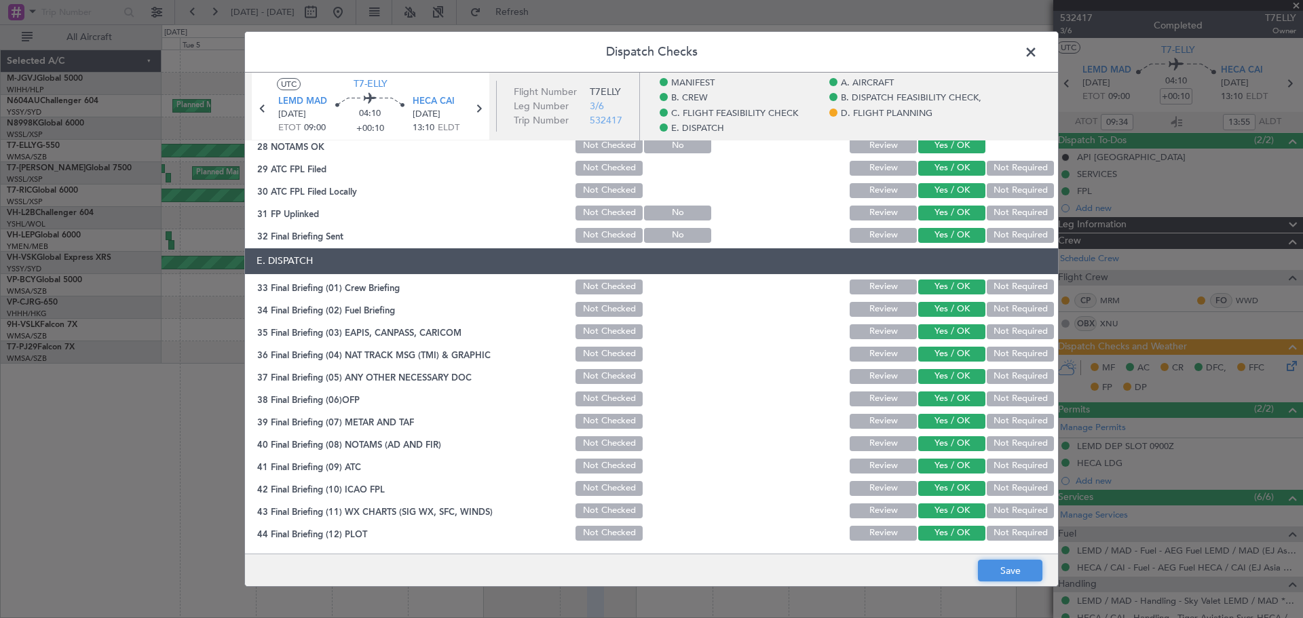
click at [994, 565] on button "Save" at bounding box center [1010, 571] width 64 height 22
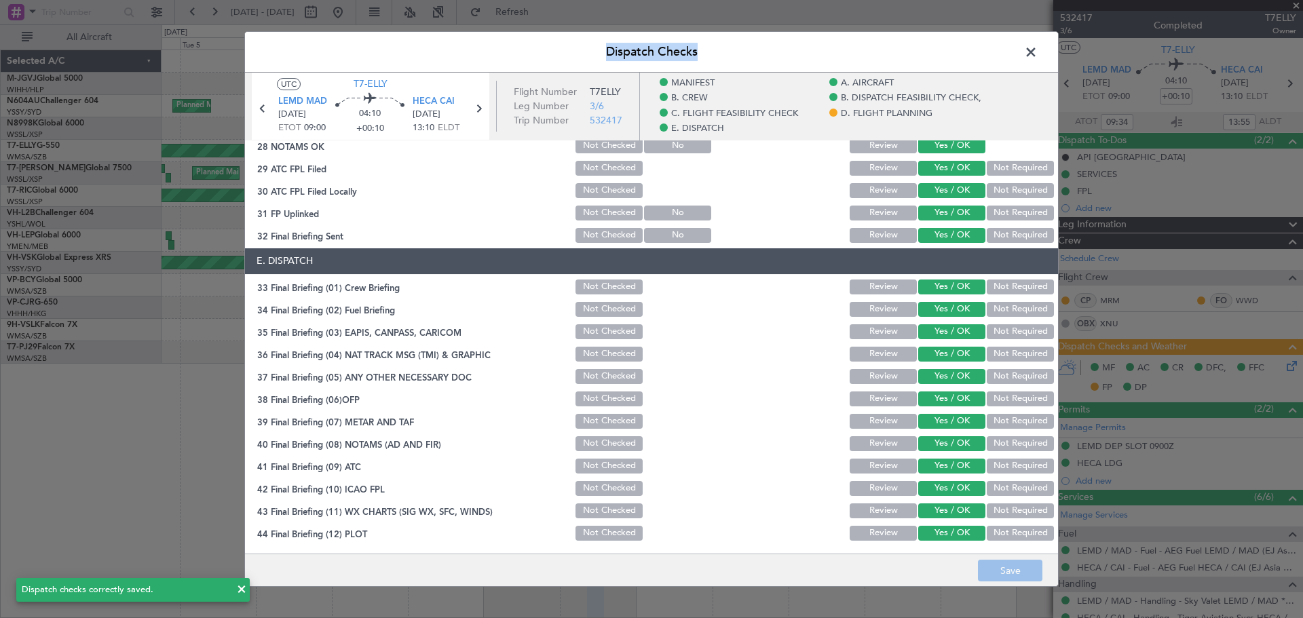
drag, startPoint x: 1032, startPoint y: 49, endPoint x: 962, endPoint y: 55, distance: 70.2
click at [962, 55] on div "Dispatch Checks UTC T7-ELLY LEMD MAD 10/08/2025 ETOT 09:00 04:10 +00:10 HECA CA…" at bounding box center [651, 309] width 815 height 557
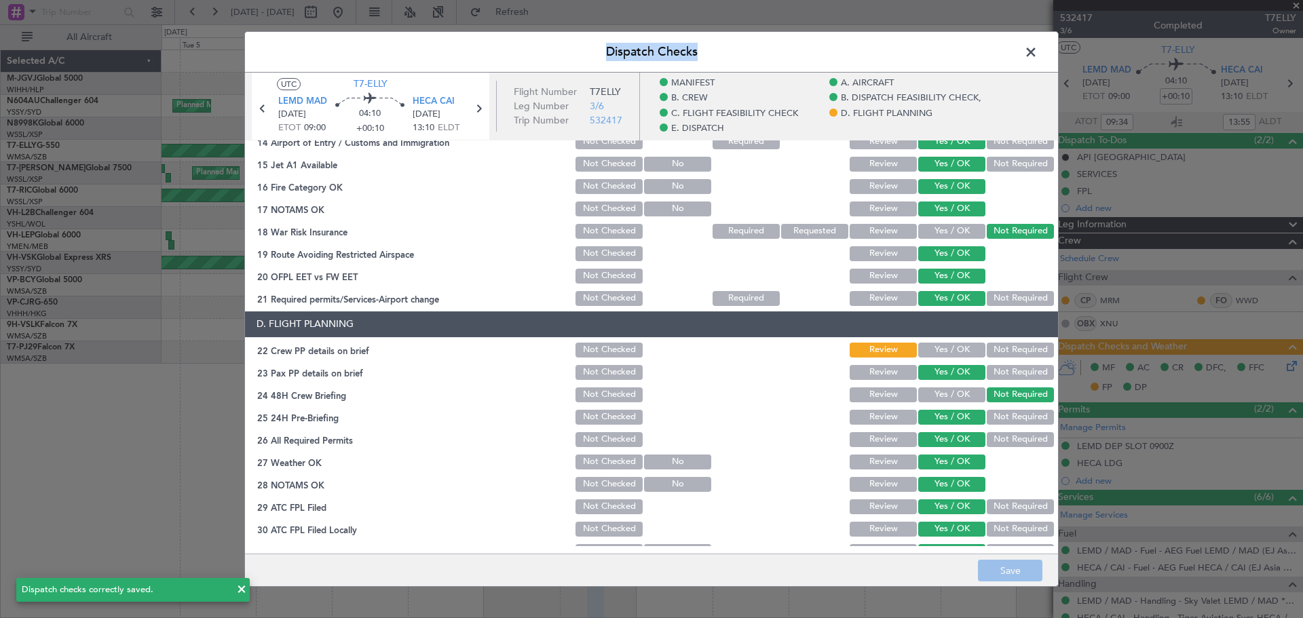
click at [929, 354] on button "Yes / OK" at bounding box center [951, 350] width 67 height 15
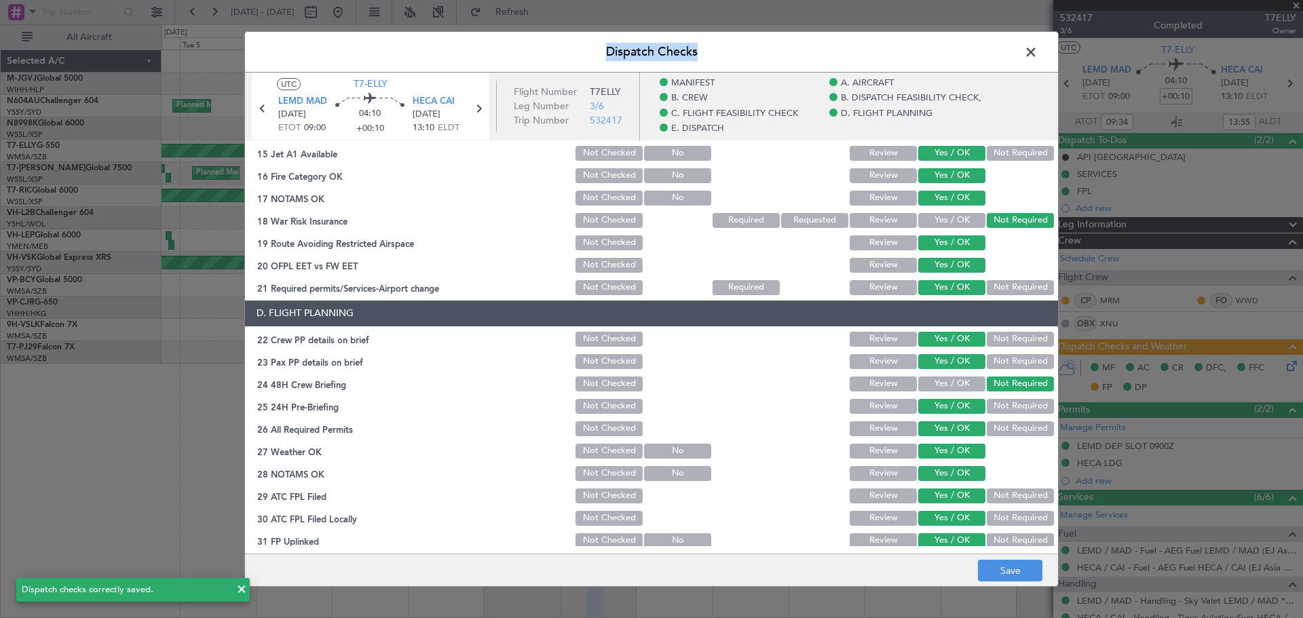
scroll to position [792, 0]
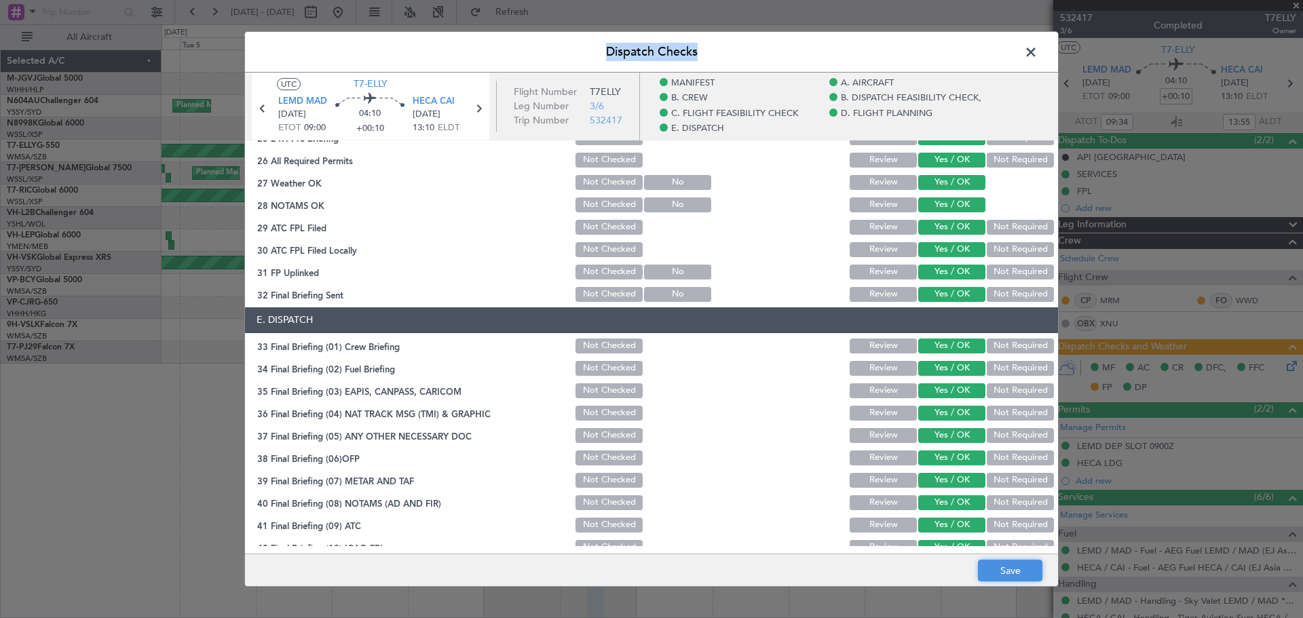
click at [991, 565] on button "Save" at bounding box center [1010, 571] width 64 height 22
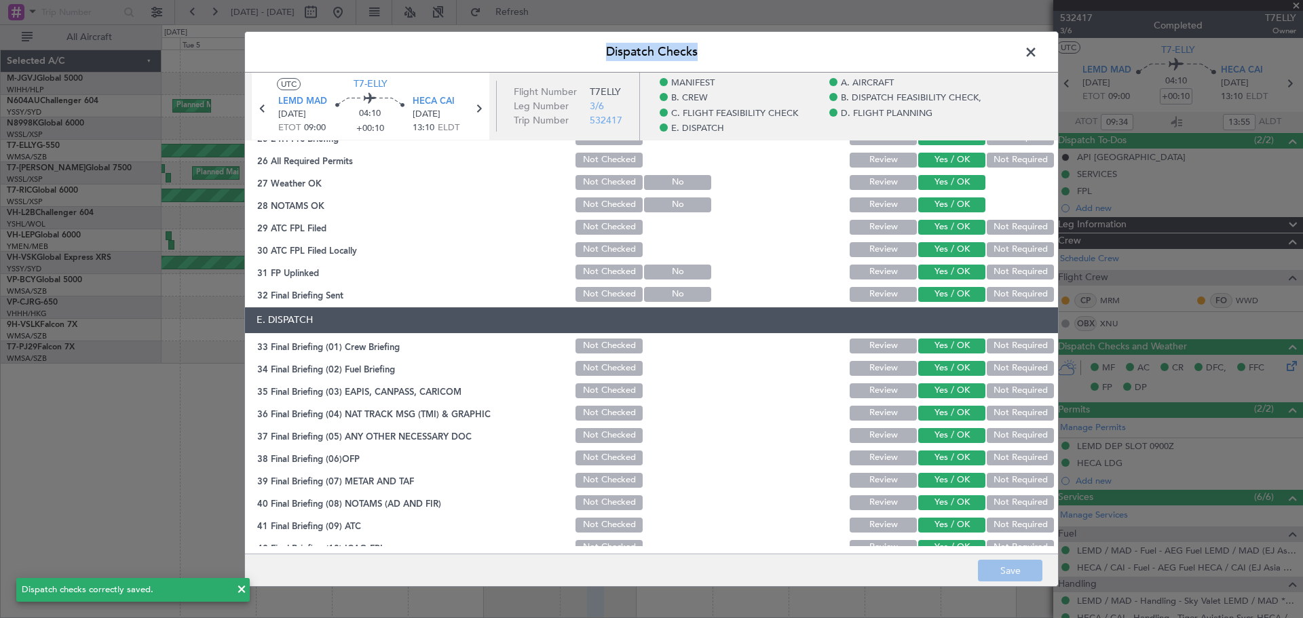
click at [1038, 51] on span at bounding box center [1038, 55] width 0 height 27
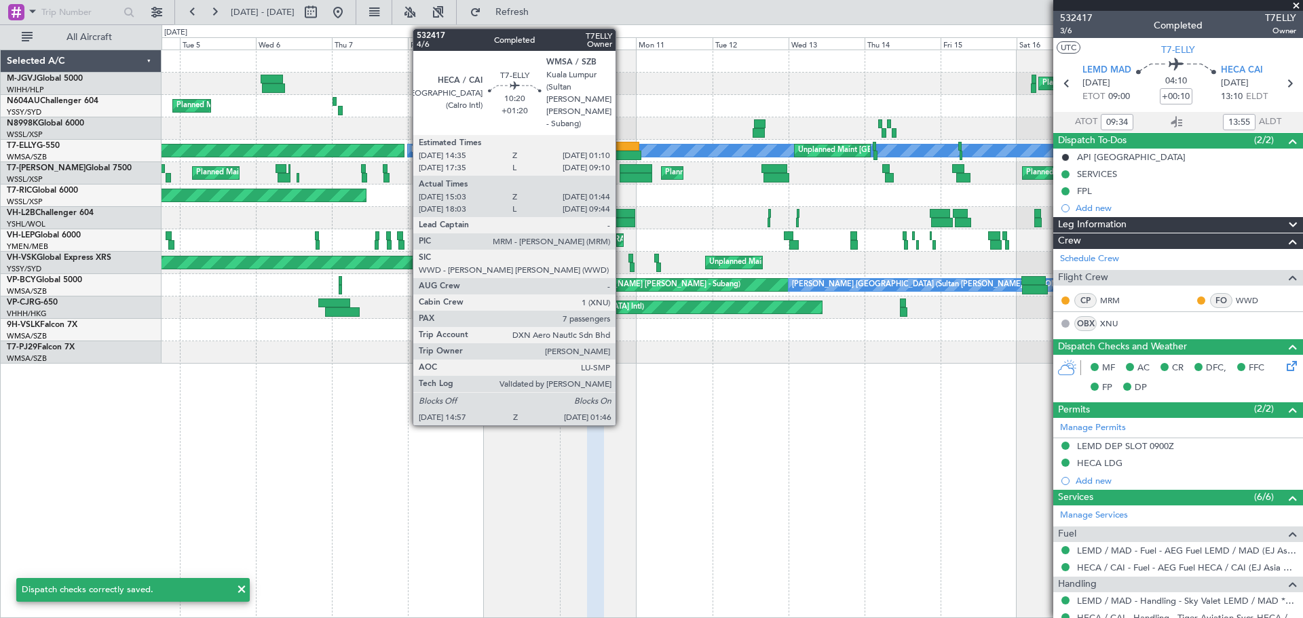
click at [622, 149] on div at bounding box center [622, 147] width 34 height 10
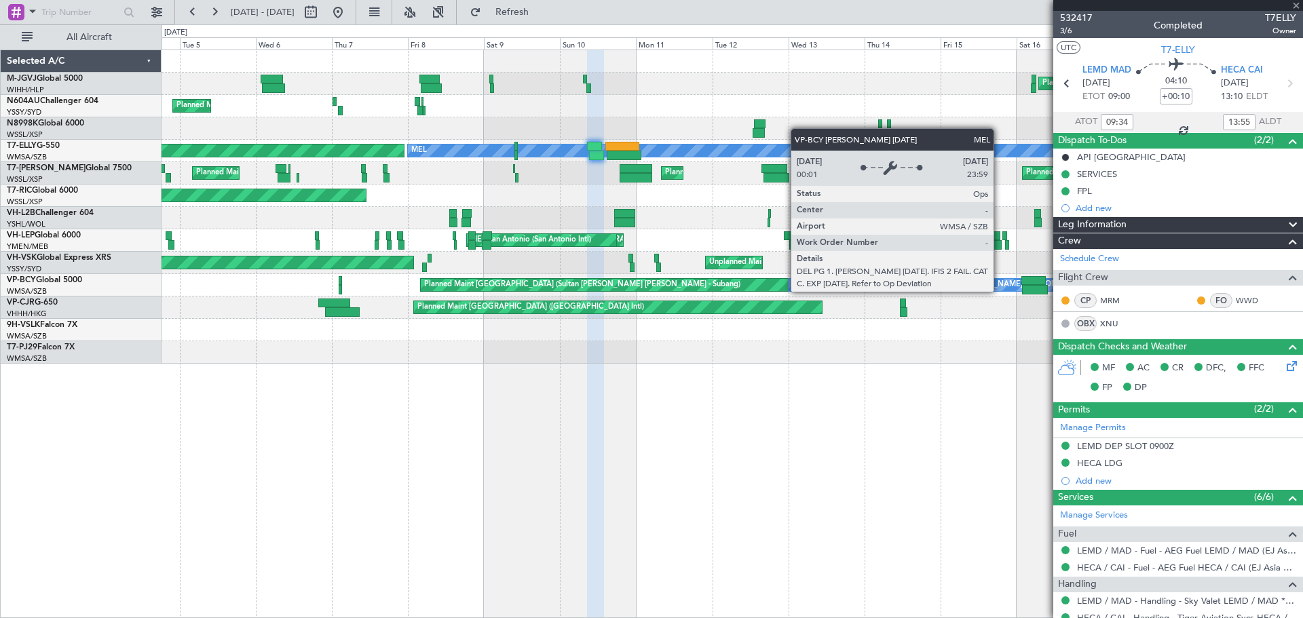
type input "+01:20"
type input "15:13"
type input "01:39"
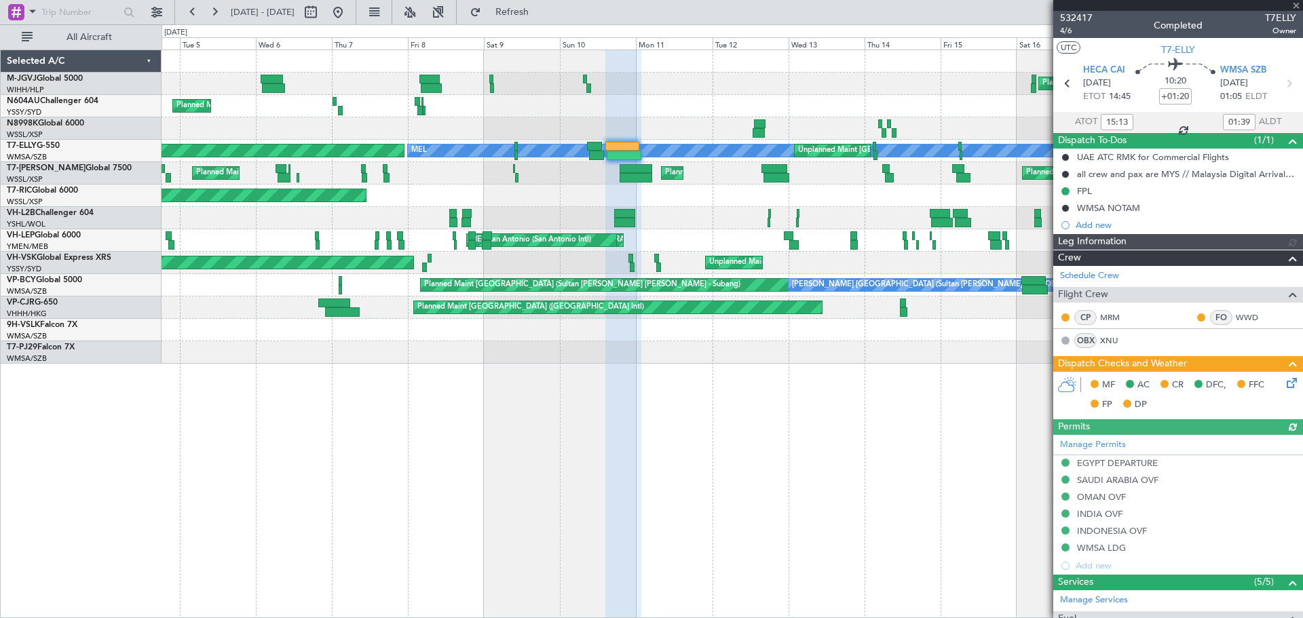
type input "[PERSON_NAME] (KYA)"
click at [1284, 386] on icon at bounding box center [1289, 380] width 11 height 11
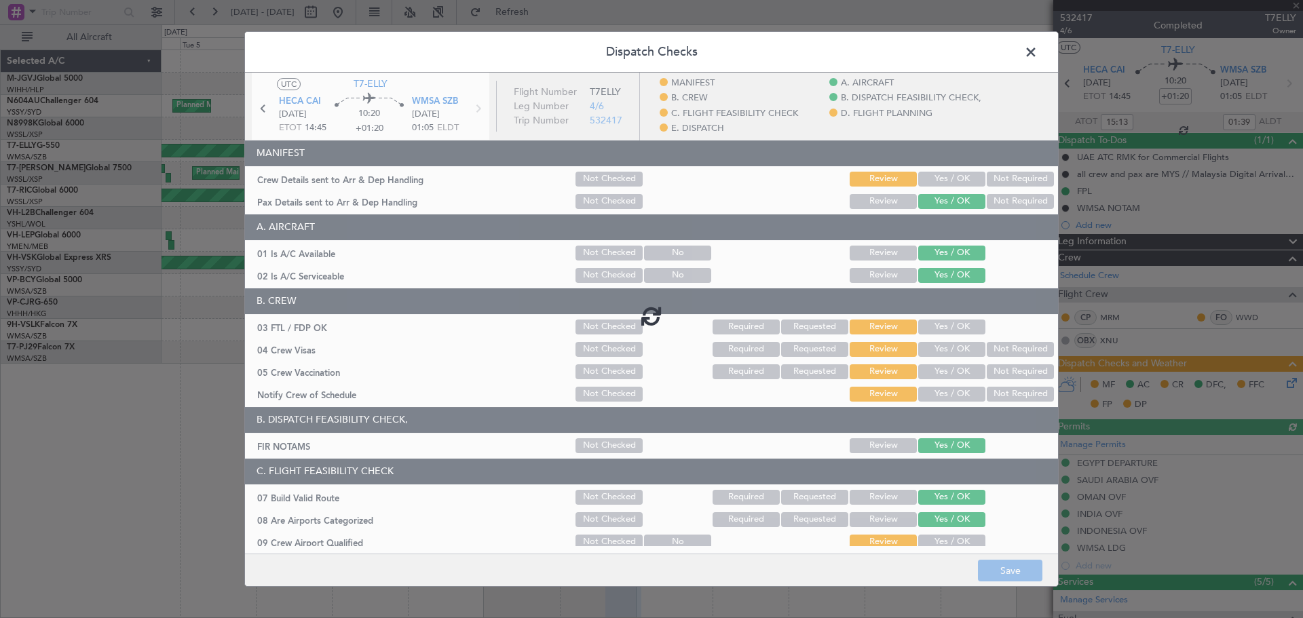
click at [924, 180] on div at bounding box center [651, 316] width 813 height 487
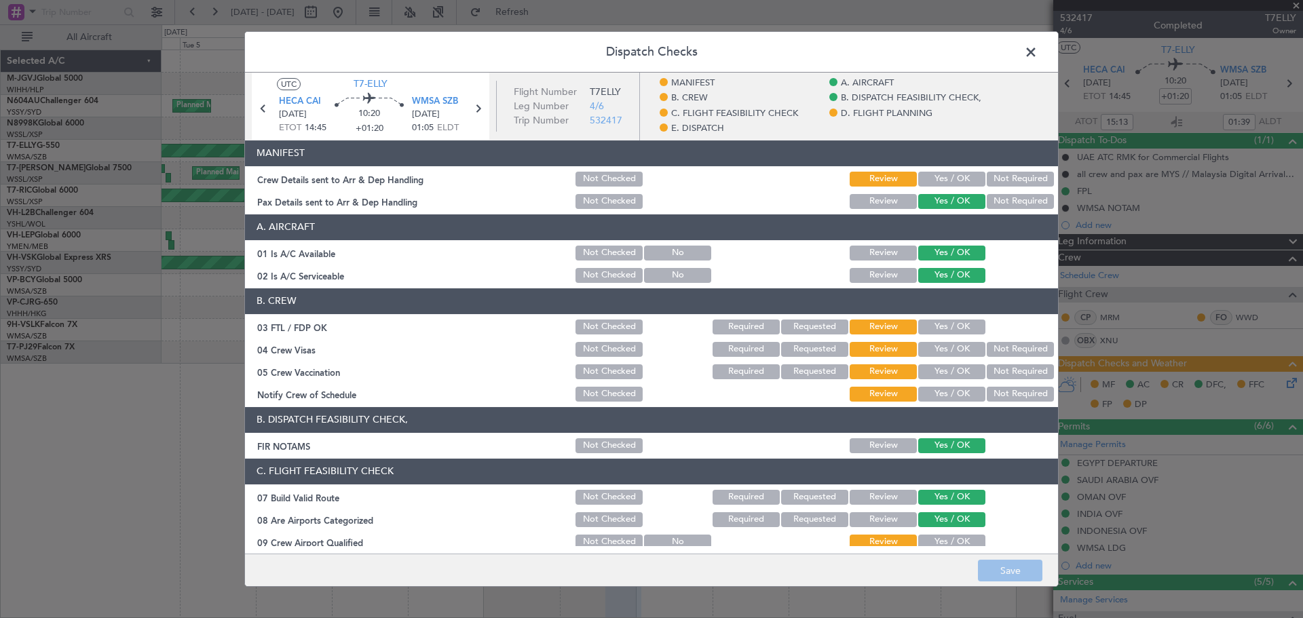
drag, startPoint x: 927, startPoint y: 179, endPoint x: 920, endPoint y: 214, distance: 36.1
click at [927, 181] on button "Yes / OK" at bounding box center [951, 179] width 67 height 15
drag, startPoint x: 941, startPoint y: 322, endPoint x: 939, endPoint y: 343, distance: 21.1
click at [941, 326] on button "Yes / OK" at bounding box center [951, 327] width 67 height 15
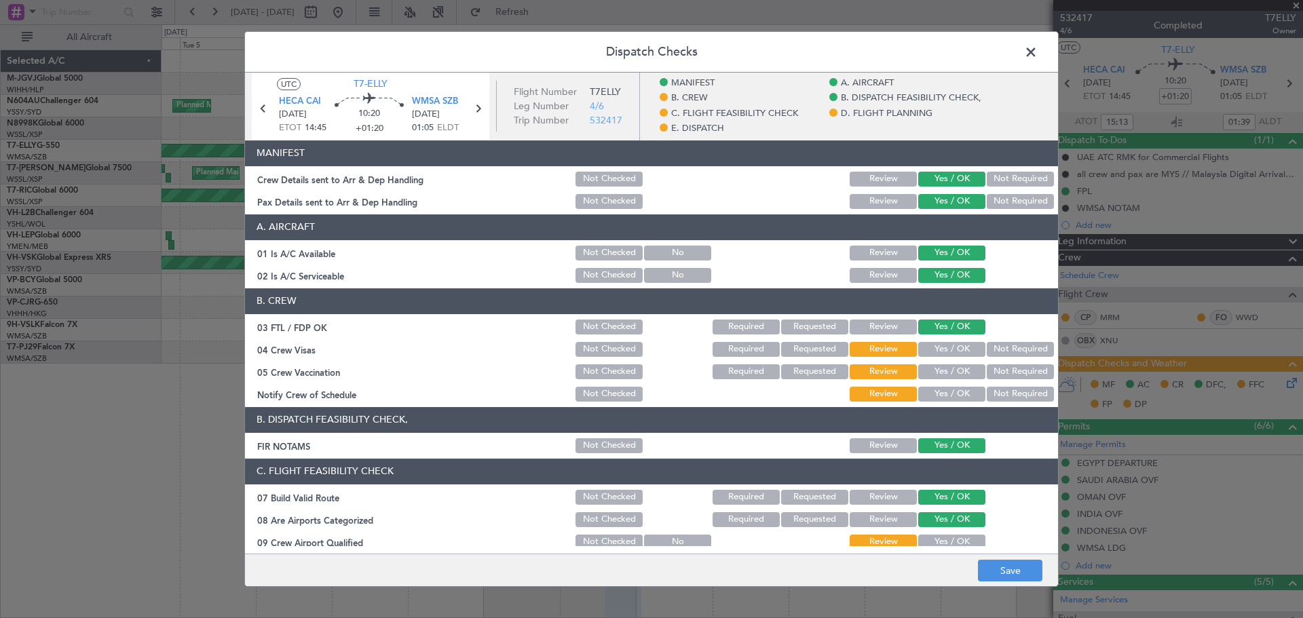
drag, startPoint x: 939, startPoint y: 353, endPoint x: 937, endPoint y: 361, distance: 8.4
click at [937, 356] on button "Yes / OK" at bounding box center [951, 349] width 67 height 15
drag, startPoint x: 935, startPoint y: 369, endPoint x: 932, endPoint y: 390, distance: 20.5
click at [933, 374] on button "Yes / OK" at bounding box center [951, 371] width 67 height 15
click at [932, 390] on button "Yes / OK" at bounding box center [951, 394] width 67 height 15
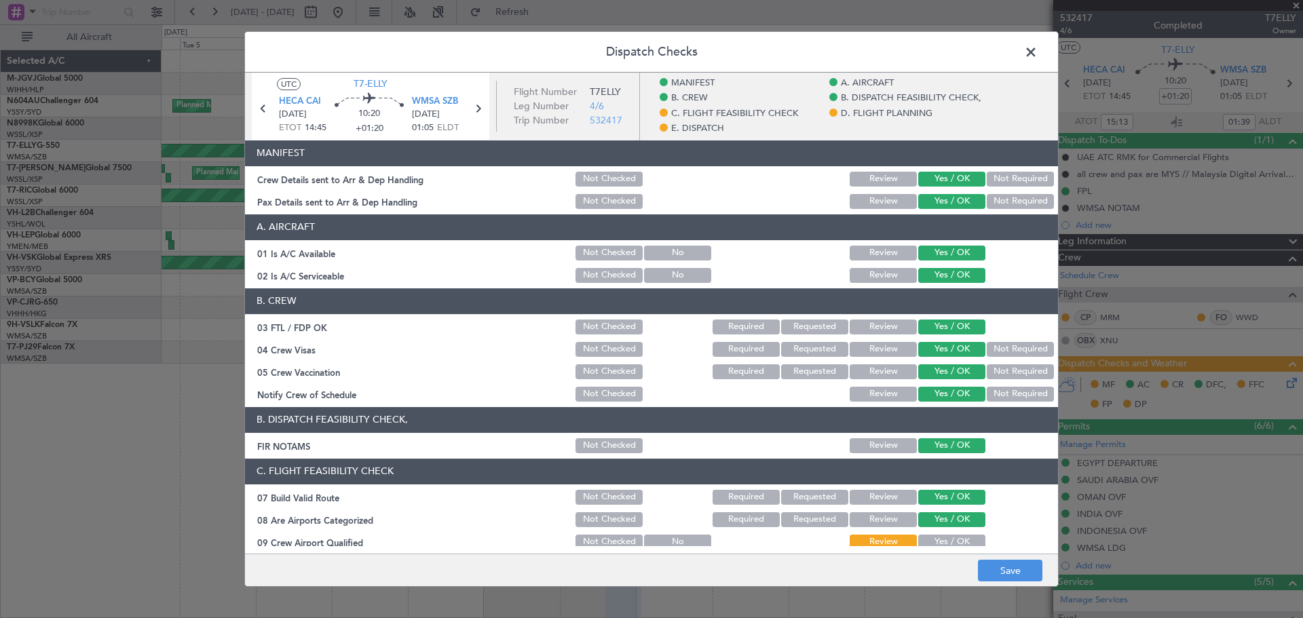
scroll to position [113, 0]
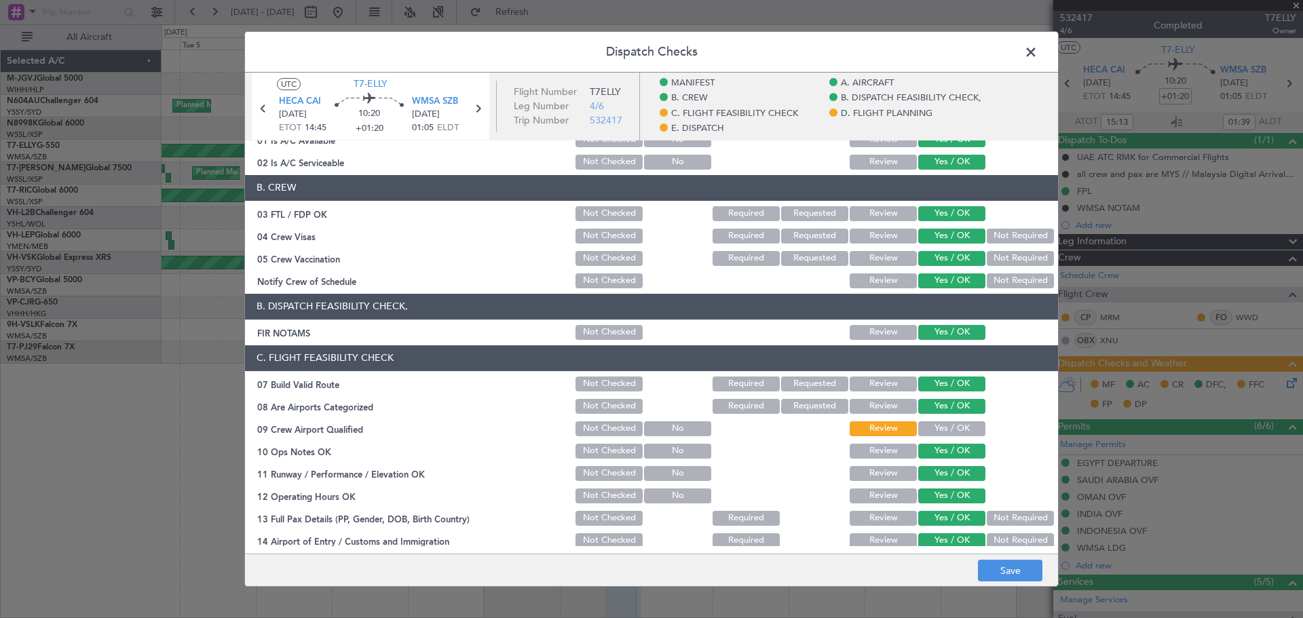
drag, startPoint x: 922, startPoint y: 425, endPoint x: 927, endPoint y: 405, distance: 20.2
click at [922, 423] on button "Yes / OK" at bounding box center [951, 429] width 67 height 15
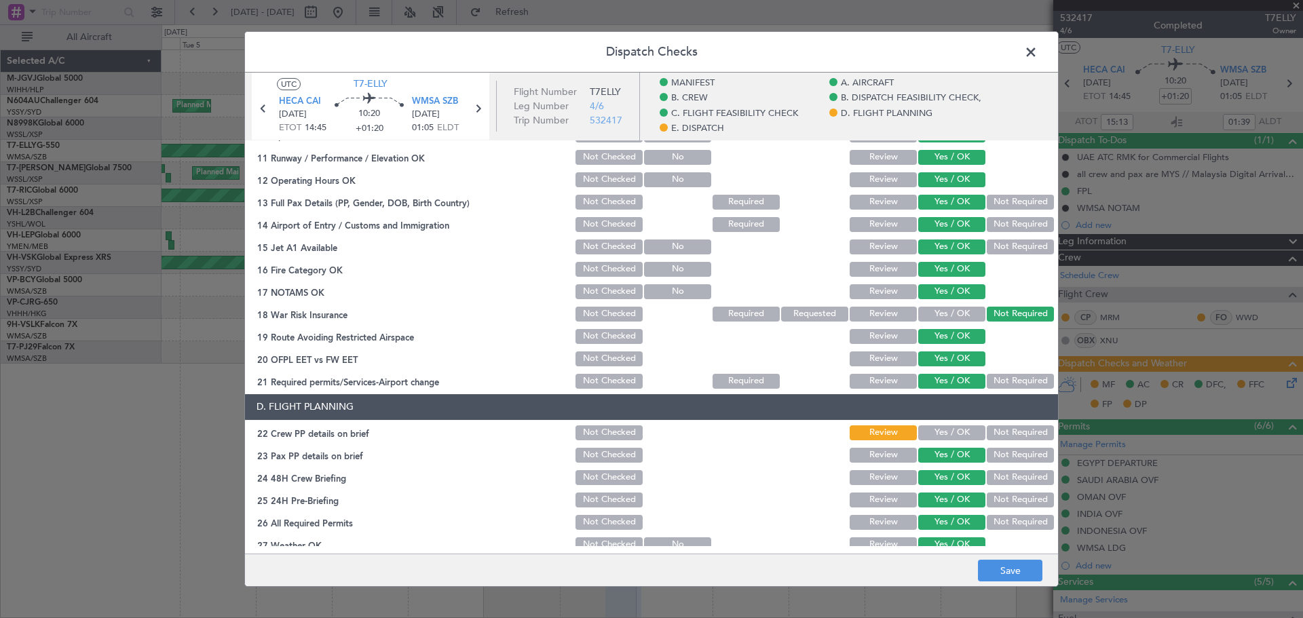
scroll to position [565, 0]
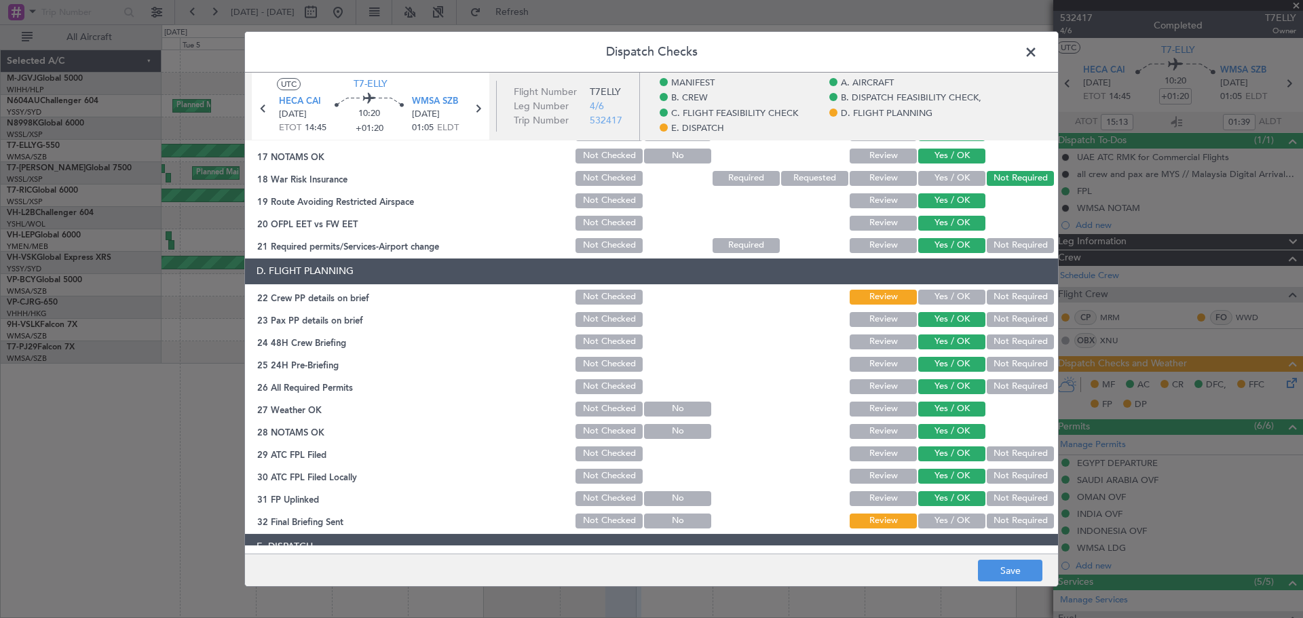
click at [924, 291] on button "Yes / OK" at bounding box center [951, 297] width 67 height 15
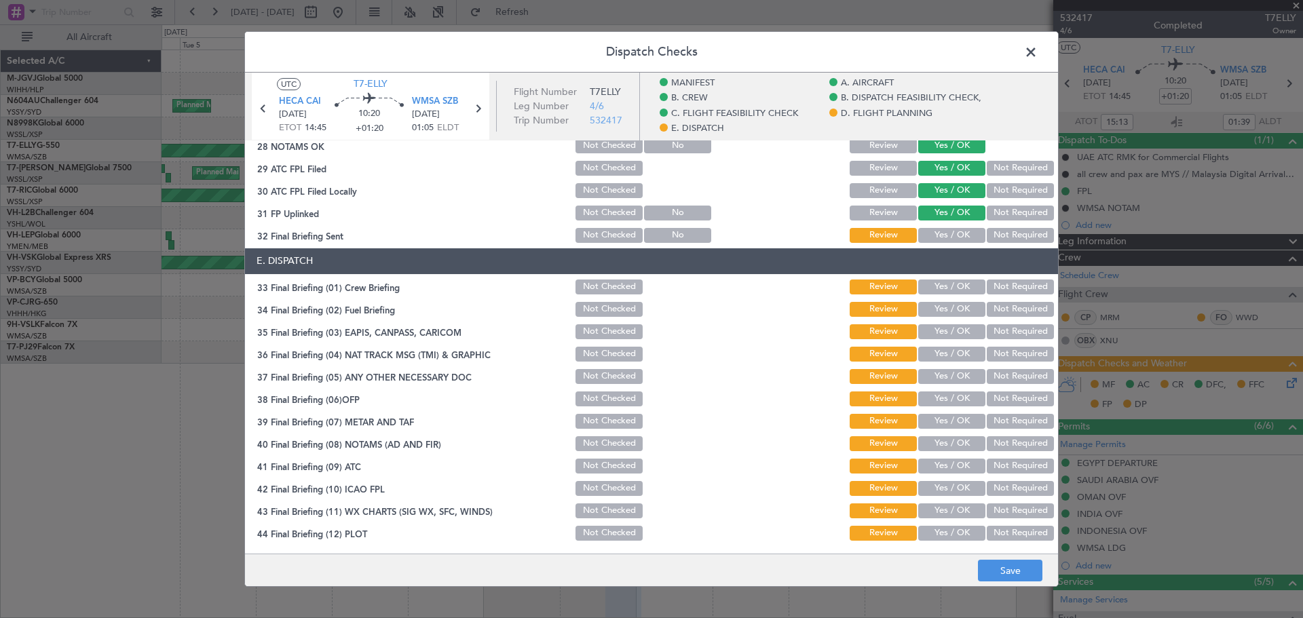
drag, startPoint x: 931, startPoint y: 229, endPoint x: 929, endPoint y: 277, distance: 47.6
click at [931, 231] on button "Yes / OK" at bounding box center [951, 235] width 67 height 15
drag, startPoint x: 929, startPoint y: 281, endPoint x: 926, endPoint y: 312, distance: 30.7
click at [928, 284] on button "Yes / OK" at bounding box center [951, 287] width 67 height 15
click at [926, 314] on button "Yes / OK" at bounding box center [951, 309] width 67 height 15
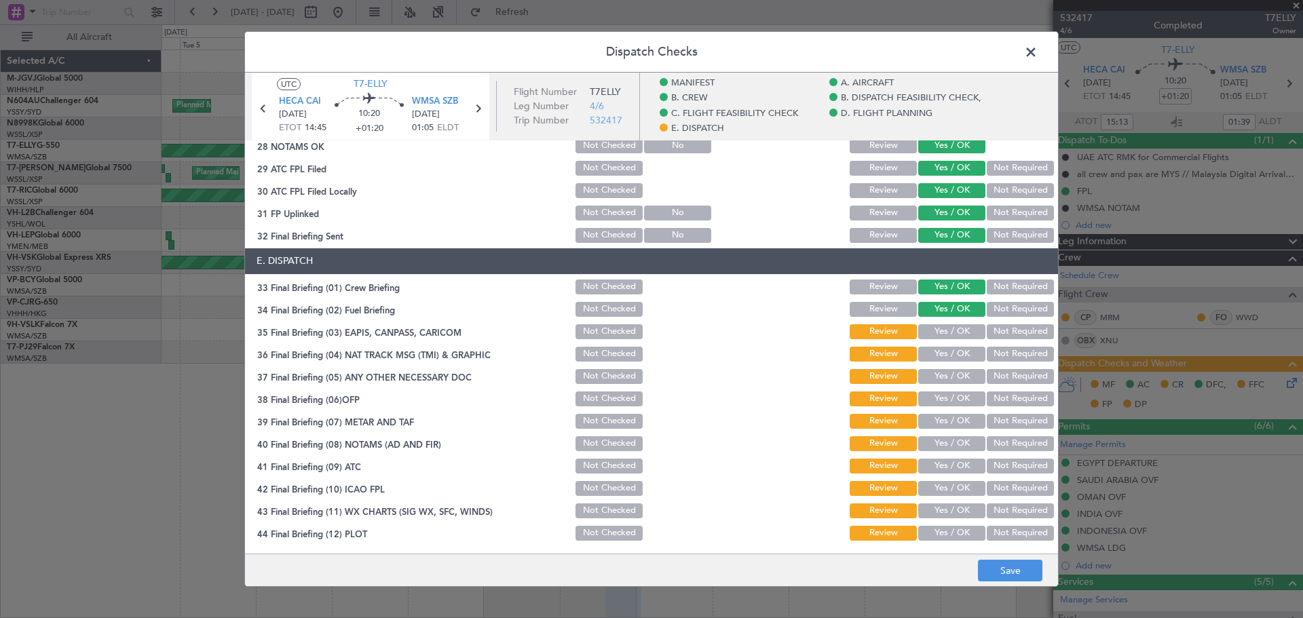
drag, startPoint x: 926, startPoint y: 329, endPoint x: 928, endPoint y: 346, distance: 17.1
click at [926, 331] on button "Yes / OK" at bounding box center [951, 331] width 67 height 15
drag, startPoint x: 926, startPoint y: 351, endPoint x: 920, endPoint y: 381, distance: 30.4
click at [926, 352] on button "Yes / OK" at bounding box center [951, 354] width 67 height 15
click at [920, 380] on button "Yes / OK" at bounding box center [951, 376] width 67 height 15
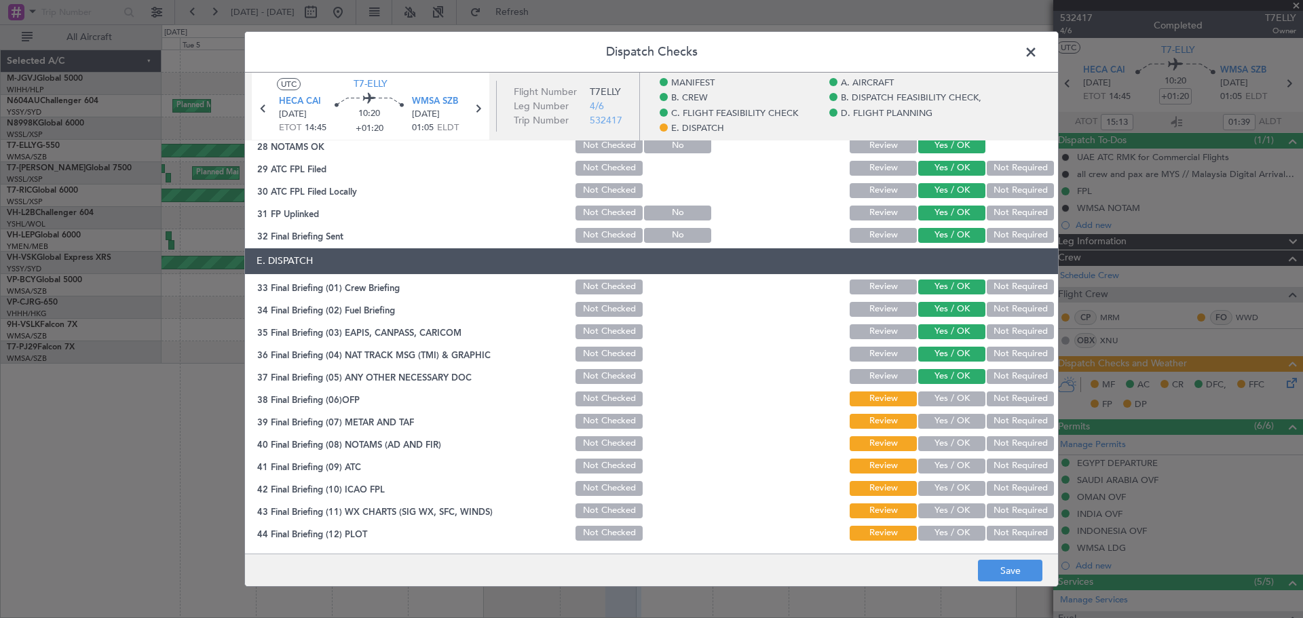
click at [920, 399] on button "Yes / OK" at bounding box center [951, 399] width 67 height 15
click at [920, 424] on button "Yes / OK" at bounding box center [951, 421] width 67 height 15
drag, startPoint x: 922, startPoint y: 443, endPoint x: 921, endPoint y: 457, distance: 14.3
click at [922, 444] on button "Yes / OK" at bounding box center [951, 443] width 67 height 15
drag, startPoint x: 920, startPoint y: 460, endPoint x: 918, endPoint y: 467, distance: 7.7
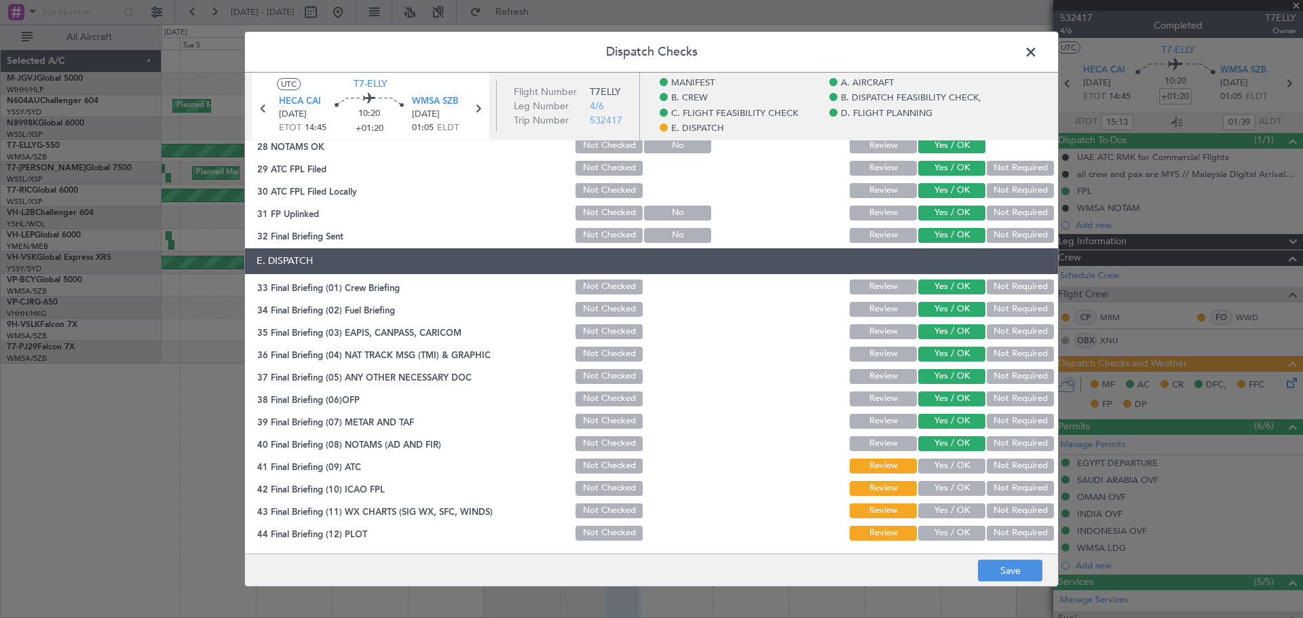
click at [918, 466] on button "Yes / OK" at bounding box center [951, 466] width 67 height 15
drag, startPoint x: 920, startPoint y: 485, endPoint x: 924, endPoint y: 504, distance: 18.8
click at [920, 490] on button "Yes / OK" at bounding box center [951, 488] width 67 height 15
drag, startPoint x: 925, startPoint y: 504, endPoint x: 924, endPoint y: 527, distance: 22.4
click at [922, 512] on button "Yes / OK" at bounding box center [951, 511] width 67 height 15
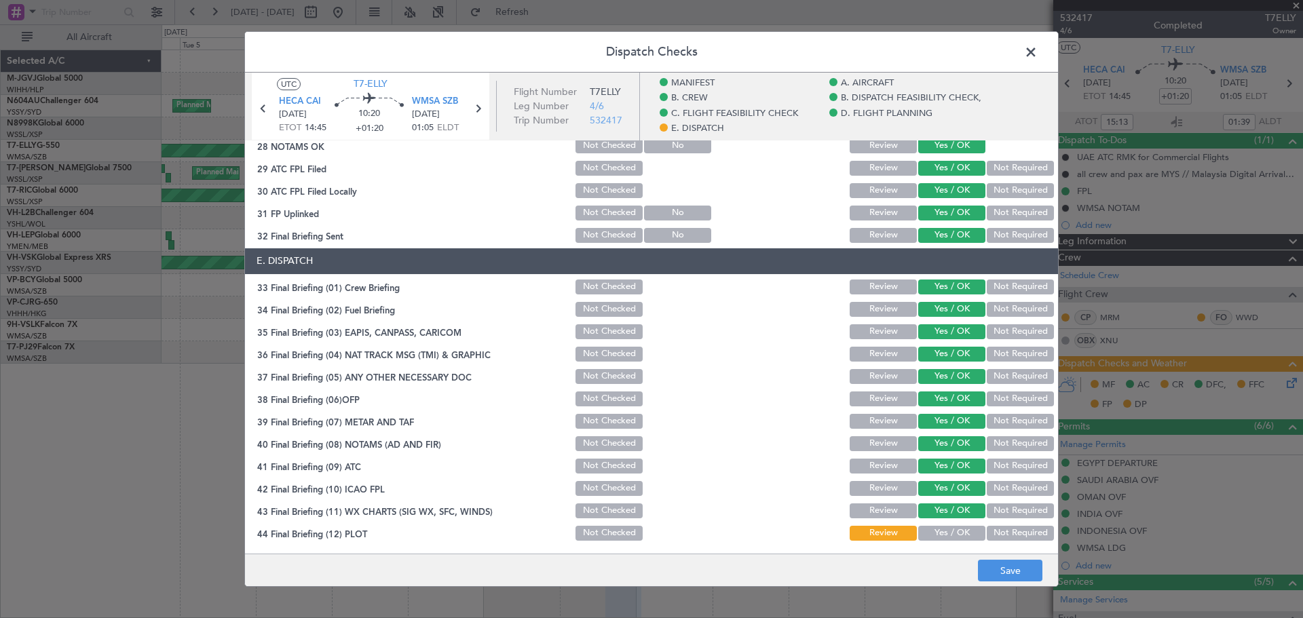
drag, startPoint x: 923, startPoint y: 534, endPoint x: 922, endPoint y: 519, distance: 15.6
click at [923, 532] on button "Yes / OK" at bounding box center [951, 533] width 67 height 15
drag, startPoint x: 993, startPoint y: 569, endPoint x: 990, endPoint y: 562, distance: 8.2
click at [990, 567] on button "Save" at bounding box center [1010, 571] width 64 height 22
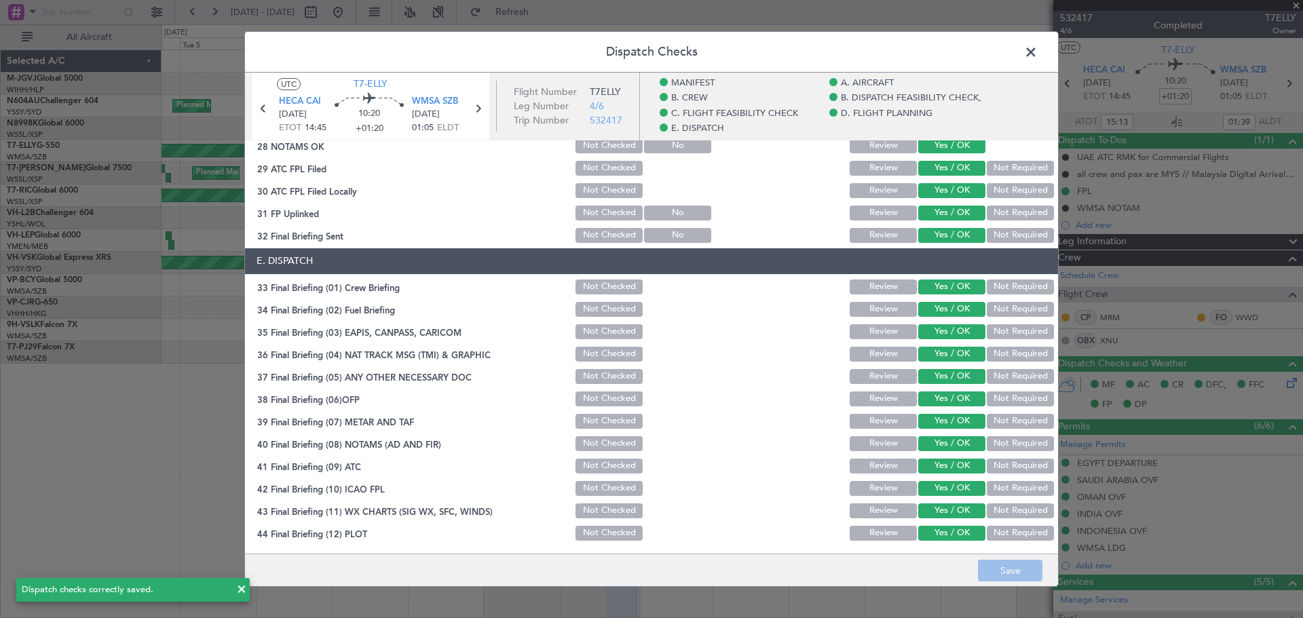
click at [1038, 51] on span at bounding box center [1038, 55] width 0 height 27
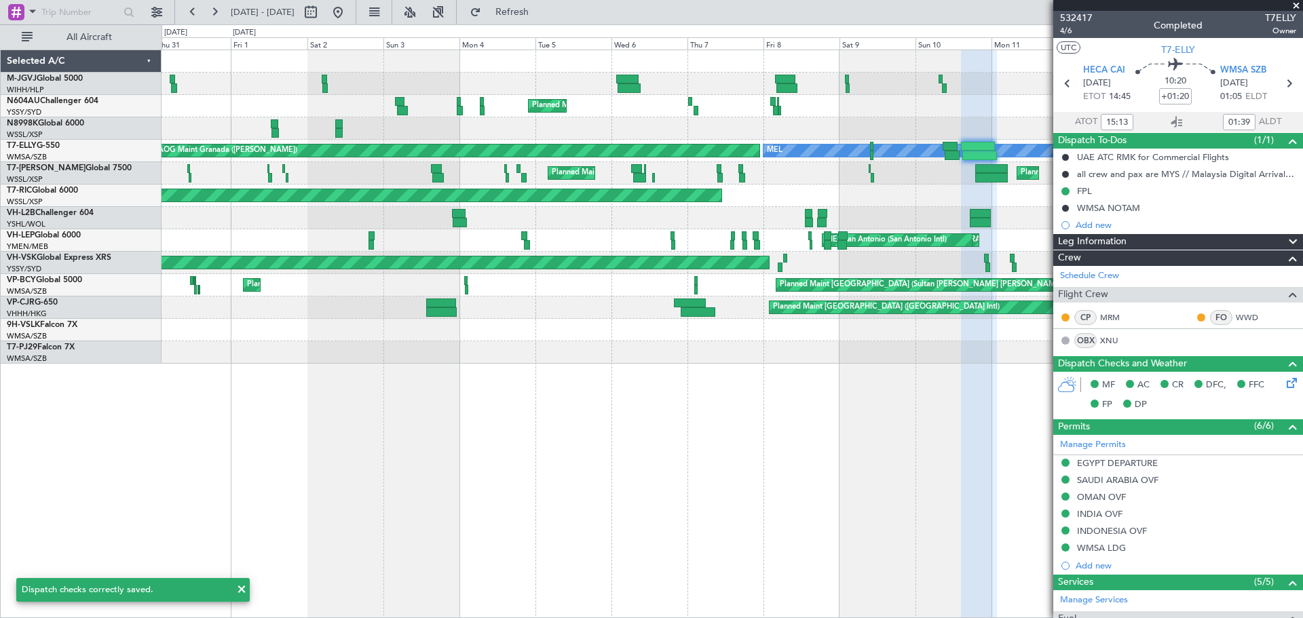
click at [842, 211] on div "Unplanned Maint Sydney ([PERSON_NAME] Intl)" at bounding box center [732, 218] width 1141 height 22
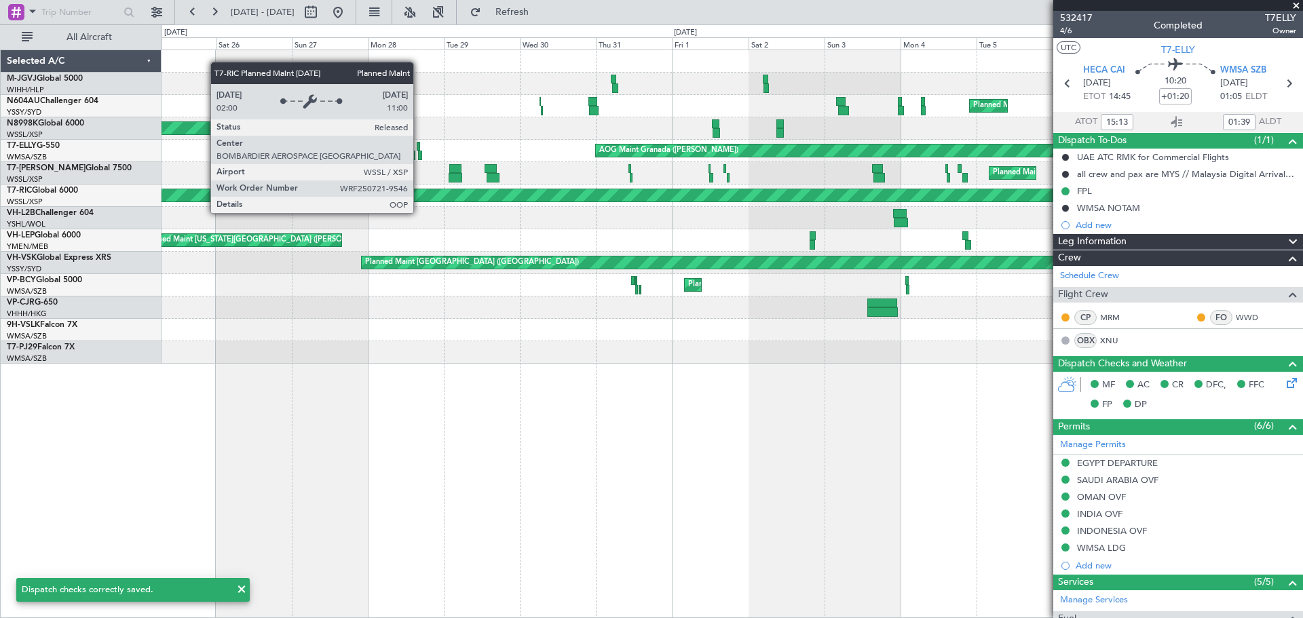
click at [861, 192] on div "Planned Maint [GEOGRAPHIC_DATA] (Seletar)" at bounding box center [502, 195] width 1321 height 12
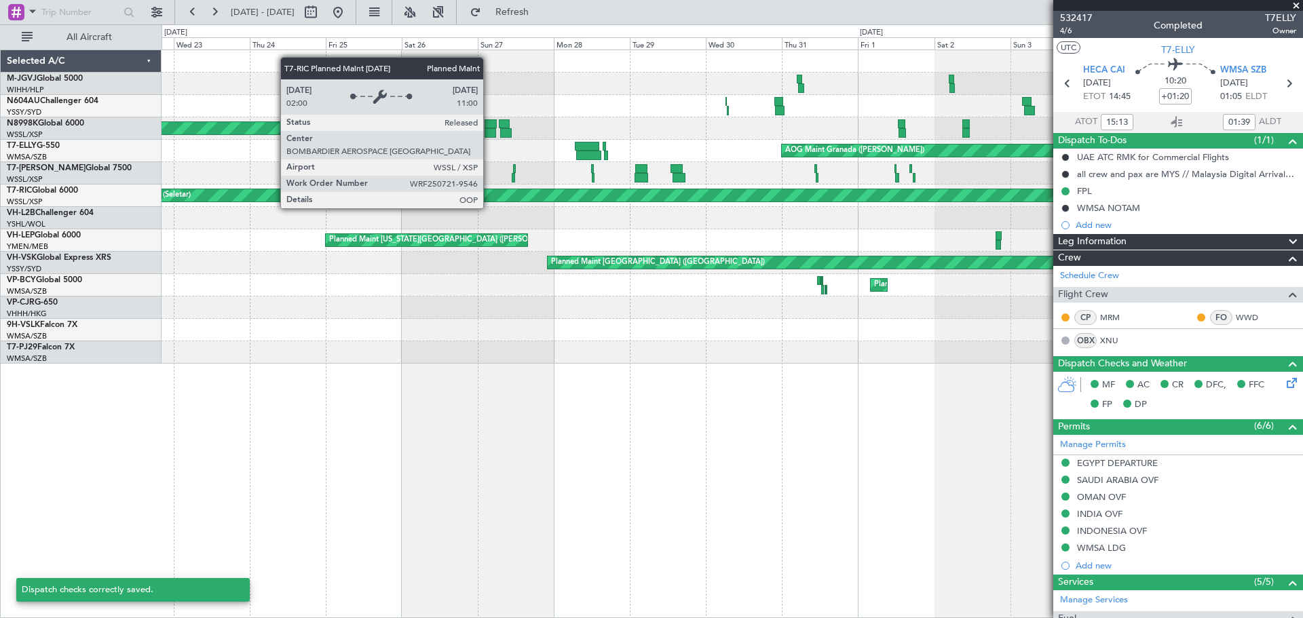
click at [724, 197] on div "Planned Maint [GEOGRAPHIC_DATA] (Seletar)" at bounding box center [688, 195] width 1321 height 12
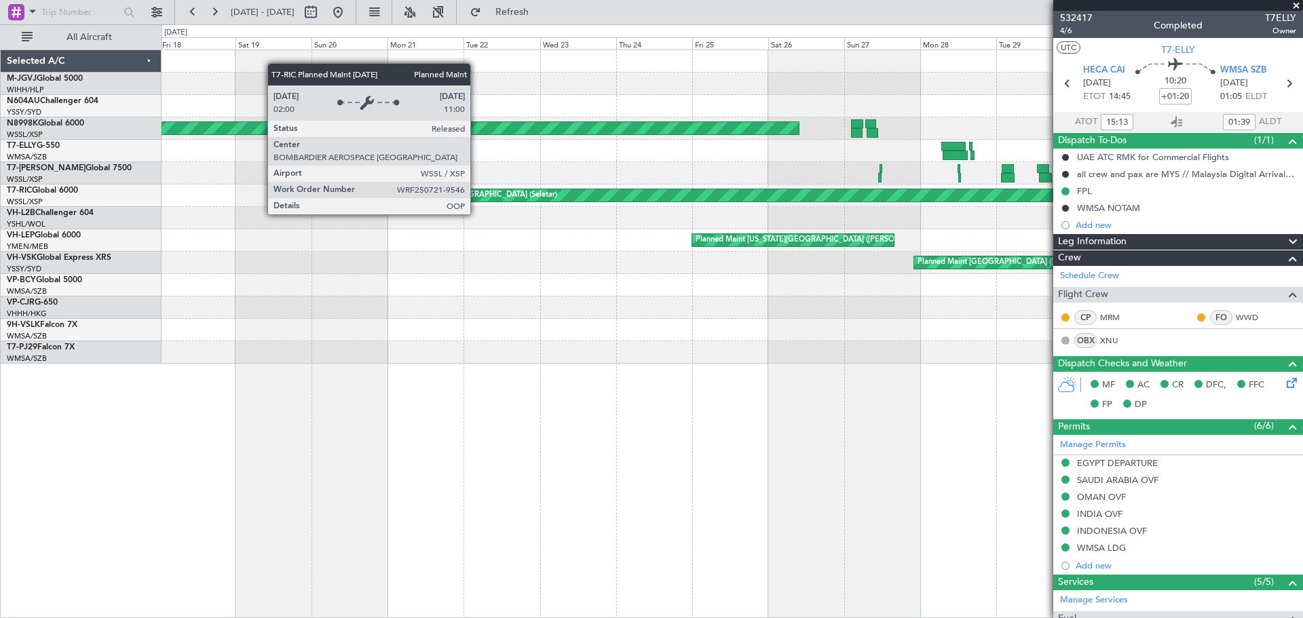
click at [804, 193] on div "Planned Maint [GEOGRAPHIC_DATA] (Seletar)" at bounding box center [1055, 196] width 1322 height 14
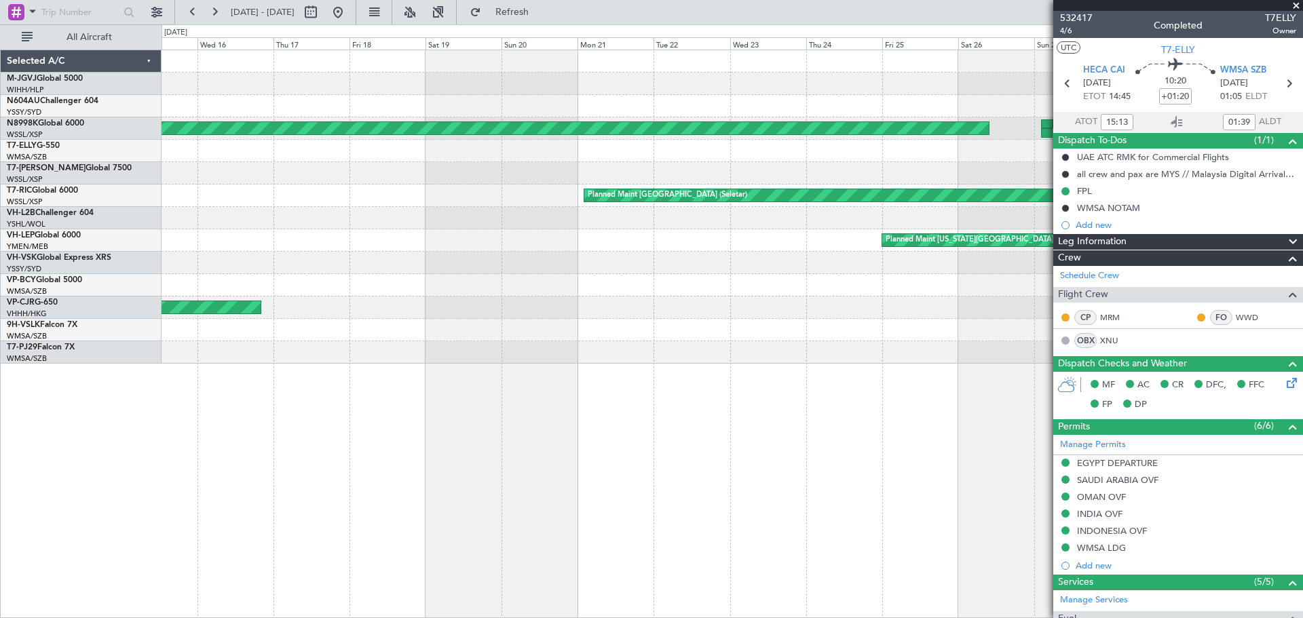
click at [752, 208] on div at bounding box center [732, 218] width 1141 height 22
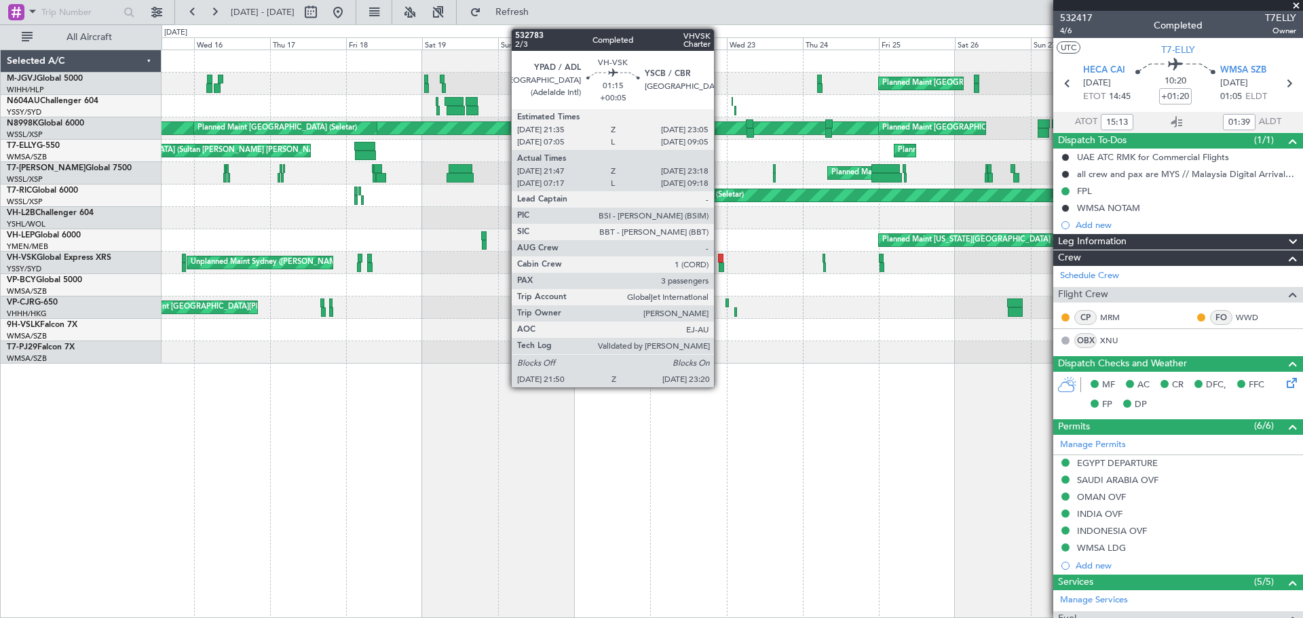
click at [720, 257] on div at bounding box center [720, 259] width 5 height 10
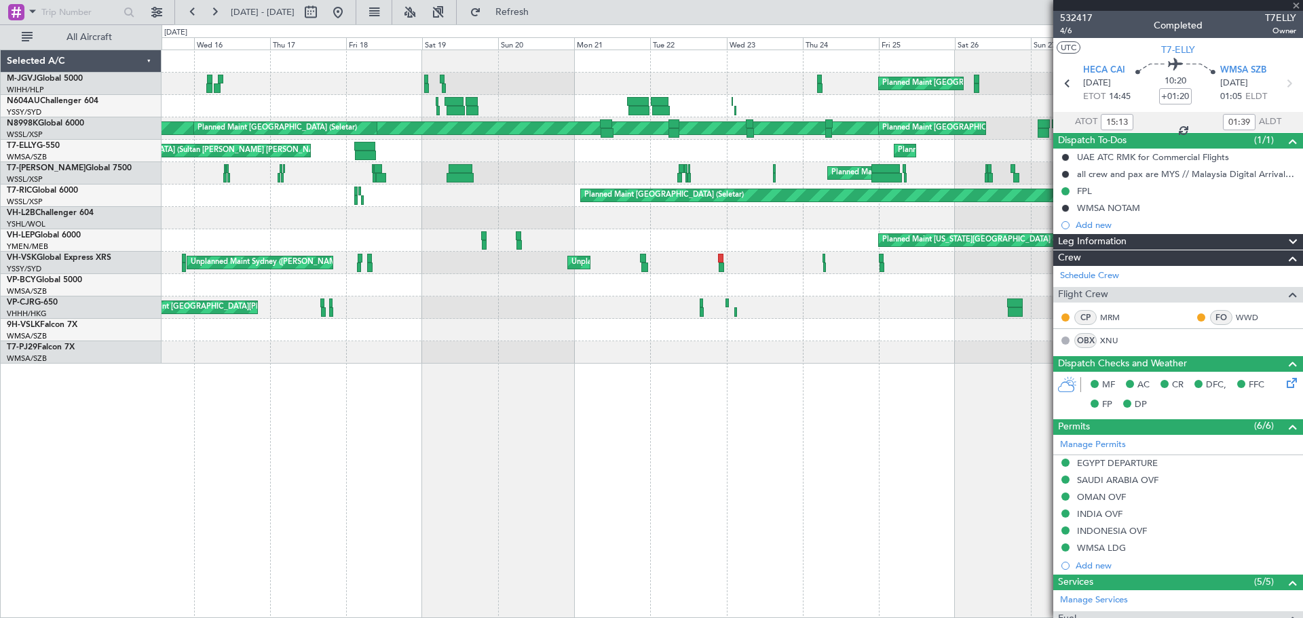
type input "+00:05"
type input "21:57"
type input "23:13"
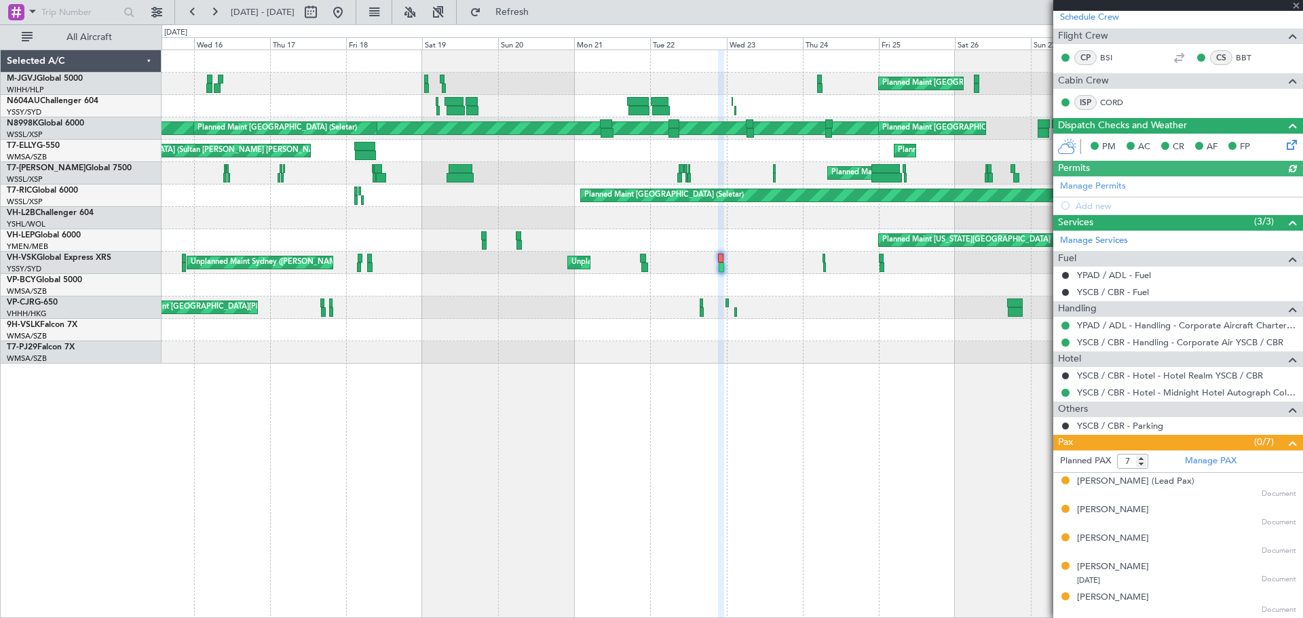
scroll to position [263, 0]
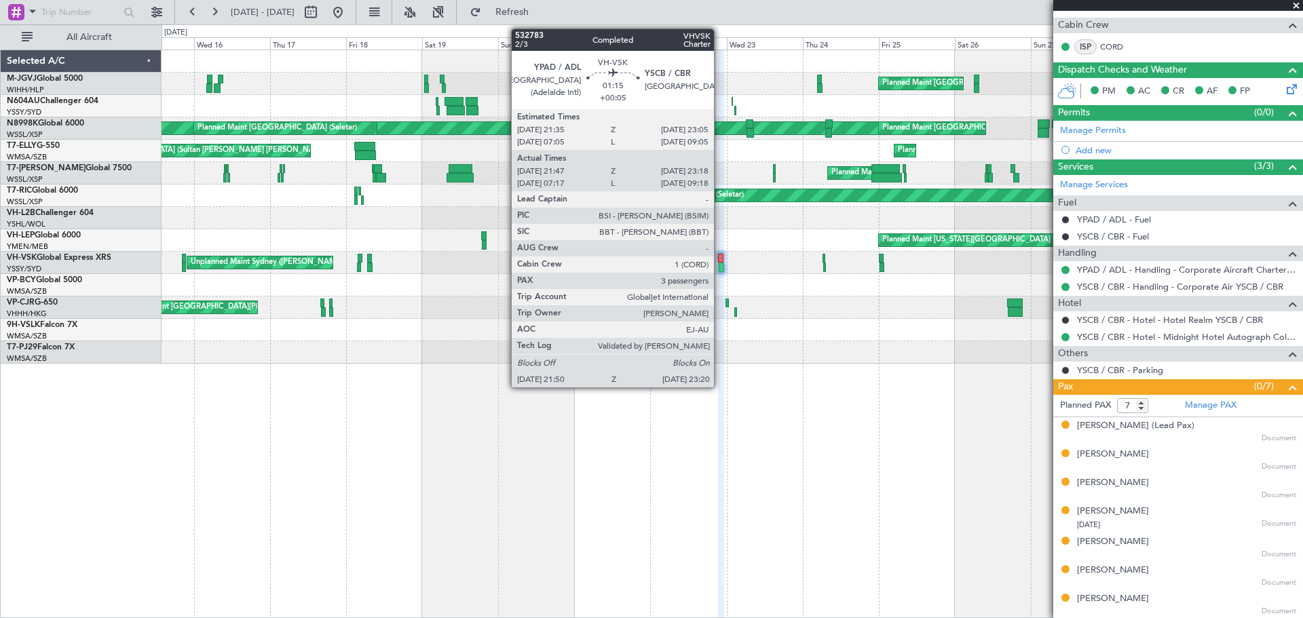
click at [720, 258] on div at bounding box center [720, 259] width 5 height 10
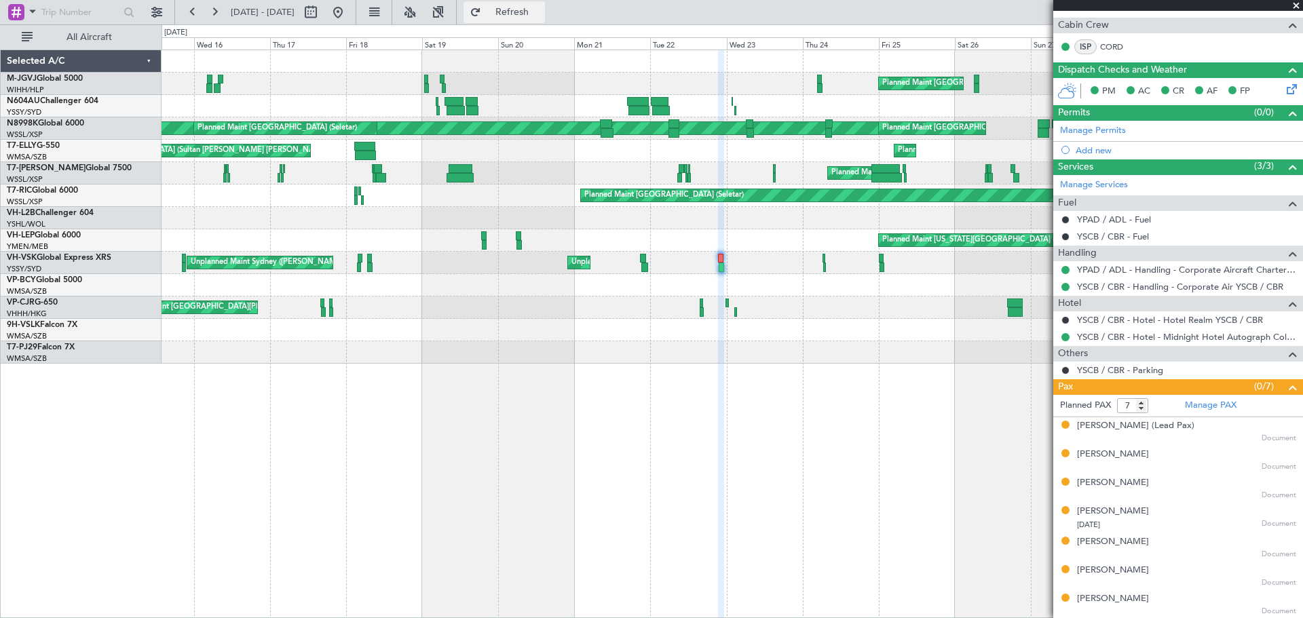
click at [527, 13] on span "Refresh" at bounding box center [512, 12] width 57 height 10
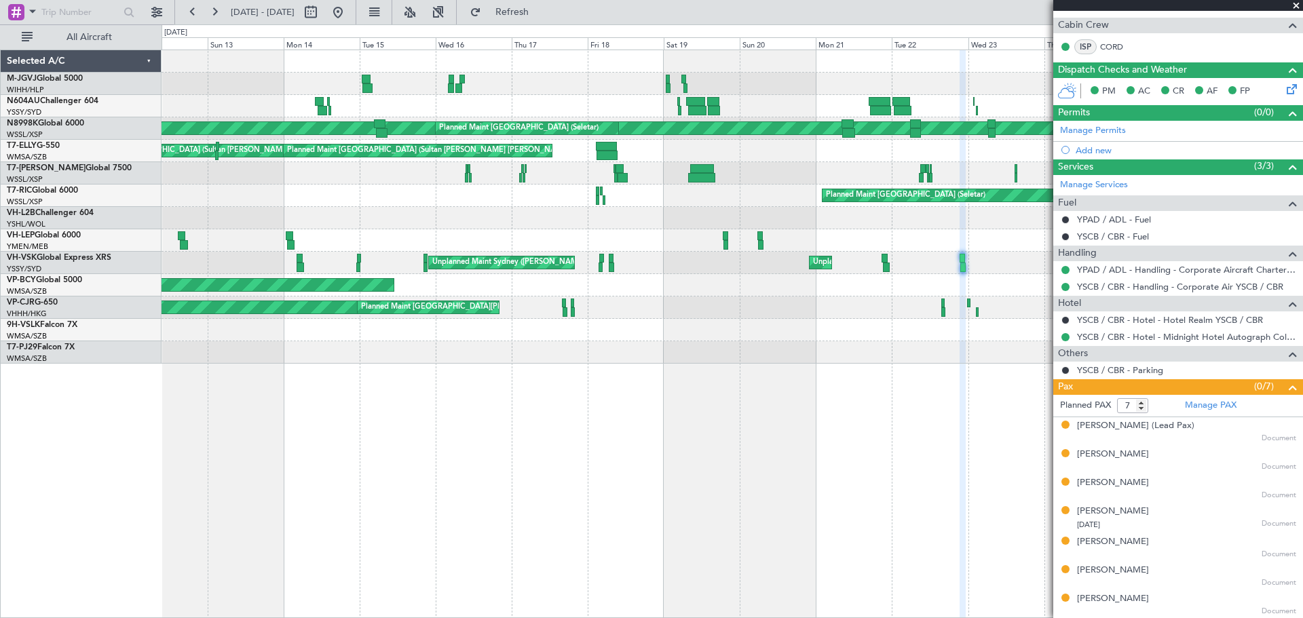
click at [736, 219] on div at bounding box center [732, 218] width 1141 height 22
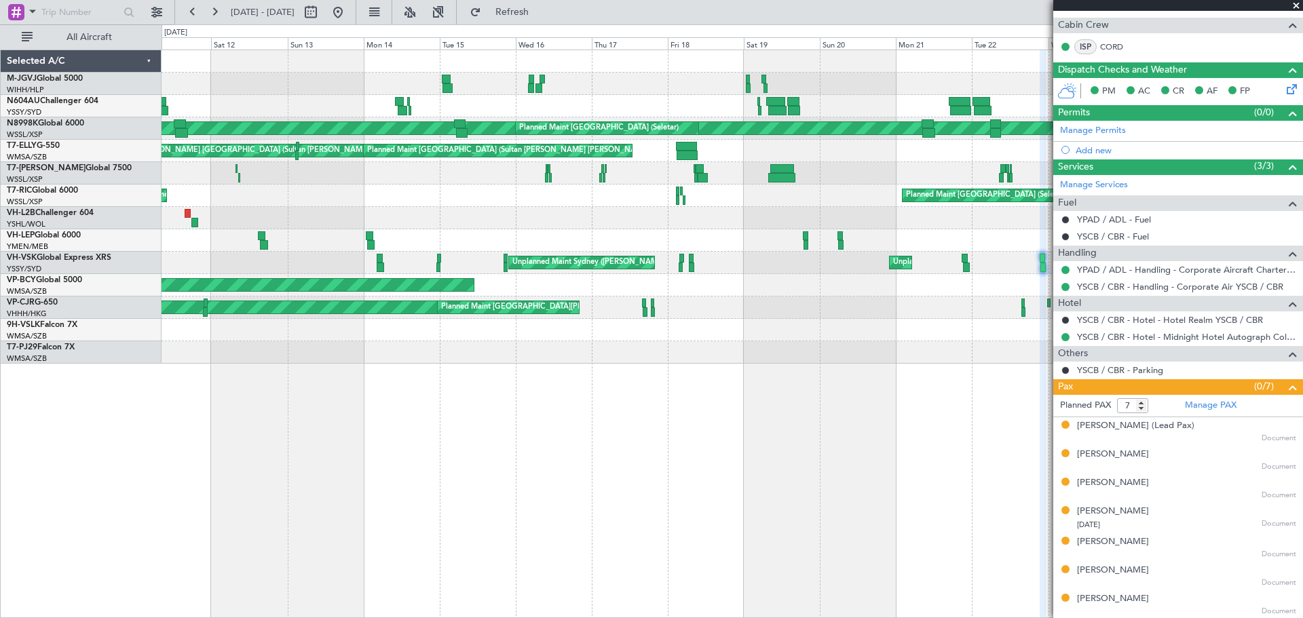
click at [567, 222] on div at bounding box center [732, 218] width 1141 height 22
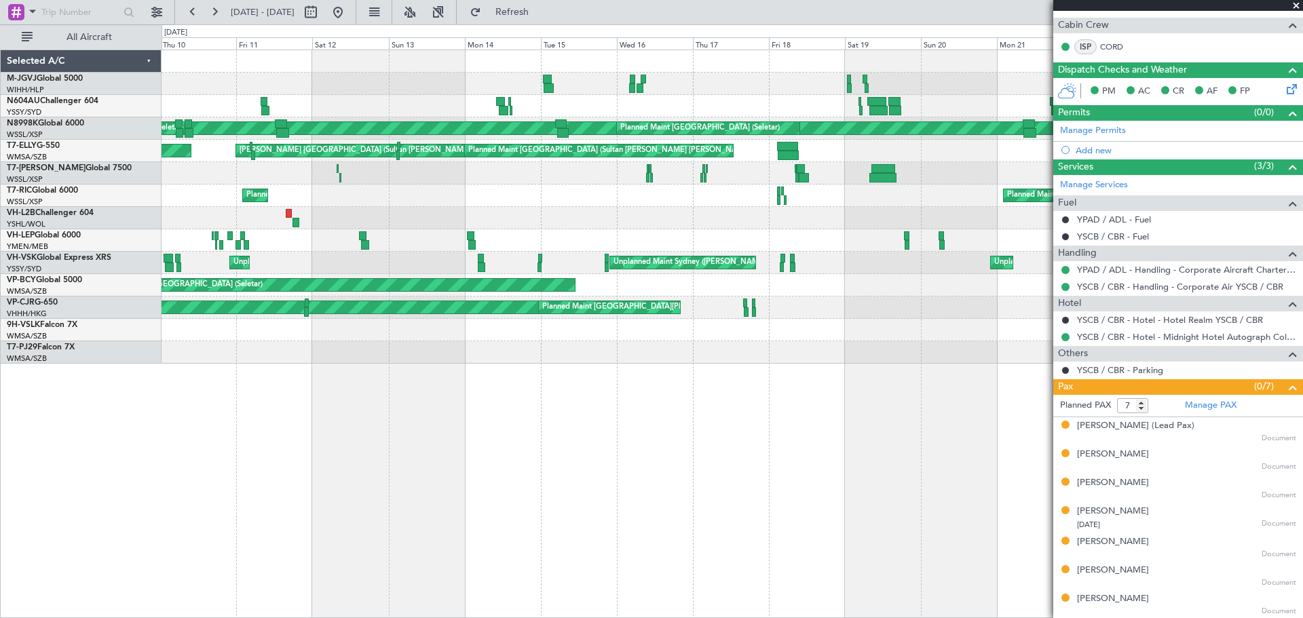
click at [452, 230] on div "Planned Maint [GEOGRAPHIC_DATA] (Seletar) [PERSON_NAME] Singapore (Seletar) Pla…" at bounding box center [732, 207] width 1141 height 314
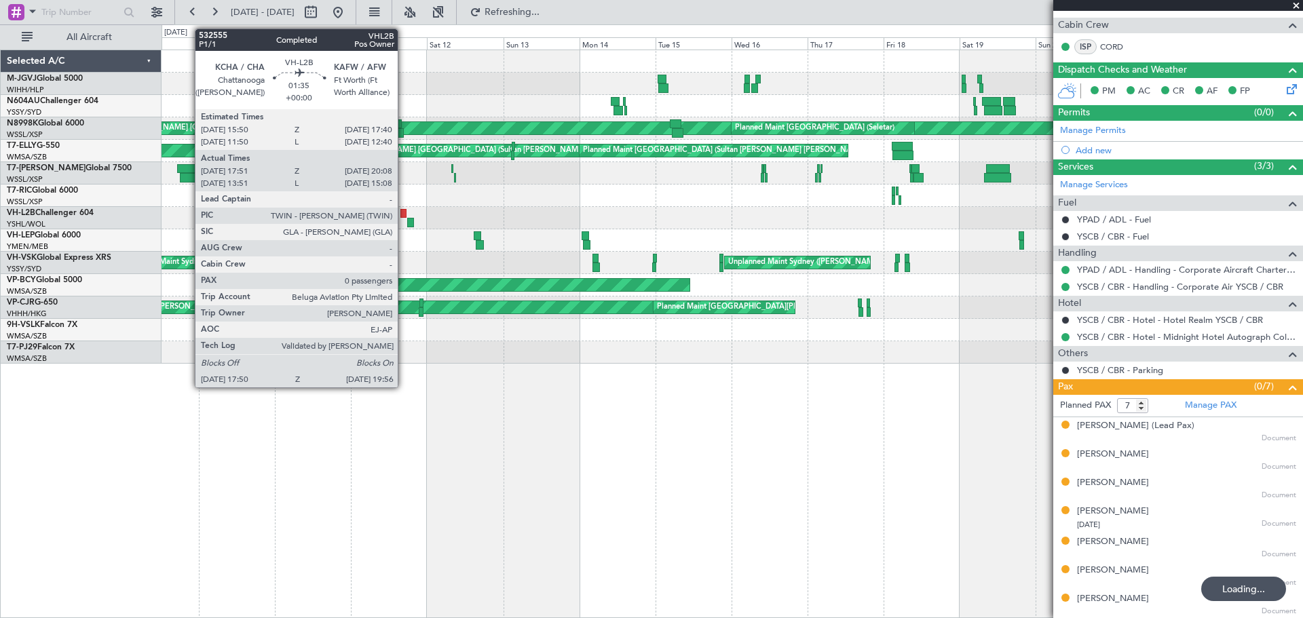
click at [404, 213] on div at bounding box center [403, 214] width 6 height 10
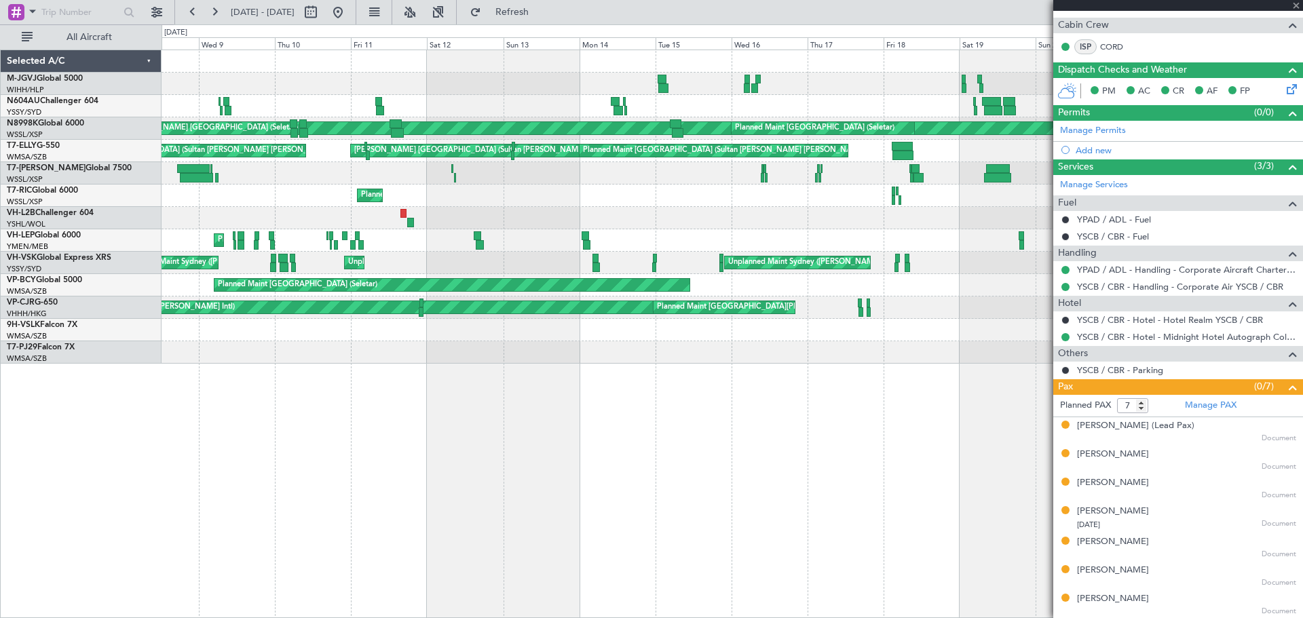
type input "18:01"
type input "20:03"
type input "0"
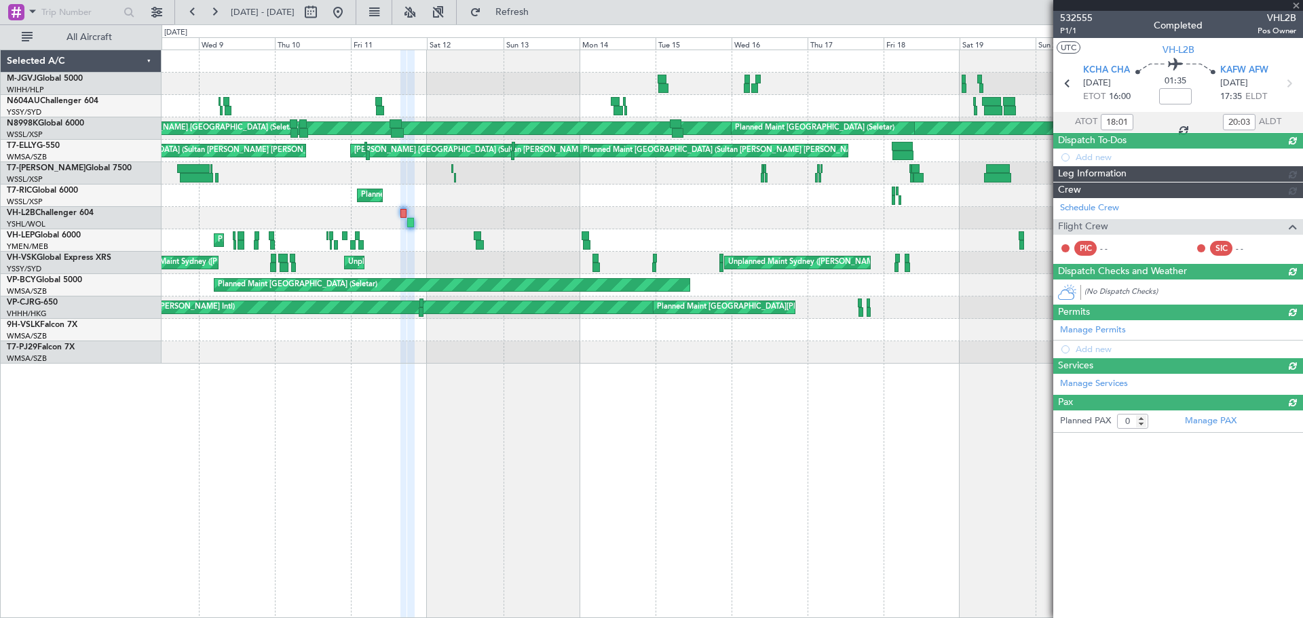
scroll to position [0, 0]
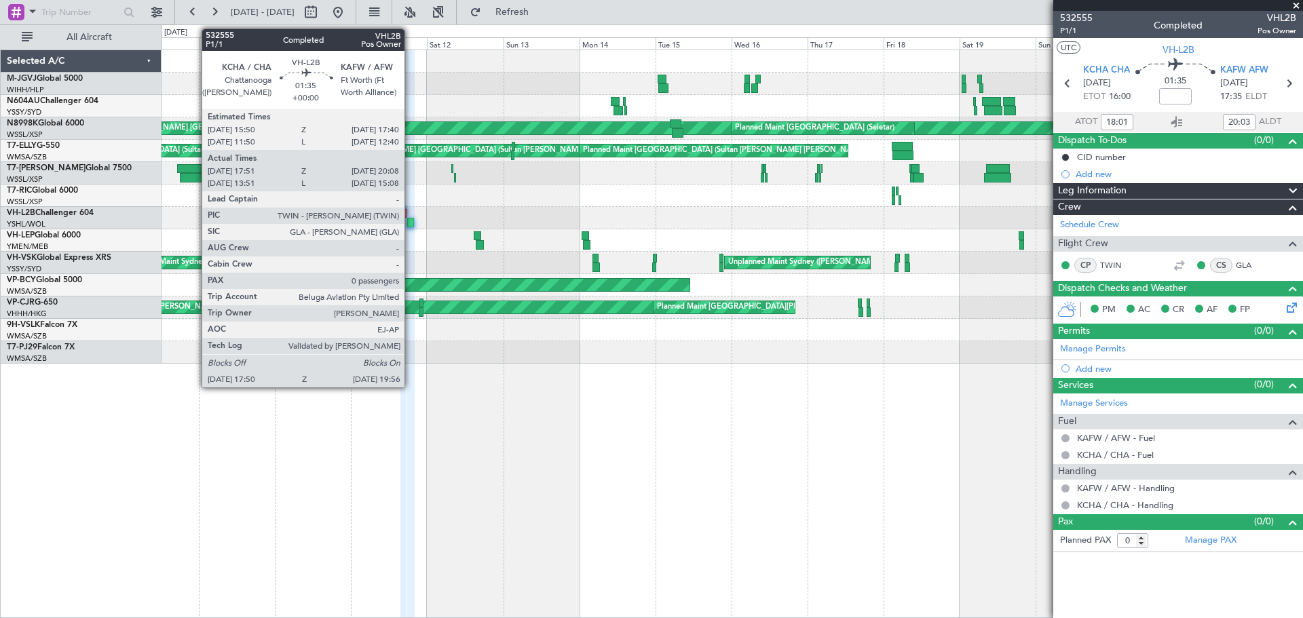
click at [411, 222] on div at bounding box center [410, 223] width 7 height 10
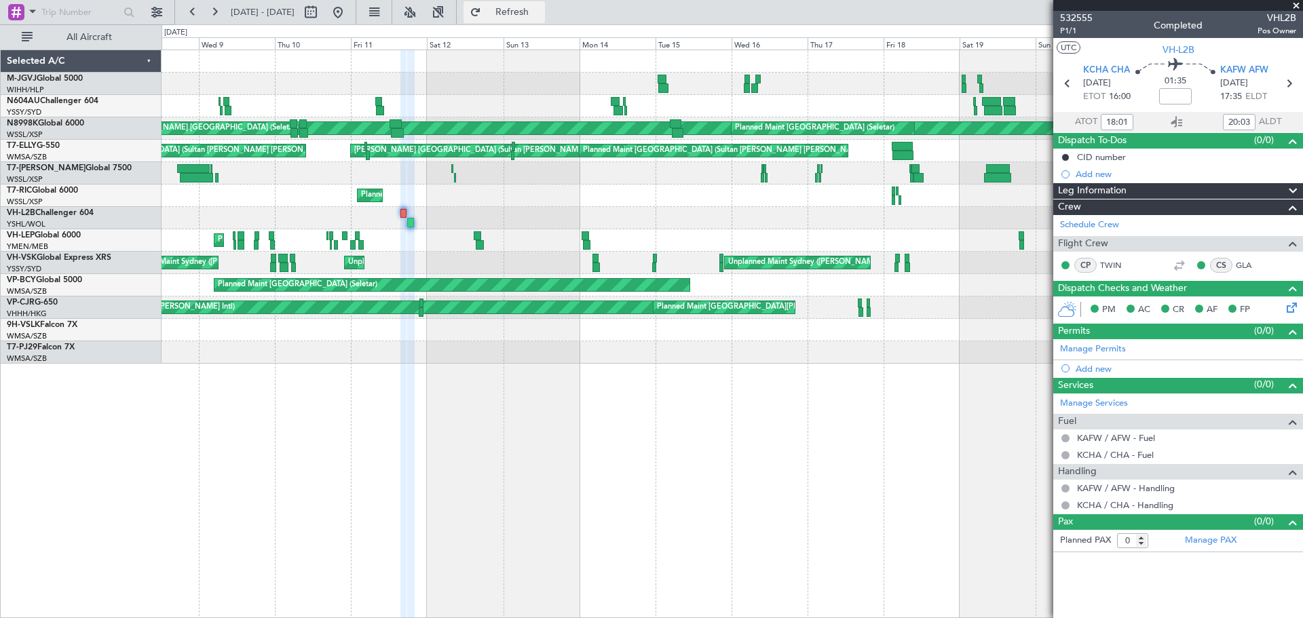
click at [534, 5] on button "Refresh" at bounding box center [504, 12] width 81 height 22
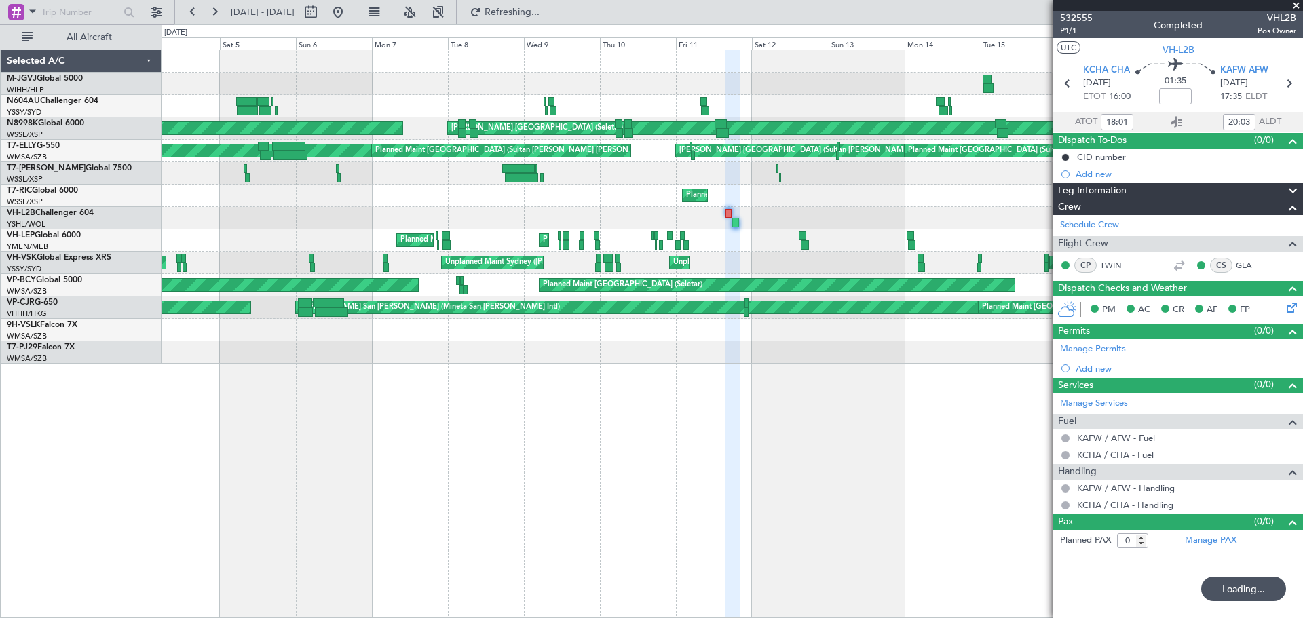
click at [724, 174] on div "Planned Maint [GEOGRAPHIC_DATA] (Seletar) [PERSON_NAME] Singapore (Seletar) Pla…" at bounding box center [732, 207] width 1141 height 314
click at [725, 190] on div "Planned Maint [GEOGRAPHIC_DATA] (Seletar) Planned Maint [GEOGRAPHIC_DATA] (Sele…" at bounding box center [732, 196] width 1141 height 22
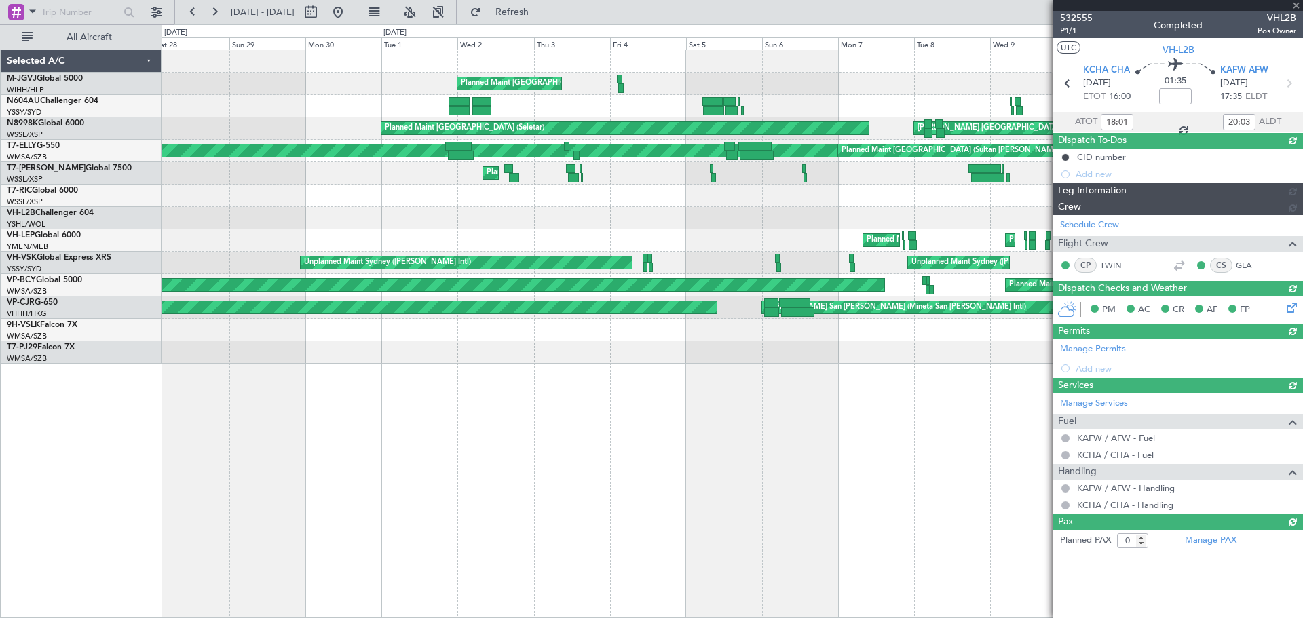
click at [664, 193] on div "Planned Maint [GEOGRAPHIC_DATA] (Seletar)" at bounding box center [732, 196] width 1141 height 22
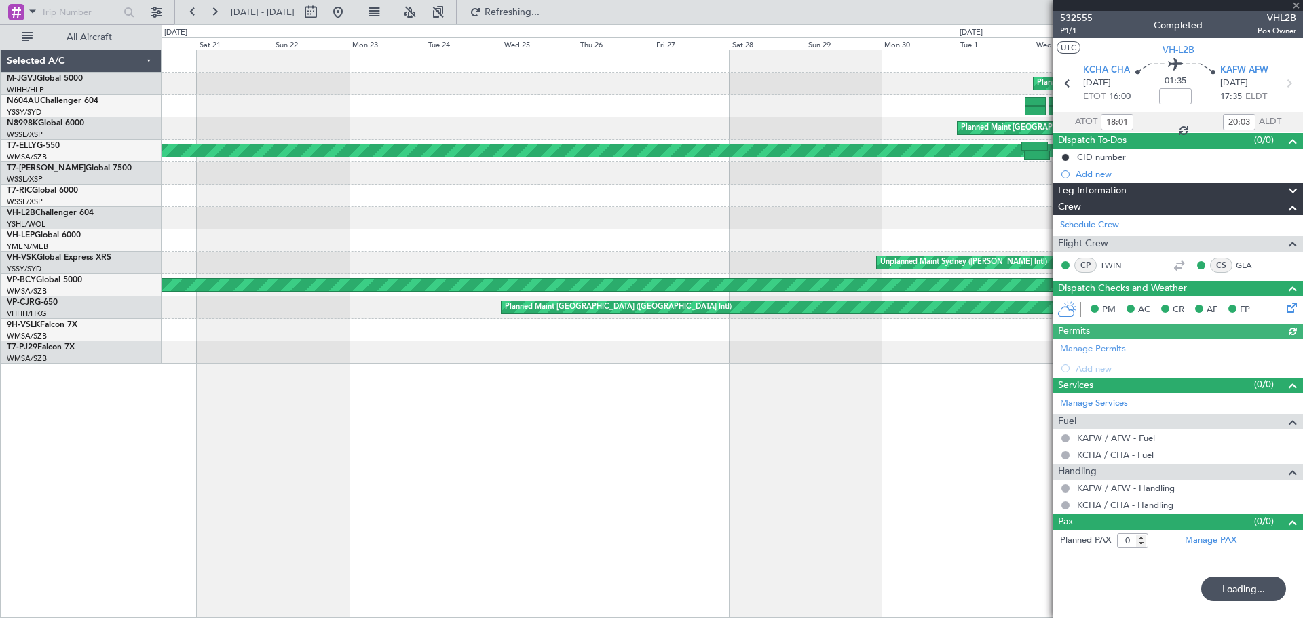
click at [744, 195] on div "Planned Maint [GEOGRAPHIC_DATA] (Seletar) Planned Maint [GEOGRAPHIC_DATA] (Sele…" at bounding box center [732, 207] width 1141 height 314
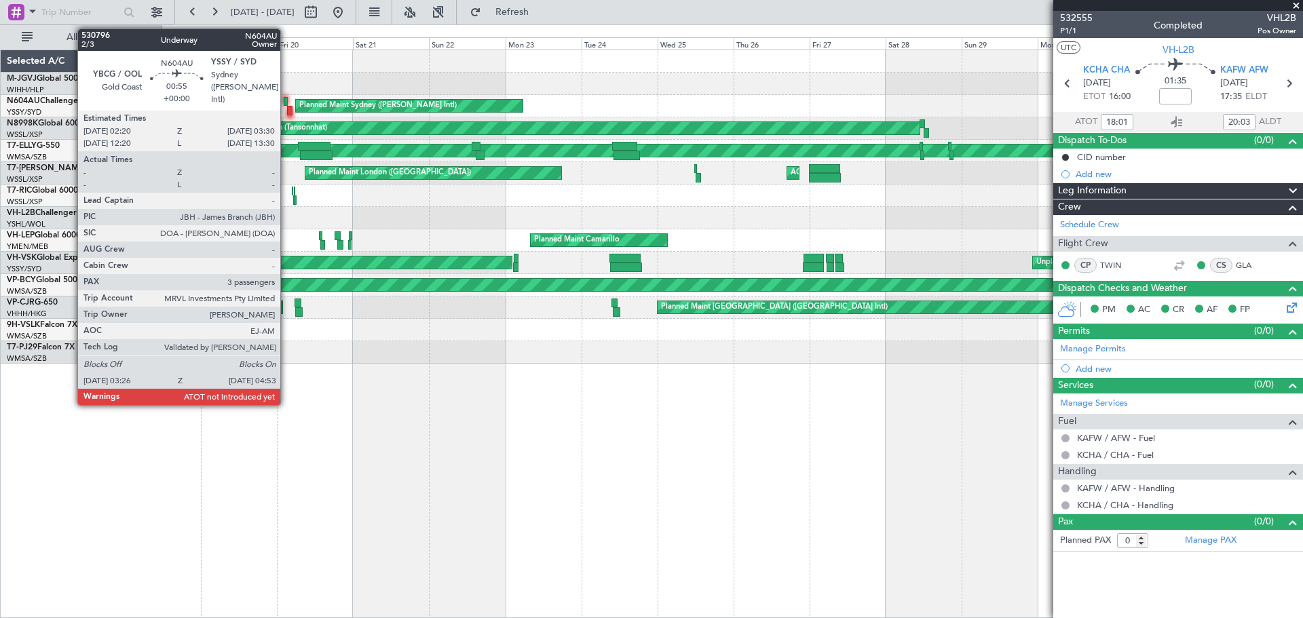
click at [286, 100] on div at bounding box center [286, 102] width 4 height 10
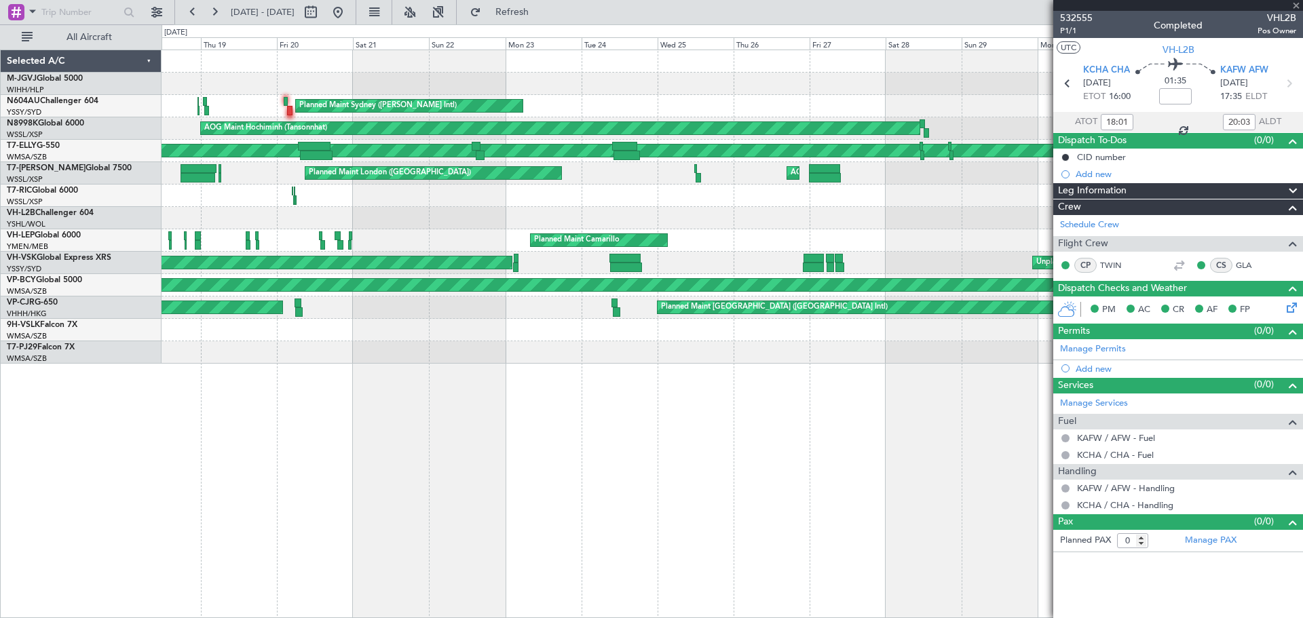
type input "3"
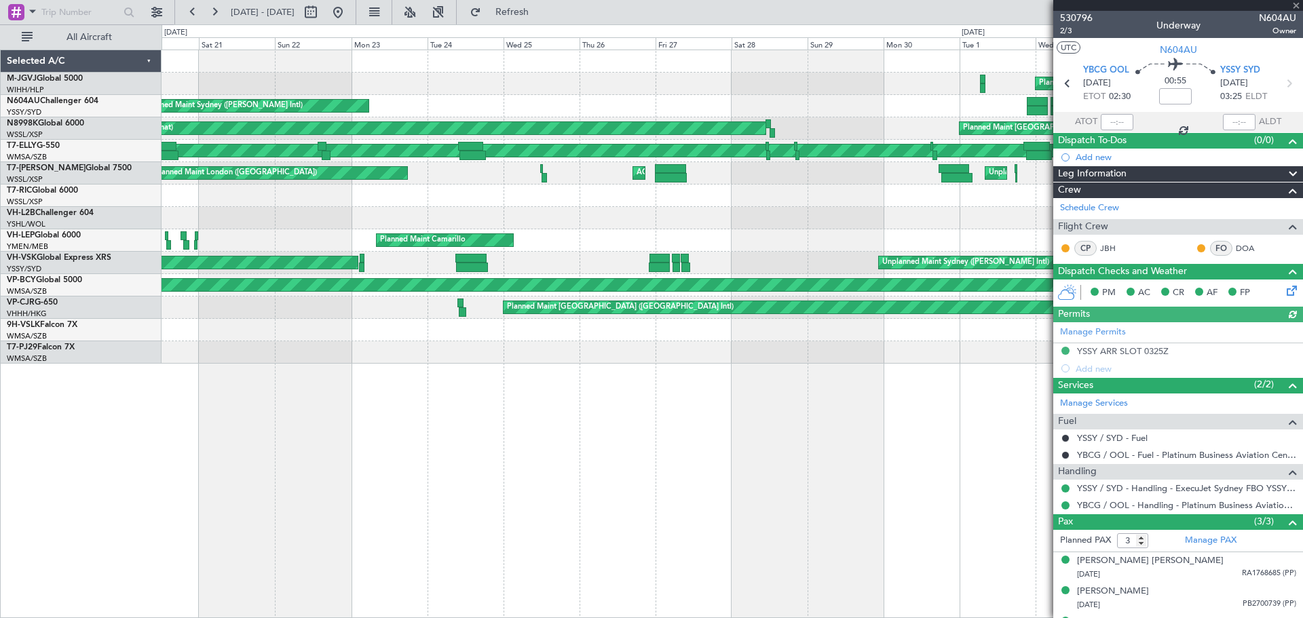
click at [667, 238] on div "Planned Maint Camarillo Planned Maint Camarillo Planned Maint [US_STATE][GEOGRA…" at bounding box center [732, 240] width 1141 height 22
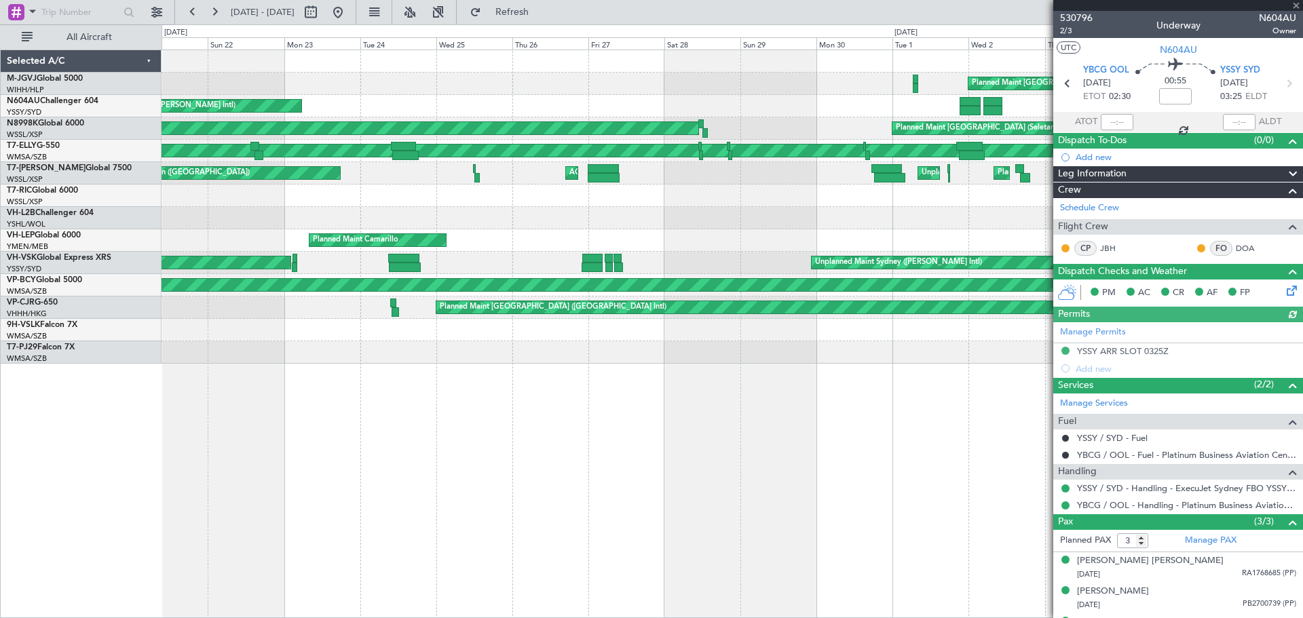
click at [502, 248] on div "Planned Maint Camarillo Planned Maint Camarillo Planned Maint [US_STATE][GEOGRA…" at bounding box center [732, 240] width 1141 height 22
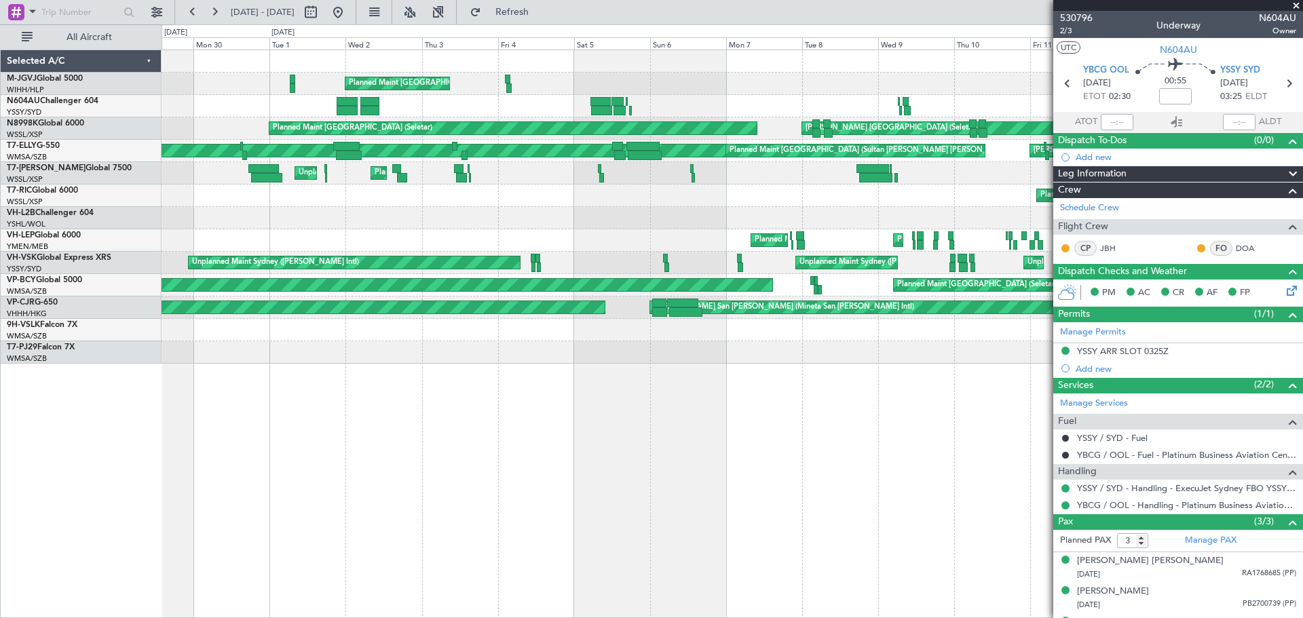
click at [489, 256] on div "Planned Maint [GEOGRAPHIC_DATA] (Seletar) Planned Maint [GEOGRAPHIC_DATA] (Sele…" at bounding box center [732, 207] width 1141 height 314
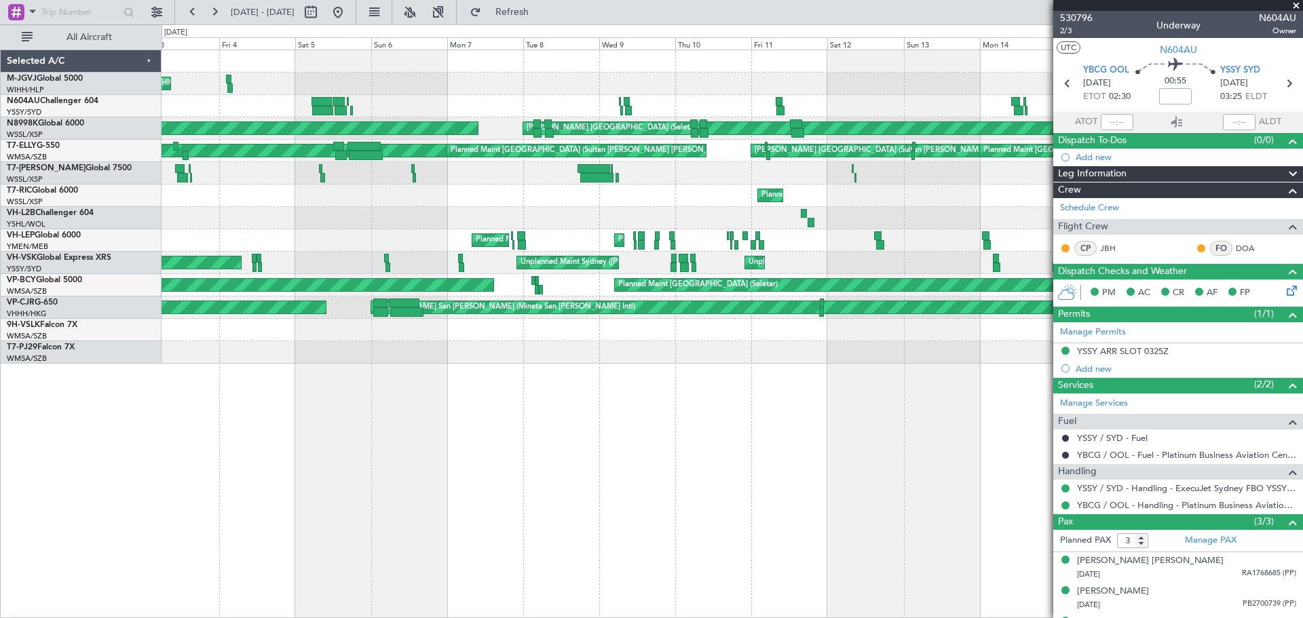
click at [550, 241] on div "Planned Maint [GEOGRAPHIC_DATA] (Seletar) Planned Maint [GEOGRAPHIC_DATA] (Sele…" at bounding box center [732, 207] width 1141 height 314
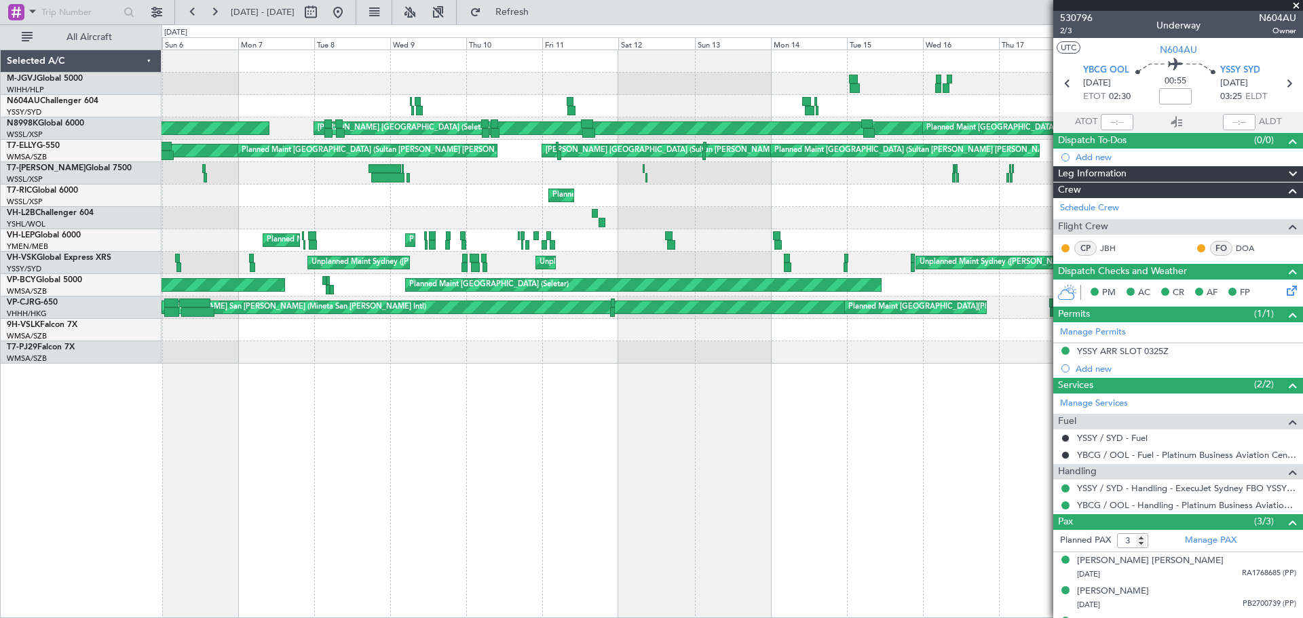
click at [749, 200] on div "Planned Maint [GEOGRAPHIC_DATA] (Seletar) Planned Maint [GEOGRAPHIC_DATA] (Sele…" at bounding box center [732, 207] width 1141 height 314
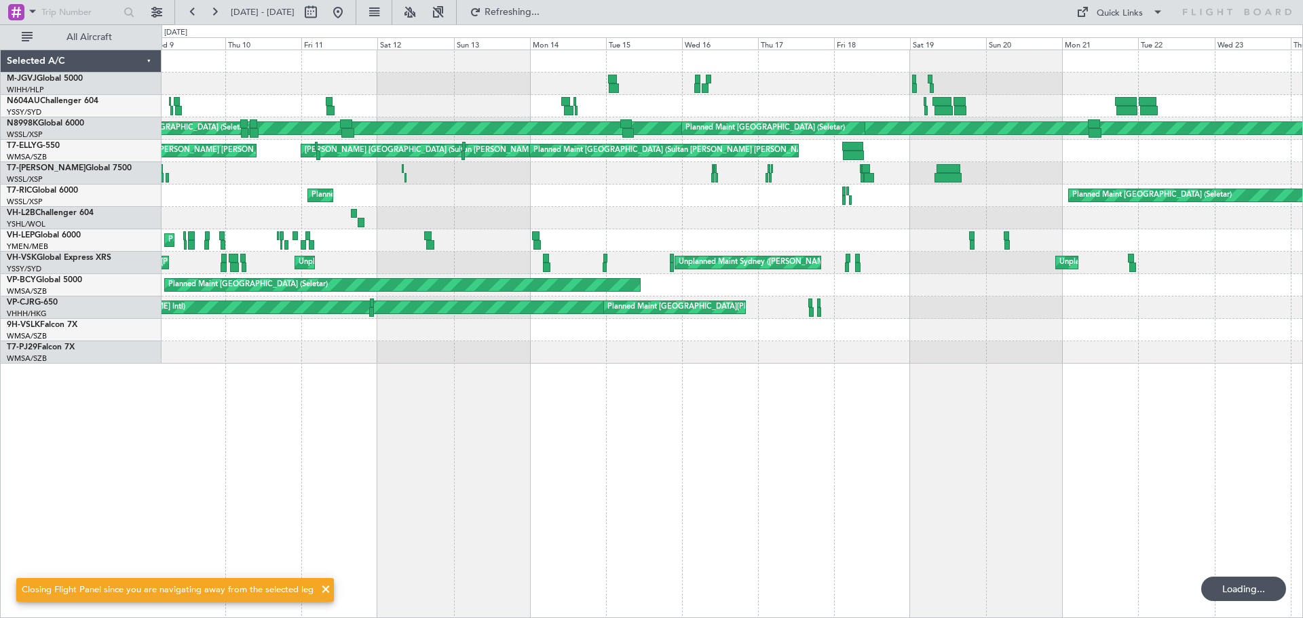
click at [662, 216] on div "[PERSON_NAME] [GEOGRAPHIC_DATA] (Seletar) Planned Maint [GEOGRAPHIC_DATA] (Sele…" at bounding box center [732, 207] width 1141 height 314
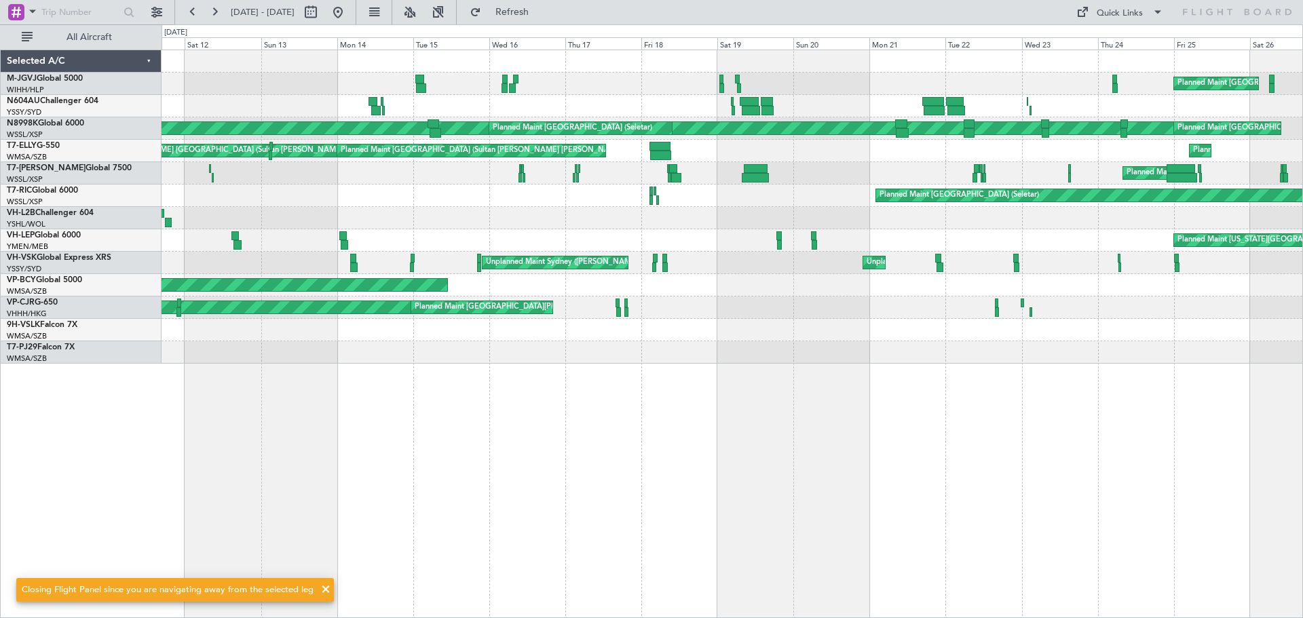
click at [714, 217] on div "Planned Maint [GEOGRAPHIC_DATA] (Seletar) [PERSON_NAME] Singapore (Seletar) Pla…" at bounding box center [732, 207] width 1141 height 314
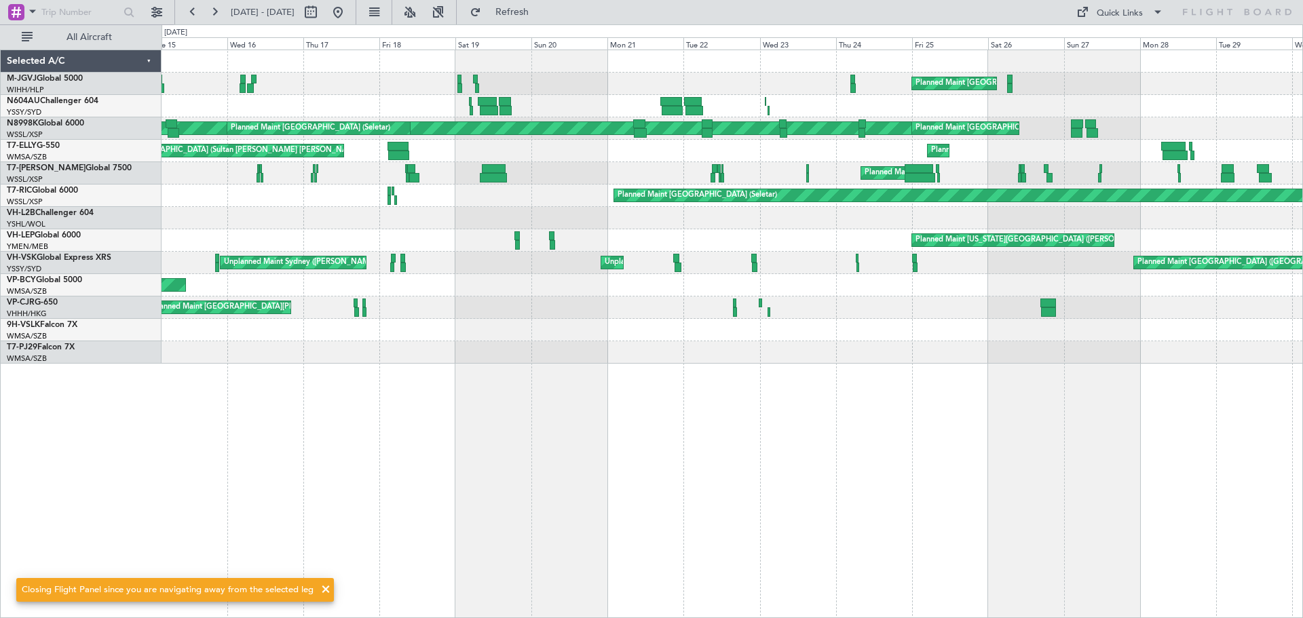
click at [758, 219] on div at bounding box center [732, 218] width 1141 height 22
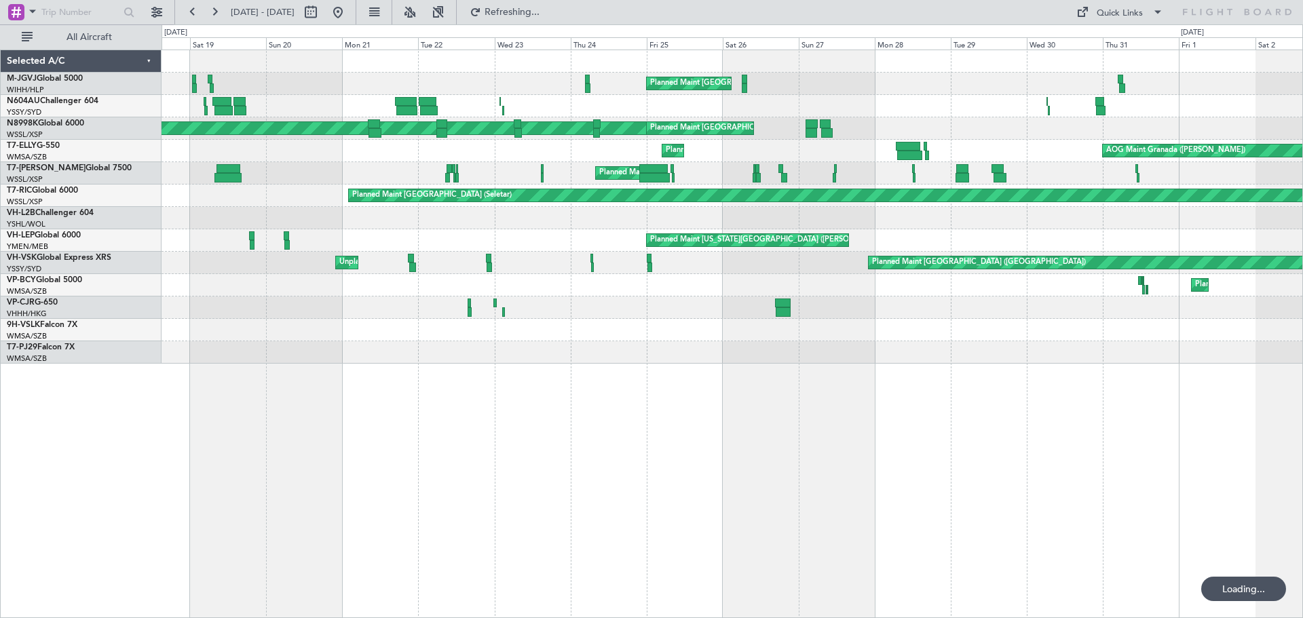
click at [759, 231] on div "Planned Maint [GEOGRAPHIC_DATA] (Seletar) Planned Maint Sydney ([PERSON_NAME] I…" at bounding box center [732, 207] width 1141 height 314
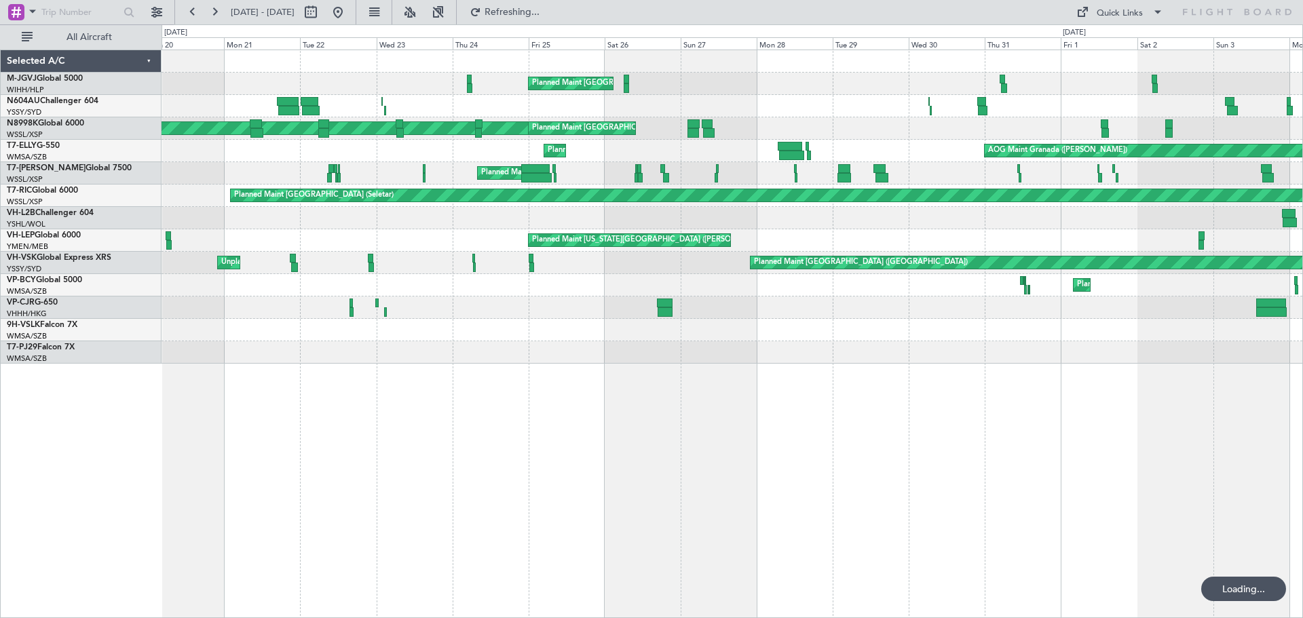
click at [830, 230] on div "Planned Maint [GEOGRAPHIC_DATA] (Seletar) Planned Maint Sydney ([PERSON_NAME] I…" at bounding box center [732, 207] width 1141 height 314
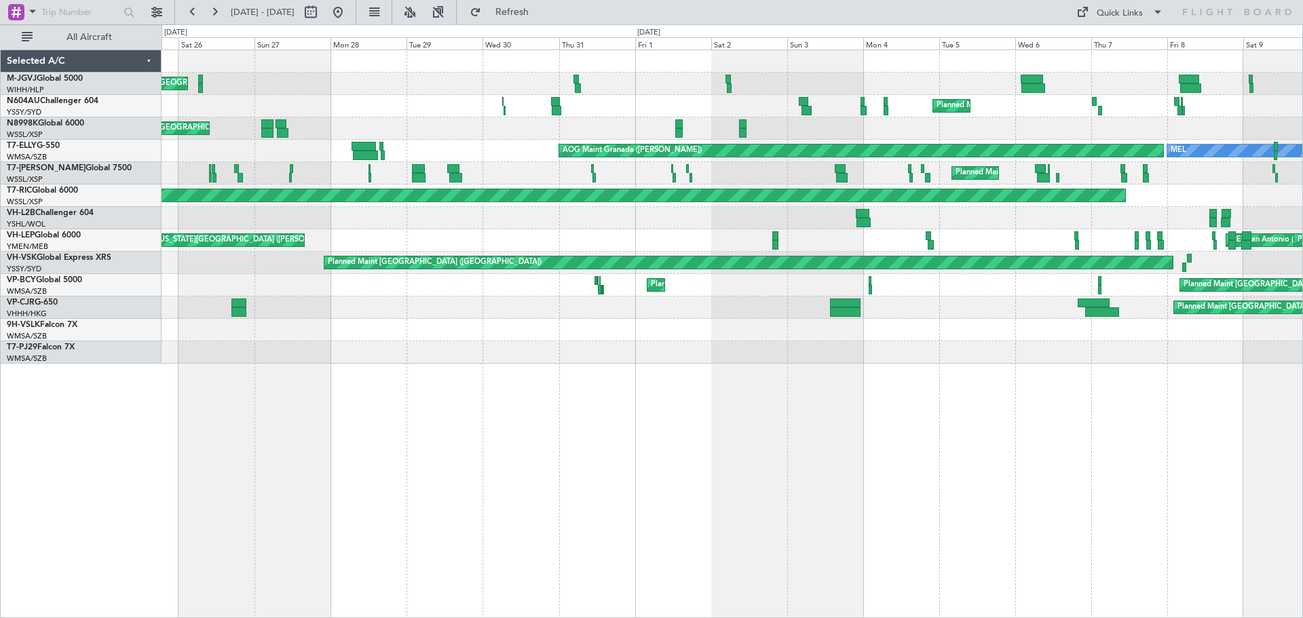
click at [740, 229] on div at bounding box center [732, 218] width 1141 height 22
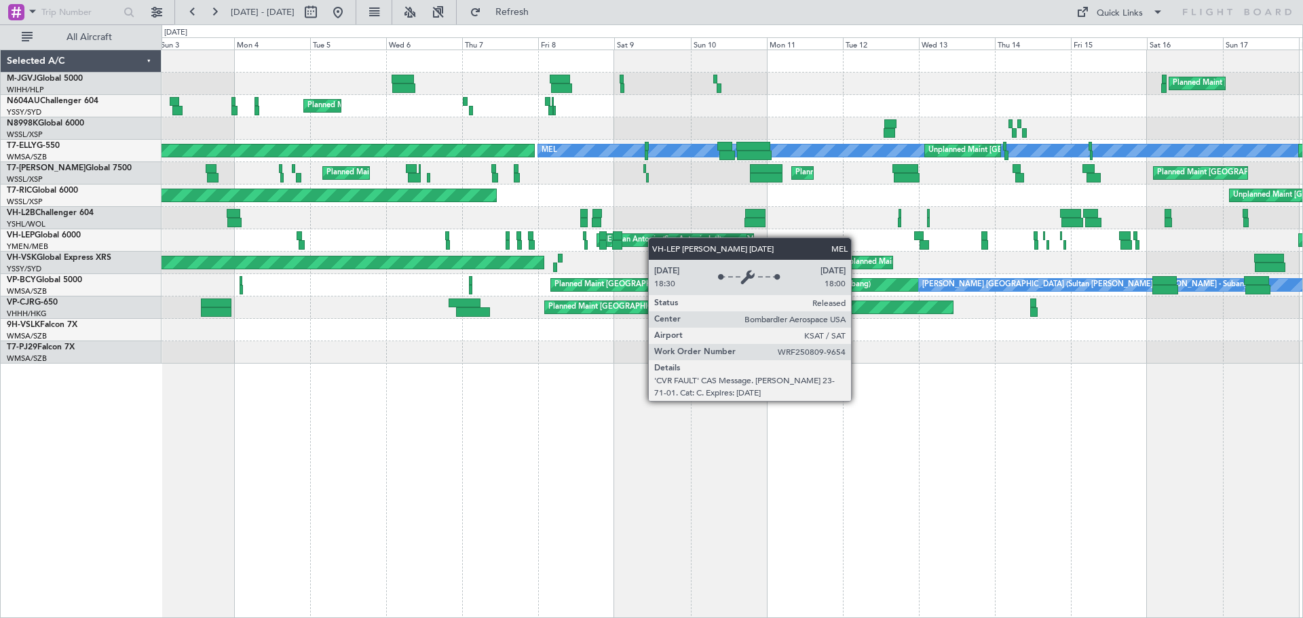
click at [627, 242] on div "Planned Maint [GEOGRAPHIC_DATA] (Seletar) Planned Maint Sydney ([PERSON_NAME] I…" at bounding box center [732, 207] width 1141 height 314
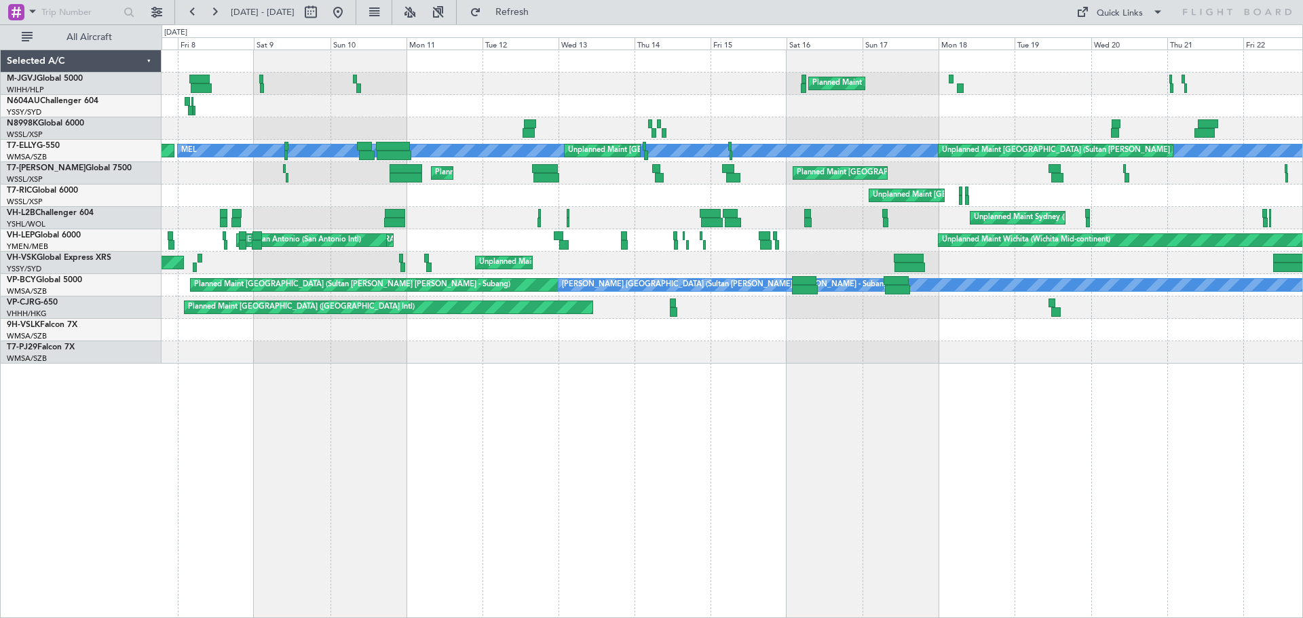
click at [783, 241] on div "Planned Maint [GEOGRAPHIC_DATA] (Seletar) Planned Maint [GEOGRAPHIC_DATA] (Hali…" at bounding box center [732, 207] width 1141 height 314
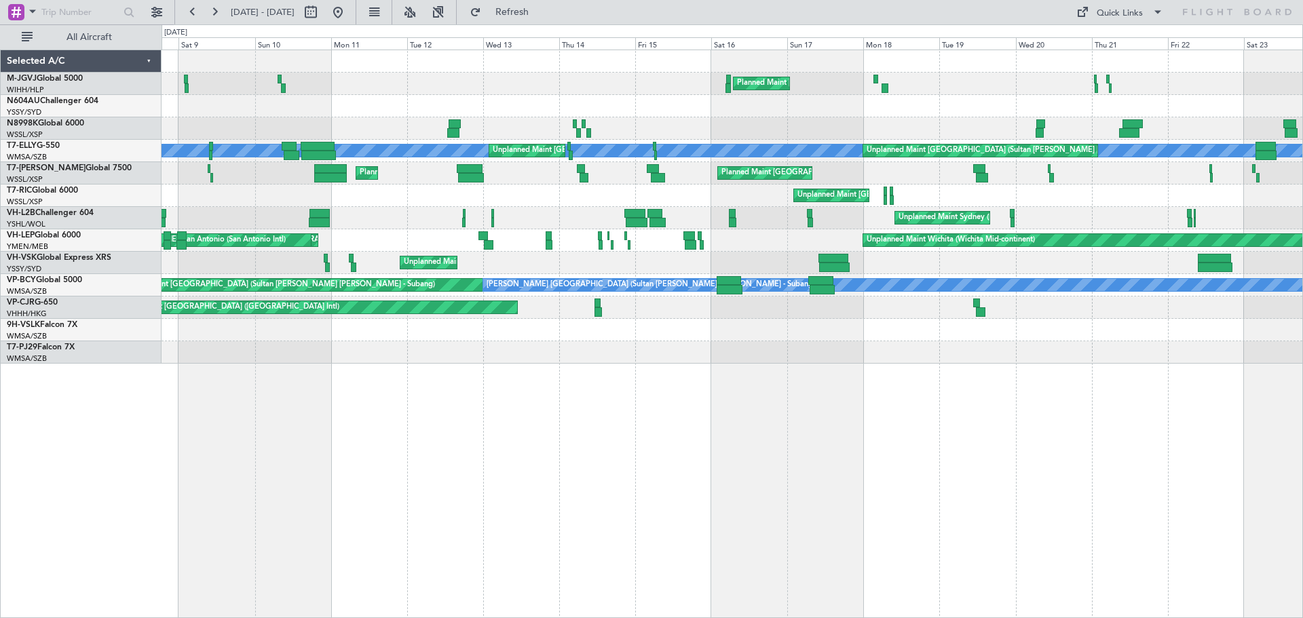
click at [787, 233] on div "Planned Maint [GEOGRAPHIC_DATA] (Seletar) Planned Maint [GEOGRAPHIC_DATA] (Hali…" at bounding box center [732, 207] width 1141 height 314
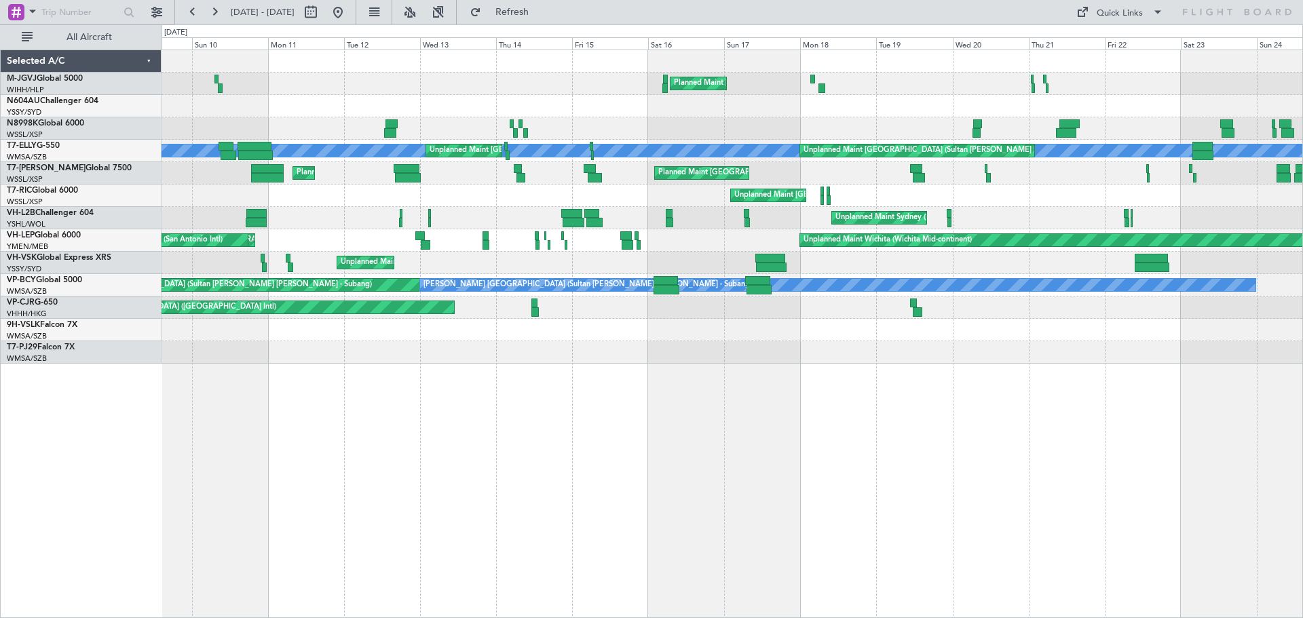
click at [841, 226] on div "Unplanned Maint Sydney ([PERSON_NAME] Intl) Planned Maint Sydney ([PERSON_NAME]…" at bounding box center [732, 218] width 1141 height 22
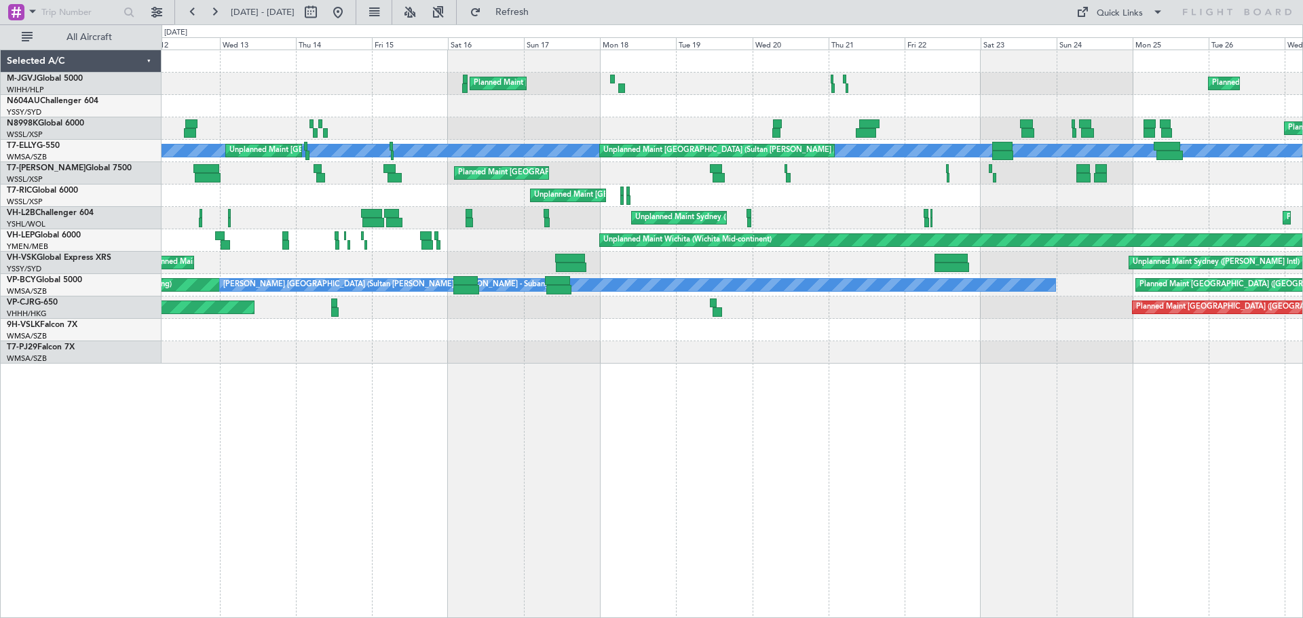
click at [891, 219] on div "Planned Maint [GEOGRAPHIC_DATA] (Seletar) Planned Maint [GEOGRAPHIC_DATA] (Hali…" at bounding box center [732, 207] width 1141 height 314
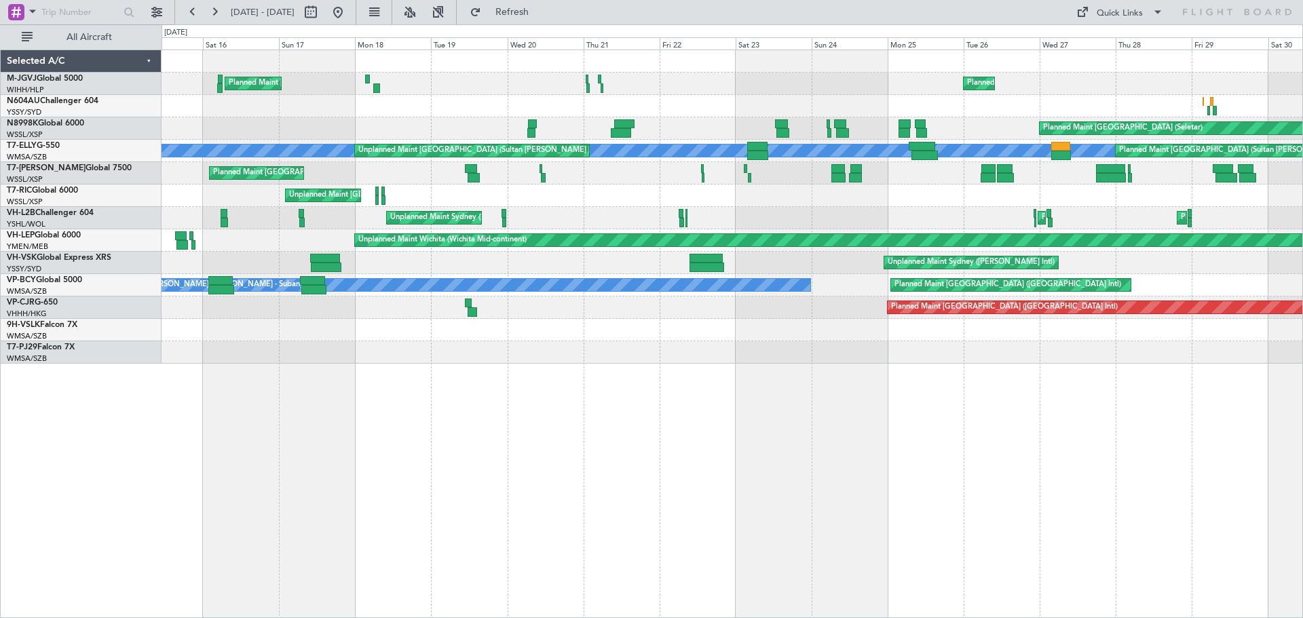
click at [772, 219] on div "Planned Maint [GEOGRAPHIC_DATA] (Seletar) Planned Maint [GEOGRAPHIC_DATA] (Hali…" at bounding box center [732, 207] width 1141 height 314
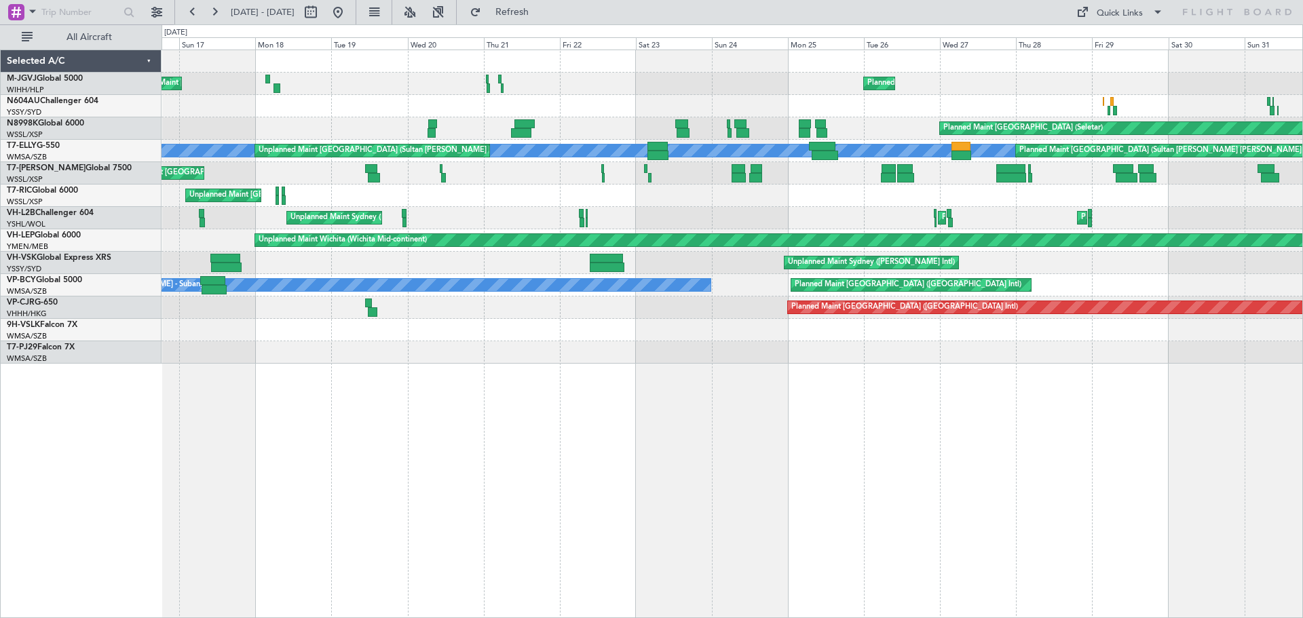
click at [841, 217] on div "Planned Maint [GEOGRAPHIC_DATA] (Seletar) Planned Maint [GEOGRAPHIC_DATA] (Hali…" at bounding box center [732, 207] width 1141 height 314
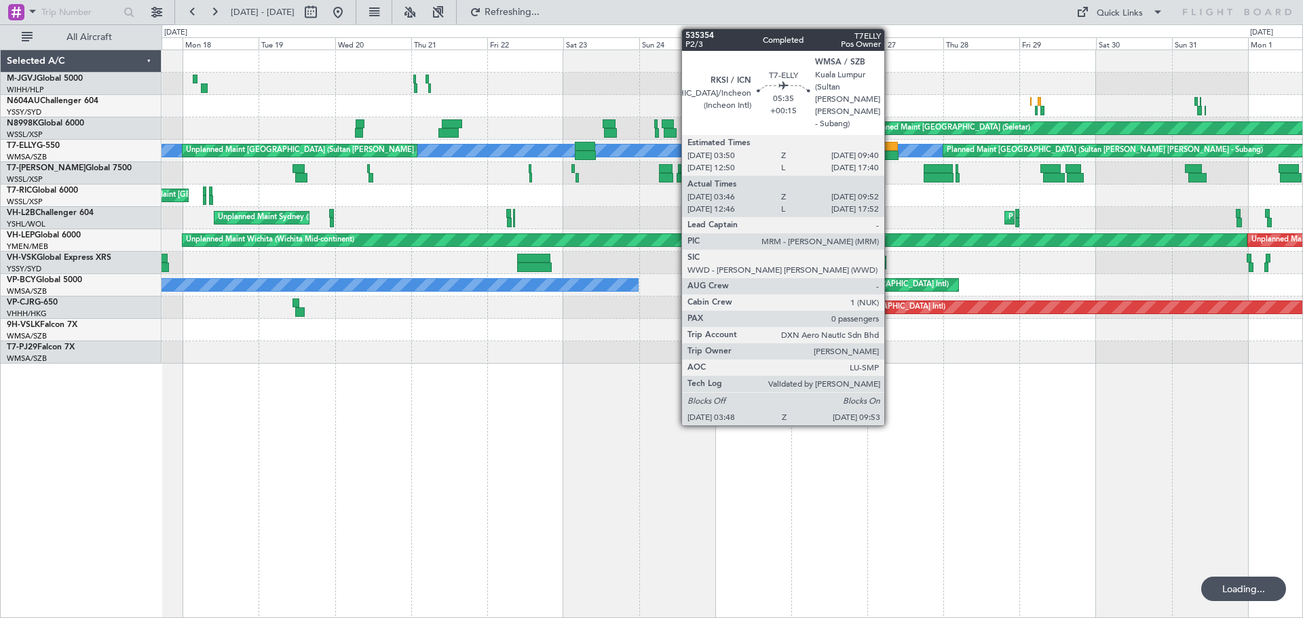
click at [891, 153] on div at bounding box center [889, 156] width 20 height 10
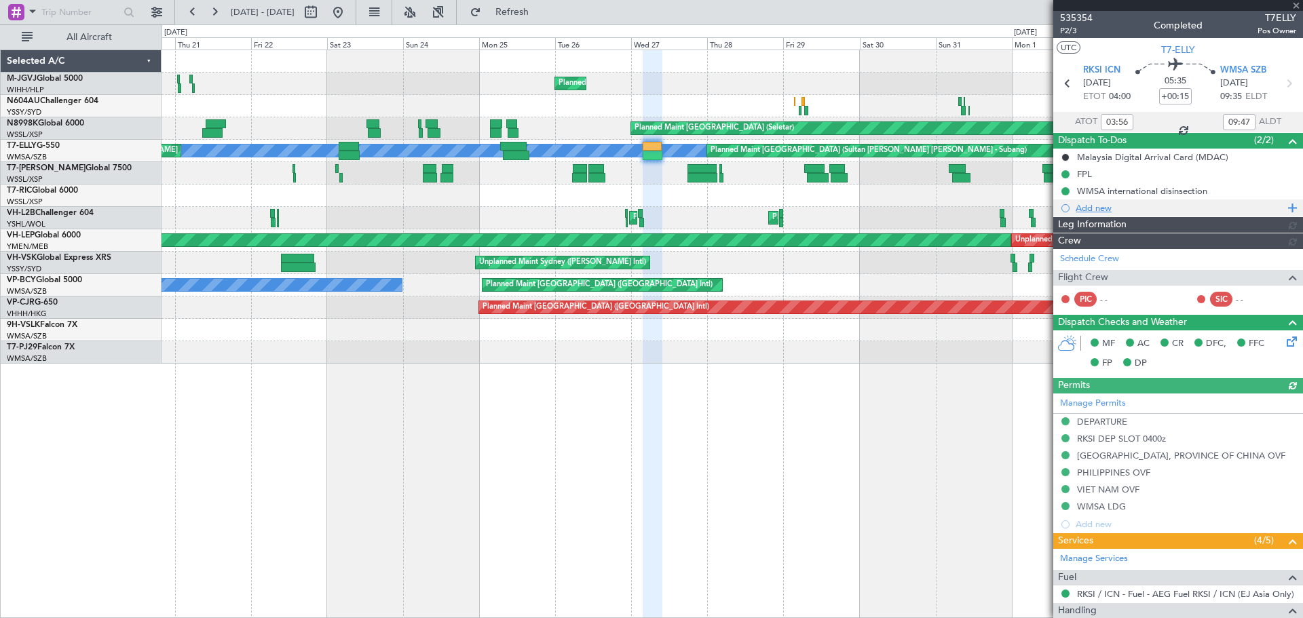
type input "[PERSON_NAME] (KYA)"
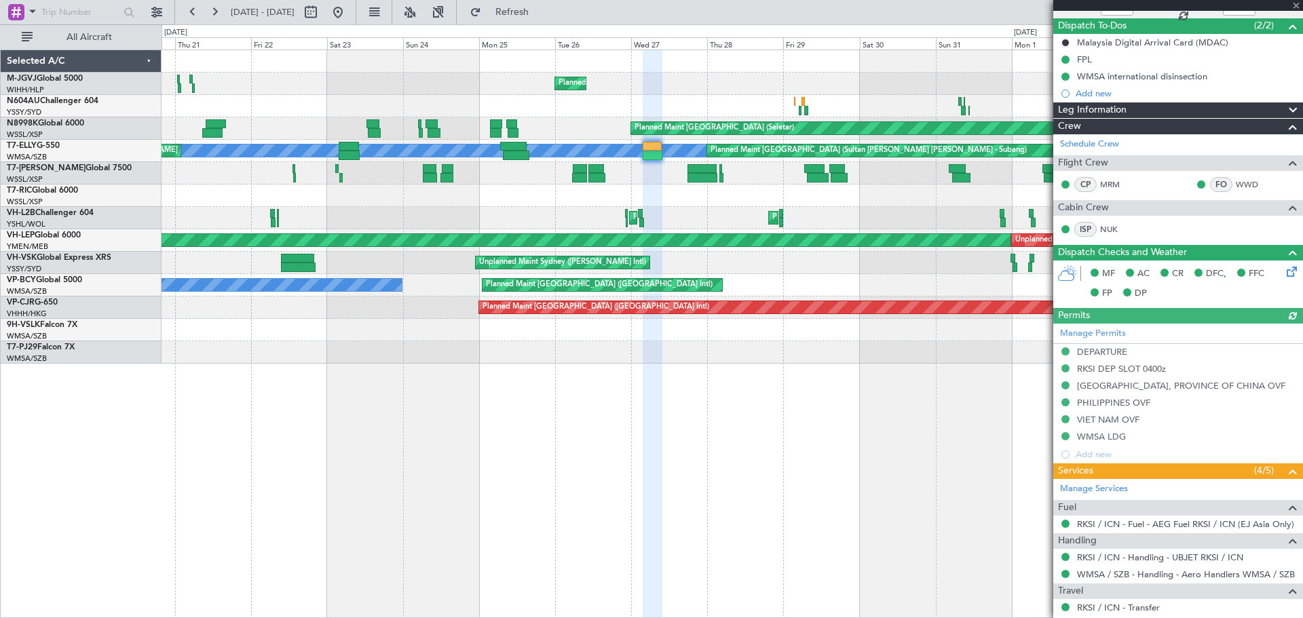
scroll to position [168, 0]
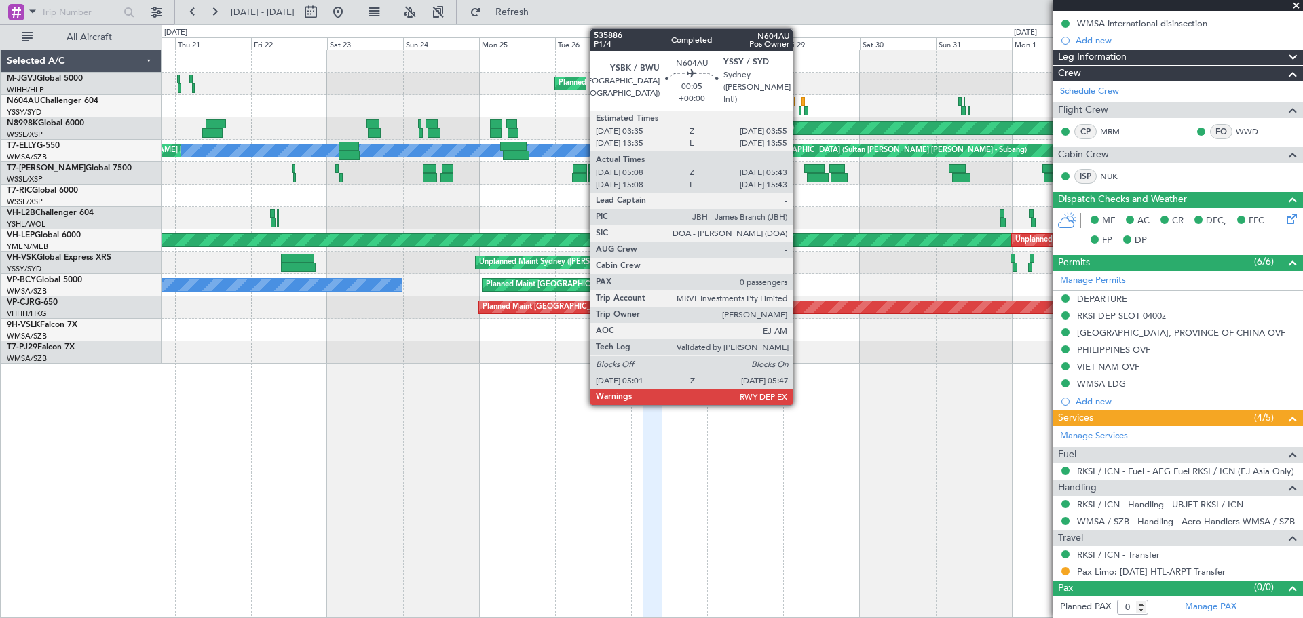
click at [799, 110] on div at bounding box center [800, 111] width 3 height 10
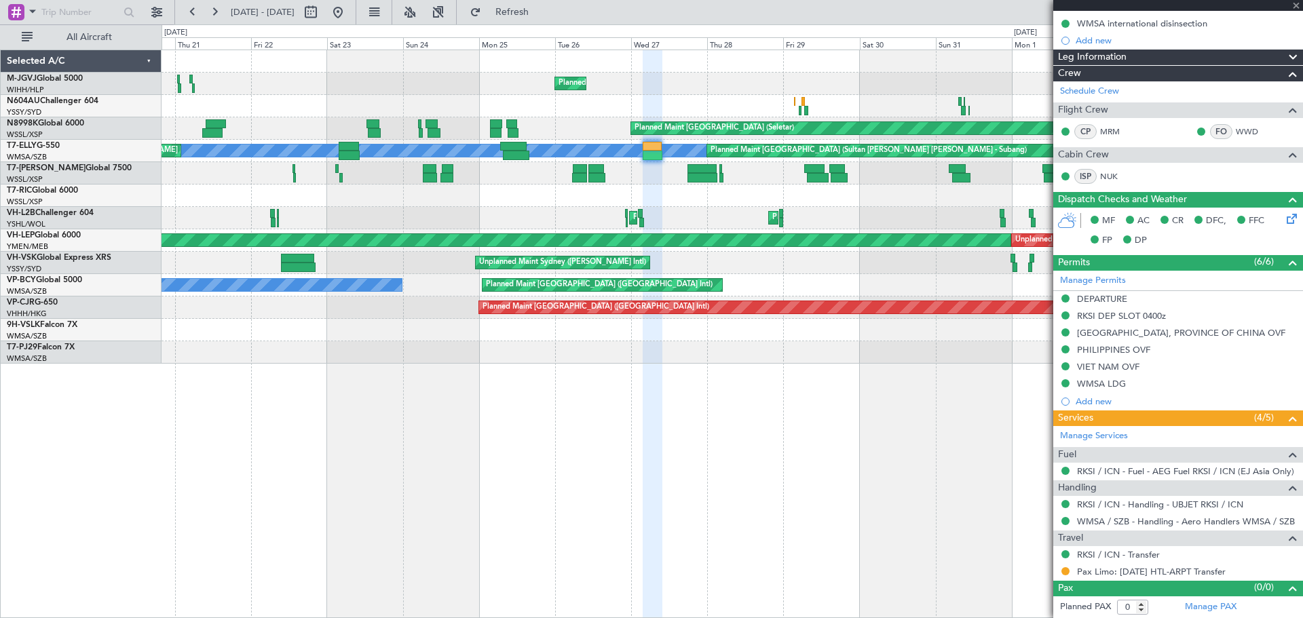
type input "05:18"
type input "05:38"
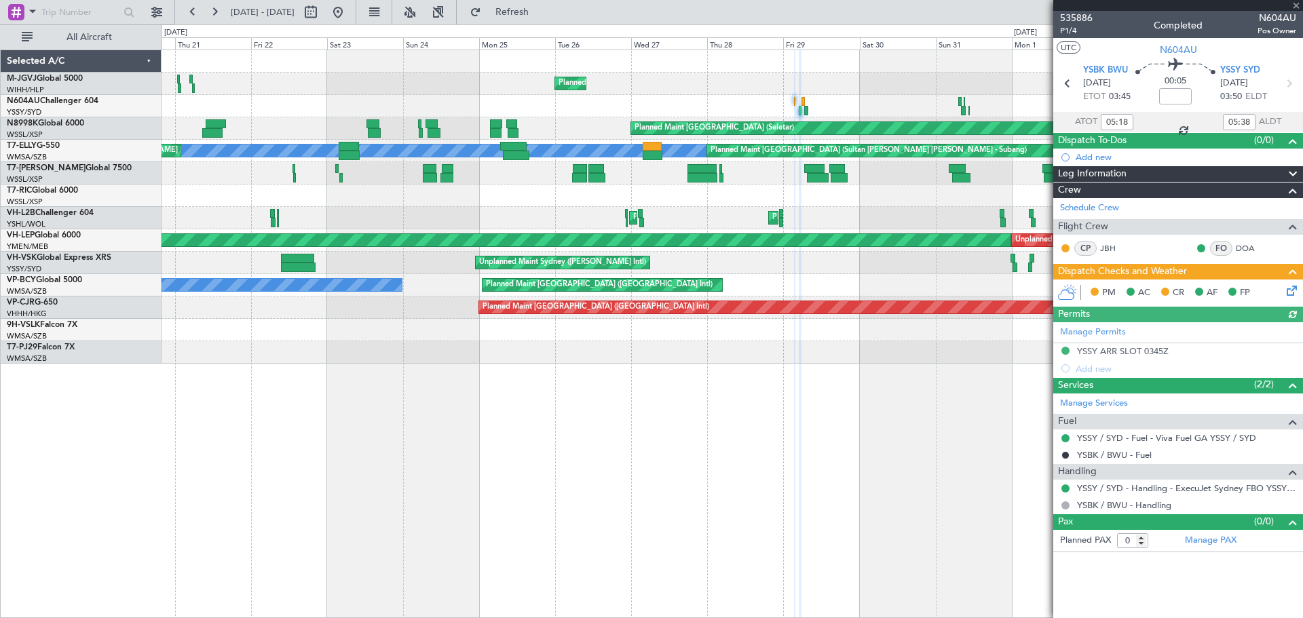
click at [1289, 286] on icon at bounding box center [1289, 288] width 11 height 11
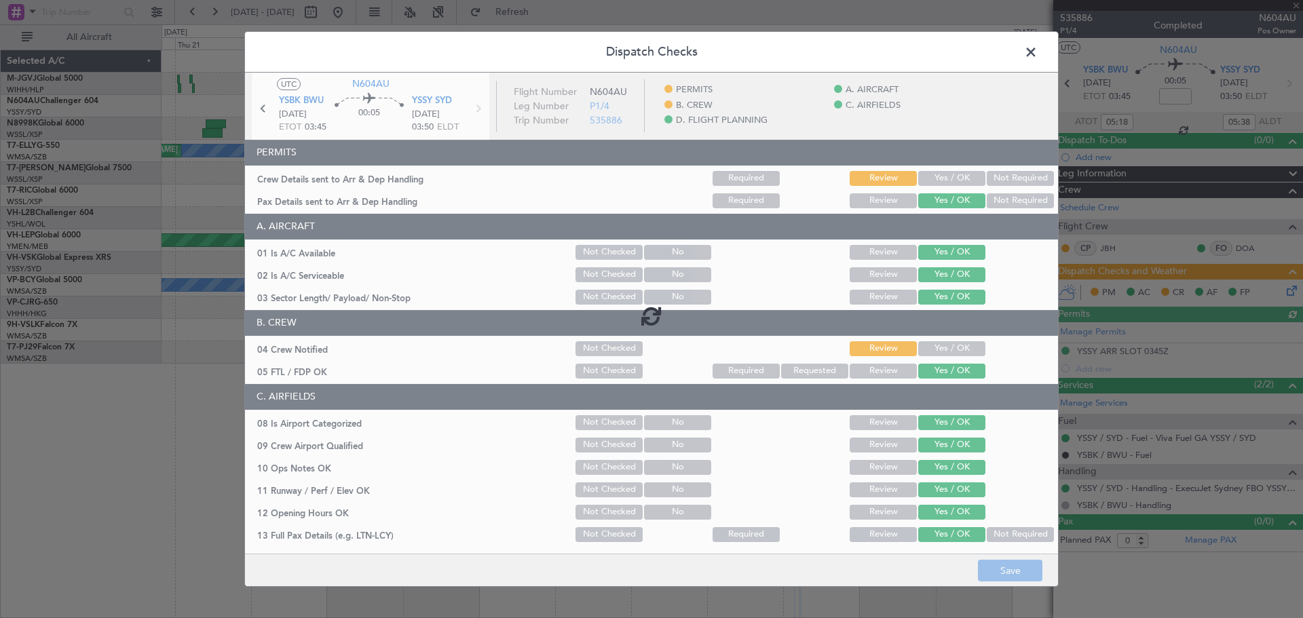
click at [937, 169] on div "Yes / OK" at bounding box center [950, 178] width 69 height 19
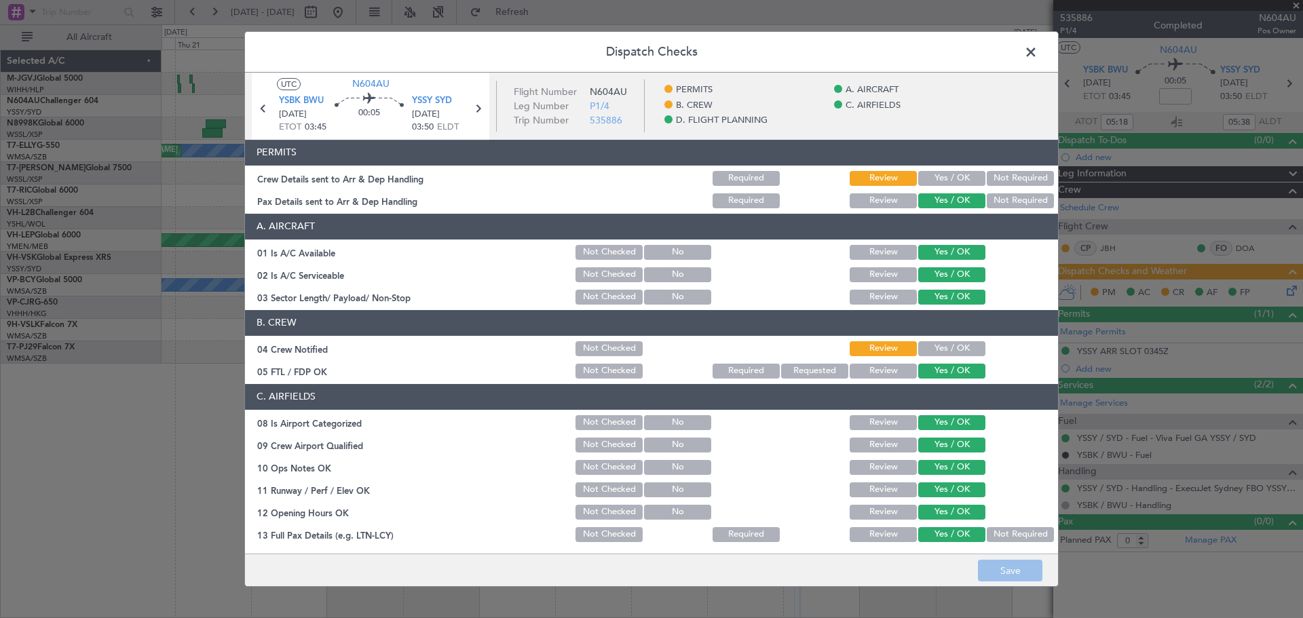
click at [936, 179] on button "Yes / OK" at bounding box center [951, 178] width 67 height 15
drag, startPoint x: 929, startPoint y: 345, endPoint x: 924, endPoint y: 357, distance: 12.8
click at [927, 348] on button "Yes / OK" at bounding box center [951, 348] width 67 height 15
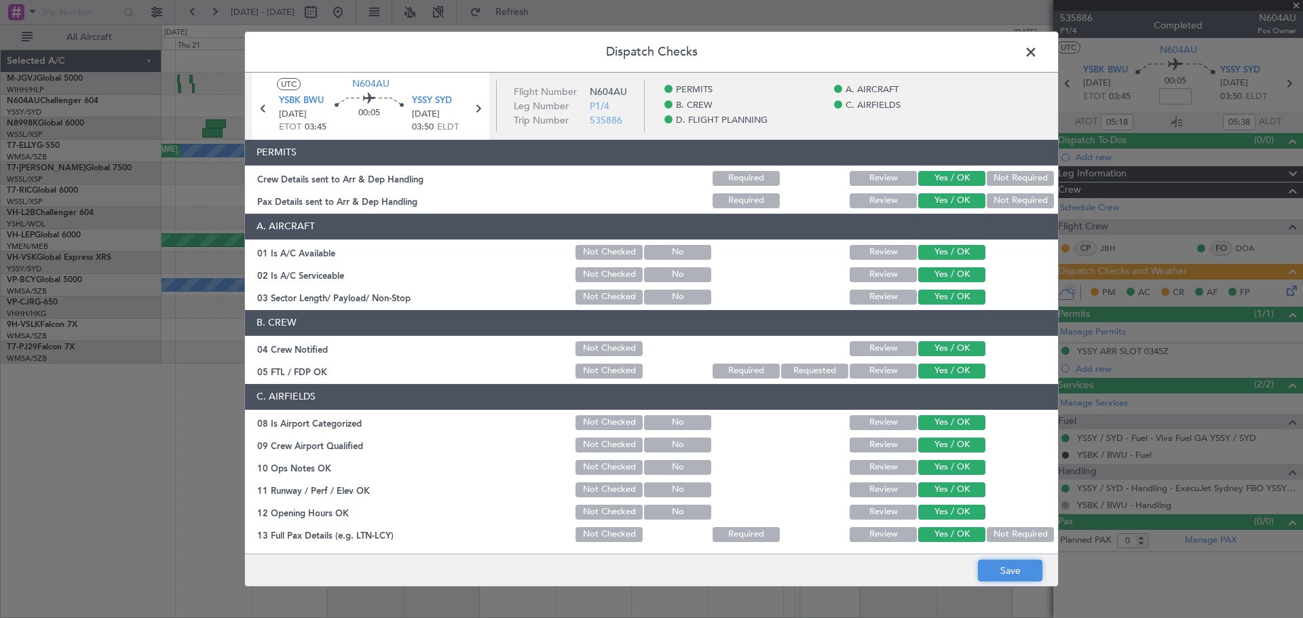
drag, startPoint x: 989, startPoint y: 563, endPoint x: 988, endPoint y: 408, distance: 155.4
click at [987, 559] on footer "Save" at bounding box center [651, 570] width 813 height 33
drag, startPoint x: 1020, startPoint y: 568, endPoint x: 1014, endPoint y: 561, distance: 9.6
click at [1016, 564] on button "Save" at bounding box center [1010, 571] width 64 height 22
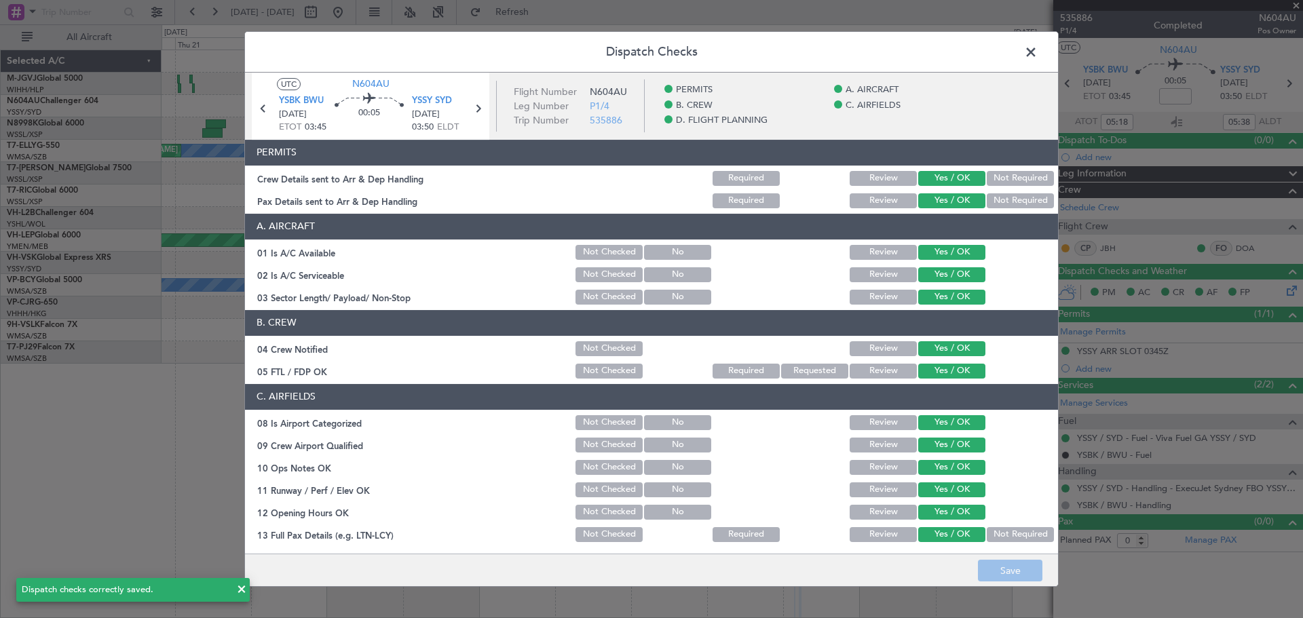
click at [1038, 50] on span at bounding box center [1038, 55] width 0 height 27
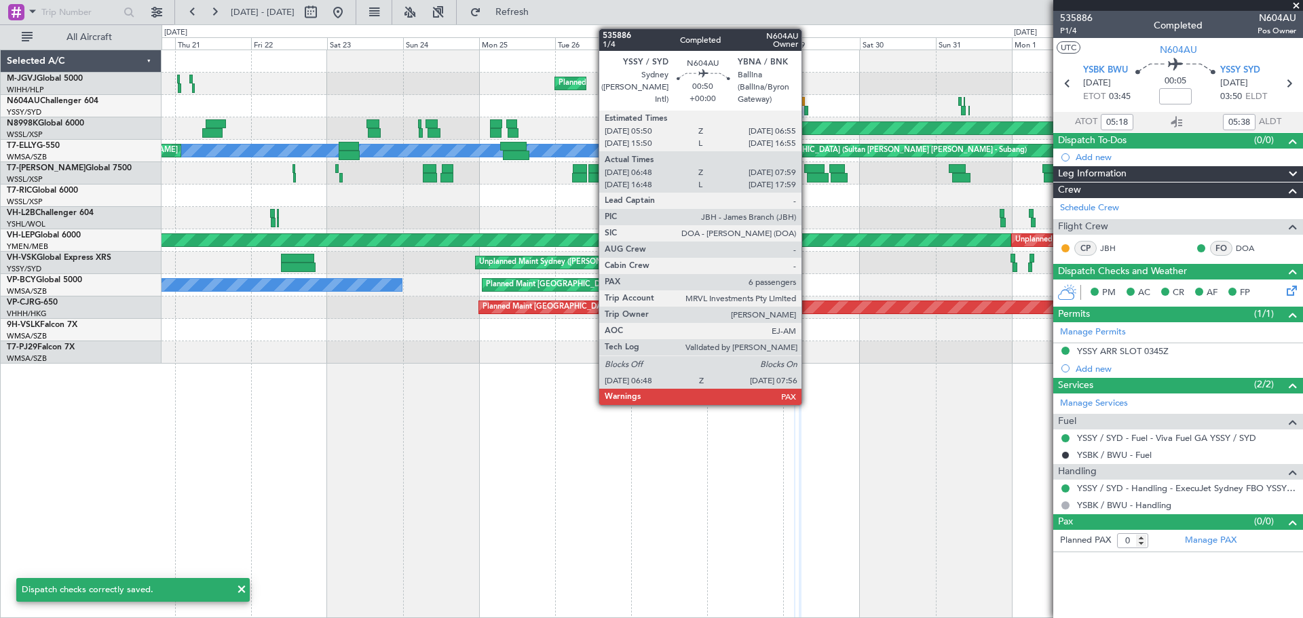
click at [808, 111] on div at bounding box center [806, 111] width 4 height 10
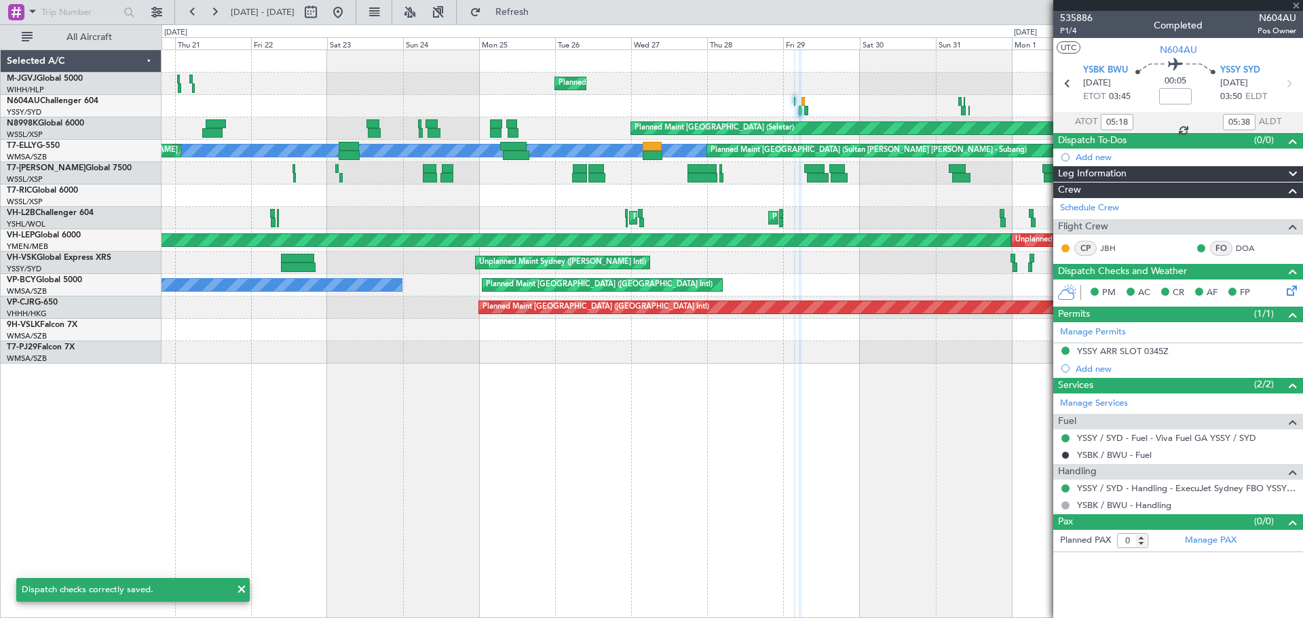
type input "06:58"
type input "07:54"
type input "6"
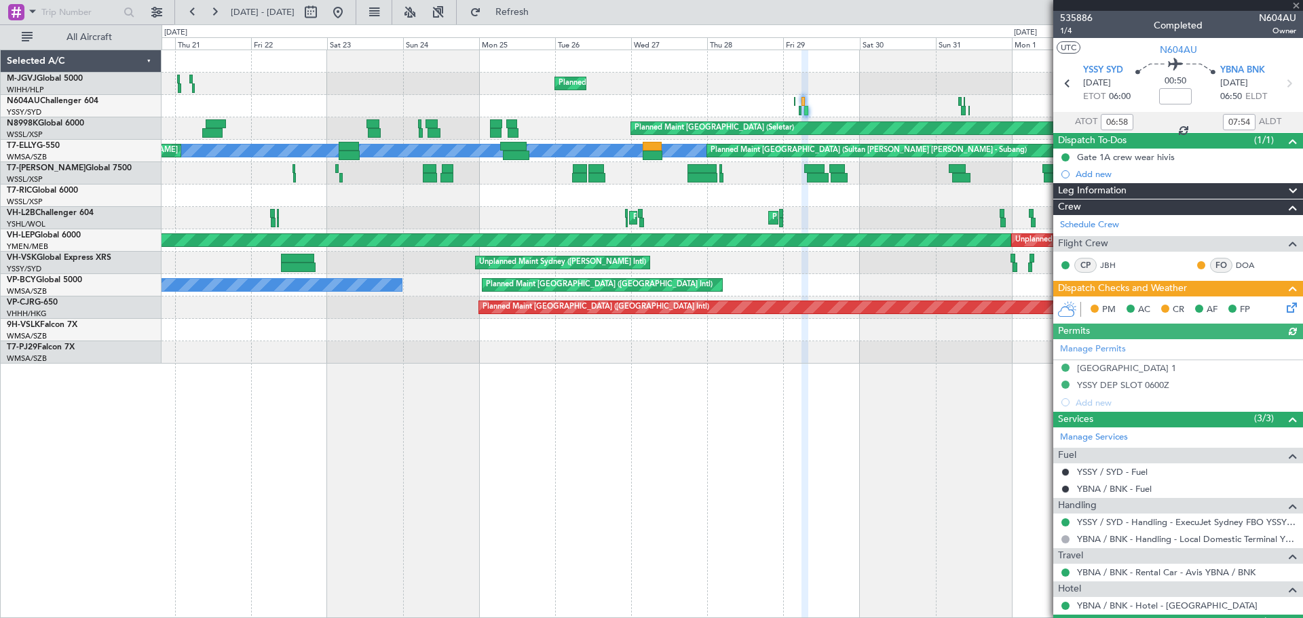
click at [1284, 309] on icon at bounding box center [1289, 305] width 11 height 11
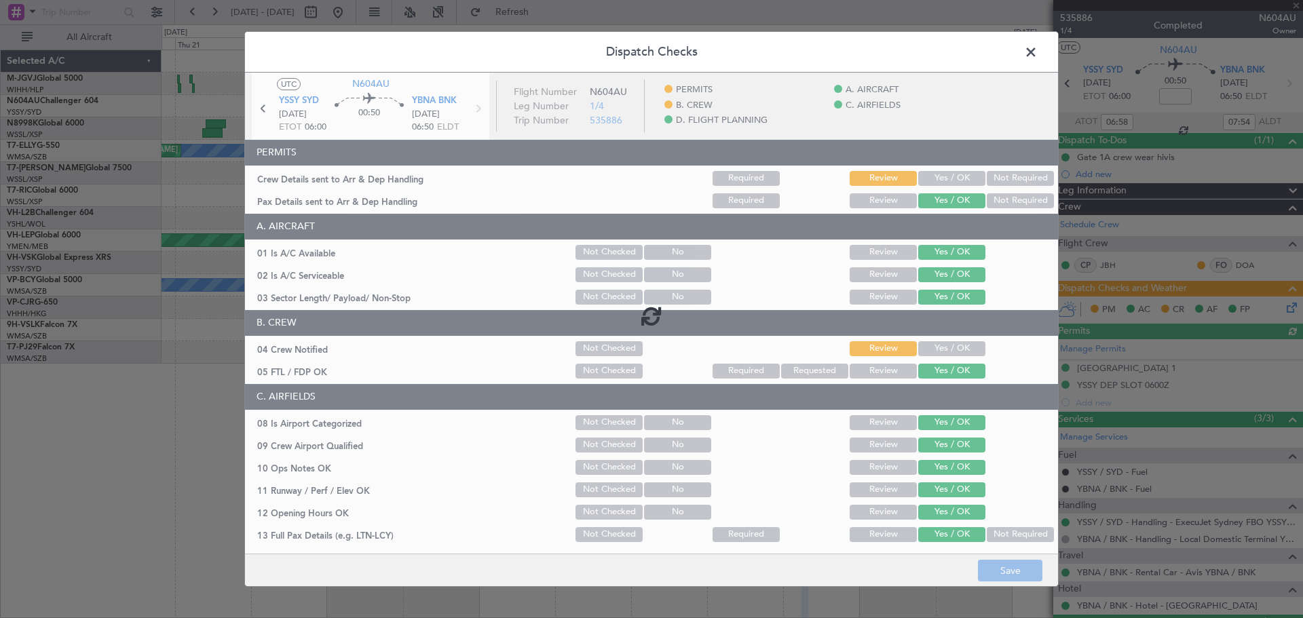
click at [942, 180] on div at bounding box center [651, 316] width 813 height 487
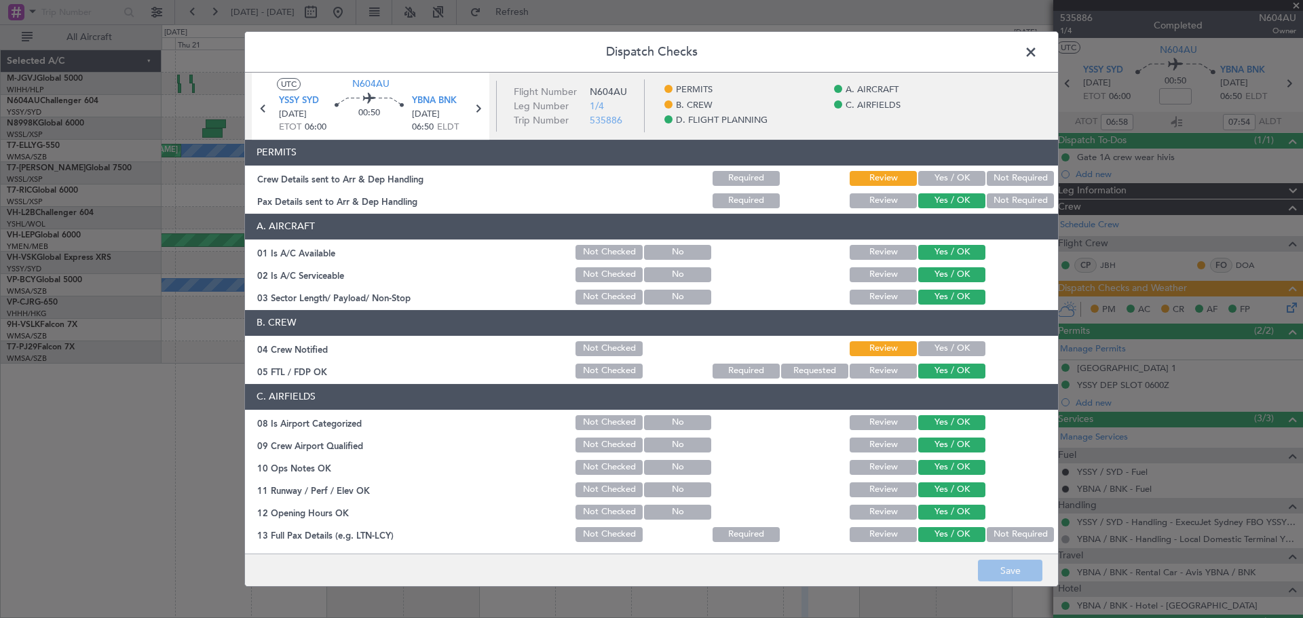
click at [922, 180] on button "Yes / OK" at bounding box center [951, 178] width 67 height 15
drag, startPoint x: 937, startPoint y: 341, endPoint x: 943, endPoint y: 446, distance: 105.3
click at [937, 341] on button "Yes / OK" at bounding box center [951, 348] width 67 height 15
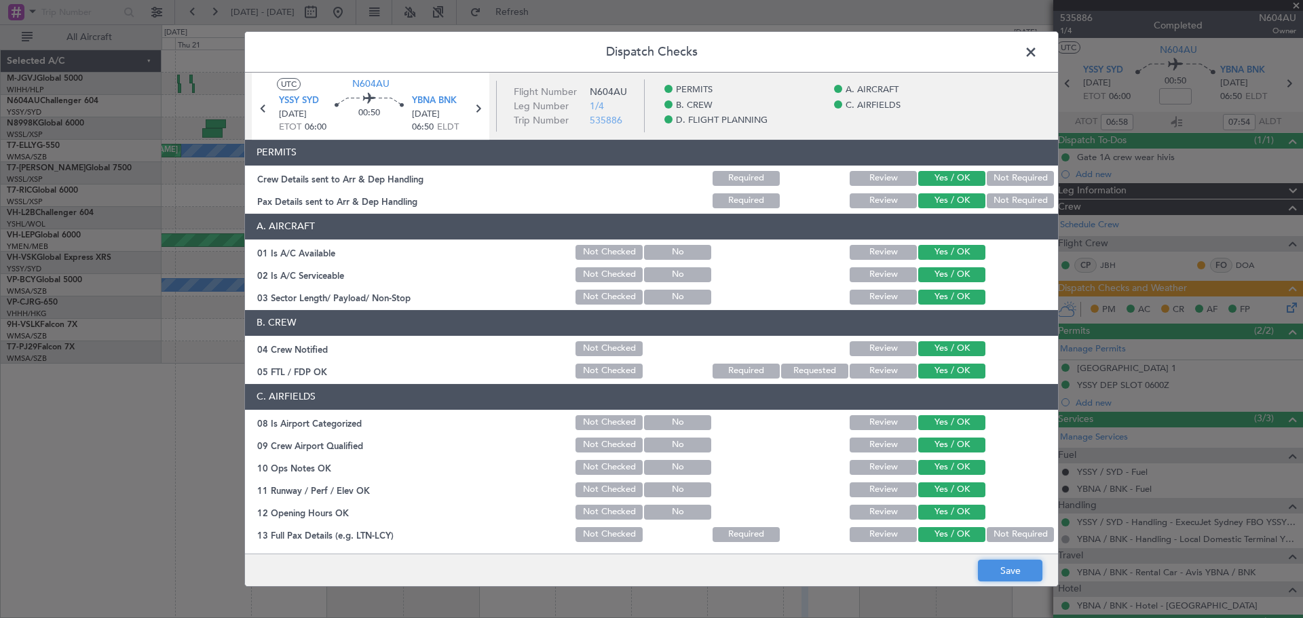
click at [994, 562] on button "Save" at bounding box center [1010, 571] width 64 height 22
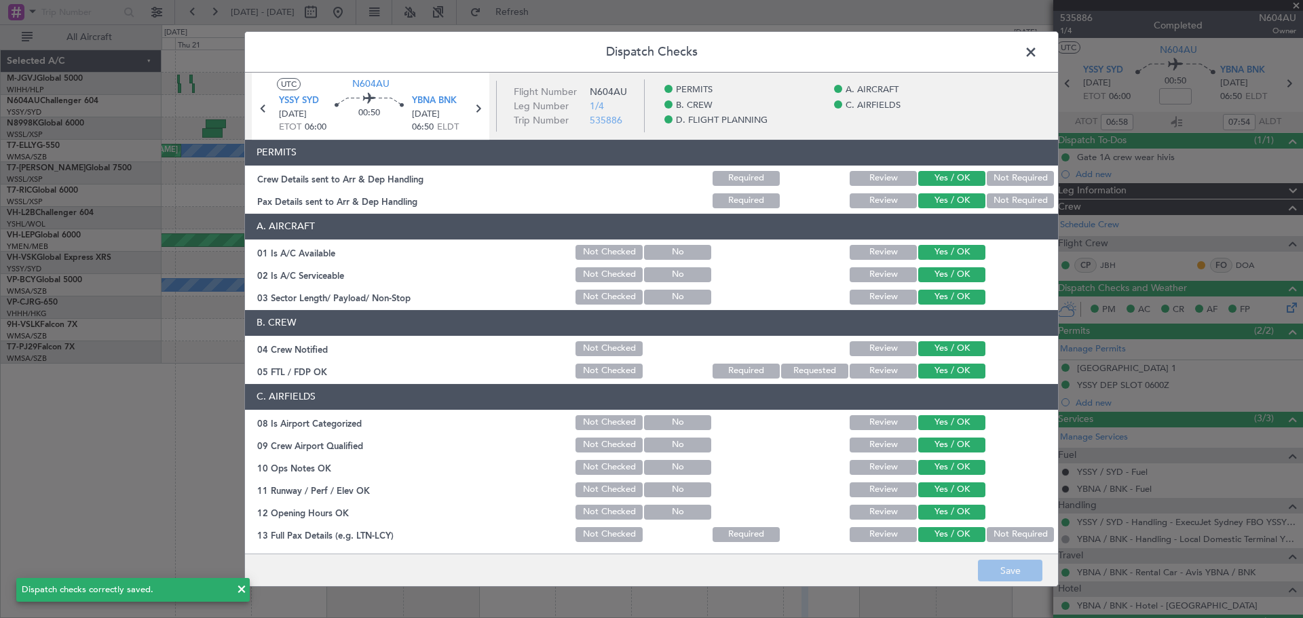
drag, startPoint x: 1030, startPoint y: 53, endPoint x: 1016, endPoint y: 59, distance: 15.5
click at [1038, 55] on span at bounding box center [1038, 55] width 0 height 27
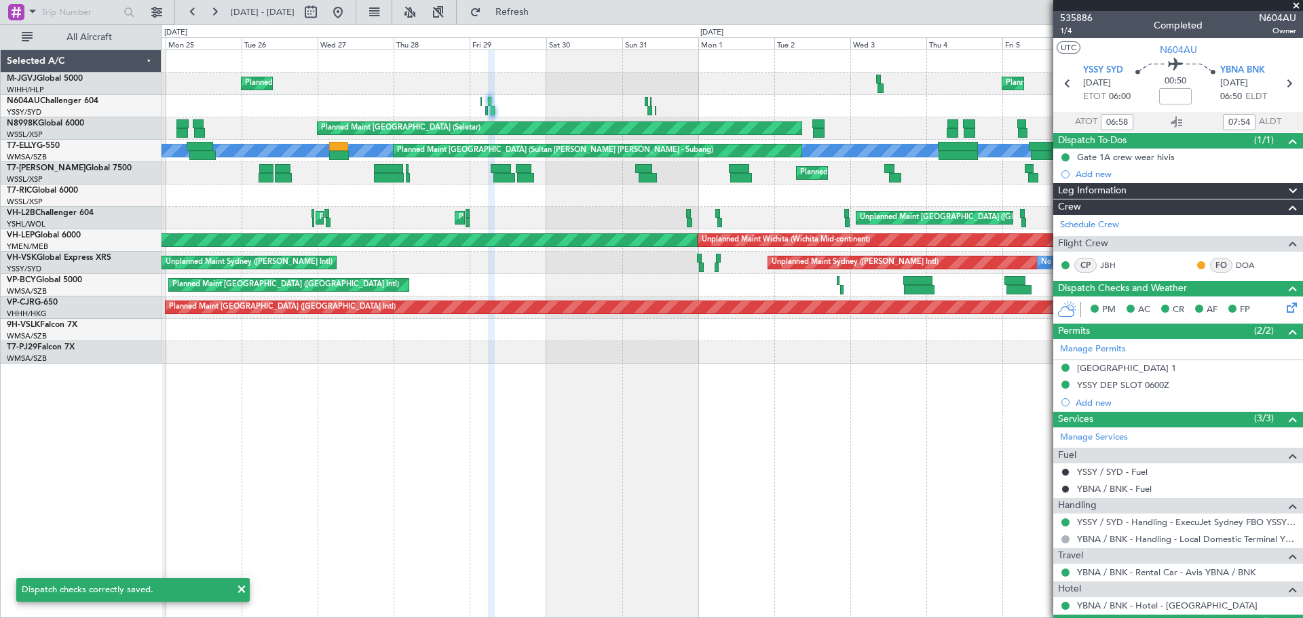
click at [559, 223] on div "Planned Maint Sydney ([PERSON_NAME] Intl) Planned Maint [GEOGRAPHIC_DATA] ([GEO…" at bounding box center [732, 218] width 1141 height 22
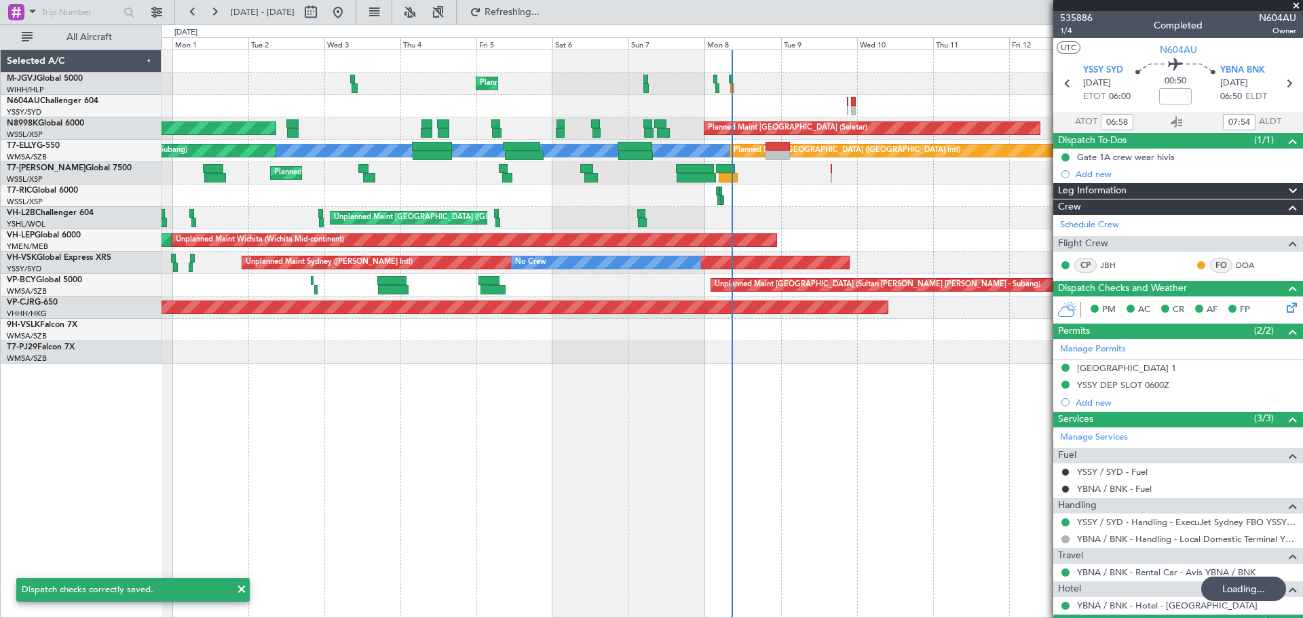
click at [362, 248] on div "Planned Maint [GEOGRAPHIC_DATA] (Seletar) Planned Maint [GEOGRAPHIC_DATA] (Sele…" at bounding box center [732, 207] width 1141 height 314
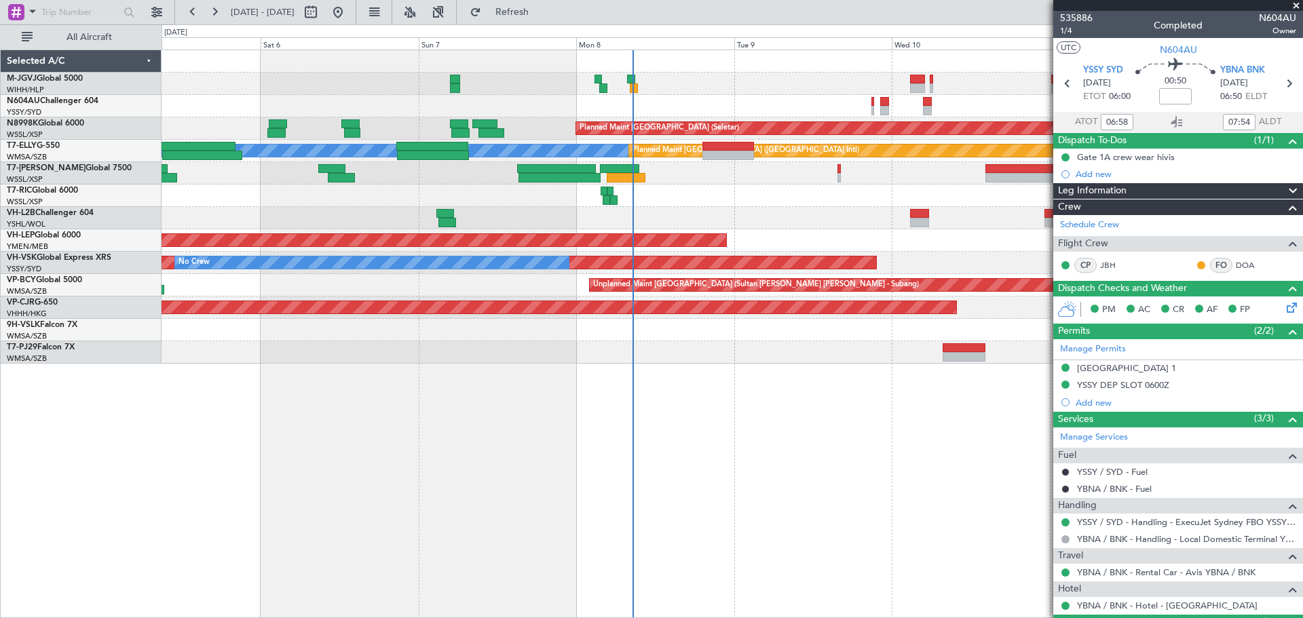
click at [724, 224] on div "Unplanned Maint [GEOGRAPHIC_DATA] ([GEOGRAPHIC_DATA])" at bounding box center [732, 218] width 1141 height 22
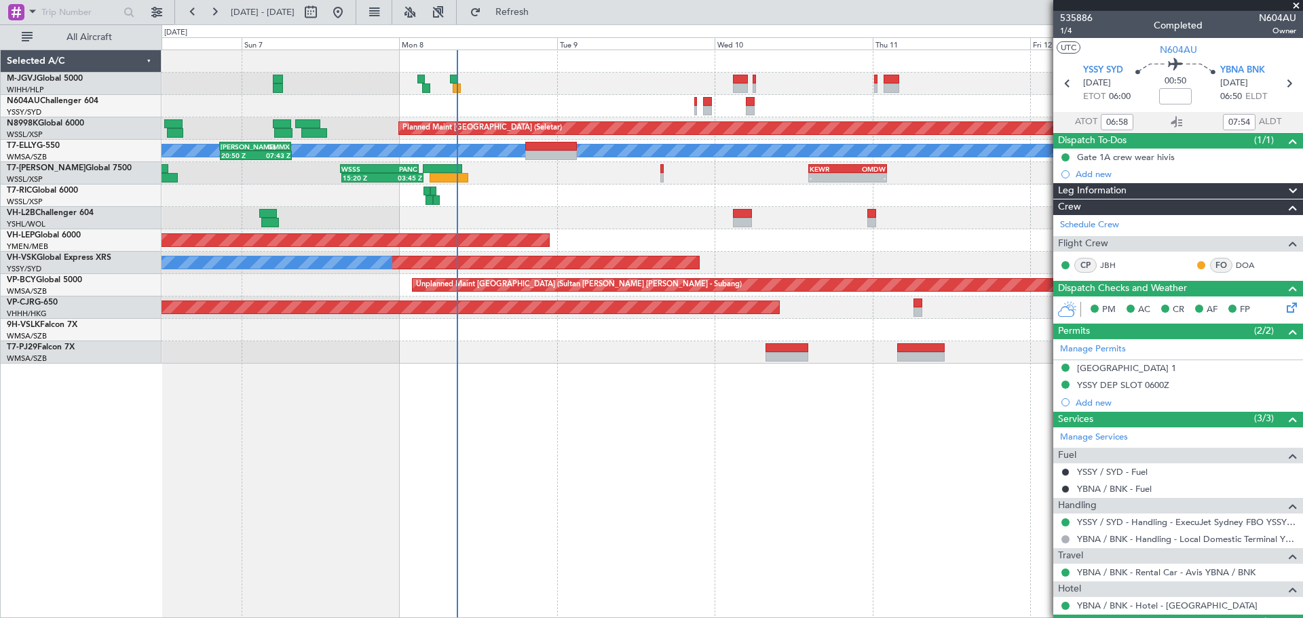
click at [857, 89] on div "Planned Maint [GEOGRAPHIC_DATA] (Seletar)" at bounding box center [732, 84] width 1141 height 22
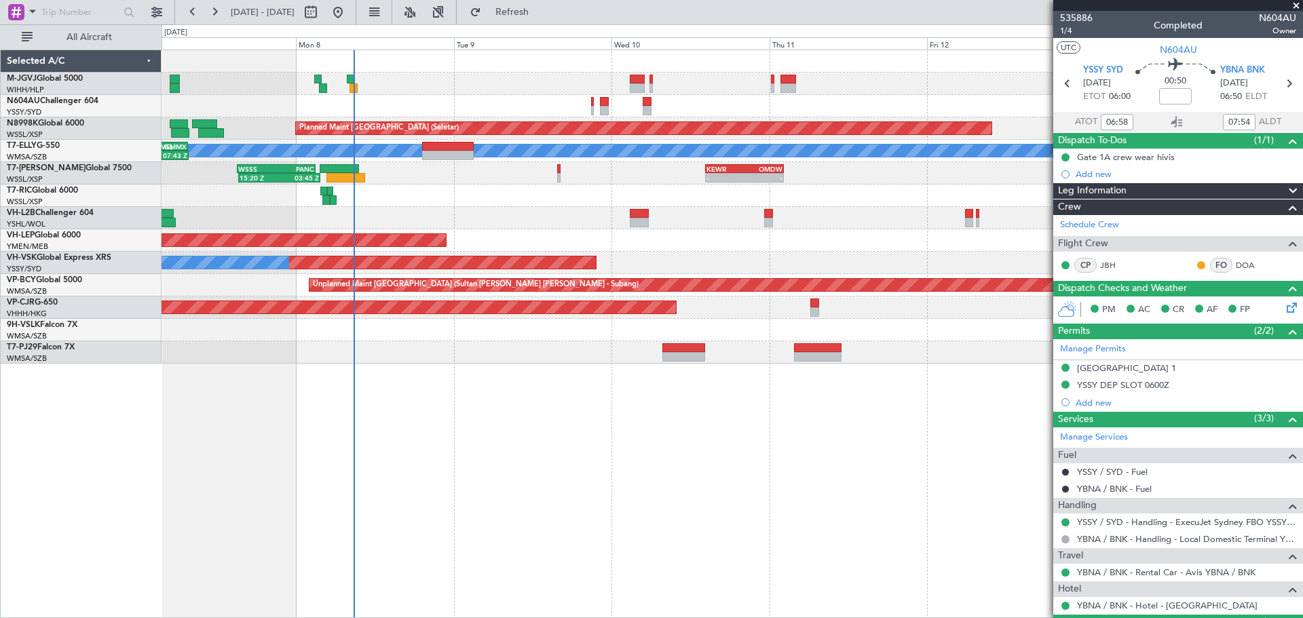
click at [747, 100] on div at bounding box center [732, 106] width 1141 height 22
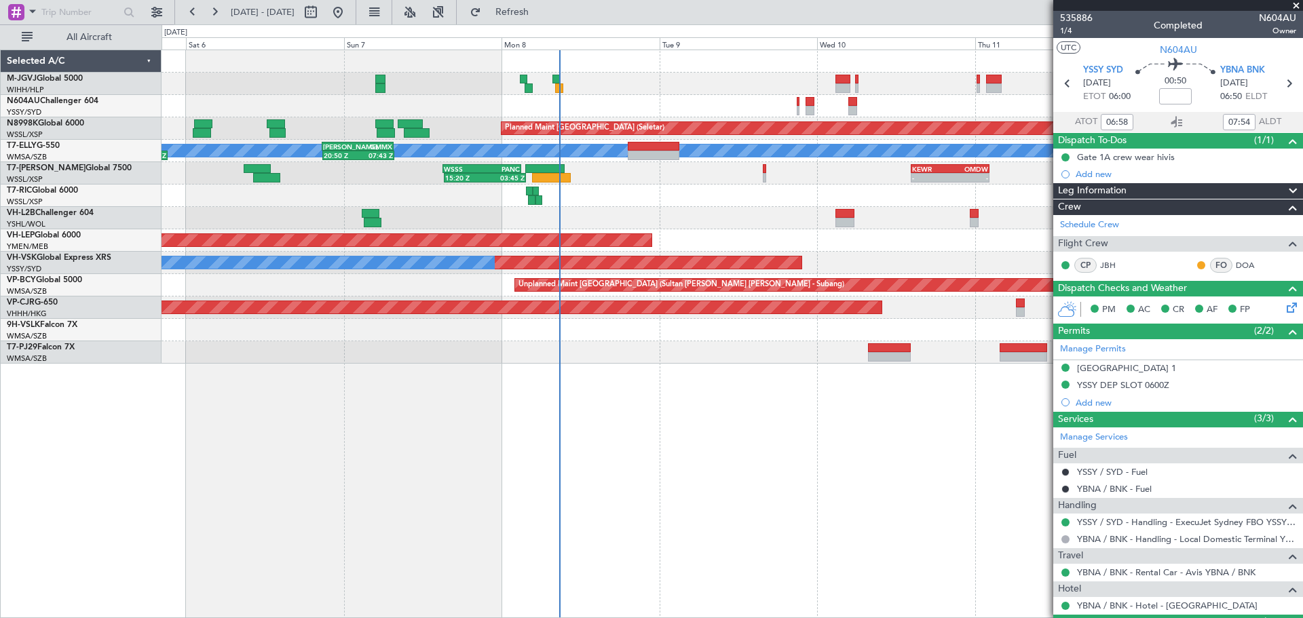
click at [457, 125] on div "Planned Maint [GEOGRAPHIC_DATA] (Seletar)" at bounding box center [732, 128] width 1141 height 22
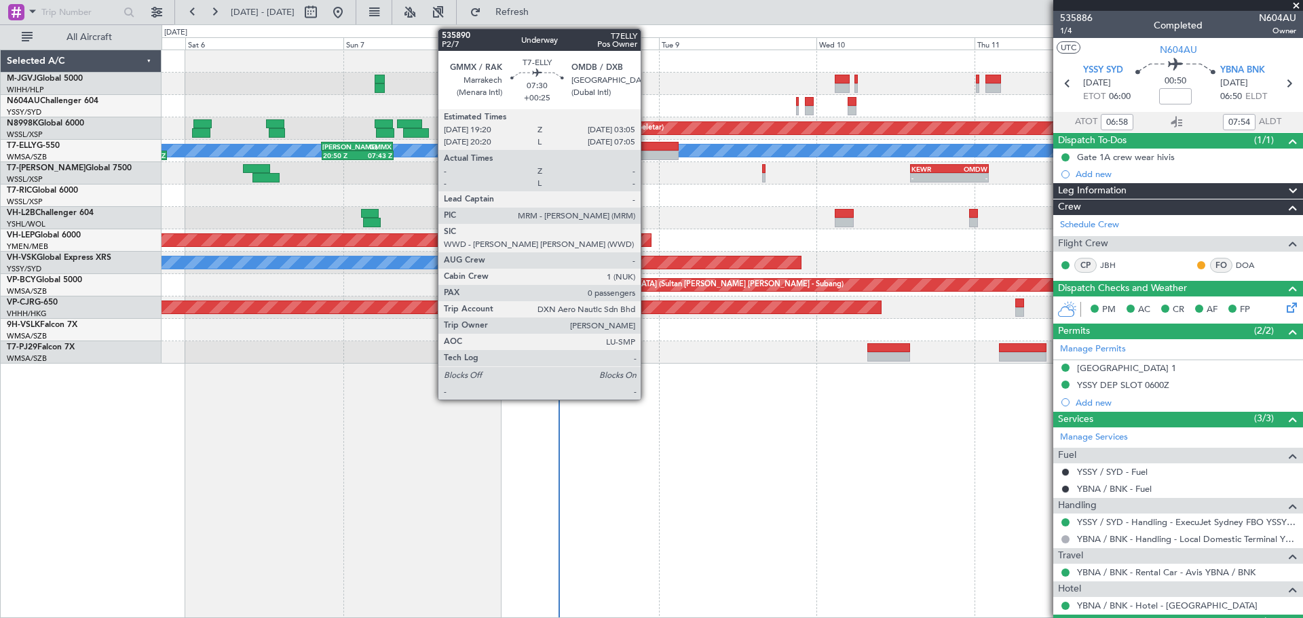
click at [647, 149] on div at bounding box center [653, 147] width 52 height 10
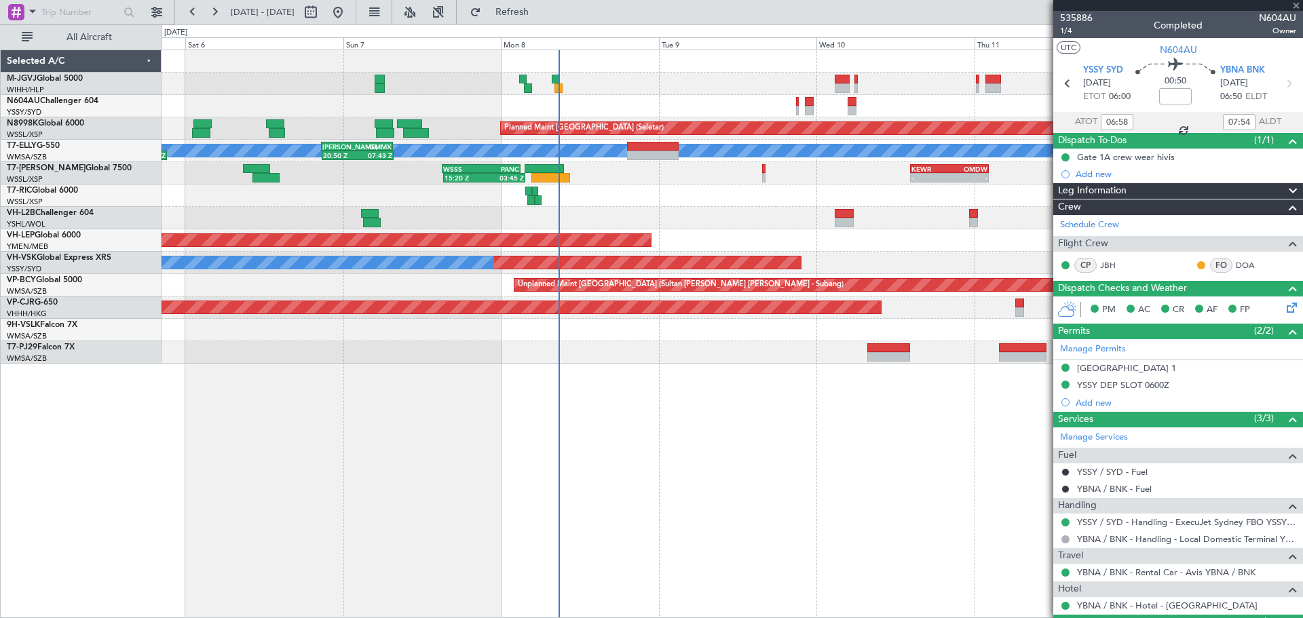
type input "+00:25"
type input "0"
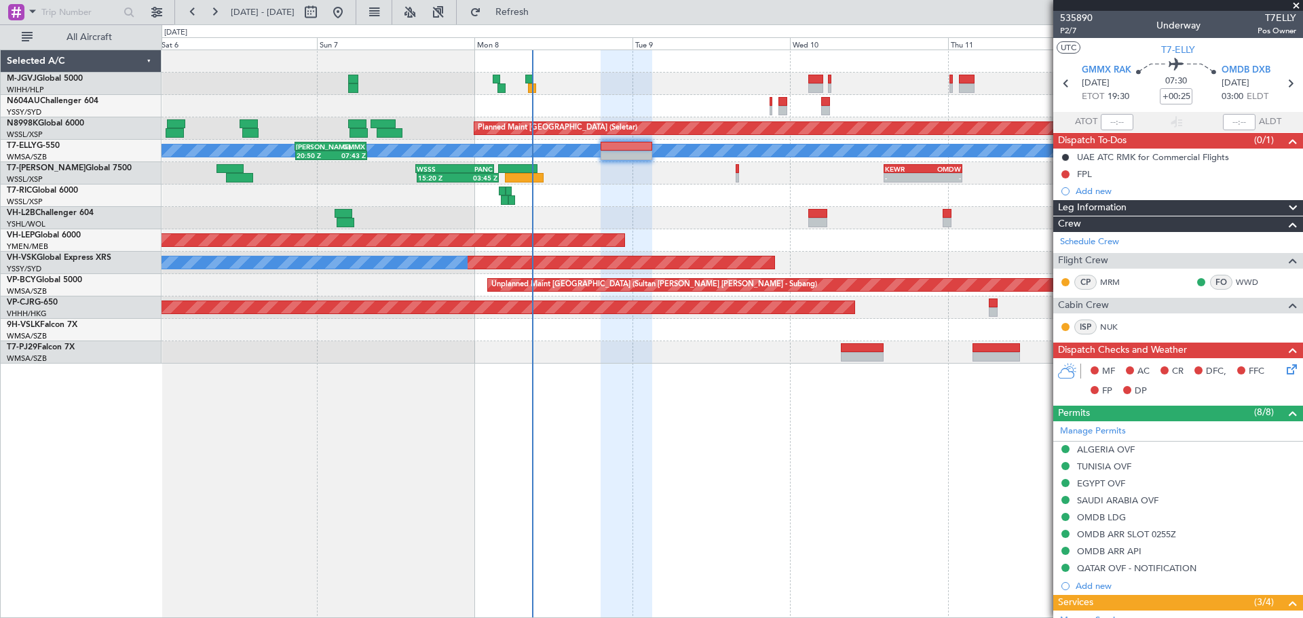
click at [808, 199] on div at bounding box center [732, 196] width 1141 height 22
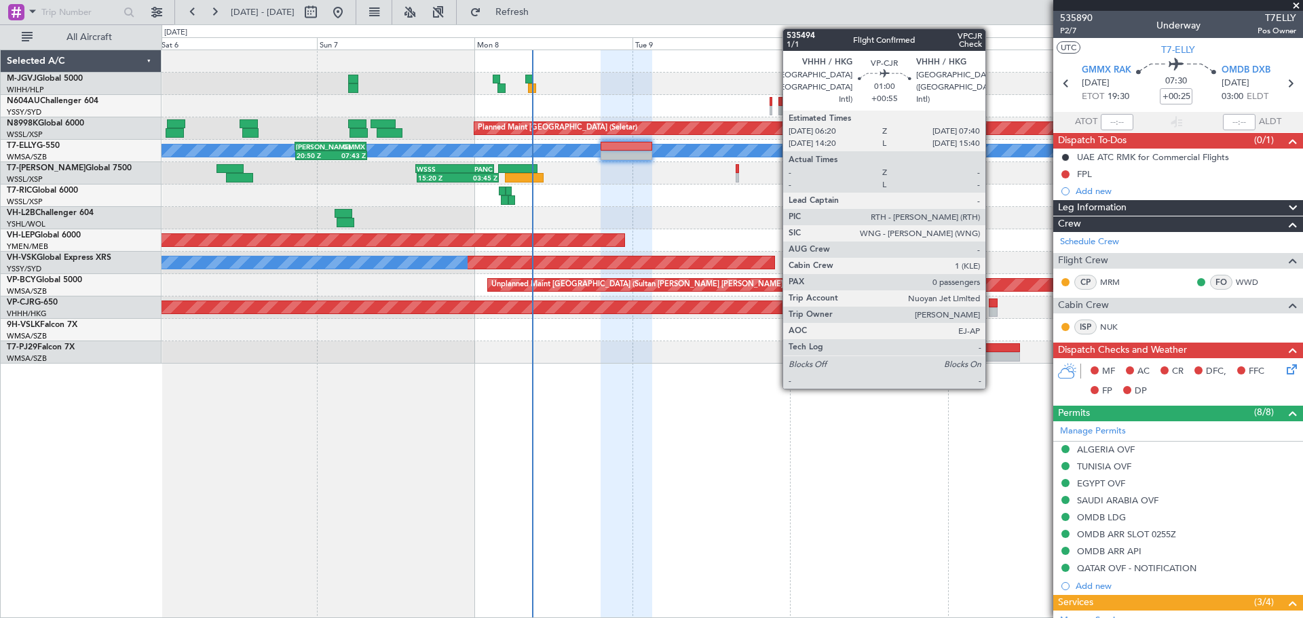
click at [992, 310] on div at bounding box center [993, 312] width 9 height 10
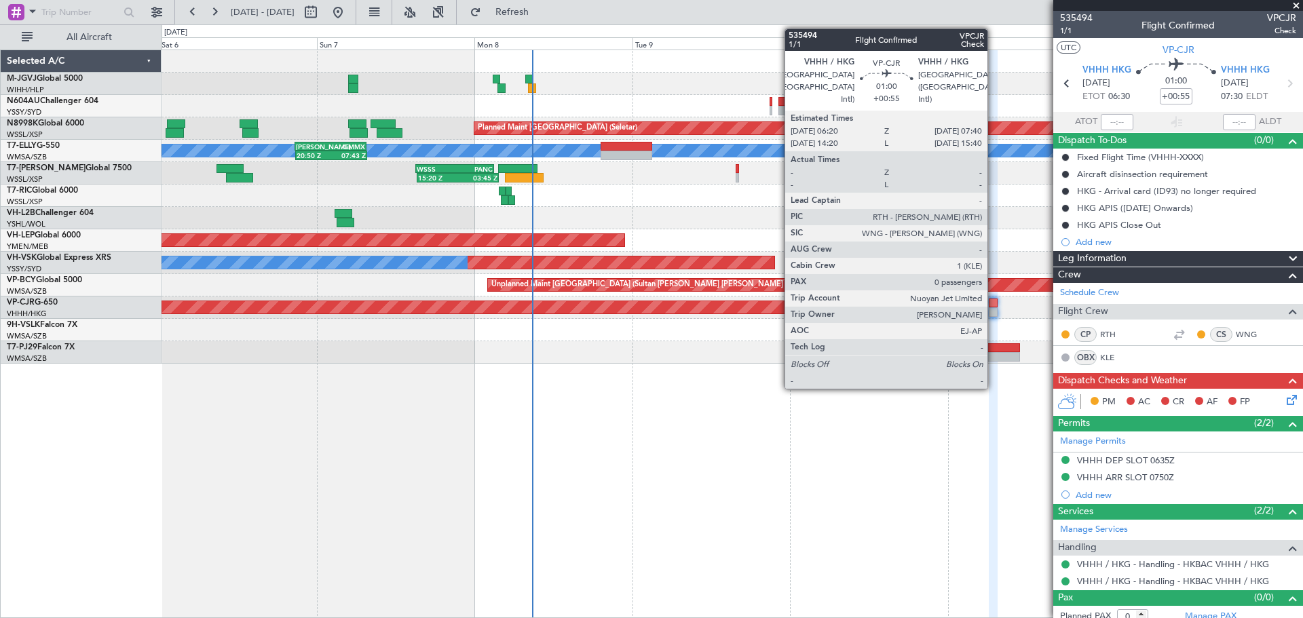
click at [994, 310] on div at bounding box center [993, 312] width 9 height 10
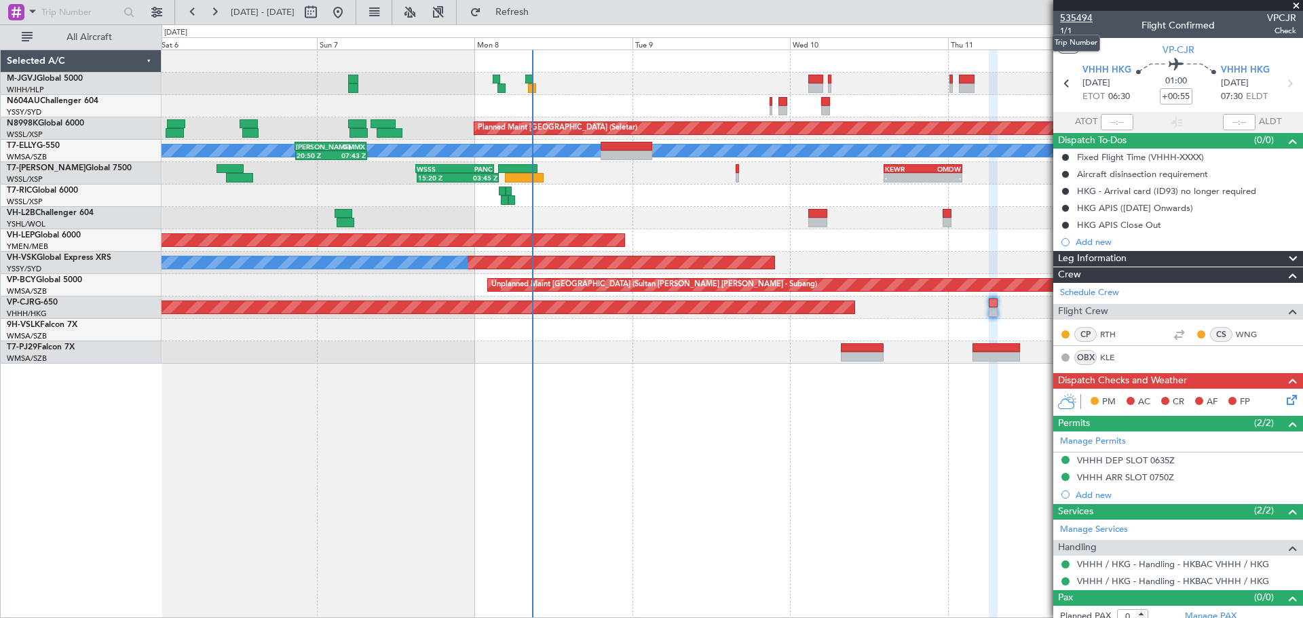
click at [1082, 16] on span "535494" at bounding box center [1076, 18] width 33 height 14
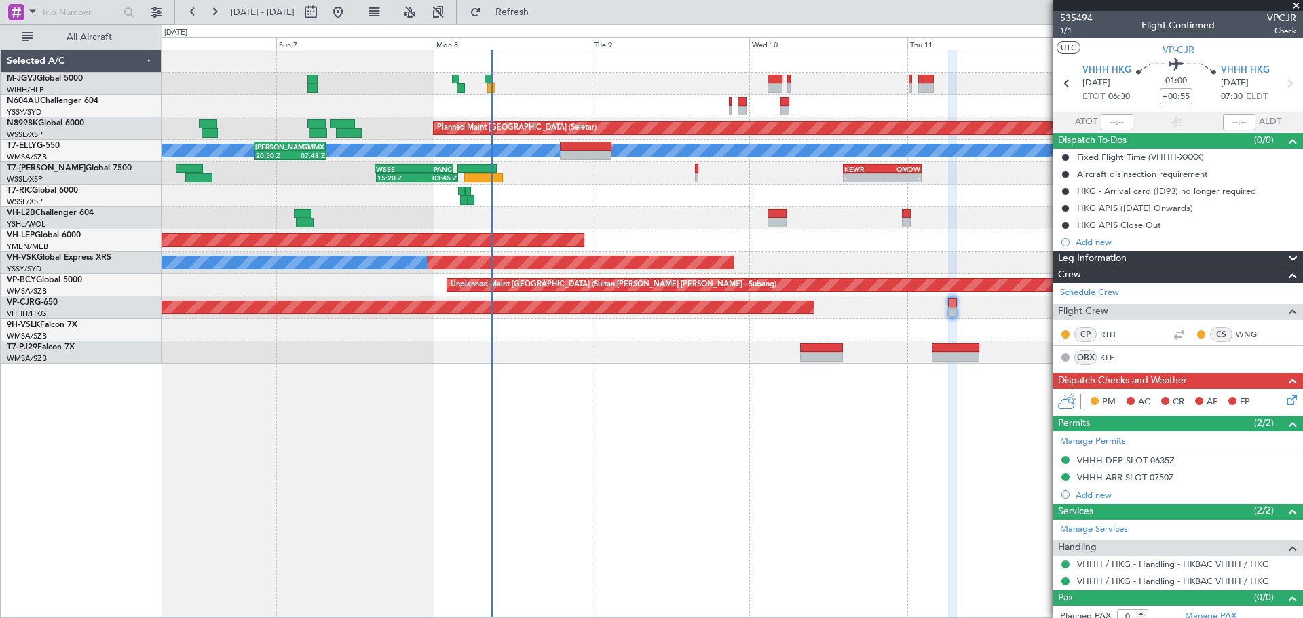
click at [837, 255] on div "Unplanned Maint Sydney ([PERSON_NAME] Intl) No Crew - - YSSY 20:50 Z PHNL 06:05…" at bounding box center [732, 263] width 1141 height 22
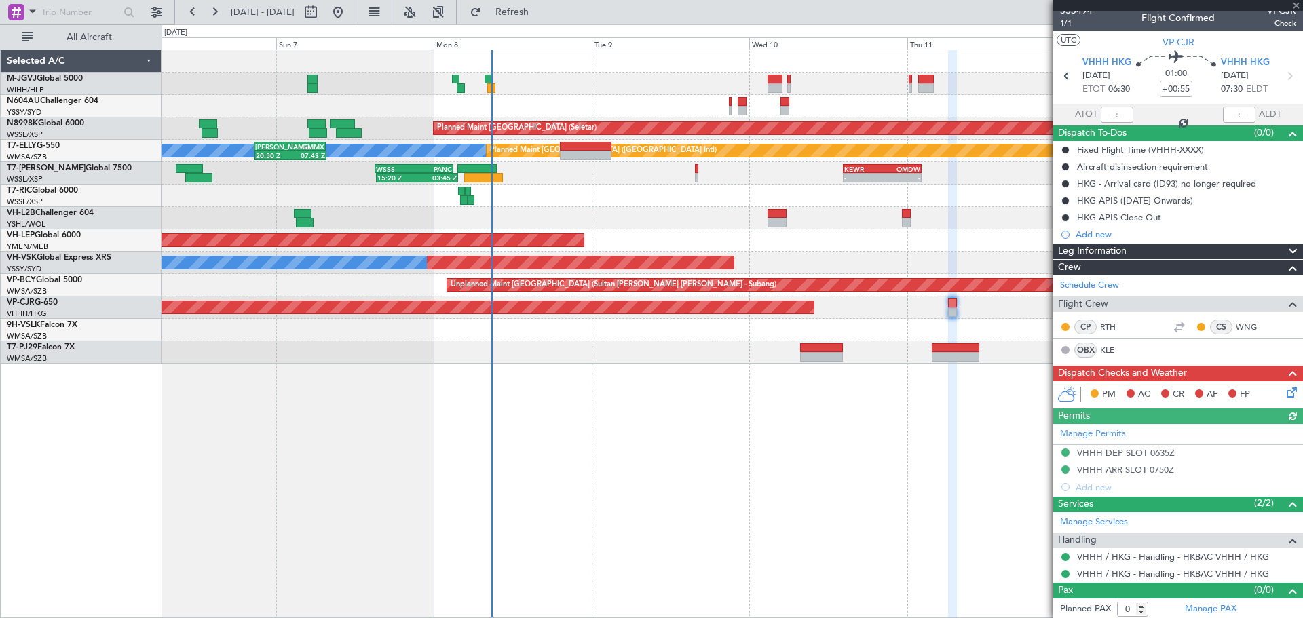
scroll to position [10, 0]
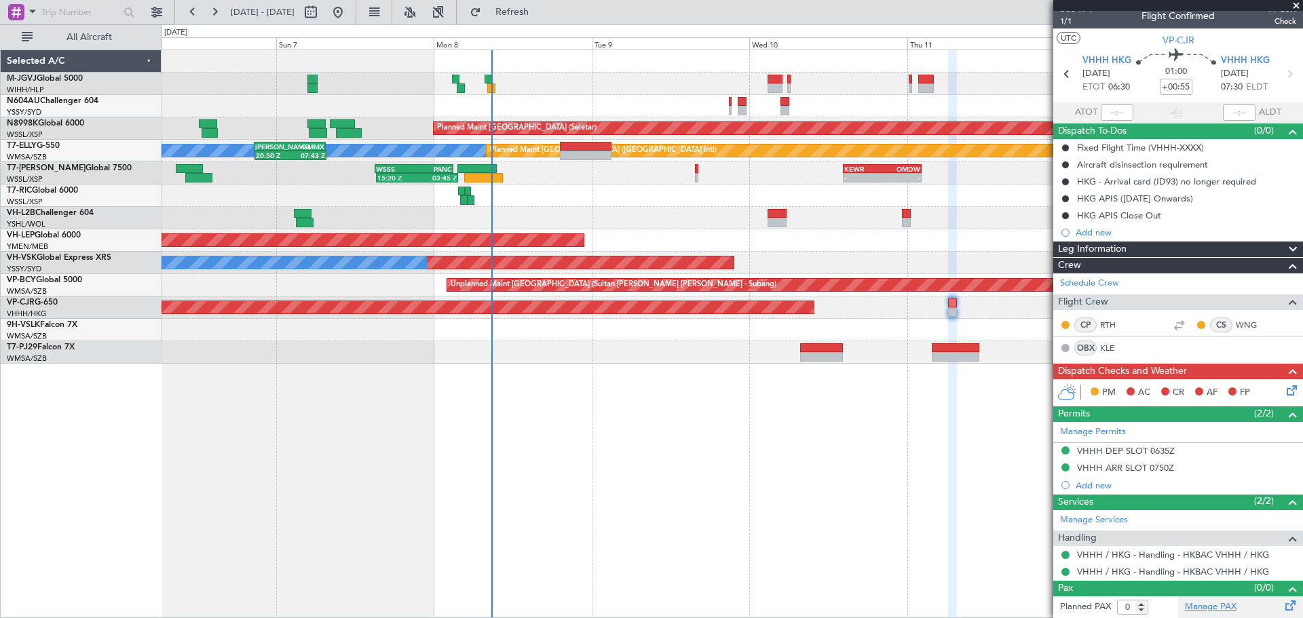
click at [1185, 608] on link "Manage PAX" at bounding box center [1211, 608] width 52 height 14
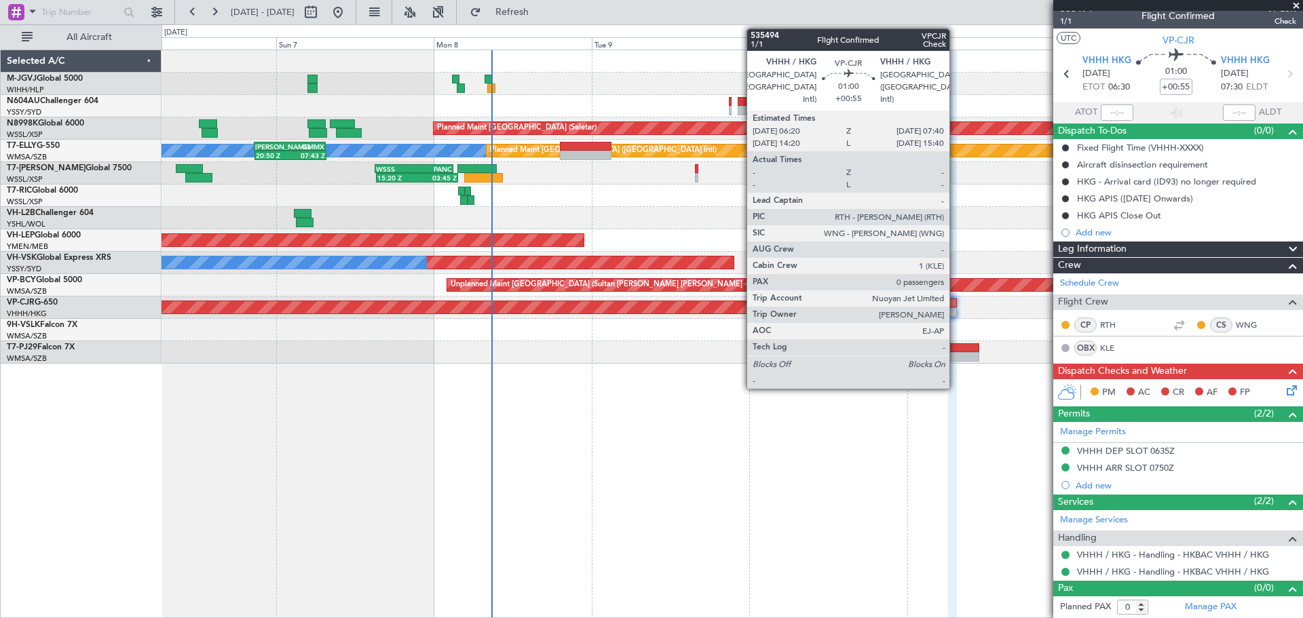
click at [956, 305] on div at bounding box center [952, 304] width 9 height 10
click at [949, 302] on div at bounding box center [952, 304] width 9 height 10
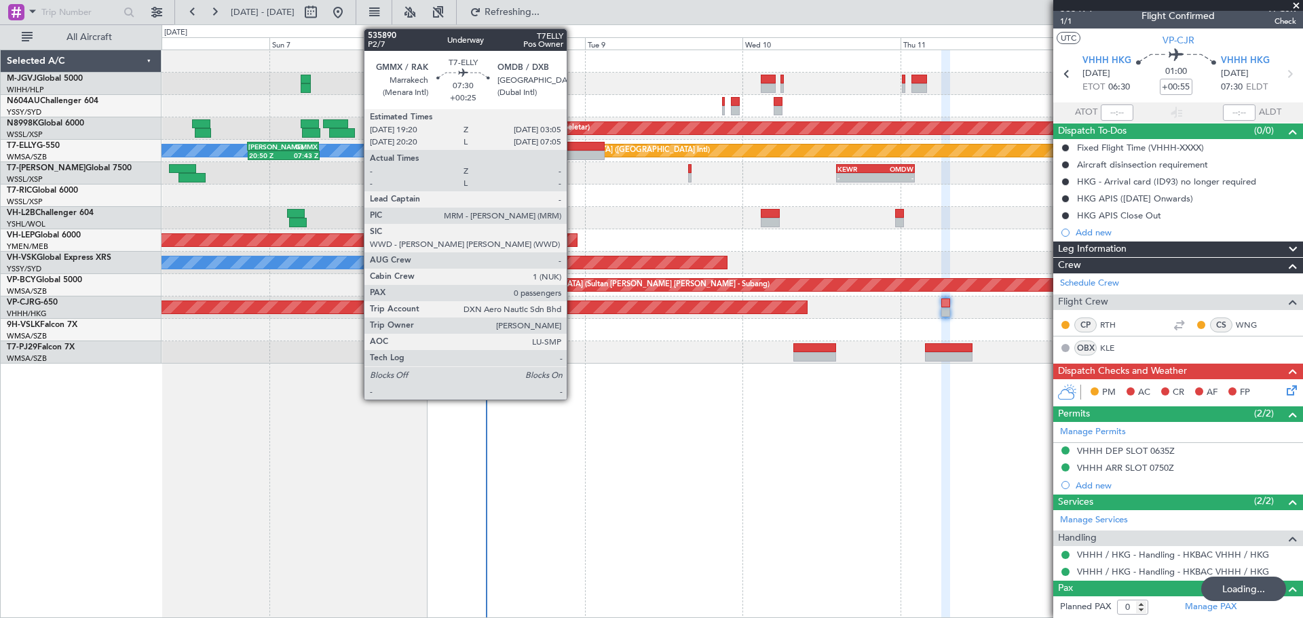
click at [573, 152] on div at bounding box center [579, 156] width 52 height 10
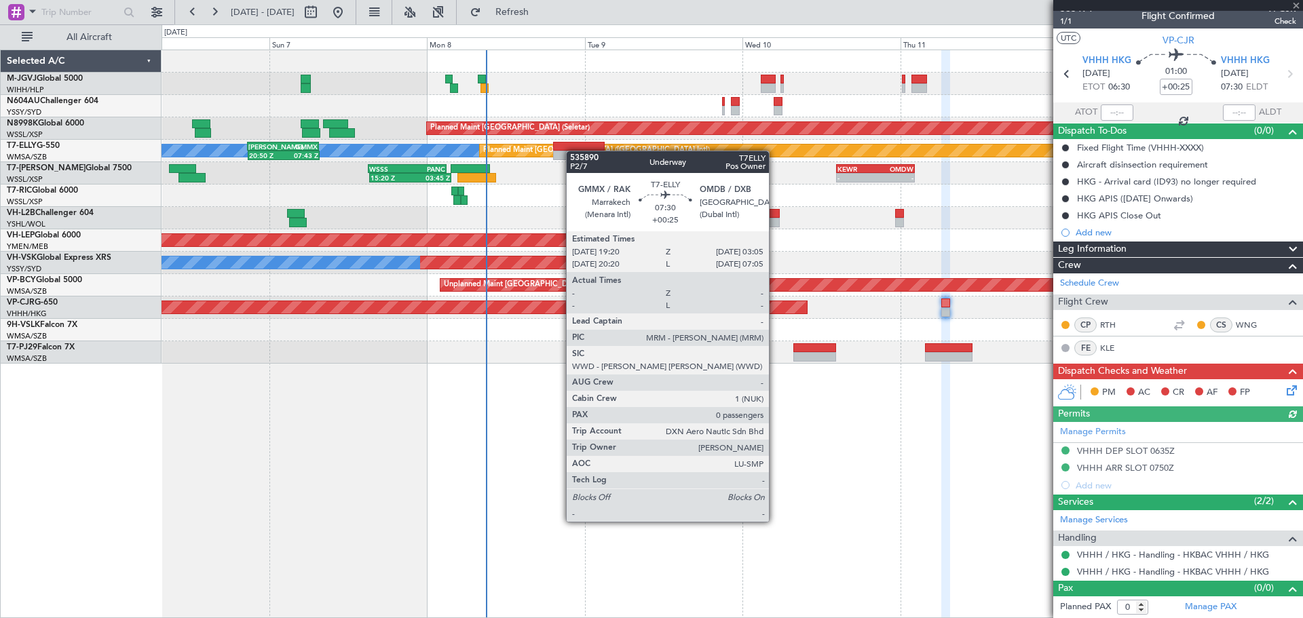
scroll to position [0, 0]
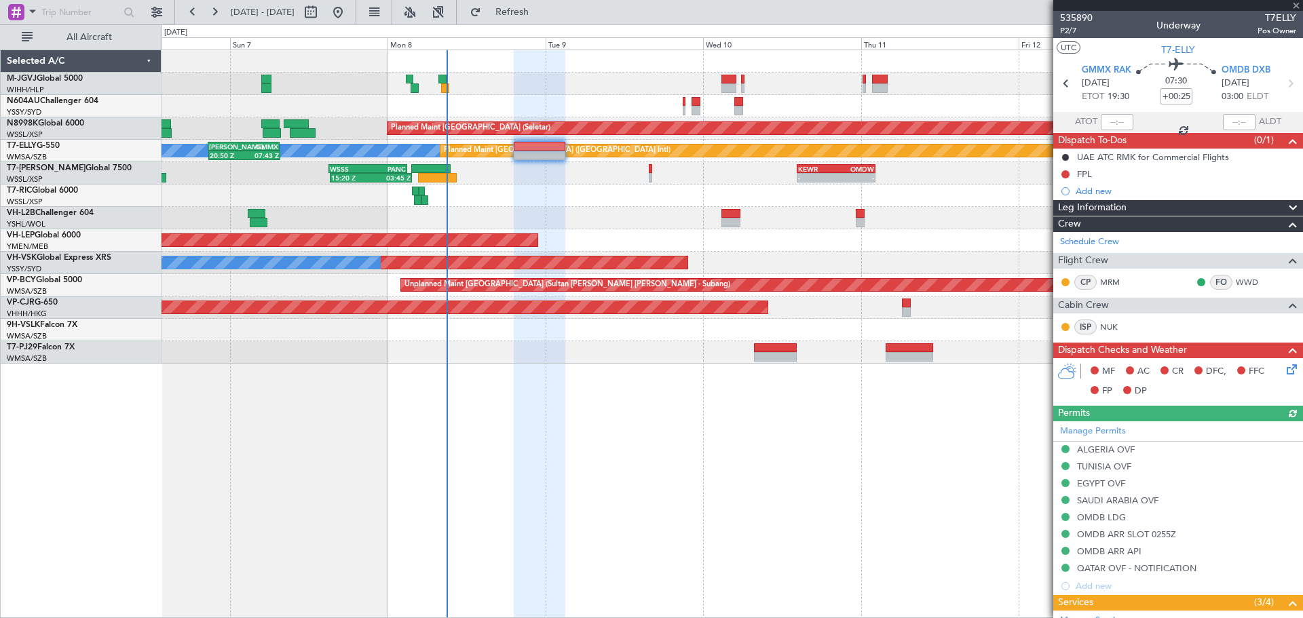
click at [655, 225] on div "Unplanned Maint [GEOGRAPHIC_DATA] ([GEOGRAPHIC_DATA])" at bounding box center [732, 218] width 1141 height 22
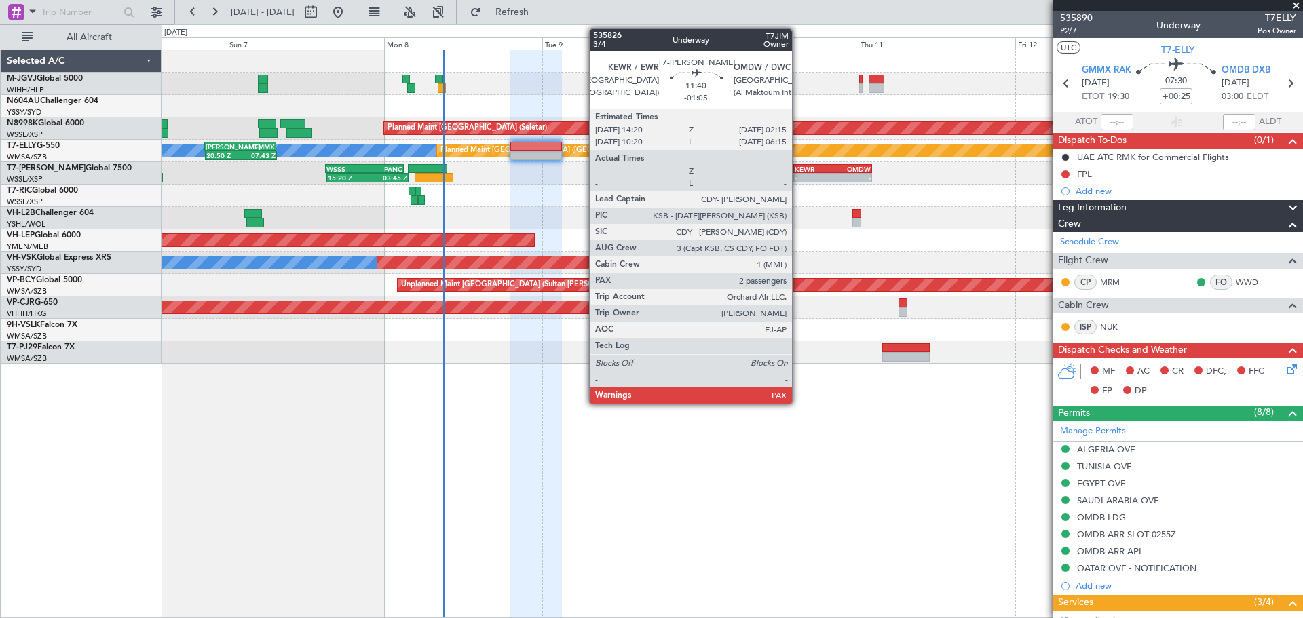
click at [798, 178] on div "-" at bounding box center [814, 178] width 38 height 8
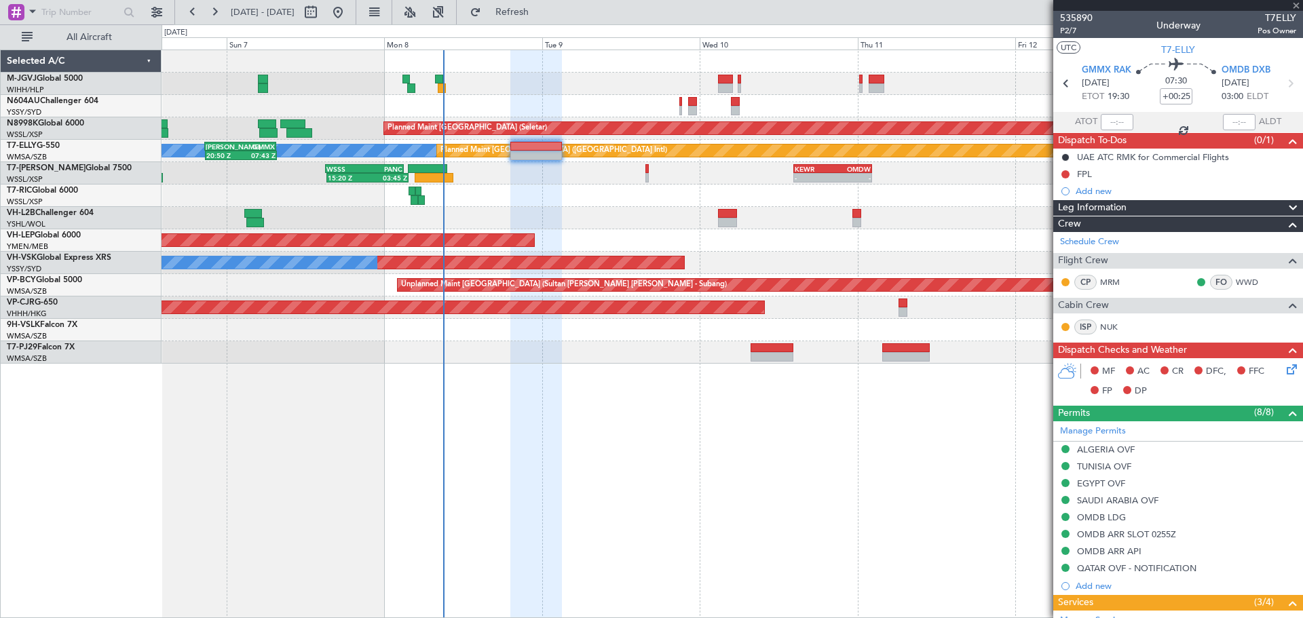
type input "-01:05"
type input "2"
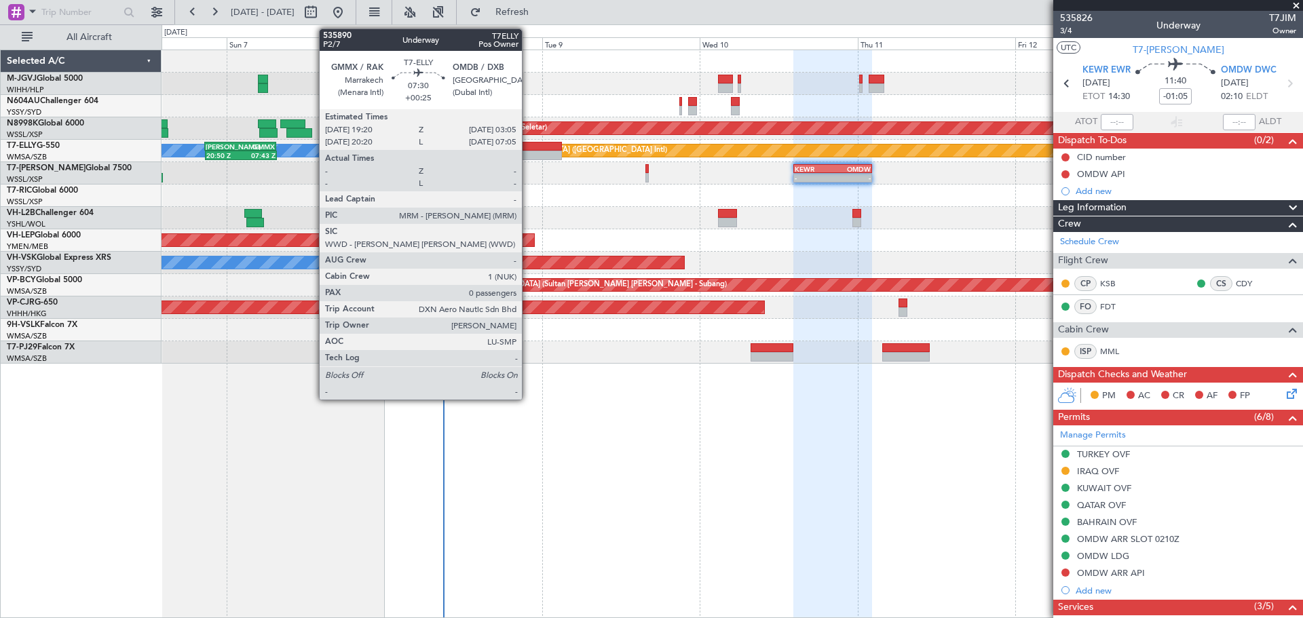
click at [528, 150] on div at bounding box center [536, 147] width 52 height 10
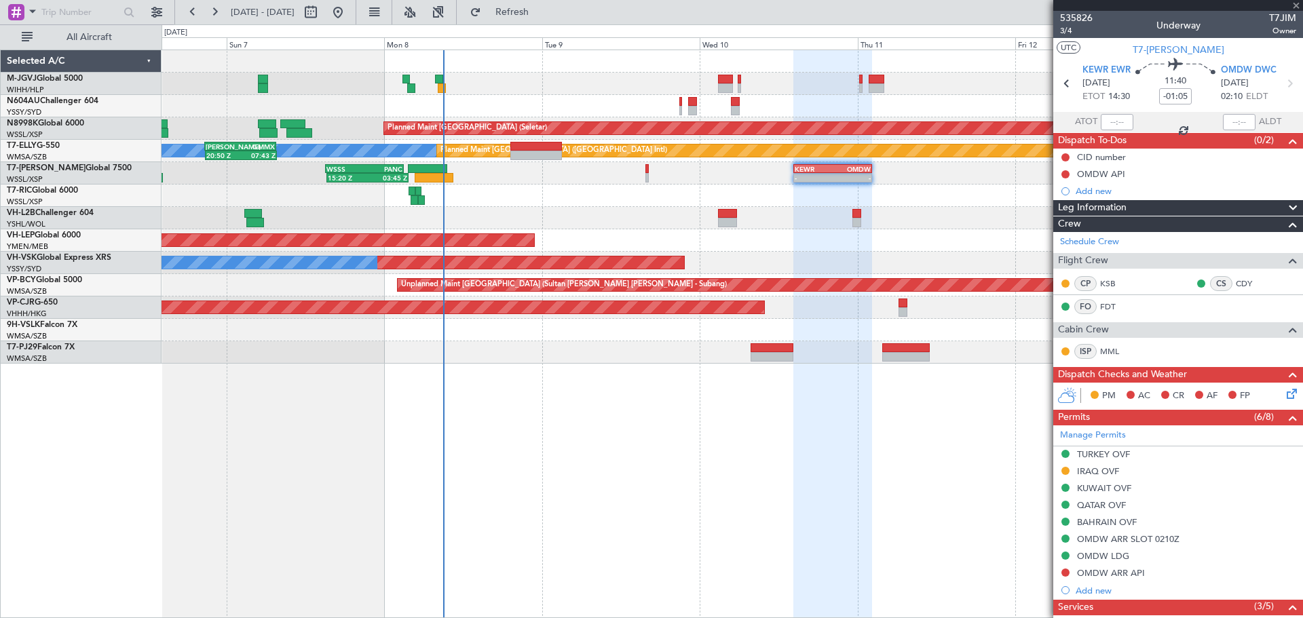
type input "+00:25"
type input "0"
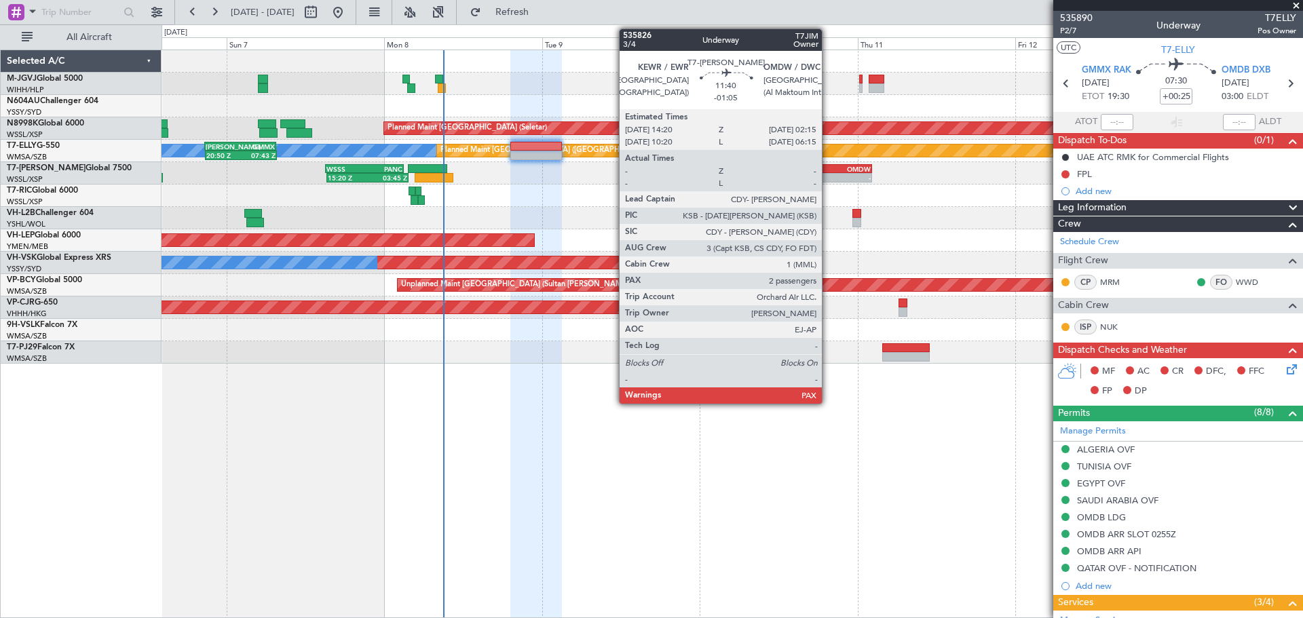
click at [825, 179] on div "-" at bounding box center [814, 178] width 38 height 8
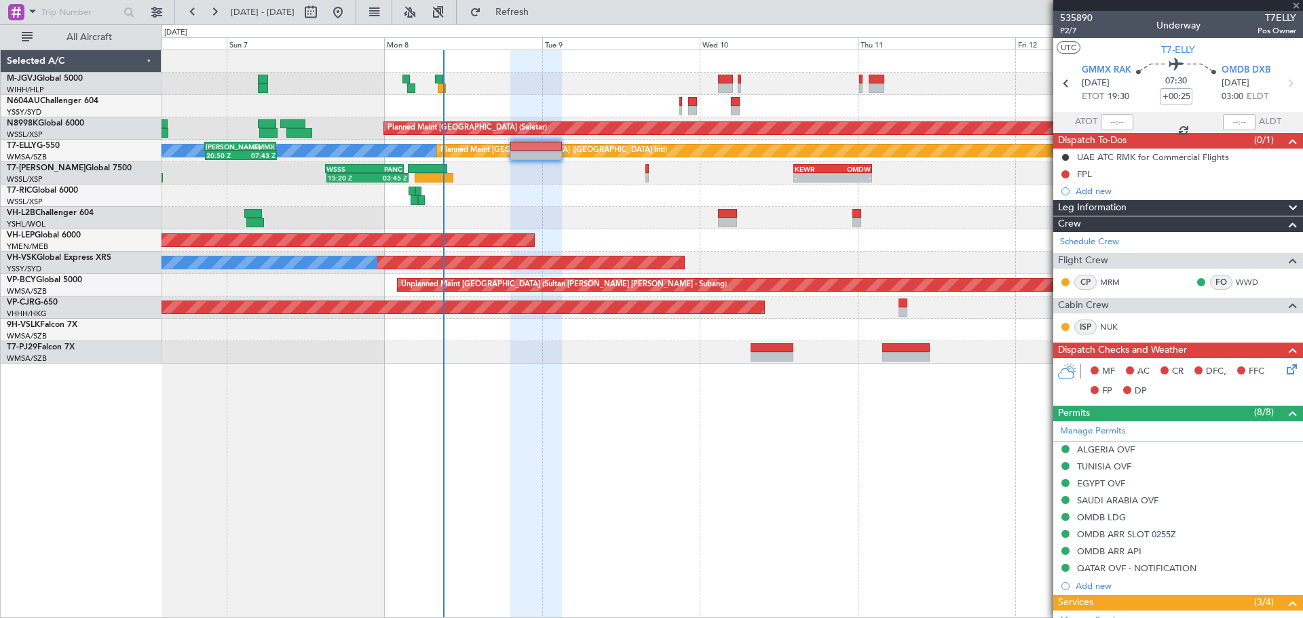
type input "-01:05"
type input "2"
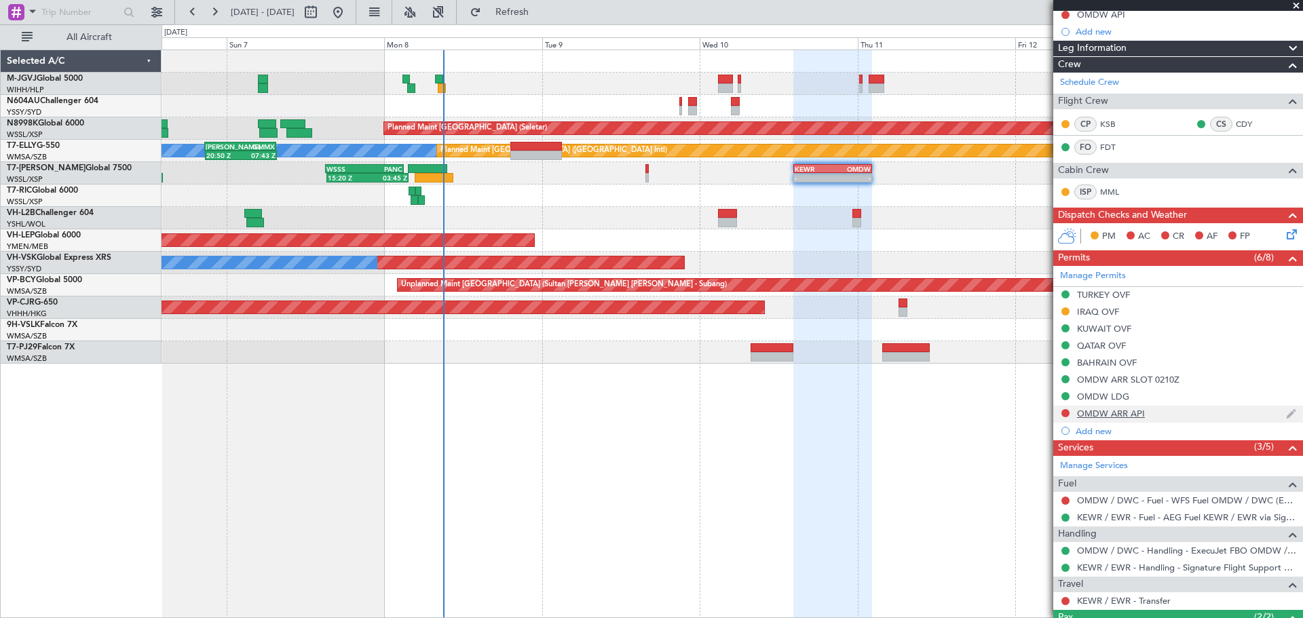
scroll to position [113, 0]
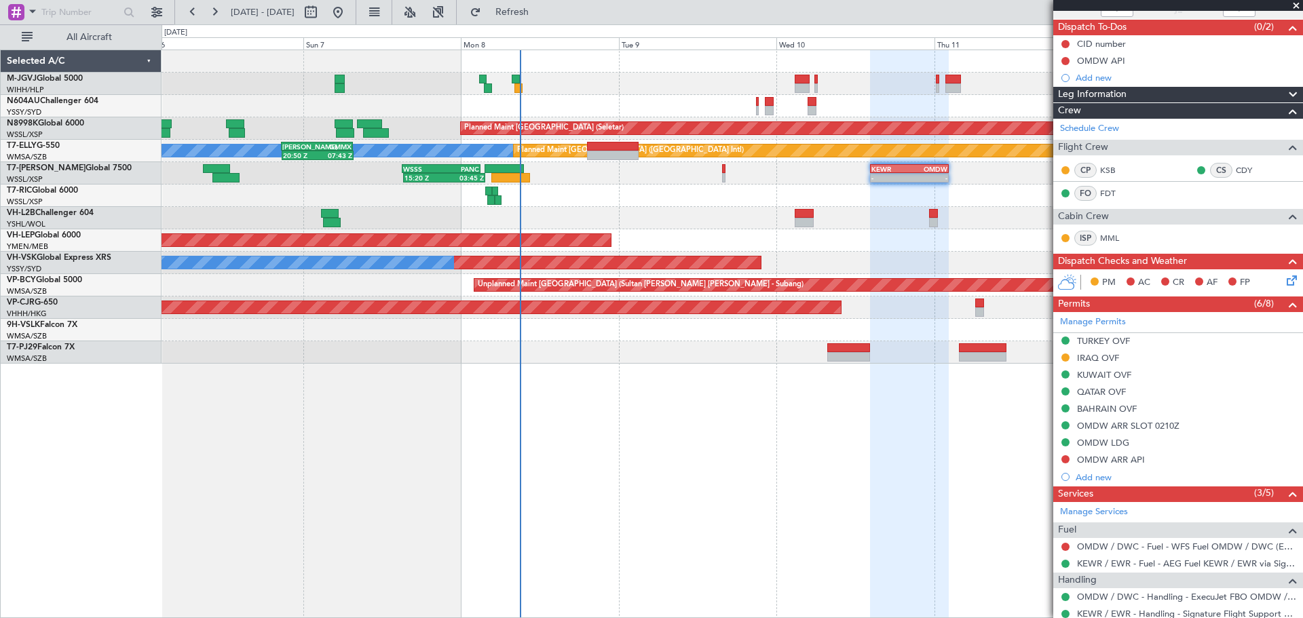
click at [674, 410] on div "Planned Maint [GEOGRAPHIC_DATA] (Seletar) Planned Maint [GEOGRAPHIC_DATA] (Sele…" at bounding box center [733, 334] width 1142 height 569
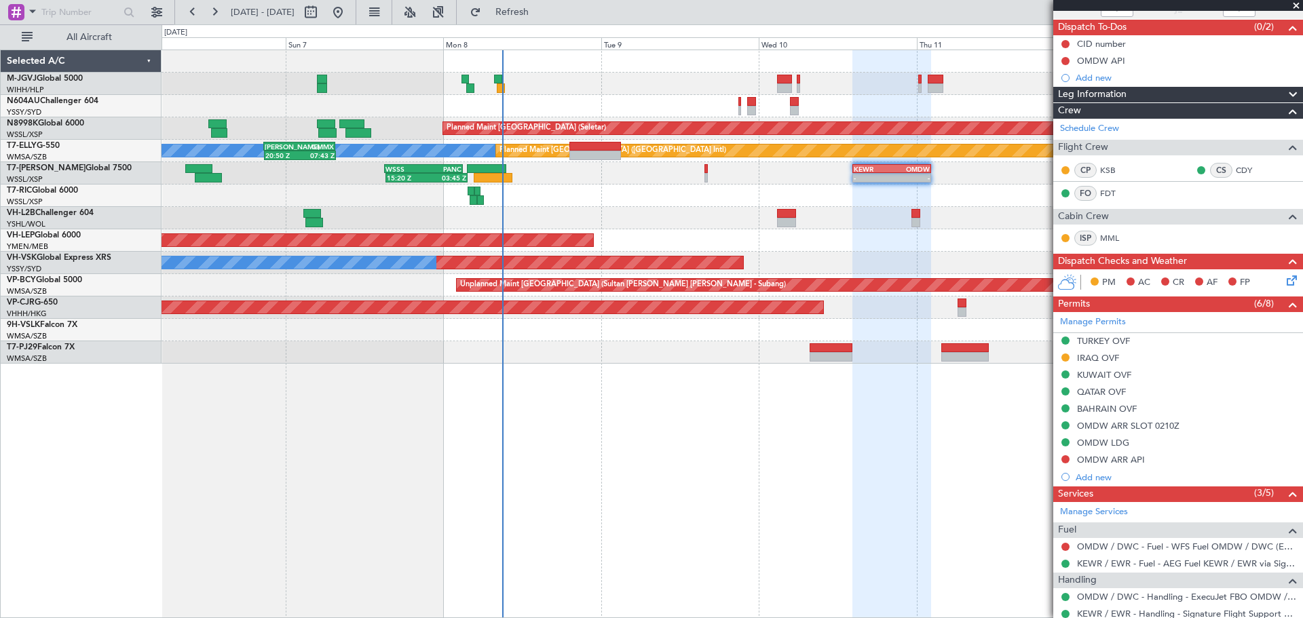
click at [646, 226] on div "Unplanned Maint [GEOGRAPHIC_DATA] ([GEOGRAPHIC_DATA])" at bounding box center [732, 218] width 1141 height 22
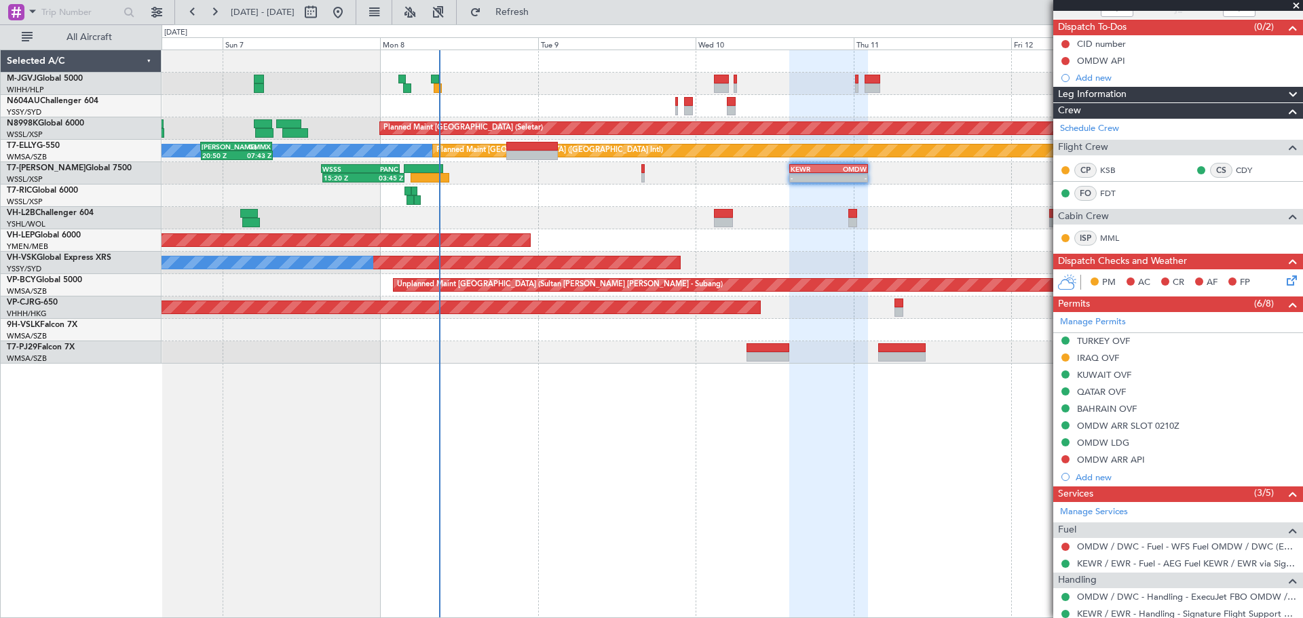
click at [834, 331] on div "Planned Maint [GEOGRAPHIC_DATA] (Seletar) Planned Maint [GEOGRAPHIC_DATA] (Sele…" at bounding box center [732, 207] width 1141 height 314
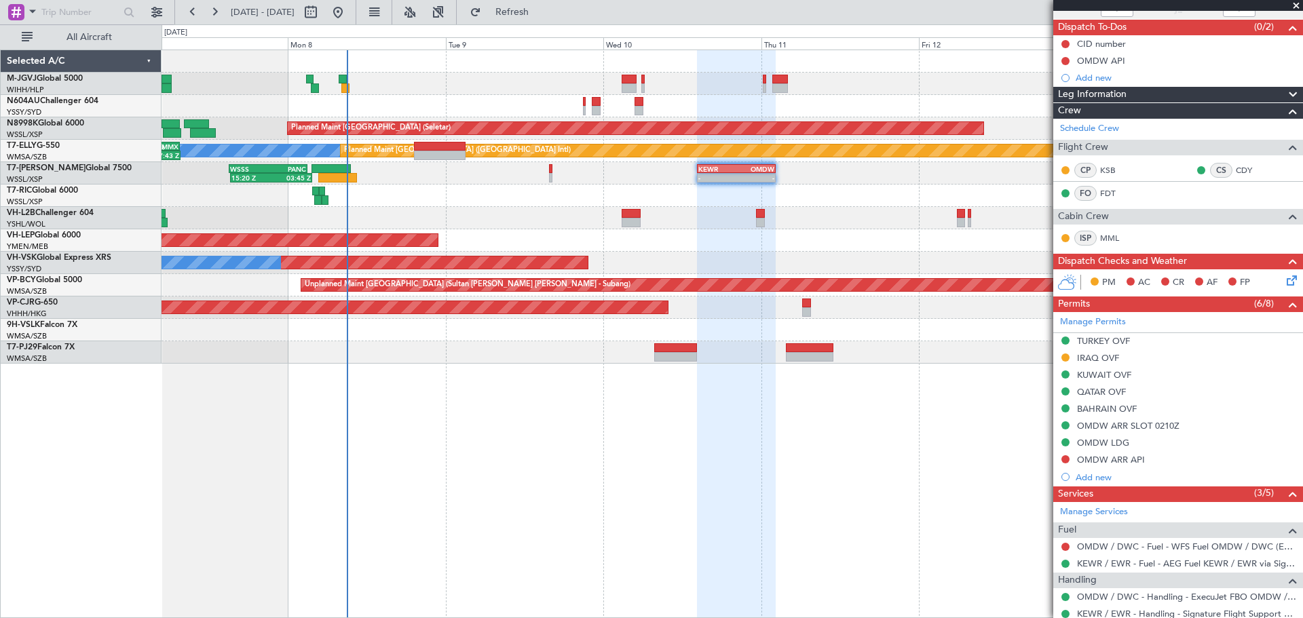
click at [745, 476] on div at bounding box center [736, 334] width 79 height 569
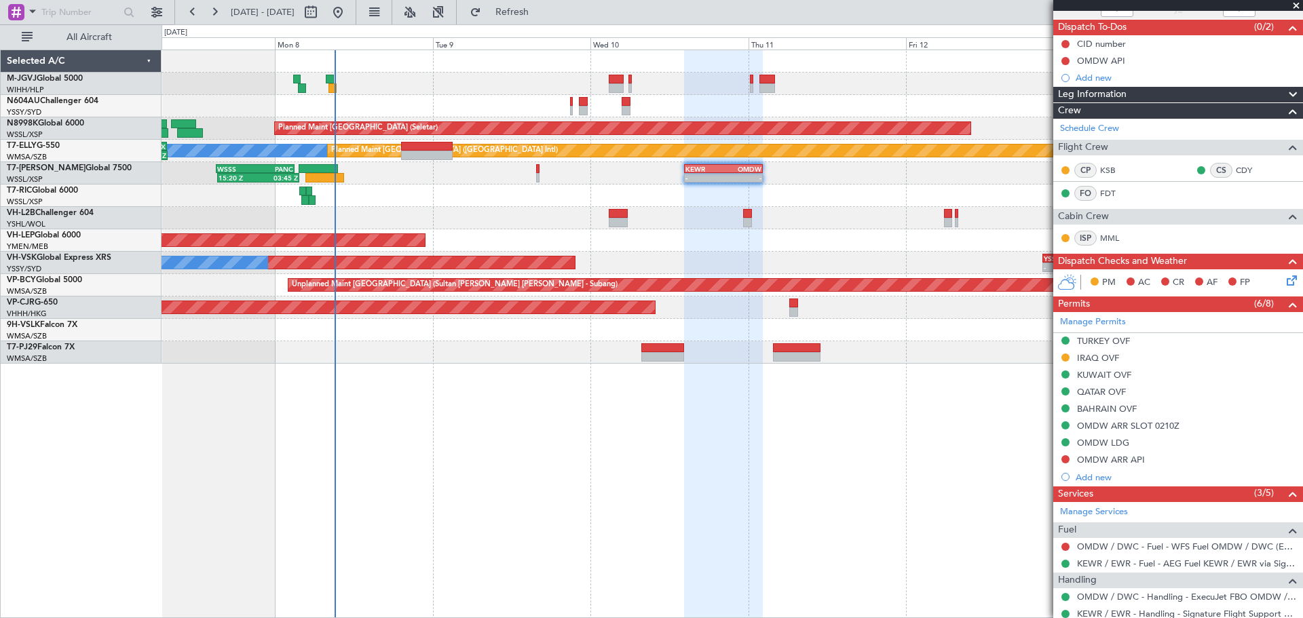
click at [130, 466] on div "Selected A/C M-JGVJ Global 5000 WIHH/HLP Jakarta (Halim Intl) N604AU Challenger…" at bounding box center [81, 334] width 161 height 569
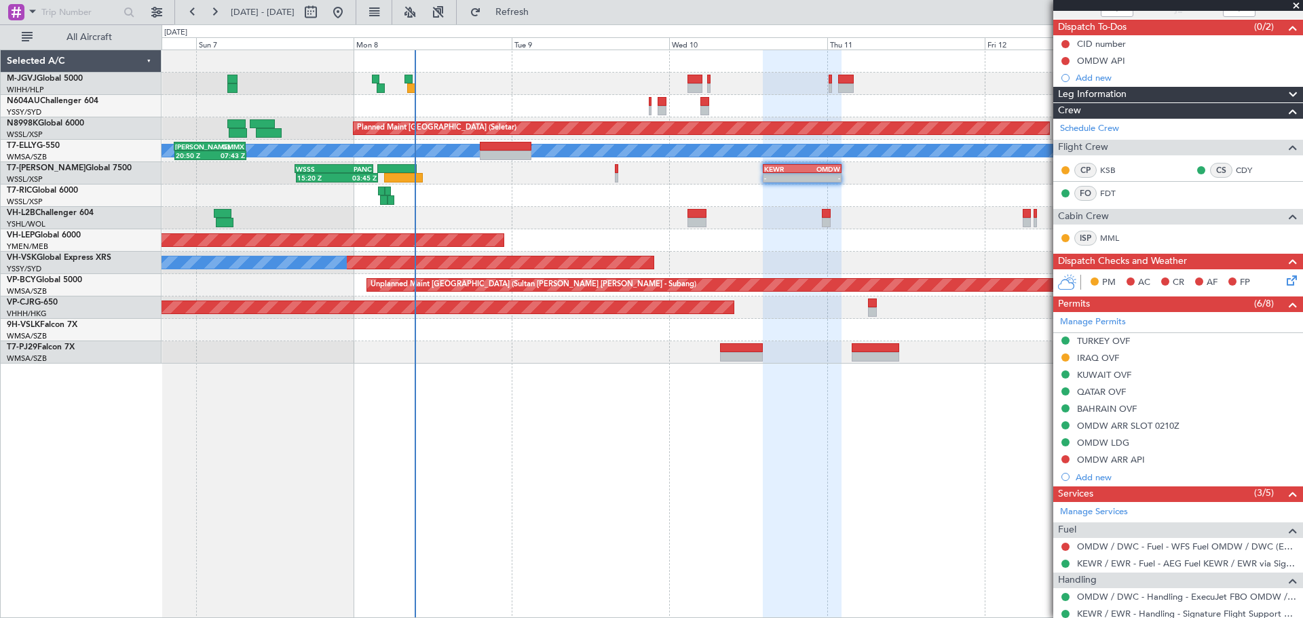
click at [511, 430] on div "Planned Maint [GEOGRAPHIC_DATA] (Seletar) Planned Maint [GEOGRAPHIC_DATA] (Sele…" at bounding box center [733, 334] width 1142 height 569
